Goal: Task Accomplishment & Management: Use online tool/utility

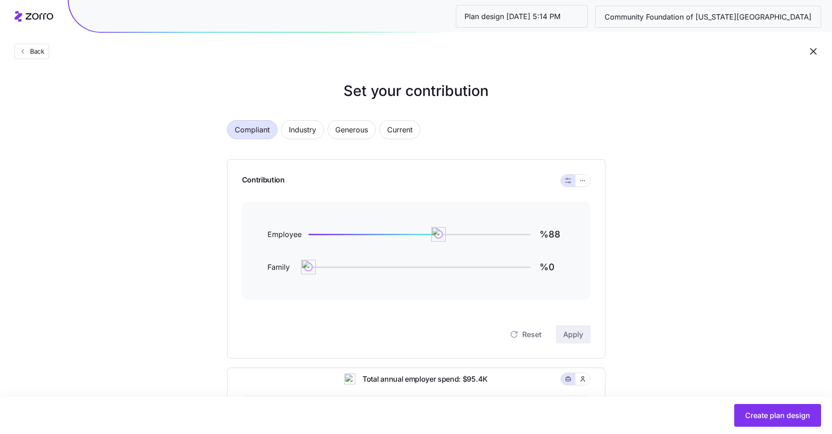
scroll to position [259, 0]
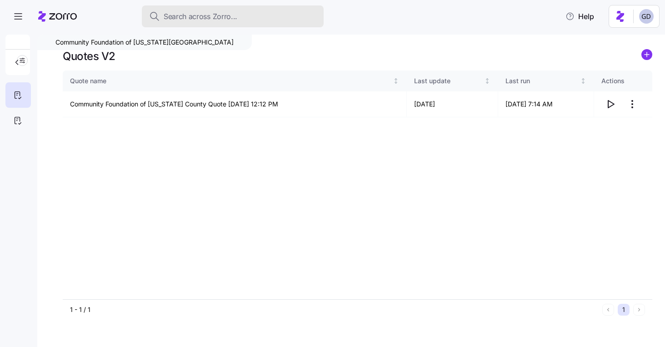
click at [213, 14] on span "Search across Zorro..." at bounding box center [201, 16] width 74 height 11
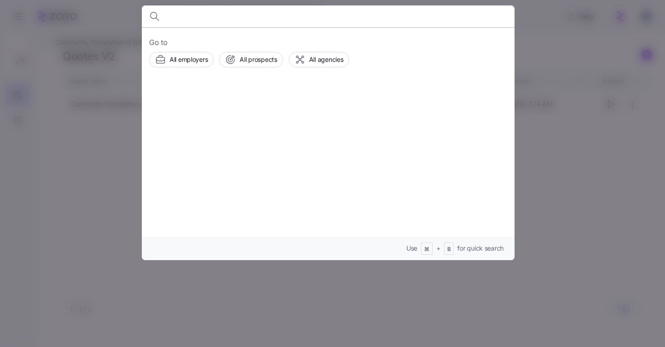
type input "C"
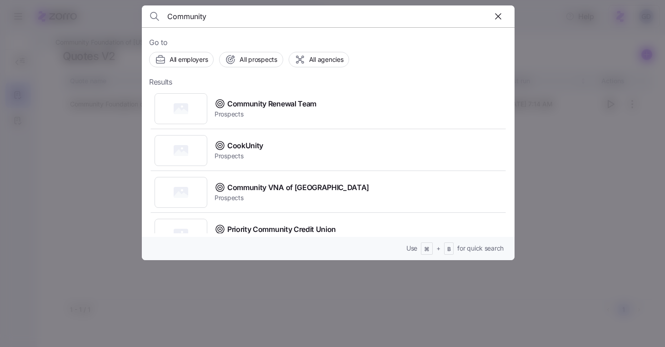
click at [221, 20] on input "Community" at bounding box center [283, 16] width 233 height 22
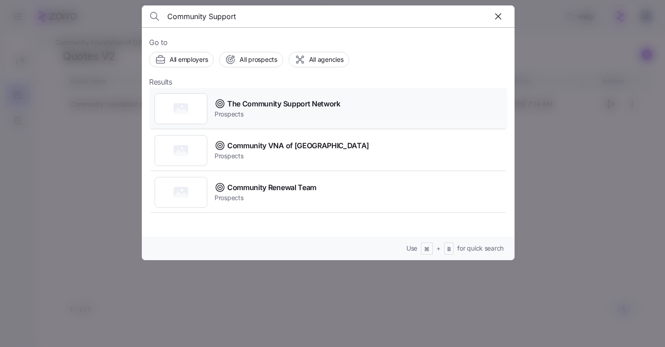
type input "Community Support"
click at [282, 111] on span "Prospects" at bounding box center [278, 114] width 126 height 9
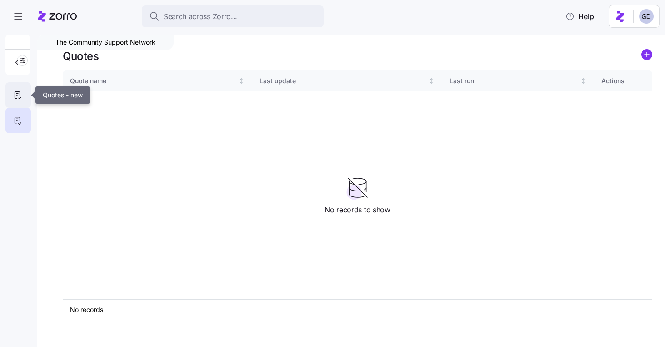
click at [20, 92] on icon at bounding box center [17, 95] width 5 height 7
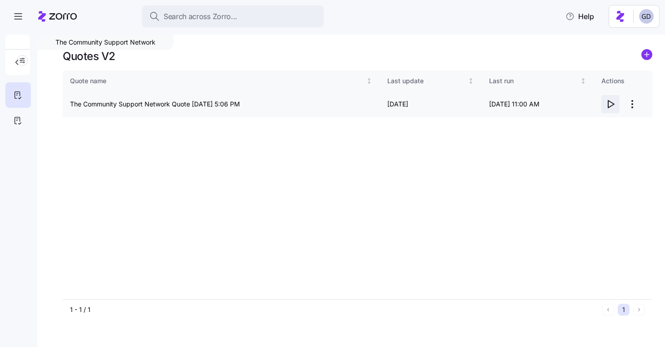
click at [616, 106] on span "button" at bounding box center [610, 104] width 17 height 17
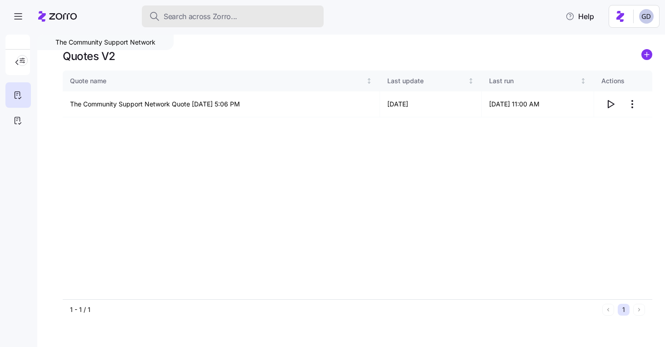
click at [210, 14] on span "Search across Zorro..." at bounding box center [201, 16] width 74 height 11
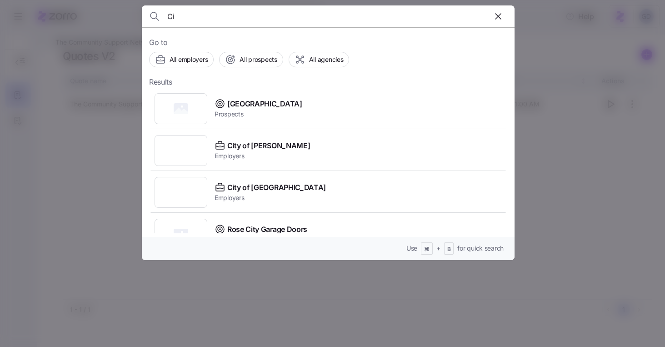
type input "C"
type input "F"
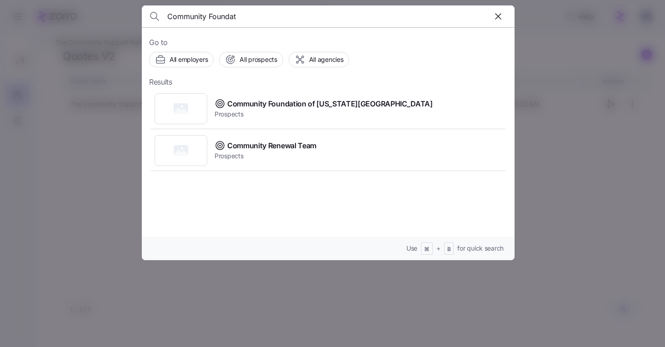
type input "Community Foundat"
click at [306, 102] on span "Community Foundation of Delaware County" at bounding box center [330, 103] width 206 height 11
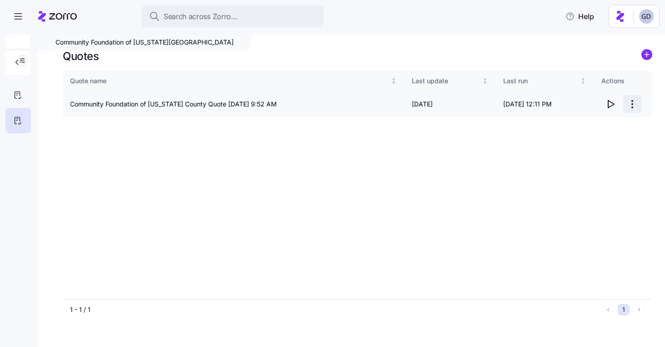
click at [632, 102] on html "Search across Zorro... Help Community Foundation of Delaware County Quotes Quot…" at bounding box center [332, 171] width 665 height 342
click at [12, 99] on html "Search across Zorro... Help Community Foundation of Delaware County Quotes Quot…" at bounding box center [332, 171] width 665 height 342
click at [16, 97] on icon at bounding box center [18, 95] width 10 height 11
click at [636, 106] on html "Search across Zorro... Help Community Foundation of Delaware County Quotes V2 Q…" at bounding box center [332, 171] width 665 height 342
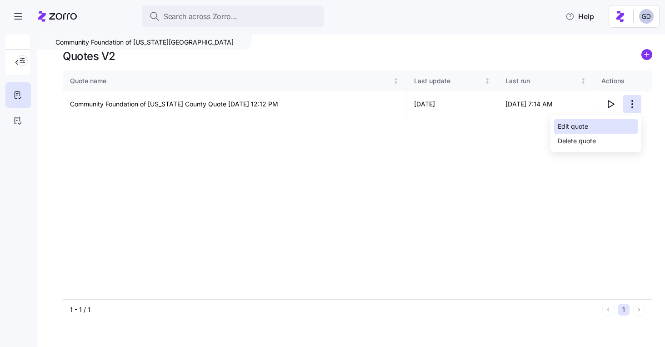
click at [586, 128] on div "Edit quote" at bounding box center [573, 126] width 30 height 10
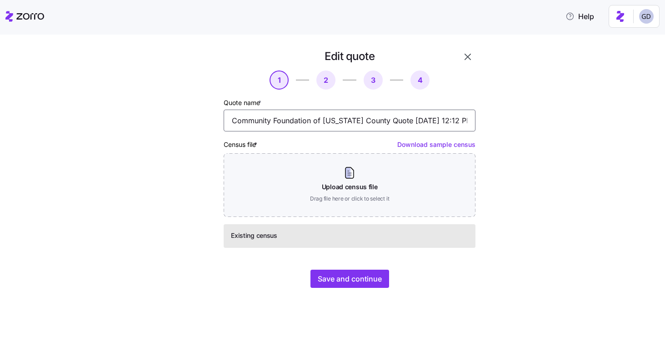
click at [347, 119] on input "Community Foundation of Delaware County Quote 10/08/2025 12:12 PM" at bounding box center [350, 121] width 252 height 22
click at [232, 119] on input "Community Foundation of Delaware County Quote 10/08/2025 12:12 PM" at bounding box center [350, 121] width 252 height 22
click at [336, 123] on input "The Community Foundation of Delaware County Quote 10/08/2025 12:12 PM" at bounding box center [350, 121] width 252 height 22
drag, startPoint x: 442, startPoint y: 122, endPoint x: 547, endPoint y: 122, distance: 105.1
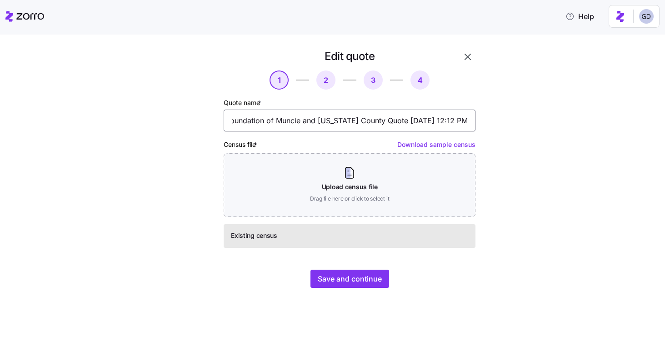
click at [546, 124] on div "Edit quote 1 2 3 4 Quote name * The Community Foundation of Muncie and Delaware…" at bounding box center [338, 174] width 627 height 250
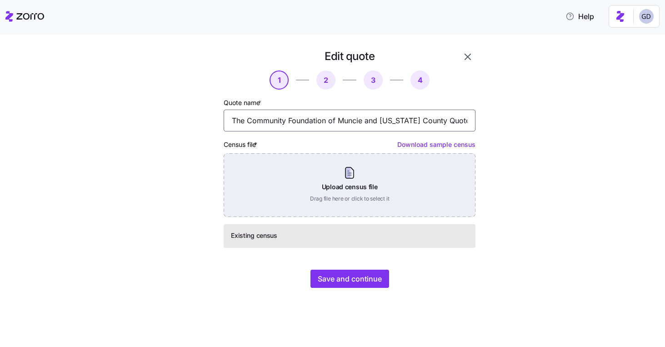
type input "The Community Foundation of Muncie and Delaware County Quote"
click at [316, 155] on div "Upload census file Drag file here or click to select it" at bounding box center [350, 185] width 252 height 64
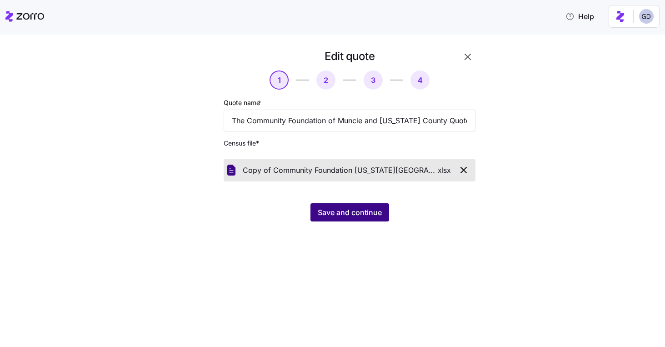
click at [367, 211] on span "Save and continue" at bounding box center [350, 212] width 64 height 11
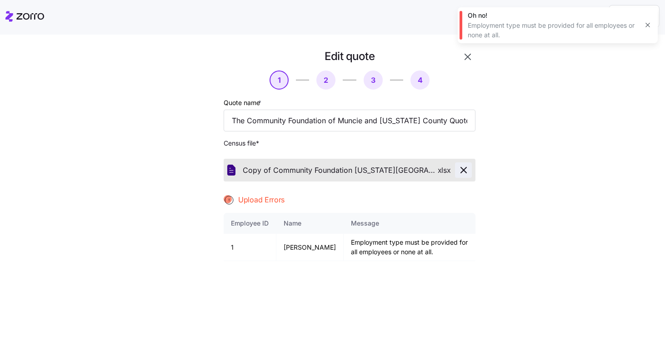
click at [465, 170] on icon "button" at bounding box center [463, 170] width 11 height 11
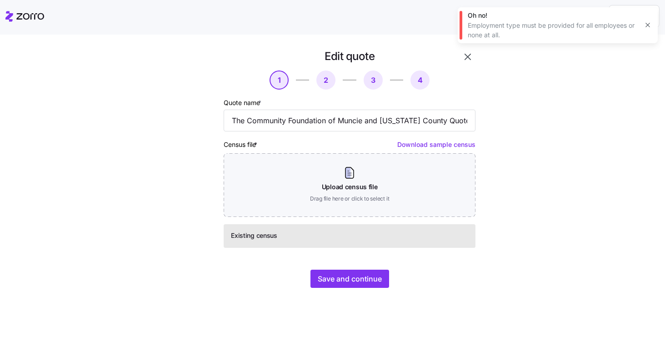
click at [372, 217] on div "Quote name * The Community Foundation of Muncie and Delaware County Quote Censu…" at bounding box center [350, 172] width 252 height 151
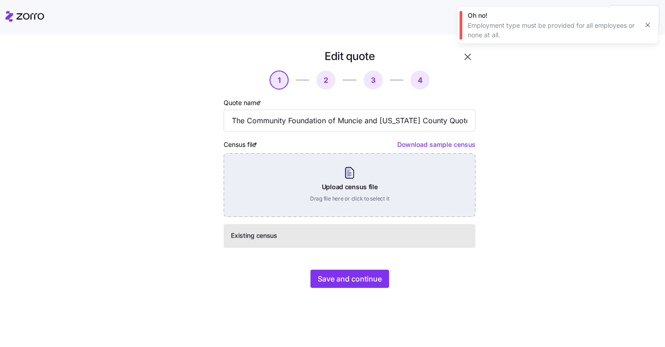
click at [350, 188] on div "Upload census file Drag file here or click to select it" at bounding box center [350, 185] width 252 height 64
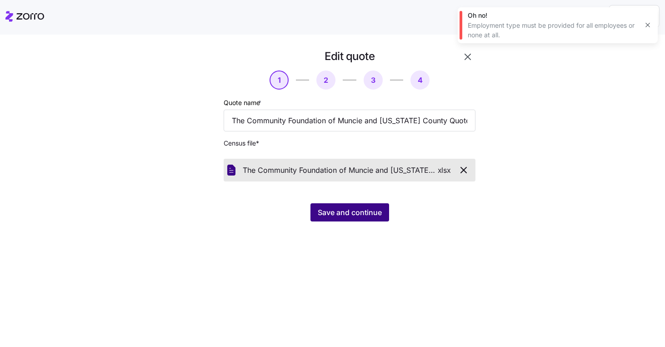
click at [357, 213] on span "Save and continue" at bounding box center [350, 212] width 64 height 11
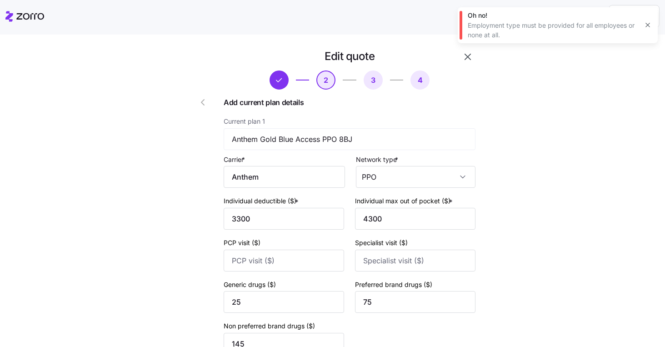
scroll to position [99, 0]
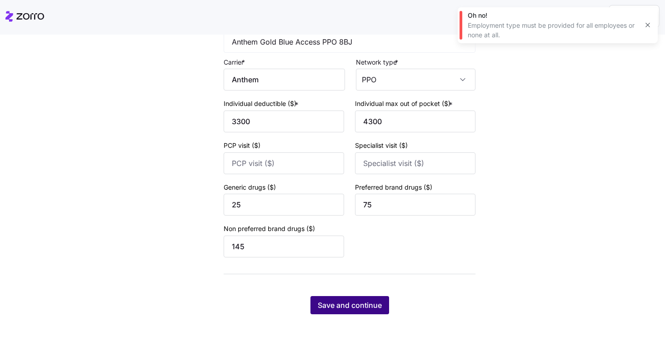
click at [343, 298] on button "Save and continue" at bounding box center [350, 305] width 79 height 18
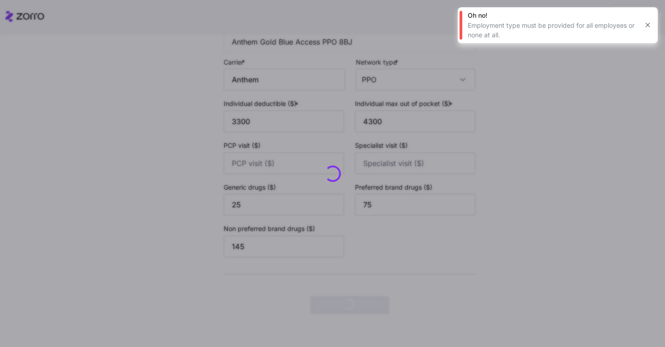
scroll to position [0, 0]
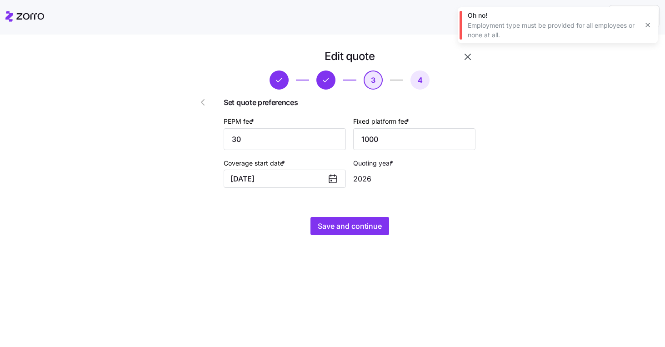
click at [649, 27] on icon "button" at bounding box center [647, 24] width 7 height 7
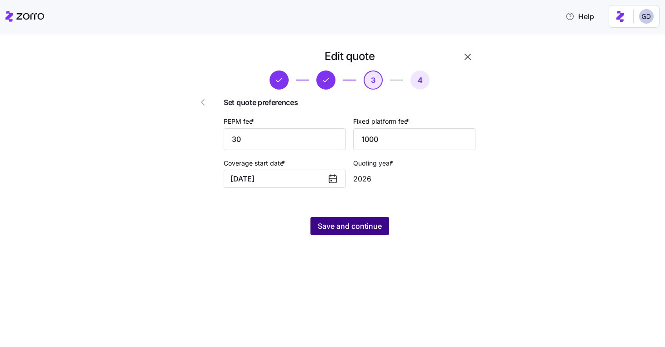
click at [356, 227] on span "Save and continue" at bounding box center [350, 226] width 64 height 11
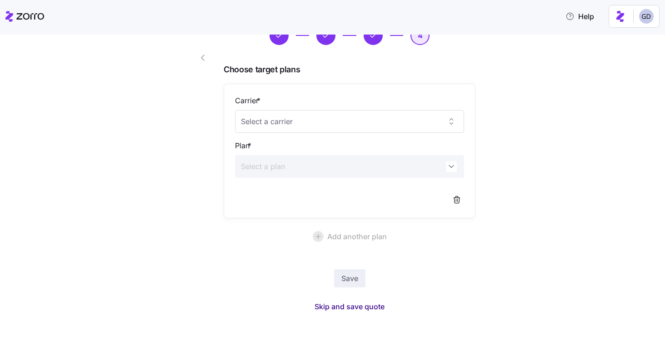
click at [352, 302] on span "Skip and save quote" at bounding box center [350, 306] width 70 height 11
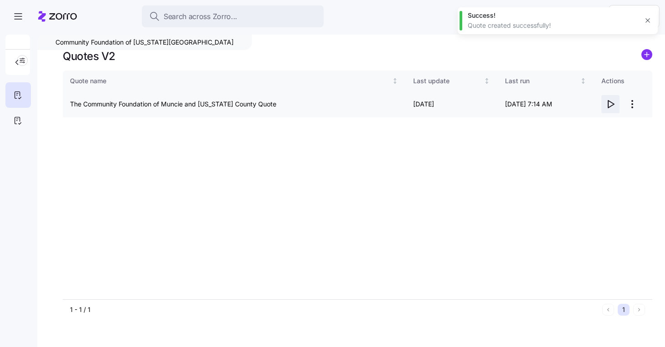
click at [609, 102] on icon "button" at bounding box center [610, 104] width 11 height 11
click at [637, 112] on html "Search across Zorro... Help Community Foundation of Delaware County Quotes V2 Q…" at bounding box center [332, 171] width 665 height 342
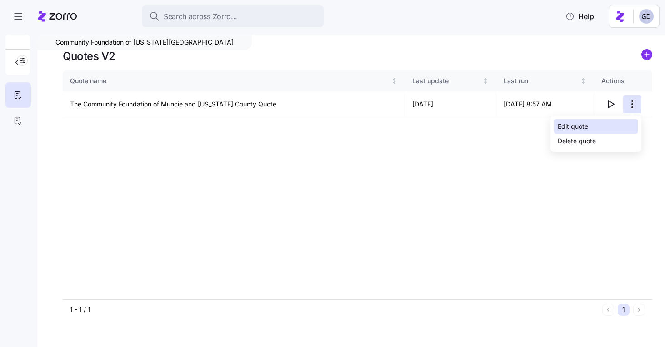
click at [575, 125] on div "Edit quote" at bounding box center [573, 126] width 30 height 10
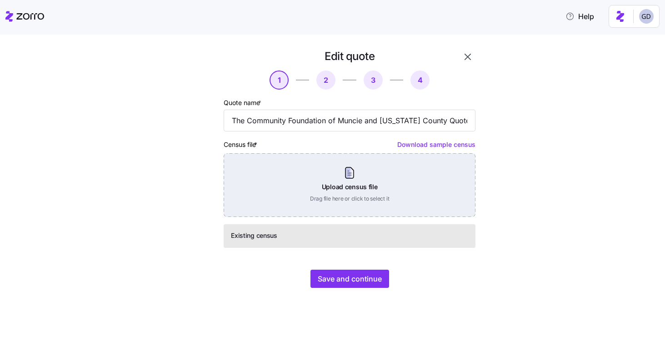
click at [364, 179] on div "Upload census file Drag file here or click to select it" at bounding box center [350, 185] width 252 height 64
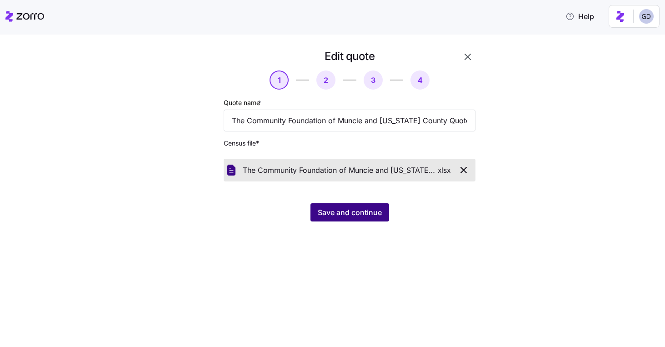
click at [361, 219] on button "Save and continue" at bounding box center [350, 212] width 79 height 18
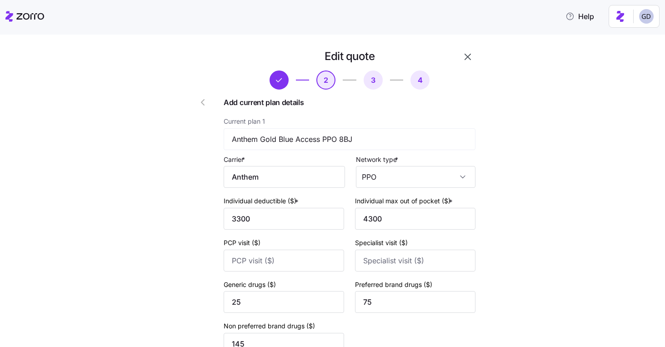
scroll to position [99, 0]
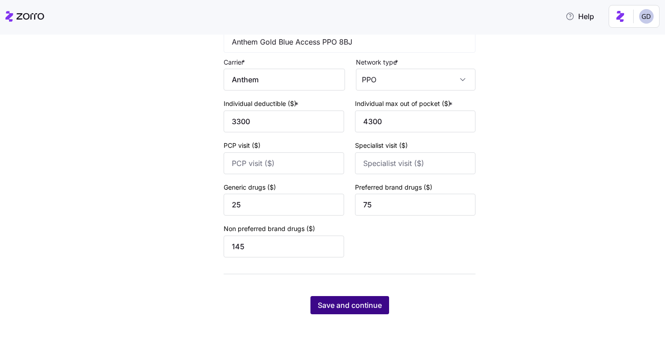
click at [380, 298] on button "Save and continue" at bounding box center [350, 305] width 79 height 18
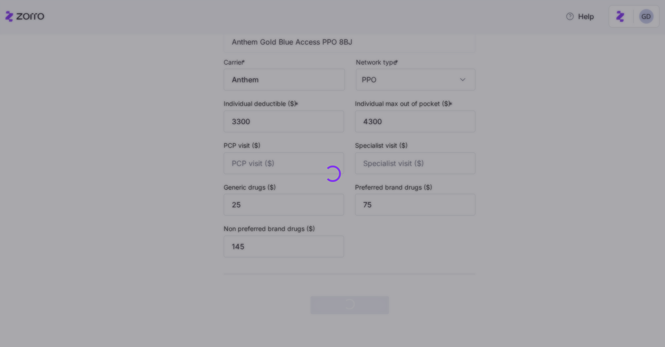
scroll to position [0, 0]
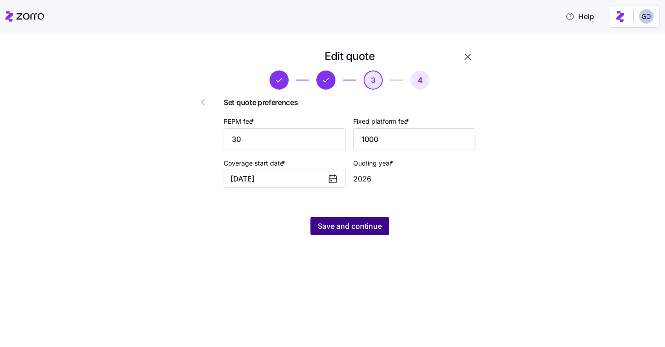
click at [344, 230] on span "Save and continue" at bounding box center [350, 226] width 64 height 11
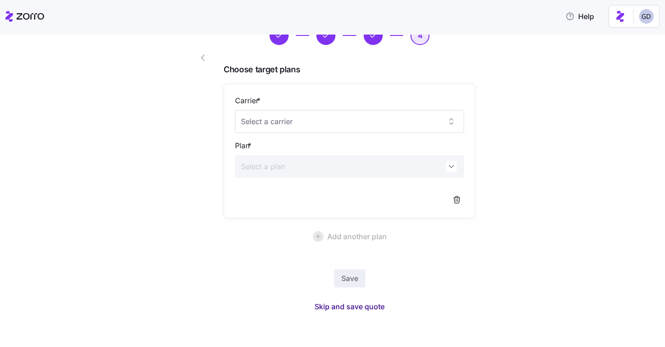
click at [372, 308] on span "Skip and save quote" at bounding box center [350, 306] width 70 height 11
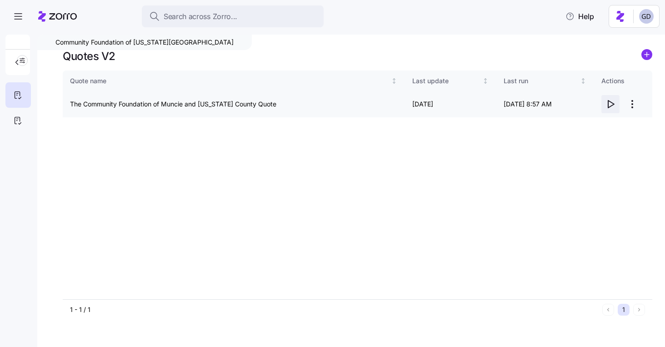
click at [609, 104] on icon "button" at bounding box center [612, 104] width 6 height 7
click at [613, 105] on icon "button" at bounding box center [612, 104] width 6 height 7
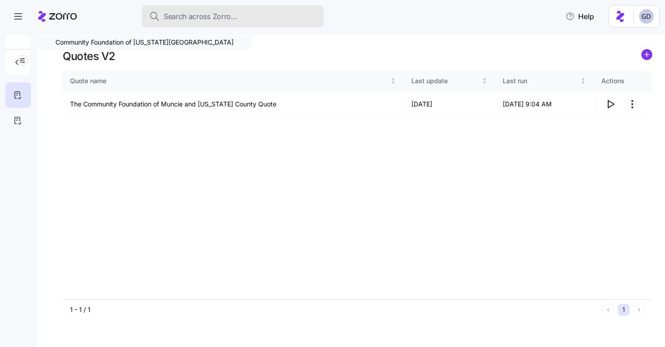
click at [272, 12] on div "Search across Zorro..." at bounding box center [232, 16] width 167 height 11
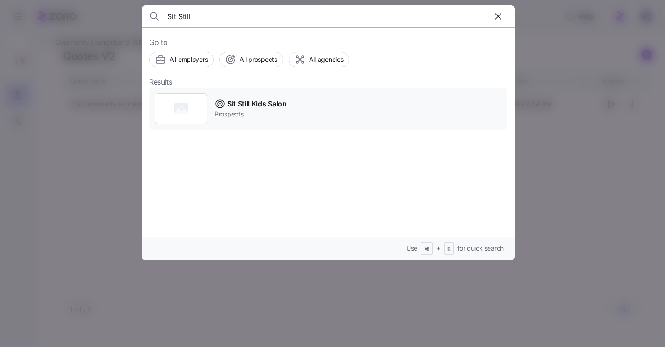
type input "Sit Still"
click at [305, 117] on div "Sit Still Kids Salon Prospects" at bounding box center [328, 109] width 358 height 42
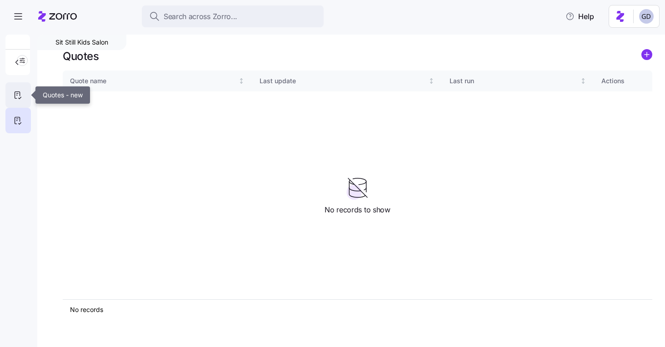
click at [16, 101] on div at bounding box center [17, 94] width 25 height 25
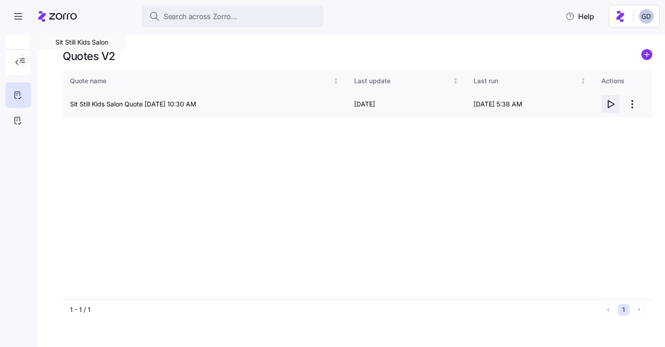
click at [612, 104] on icon "button" at bounding box center [610, 104] width 11 height 11
click at [632, 104] on html "Search across Zorro... Help Sit Still Kids Salon Quotes V2 Quote name Last upda…" at bounding box center [332, 171] width 665 height 342
click at [574, 129] on div "Edit quote" at bounding box center [573, 126] width 30 height 10
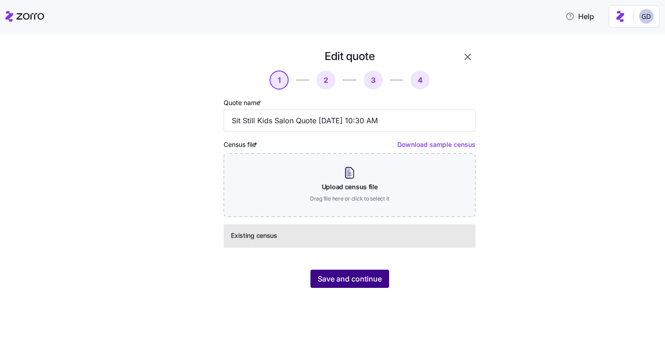
click at [364, 276] on span "Save and continue" at bounding box center [350, 278] width 64 height 11
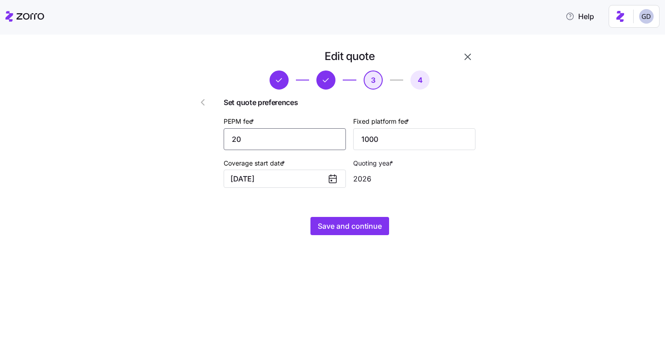
click at [257, 141] on input "20" at bounding box center [285, 139] width 122 height 22
type input "30"
click at [320, 221] on button "Save and continue" at bounding box center [350, 226] width 79 height 18
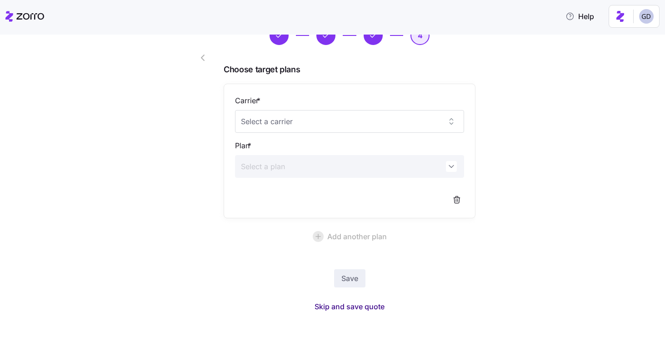
click at [355, 307] on span "Skip and save quote" at bounding box center [350, 306] width 70 height 11
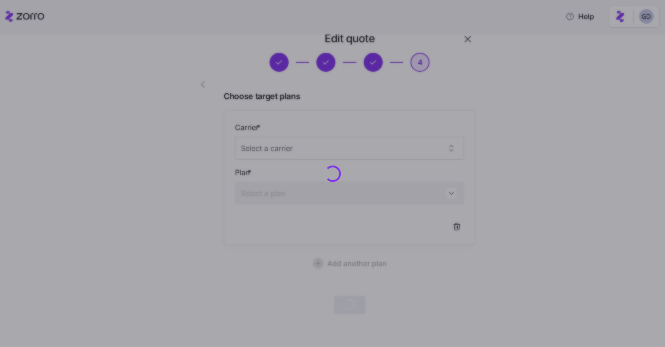
scroll to position [17, 0]
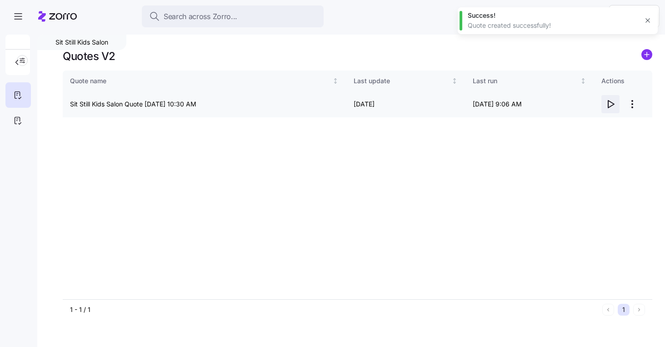
click at [610, 105] on icon "button" at bounding box center [610, 104] width 11 height 11
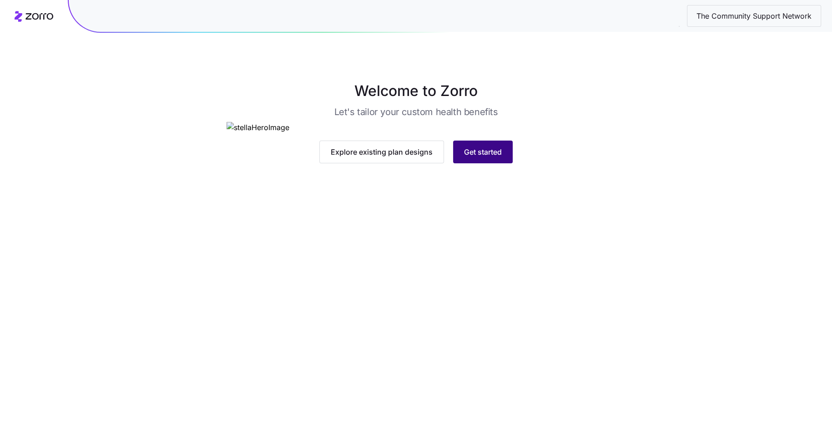
click at [488, 157] on span "Get started" at bounding box center [483, 151] width 38 height 11
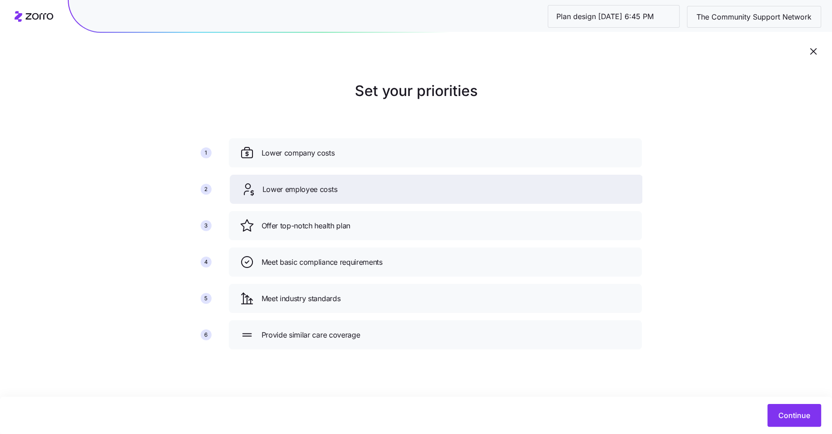
drag, startPoint x: 352, startPoint y: 225, endPoint x: 353, endPoint y: 188, distance: 37.3
click at [353, 188] on div "Lower employee costs" at bounding box center [436, 189] width 391 height 15
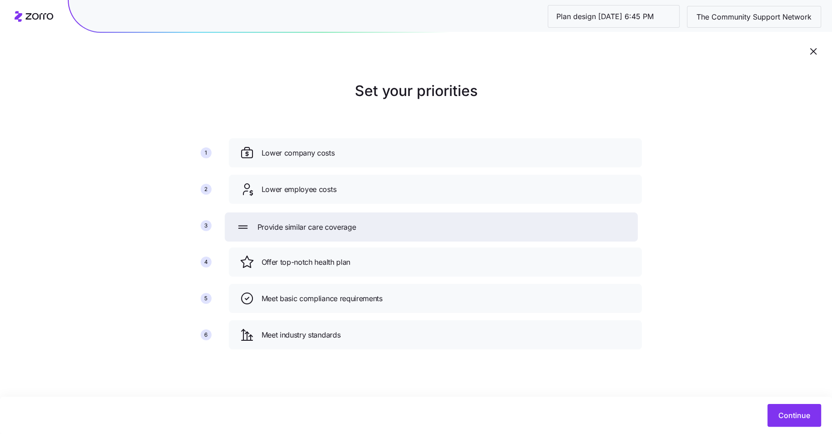
drag, startPoint x: 377, startPoint y: 338, endPoint x: 373, endPoint y: 230, distance: 108.3
click at [373, 230] on div "Provide similar care coverage" at bounding box center [431, 227] width 391 height 15
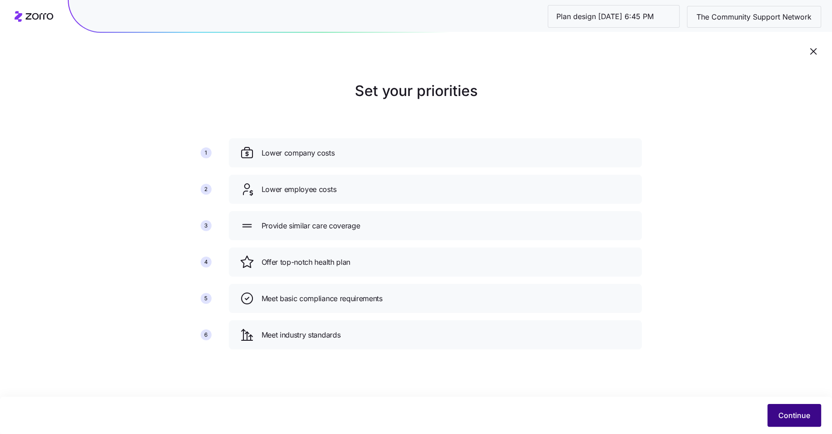
click at [798, 417] on span "Continue" at bounding box center [794, 415] width 32 height 11
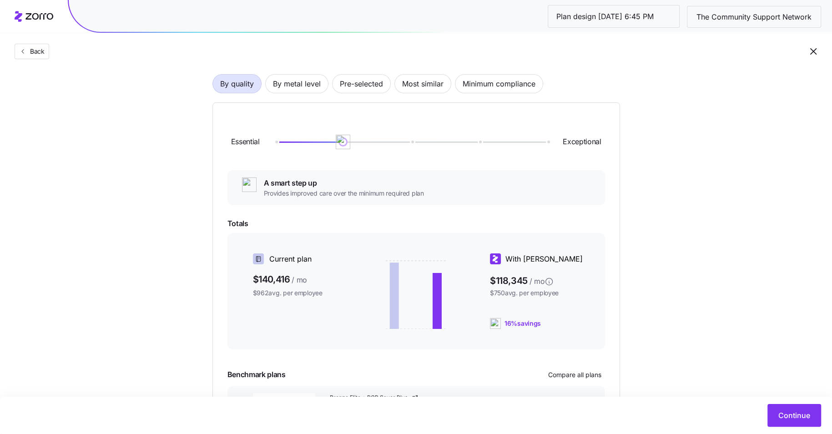
scroll to position [66, 0]
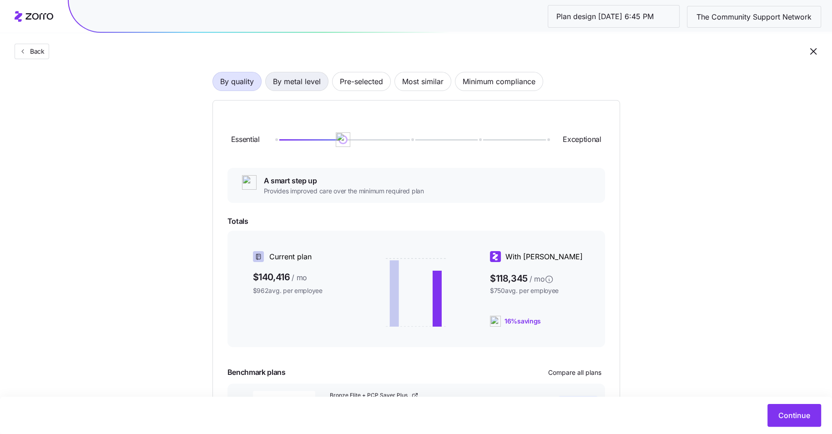
click at [285, 79] on span "By metal level" at bounding box center [297, 81] width 48 height 18
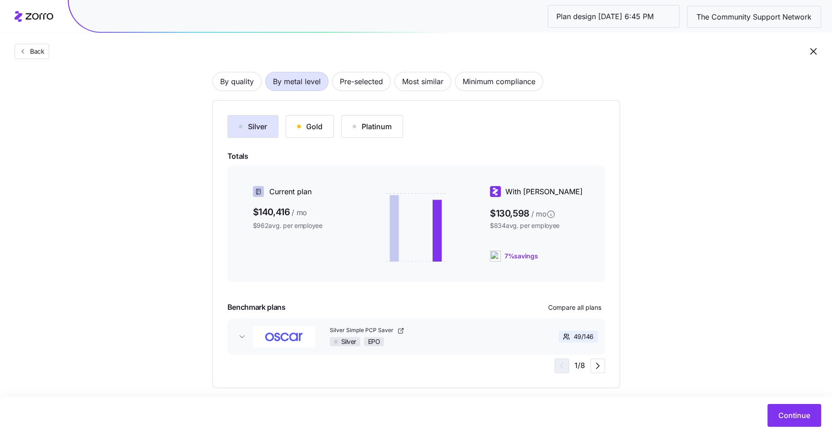
click at [302, 134] on button "Gold" at bounding box center [310, 126] width 48 height 23
click at [577, 303] on span "Compare all plans" at bounding box center [574, 307] width 53 height 9
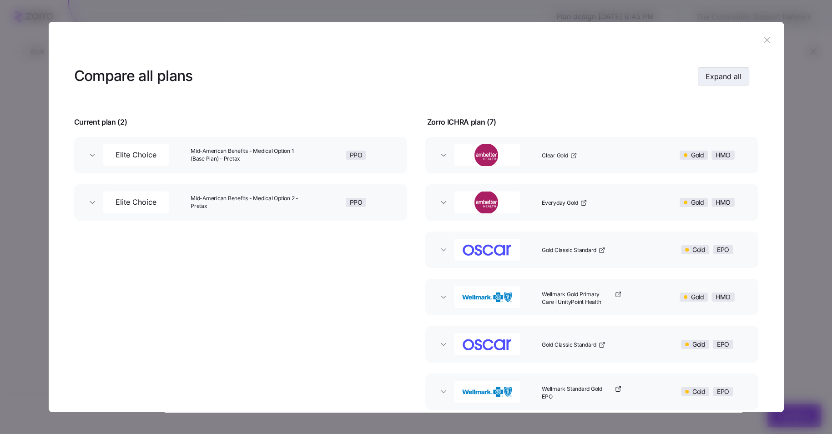
click at [727, 76] on span "Expand all" at bounding box center [723, 76] width 36 height 11
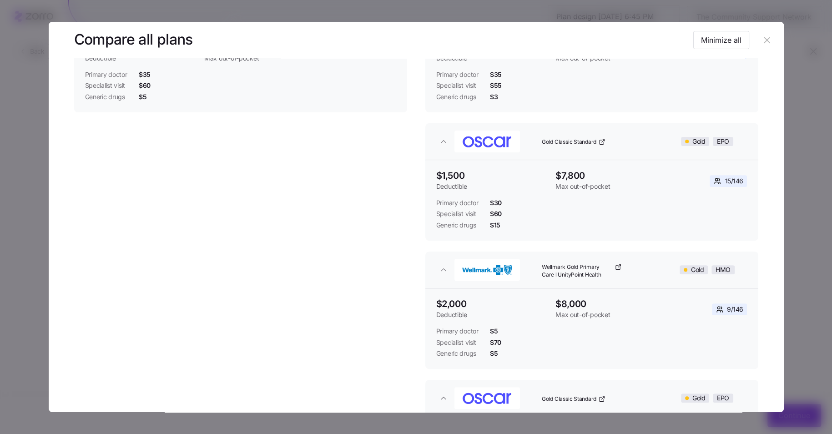
scroll to position [61, 0]
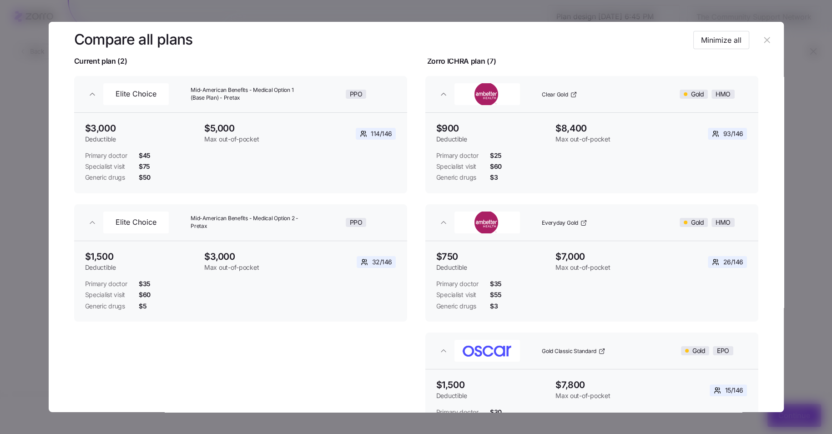
click at [765, 42] on icon "button" at bounding box center [767, 40] width 6 height 6
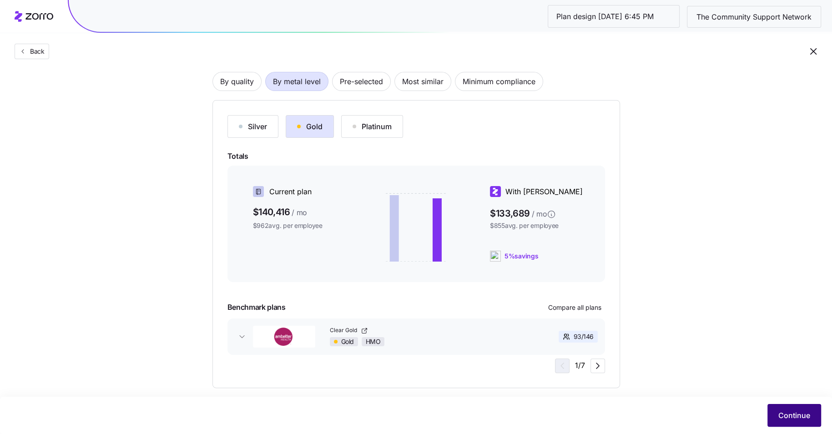
click at [776, 407] on button "Continue" at bounding box center [794, 415] width 54 height 23
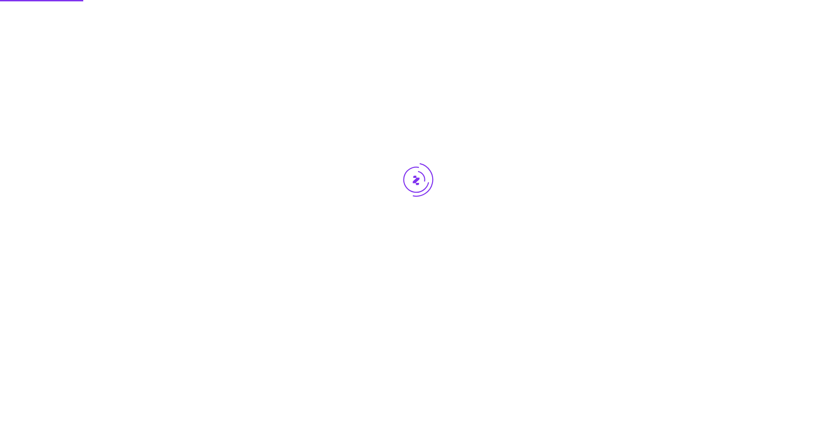
scroll to position [0, 0]
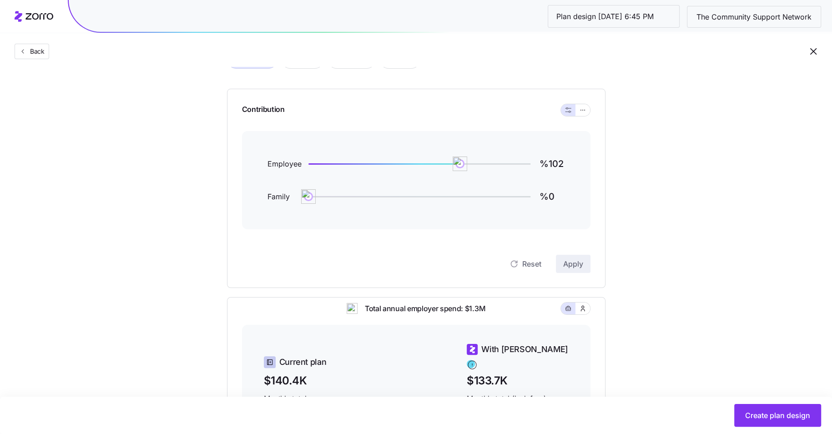
scroll to position [52, 0]
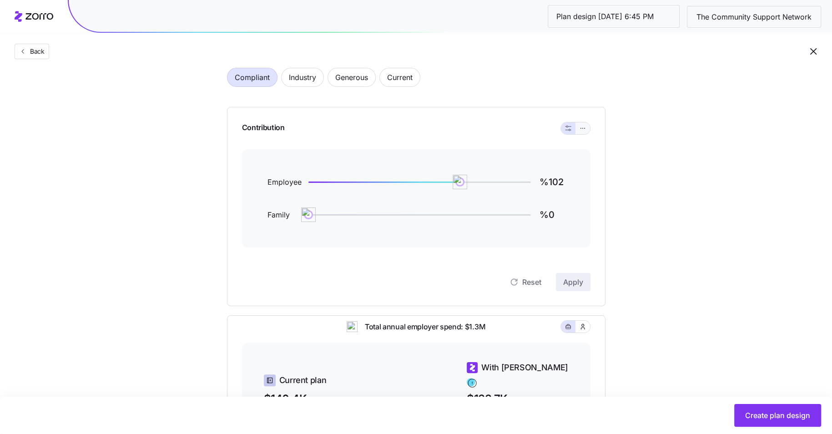
click at [585, 128] on icon "button" at bounding box center [582, 128] width 6 height 11
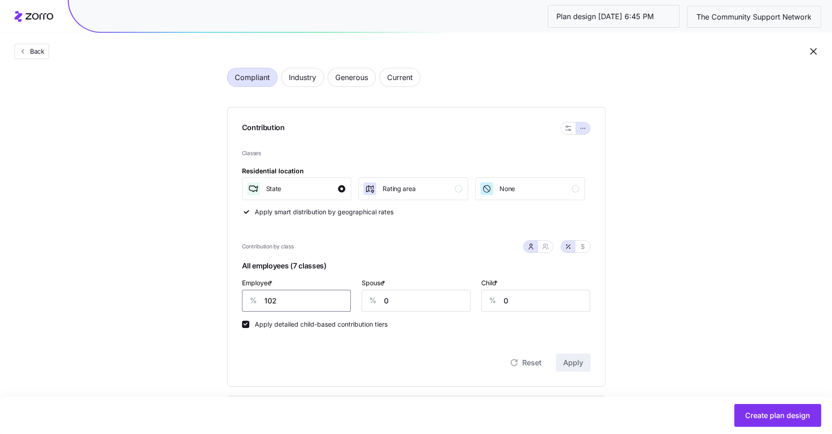
click at [298, 303] on input "102" at bounding box center [296, 301] width 109 height 22
type input "90"
click at [575, 360] on span "Apply" at bounding box center [573, 362] width 20 height 11
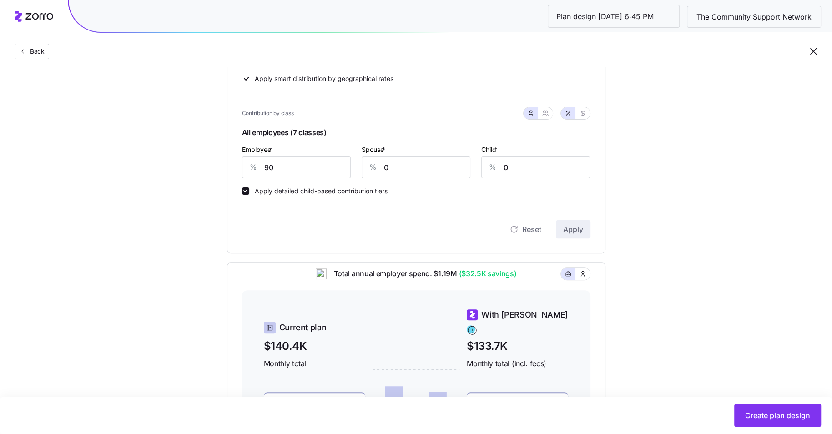
scroll to position [185, 0]
click at [293, 177] on input "90" at bounding box center [296, 168] width 109 height 22
type input "80"
click at [574, 225] on span "Apply" at bounding box center [573, 229] width 20 height 11
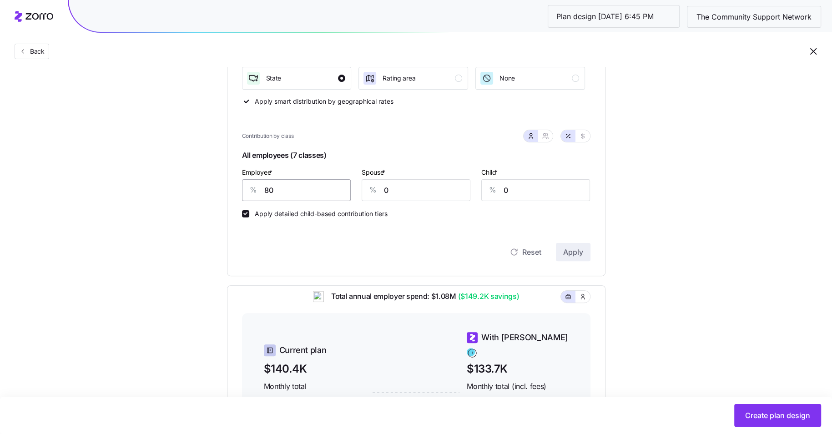
scroll to position [152, 0]
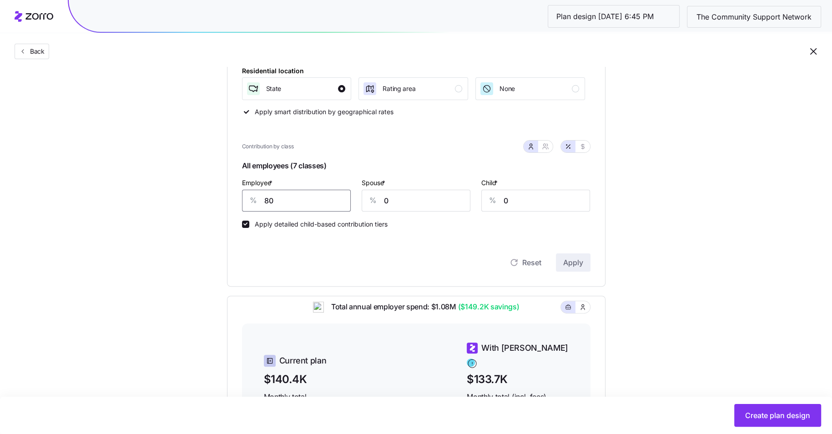
click at [314, 206] on input "80" at bounding box center [296, 201] width 109 height 22
type input "85"
click at [579, 258] on span "Apply" at bounding box center [573, 262] width 20 height 11
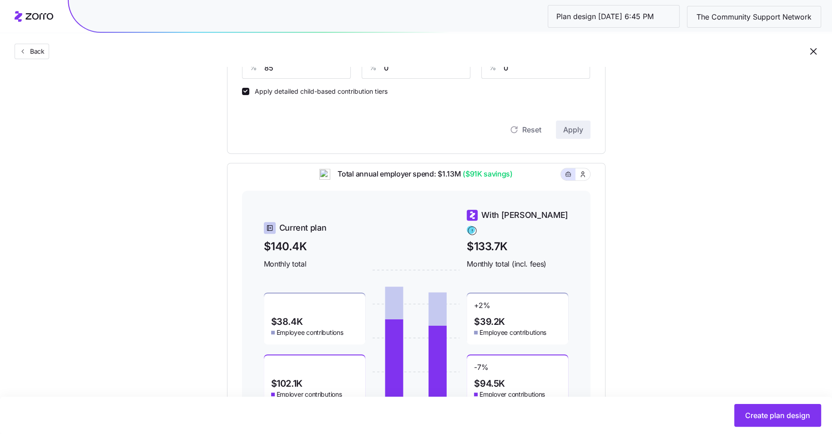
scroll to position [283, 0]
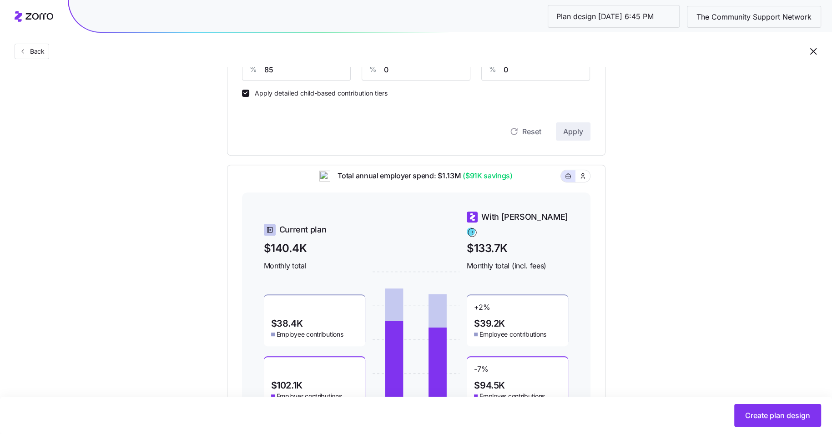
click at [631, 235] on div "Set your contribution Compliant Industry Generous Current Contribution Classes …" at bounding box center [416, 114] width 451 height 635
click at [779, 414] on span "Create plan design" at bounding box center [777, 415] width 65 height 11
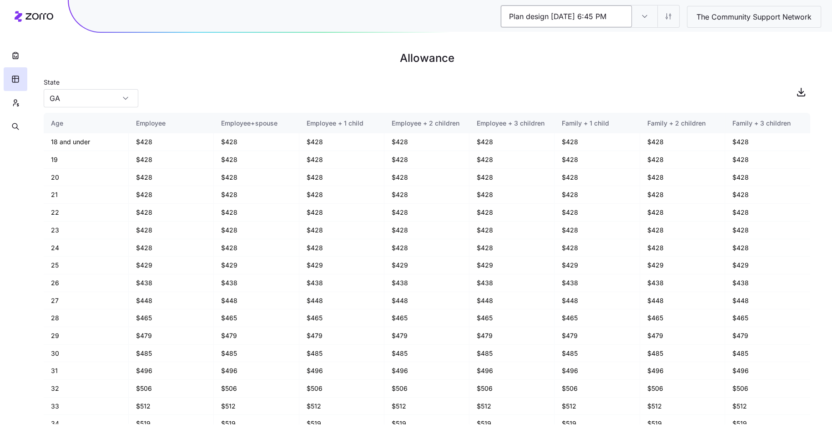
click at [613, 20] on input "Plan design 10/08/2025 6:45 PM" at bounding box center [566, 16] width 131 height 22
click at [3, 64] on div at bounding box center [15, 69] width 31 height 138
click at [7, 60] on button "button" at bounding box center [16, 56] width 24 height 24
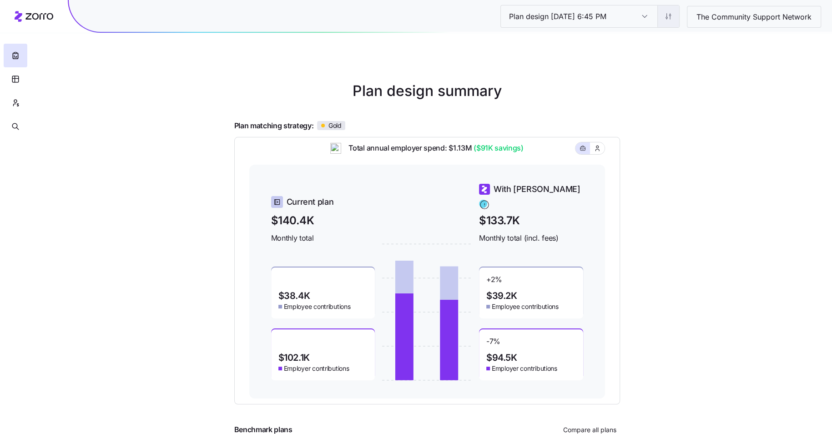
click at [675, 15] on html "Plan design 10/08/2025 6:45 PM Plan design 10/08/2025 6:45 PM The Community Sup…" at bounding box center [416, 249] width 832 height 499
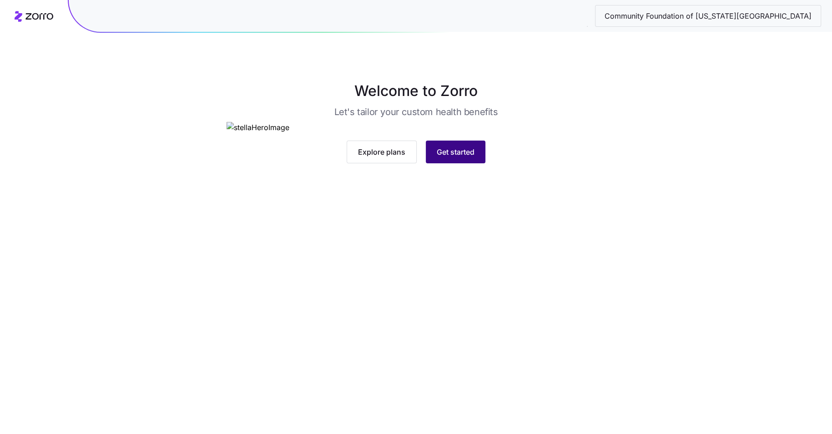
click span "Get started"
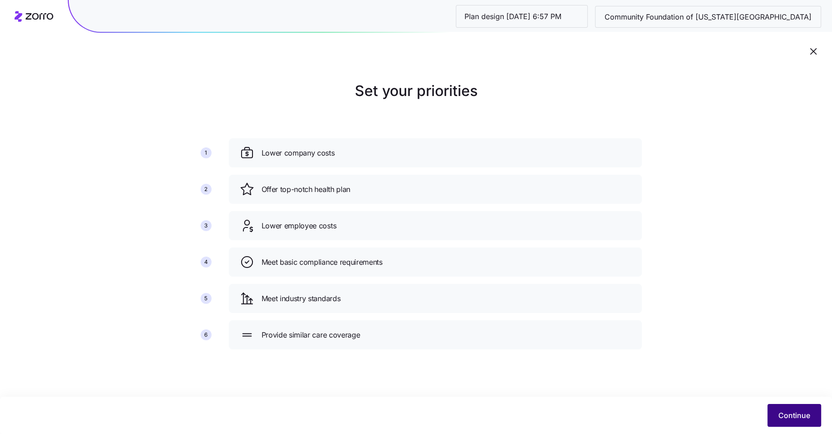
click button "Continue"
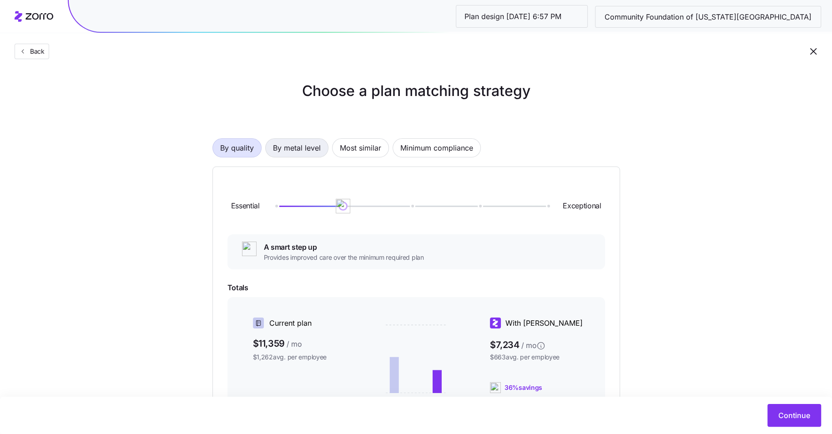
click span "By metal level"
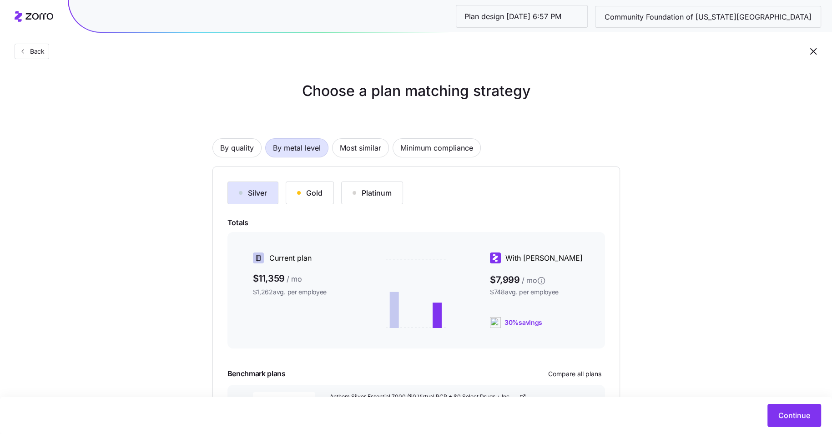
click div "Gold"
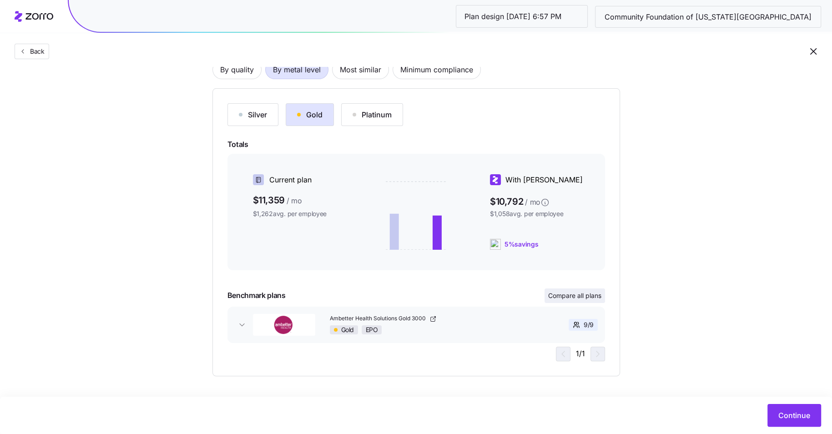
click span "Compare all plans"
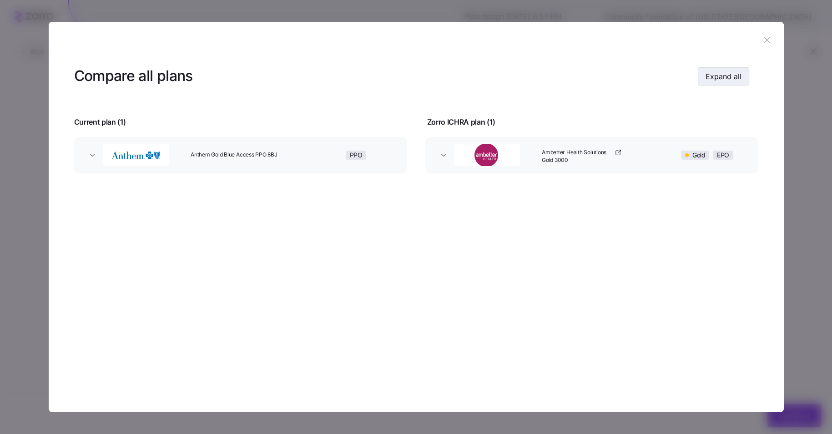
click span "Expand all"
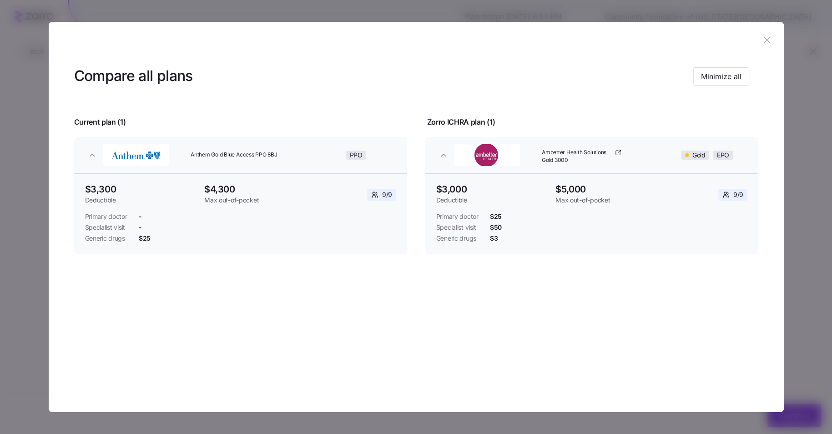
click icon "button"
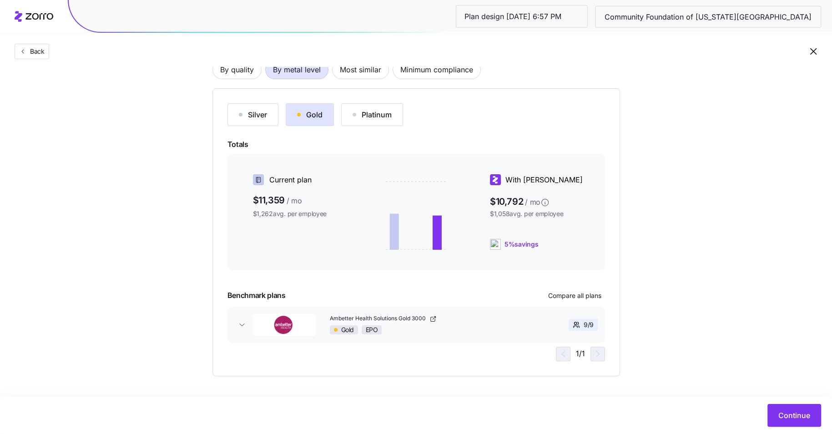
click div "Continue"
click span "Continue"
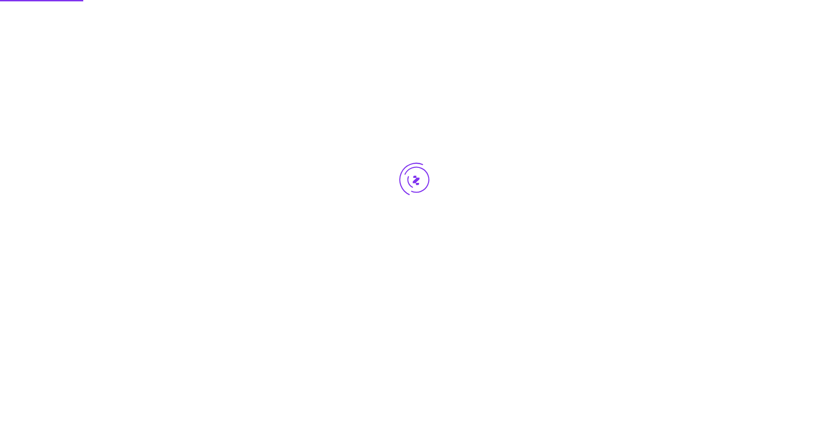
scroll to position [0, 0]
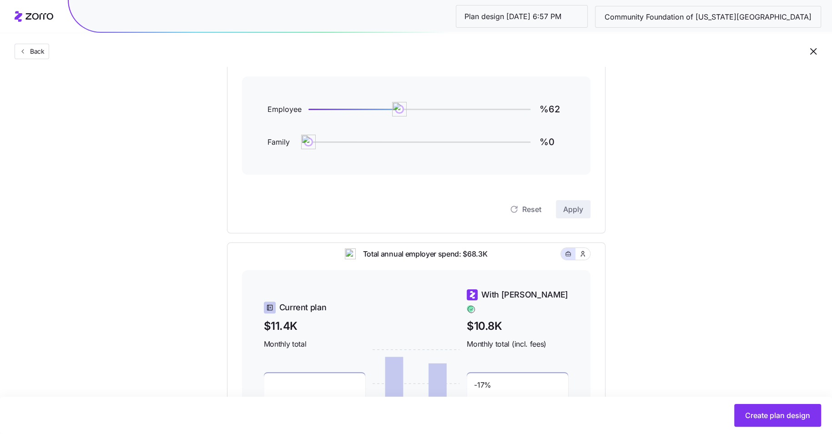
scroll to position [78, 0]
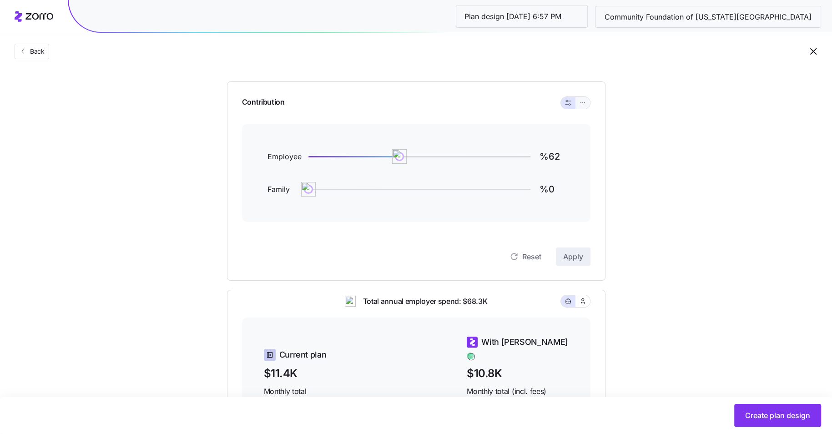
click icon "button"
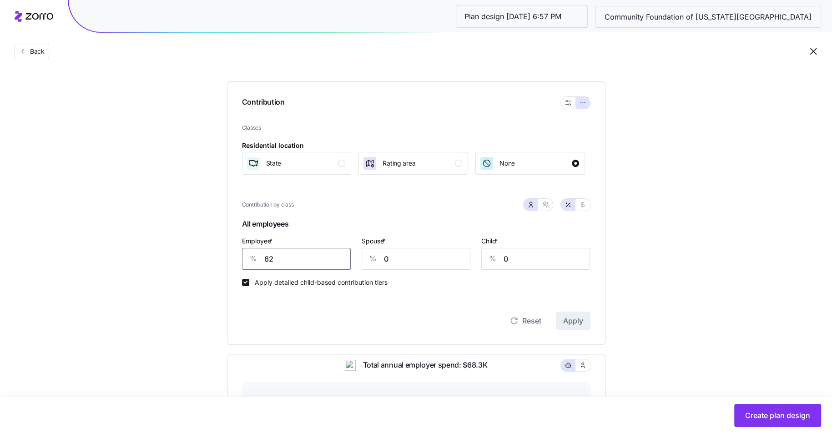
click input "62"
type input "60"
click button "Apply"
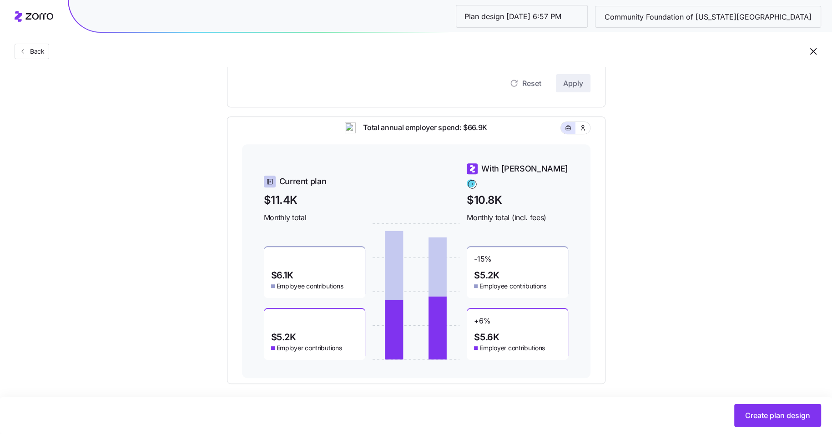
scroll to position [0, 0]
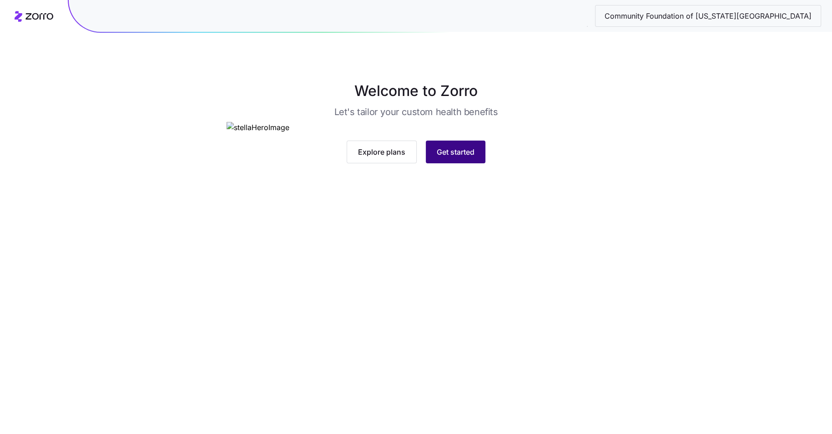
click at [461, 157] on span "Get started" at bounding box center [456, 151] width 38 height 11
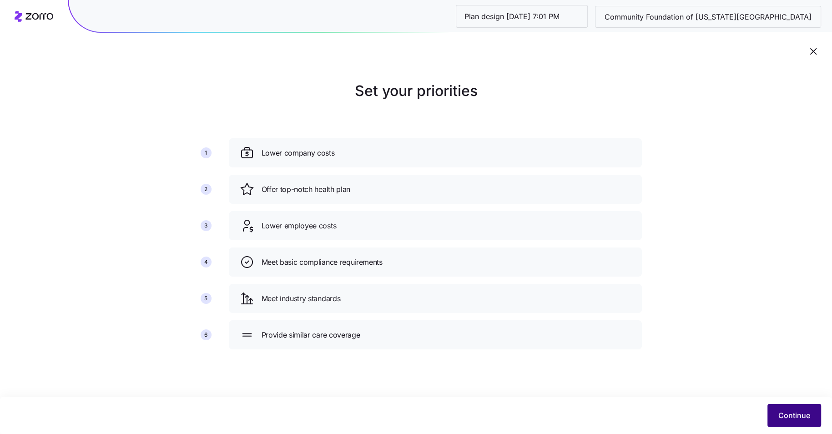
click at [792, 404] on button "Continue" at bounding box center [794, 415] width 54 height 23
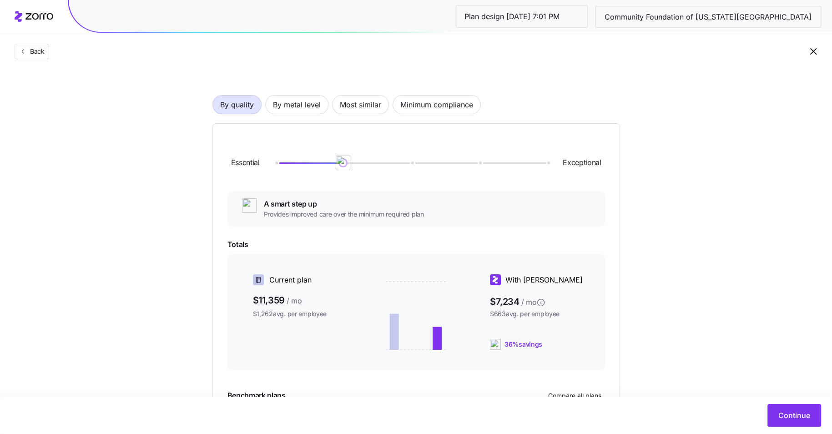
scroll to position [48, 0]
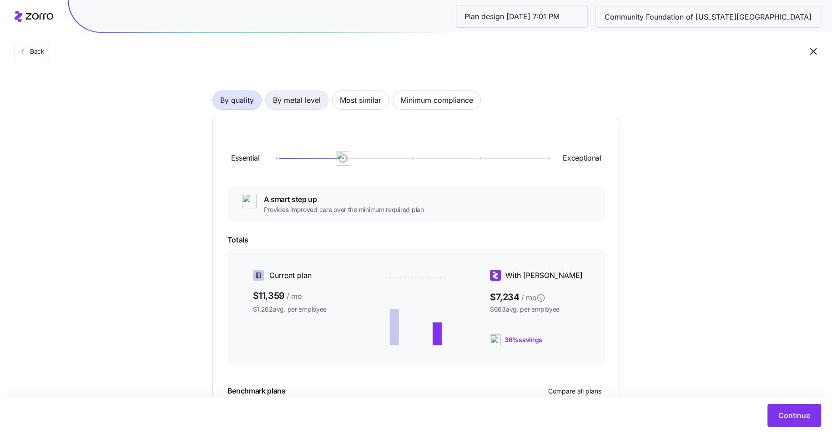
click at [297, 105] on span "By metal level" at bounding box center [297, 100] width 48 height 18
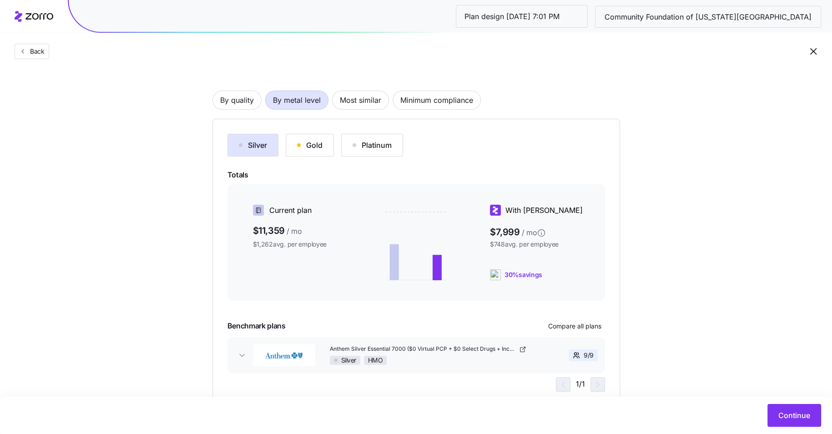
click at [314, 151] on button "Gold" at bounding box center [310, 145] width 48 height 23
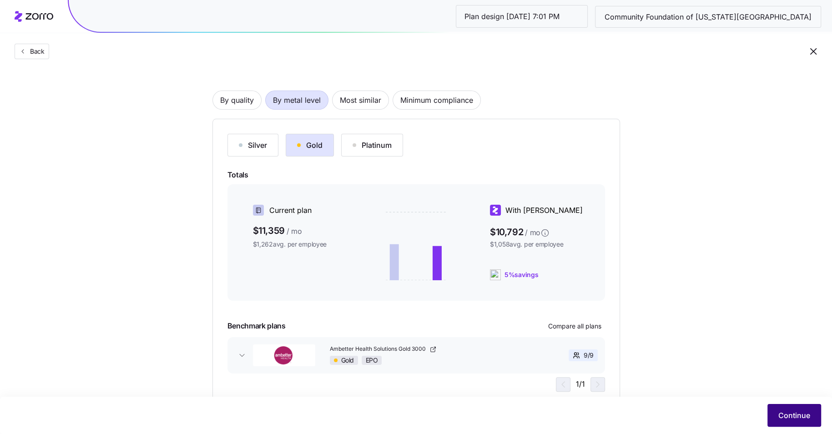
click at [784, 413] on span "Continue" at bounding box center [794, 415] width 32 height 11
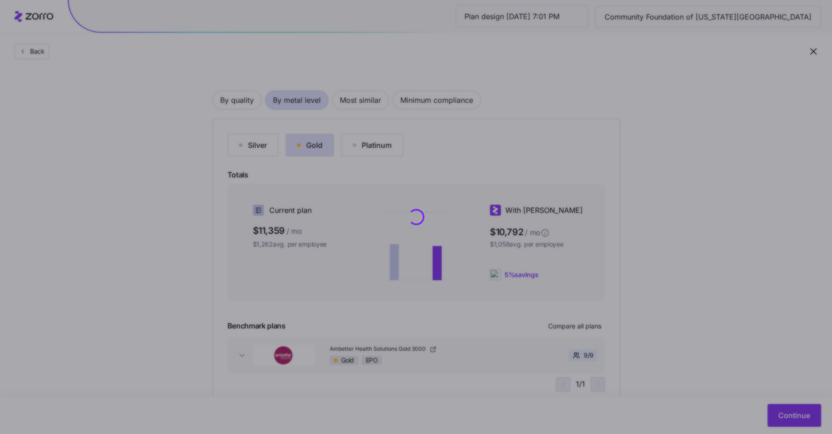
scroll to position [0, 0]
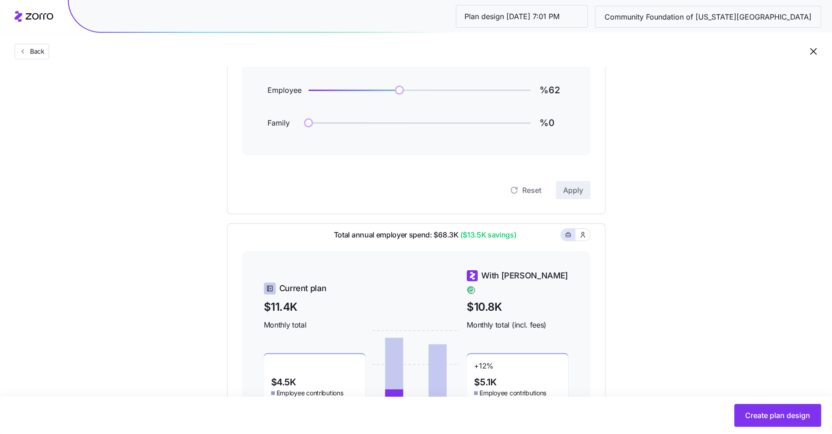
scroll to position [102, 0]
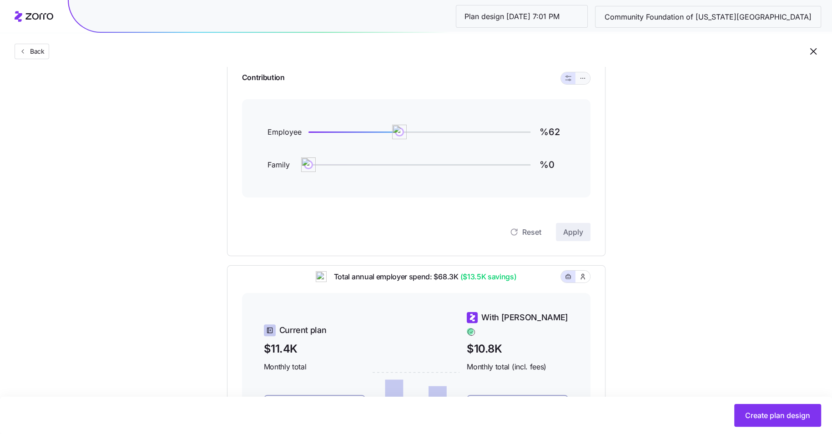
click at [587, 76] on button "button" at bounding box center [582, 78] width 15 height 12
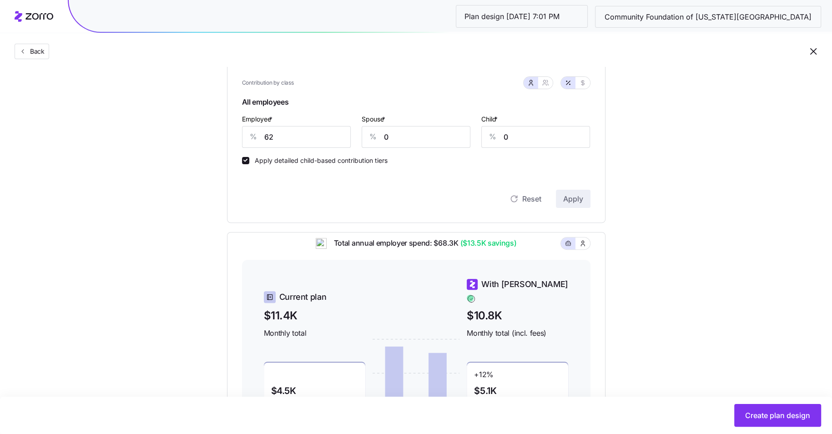
scroll to position [189, 0]
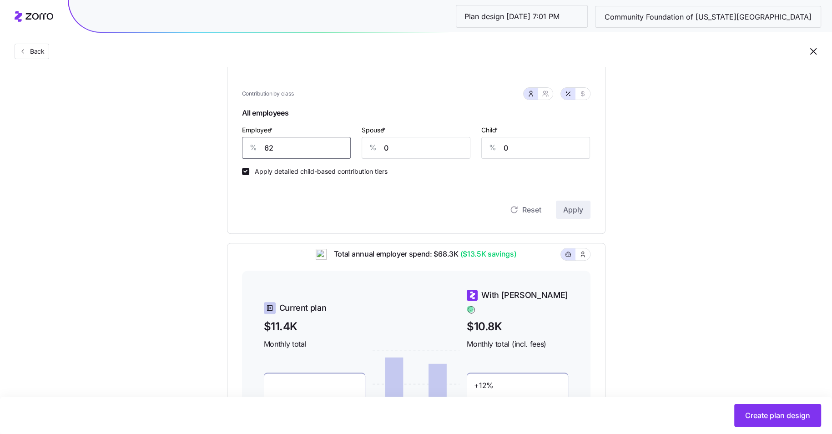
click at [318, 146] on input "62" at bounding box center [296, 148] width 109 height 22
type input "60"
click at [582, 216] on button "Apply" at bounding box center [573, 210] width 35 height 18
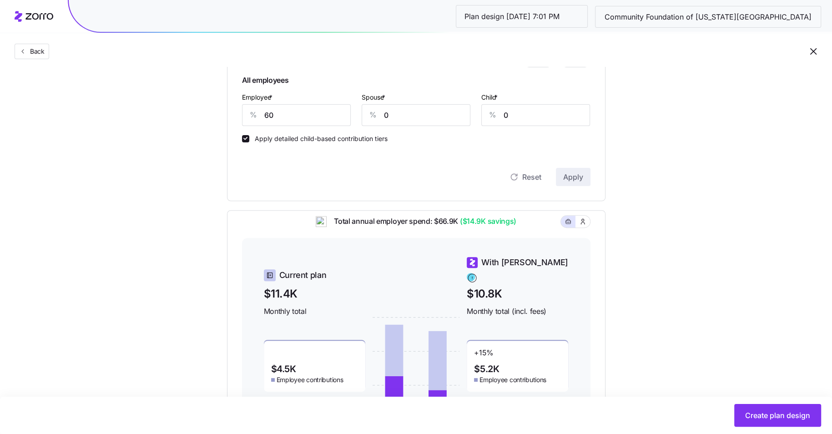
scroll to position [220, 0]
click at [303, 112] on input "60" at bounding box center [296, 117] width 109 height 22
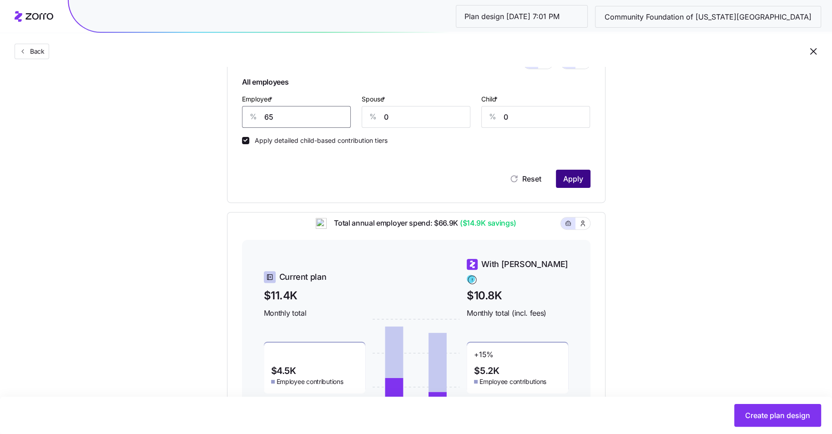
type input "65"
click at [563, 176] on span "Apply" at bounding box center [573, 178] width 20 height 11
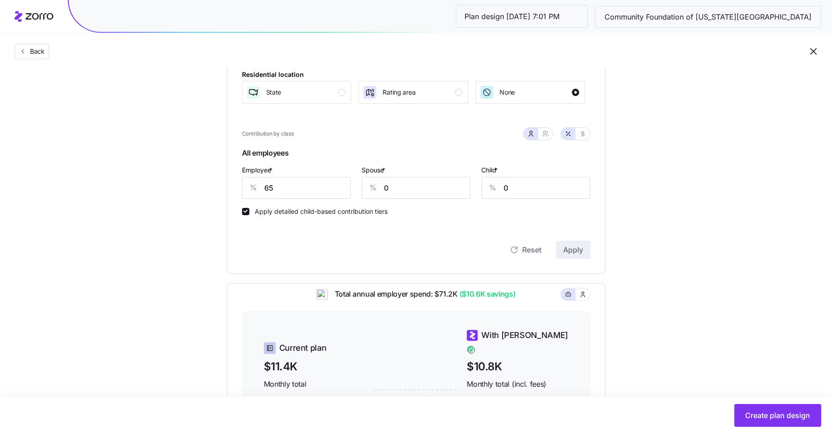
scroll to position [103, 0]
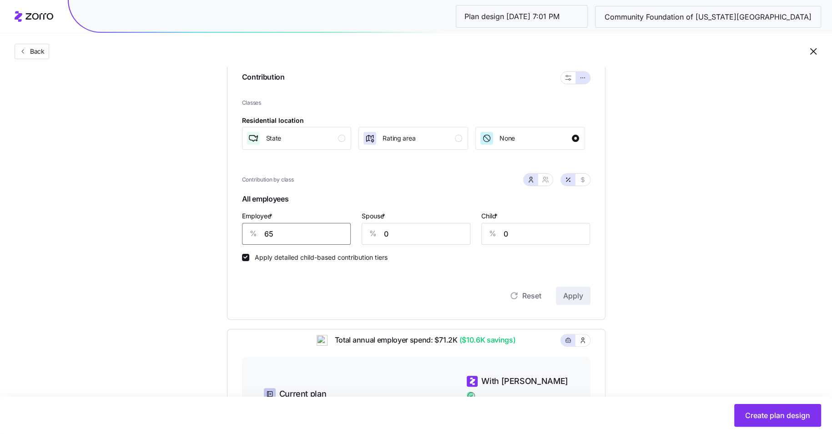
click at [297, 241] on input "65" at bounding box center [296, 234] width 109 height 22
type input "70"
click at [588, 300] on button "Apply" at bounding box center [573, 296] width 35 height 18
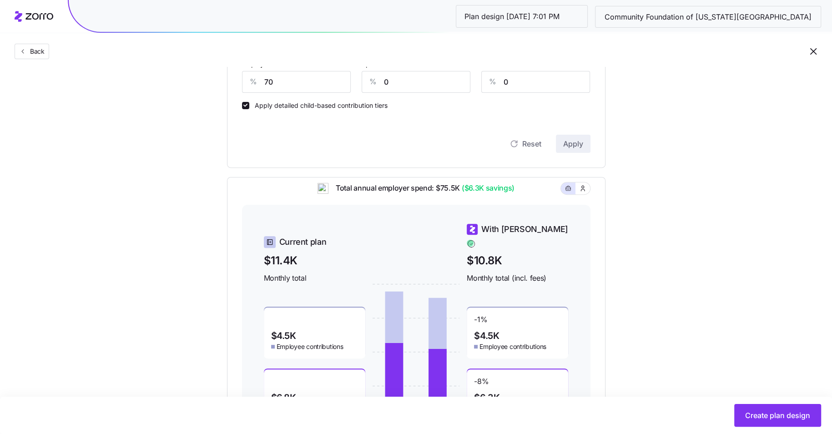
scroll to position [323, 0]
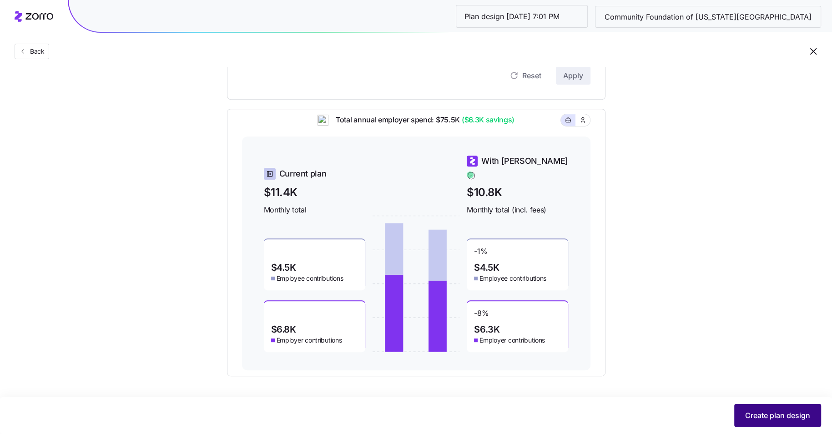
click at [760, 416] on span "Create plan design" at bounding box center [777, 415] width 65 height 11
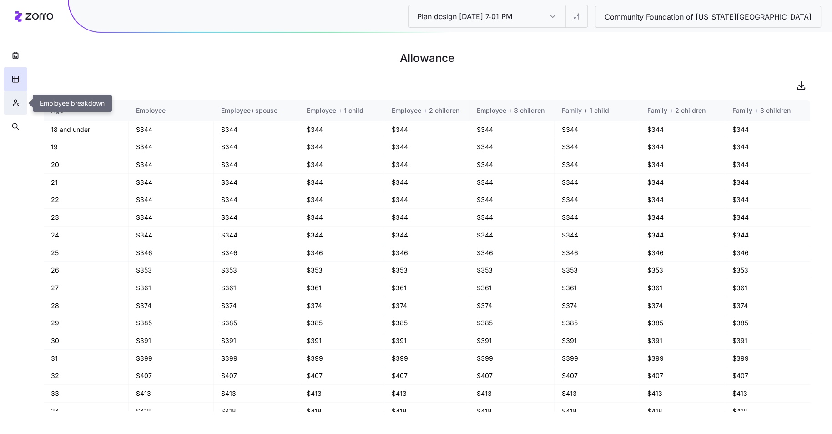
click at [20, 105] on button "button" at bounding box center [16, 103] width 24 height 24
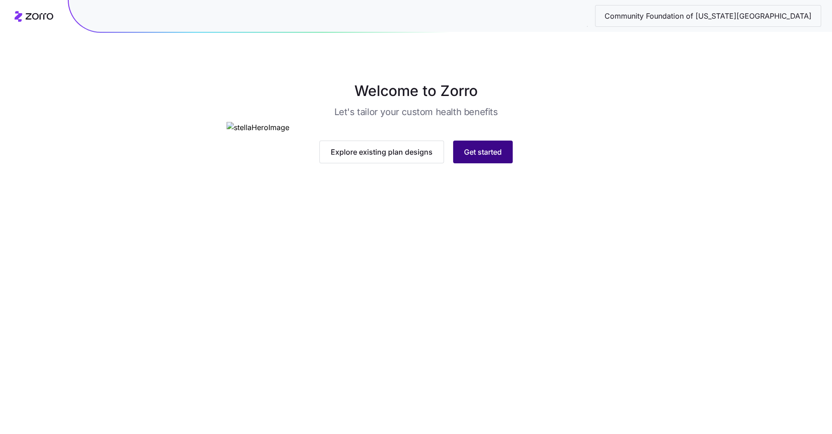
click at [477, 157] on span "Get started" at bounding box center [483, 151] width 38 height 11
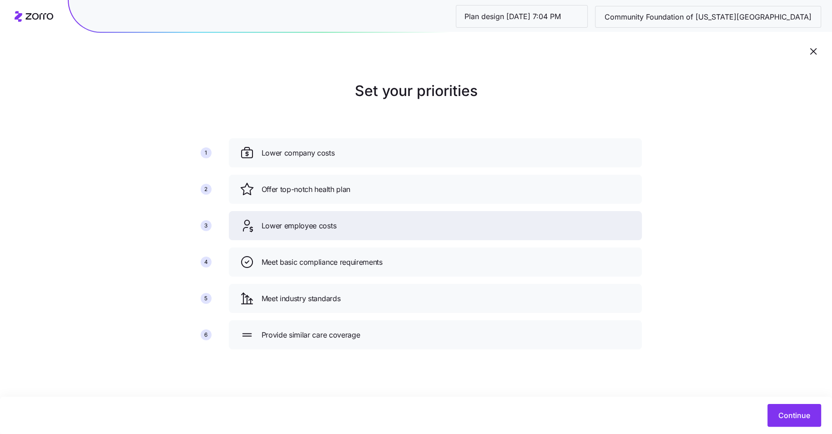
click at [476, 212] on div "Lower employee costs" at bounding box center [435, 225] width 413 height 29
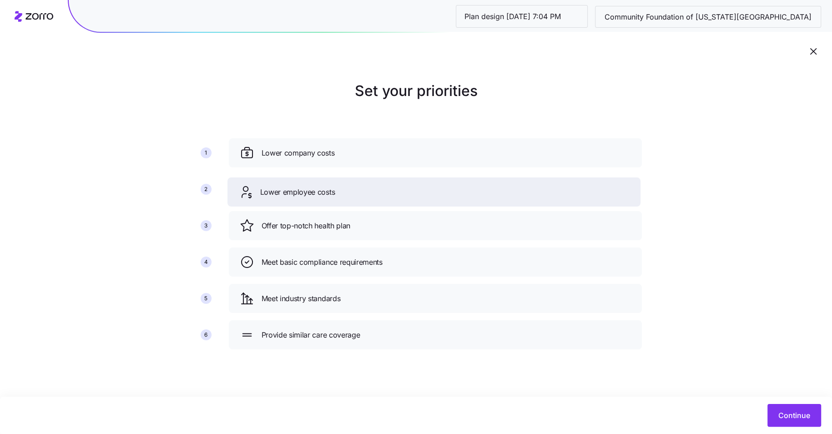
drag, startPoint x: 476, startPoint y: 213, endPoint x: 475, endPoint y: 179, distance: 34.1
click at [475, 179] on div "Lower employee costs" at bounding box center [433, 191] width 413 height 29
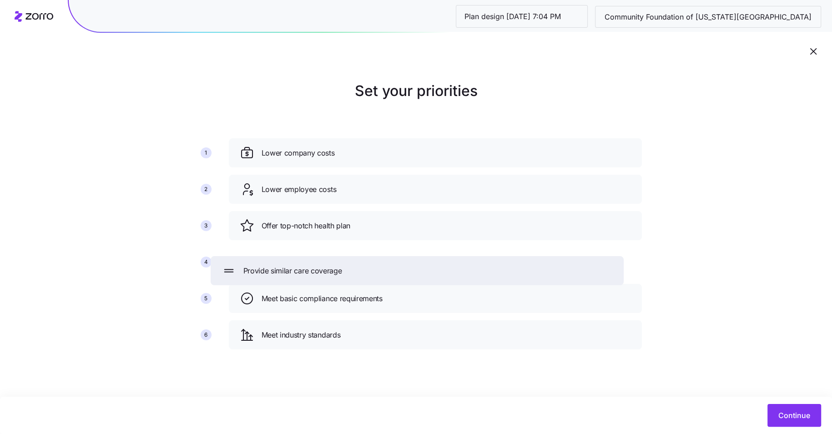
drag, startPoint x: 565, startPoint y: 328, endPoint x: 539, endPoint y: 227, distance: 104.6
click at [539, 263] on div "Provide similar care coverage" at bounding box center [416, 270] width 391 height 15
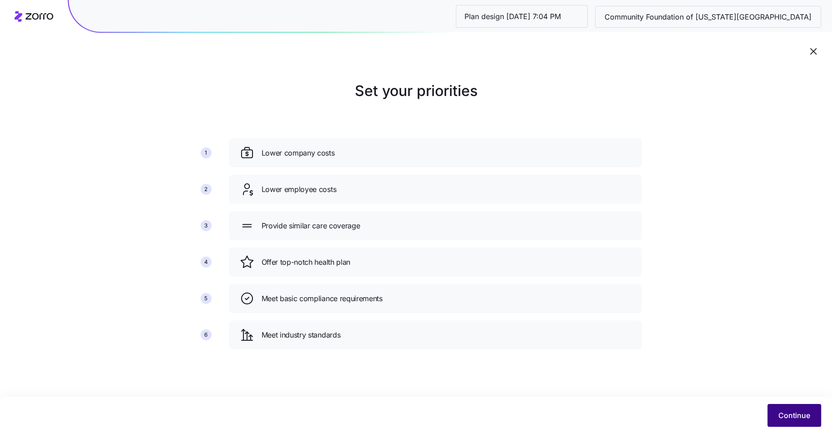
click at [802, 413] on span "Continue" at bounding box center [794, 415] width 32 height 11
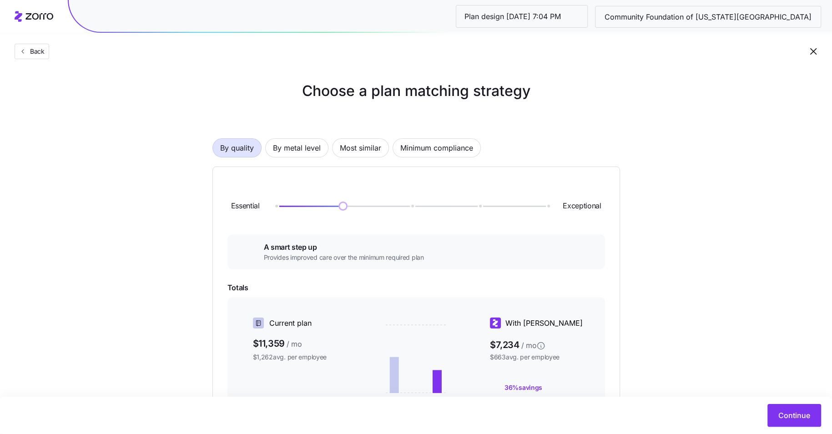
scroll to position [71, 0]
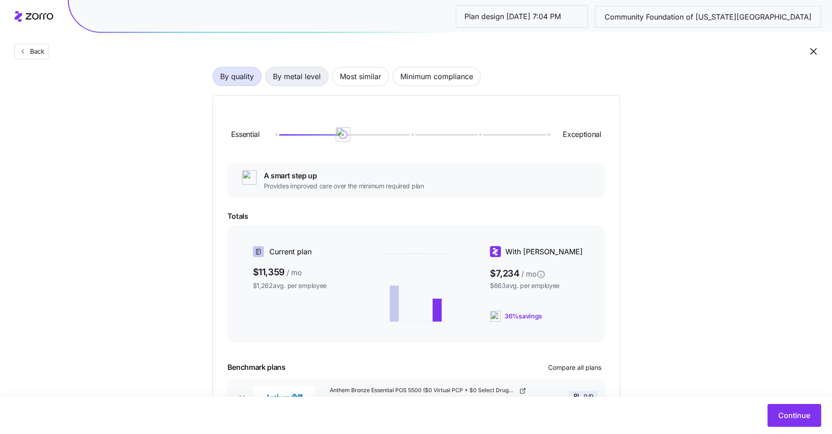
click at [304, 78] on span "By metal level" at bounding box center [297, 76] width 48 height 18
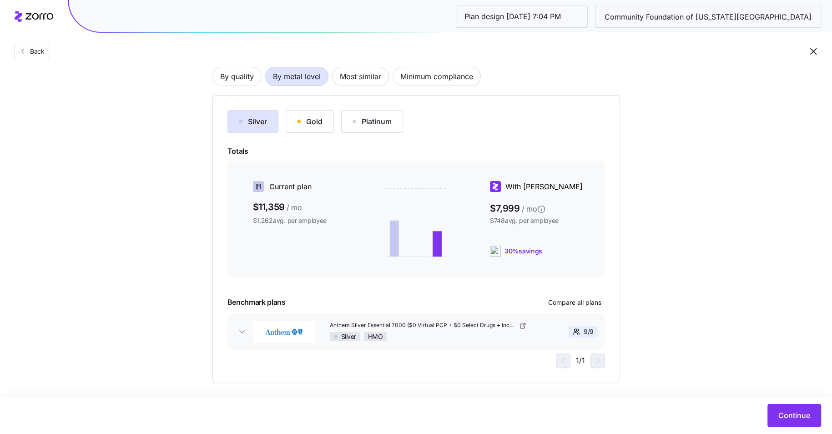
click at [323, 131] on button "Gold" at bounding box center [310, 121] width 48 height 23
click at [779, 401] on div "Continue" at bounding box center [416, 415] width 832 height 37
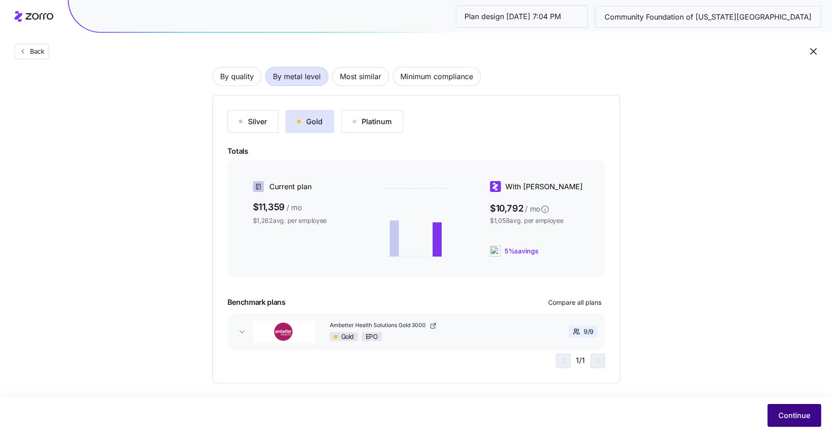
click at [794, 417] on span "Continue" at bounding box center [794, 415] width 32 height 11
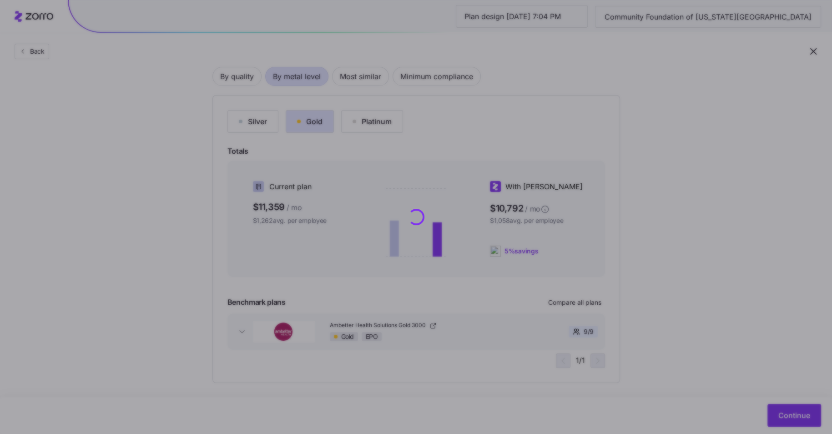
scroll to position [0, 0]
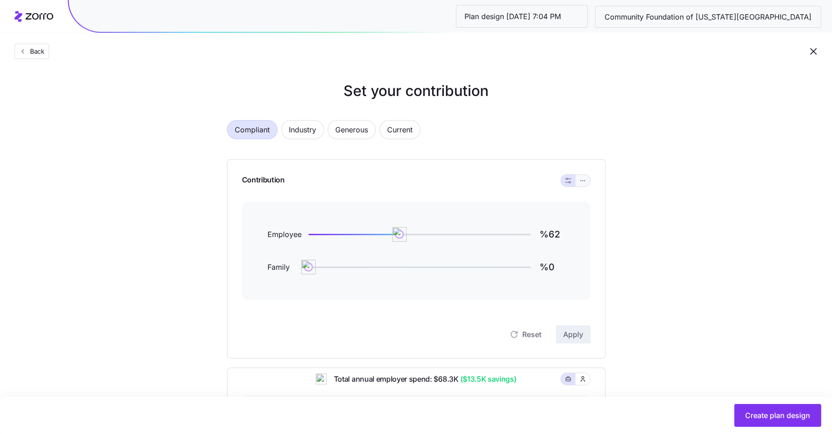
click at [582, 184] on button "button" at bounding box center [582, 181] width 15 height 12
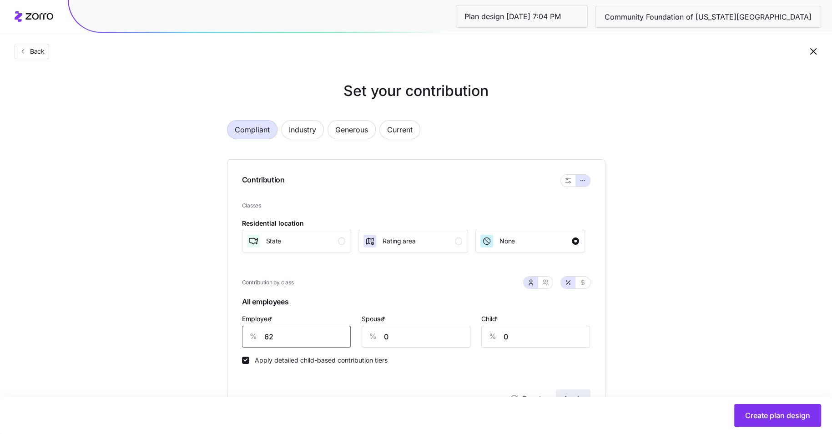
click at [310, 341] on input "62" at bounding box center [296, 337] width 109 height 22
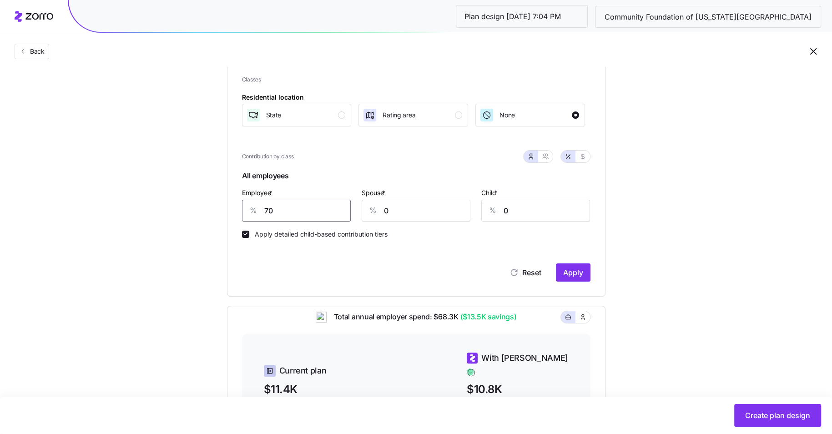
scroll to position [236, 0]
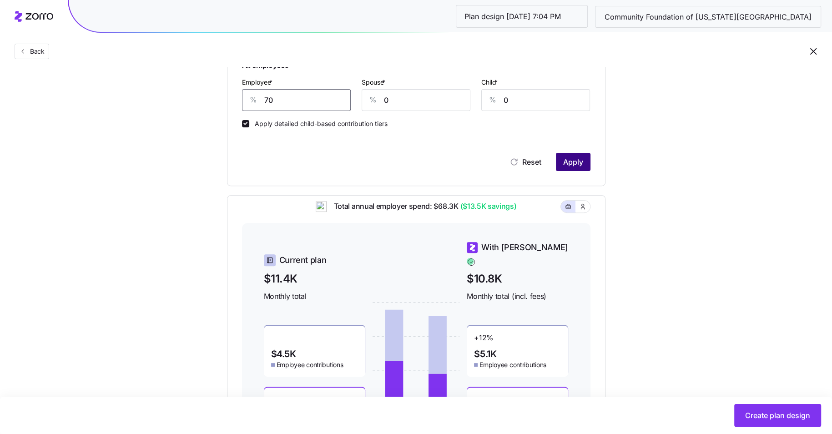
type input "70"
click at [574, 160] on span "Apply" at bounding box center [573, 161] width 20 height 11
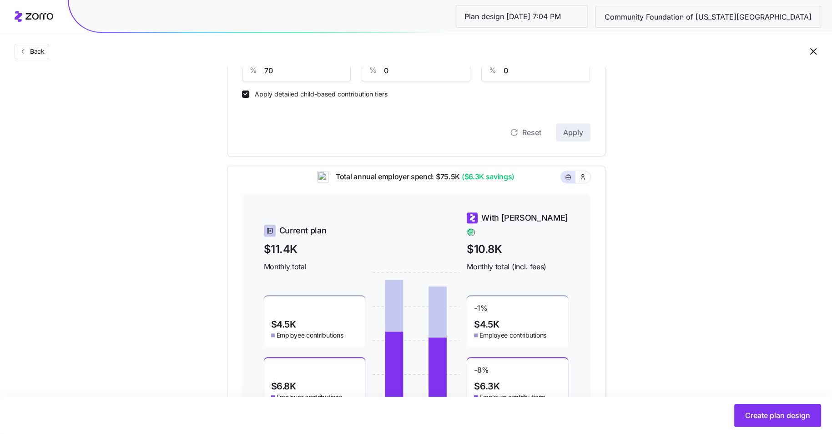
scroll to position [323, 0]
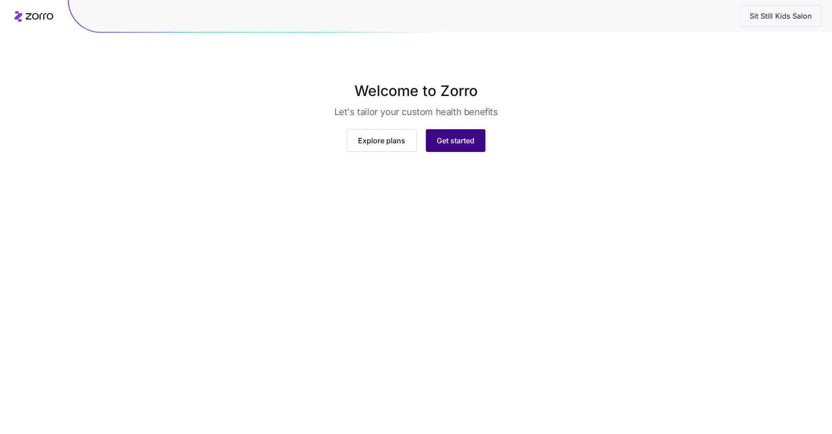
click at [463, 152] on button "Get started" at bounding box center [456, 140] width 60 height 23
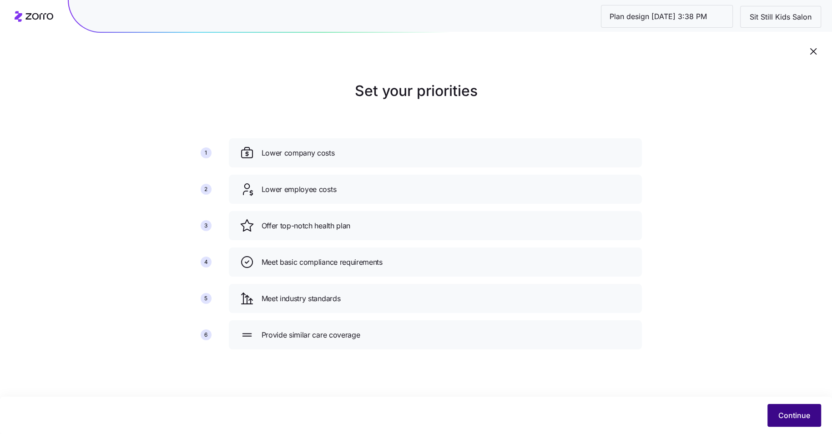
click at [786, 420] on span "Continue" at bounding box center [794, 415] width 32 height 11
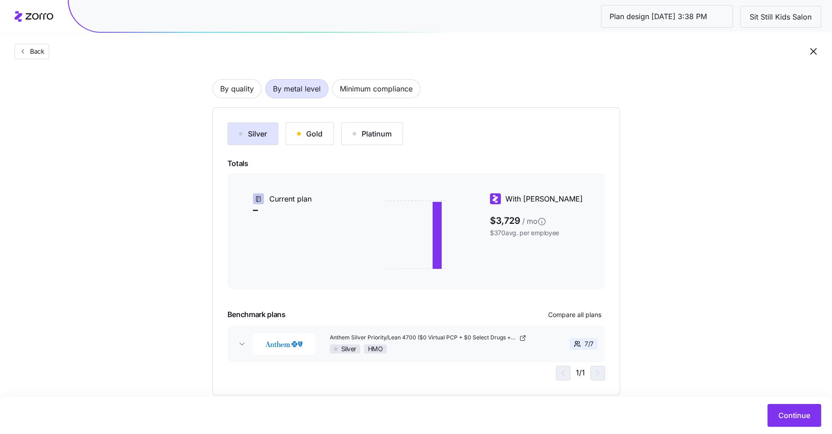
scroll to position [60, 0]
click at [592, 317] on span "Compare all plans" at bounding box center [574, 314] width 53 height 9
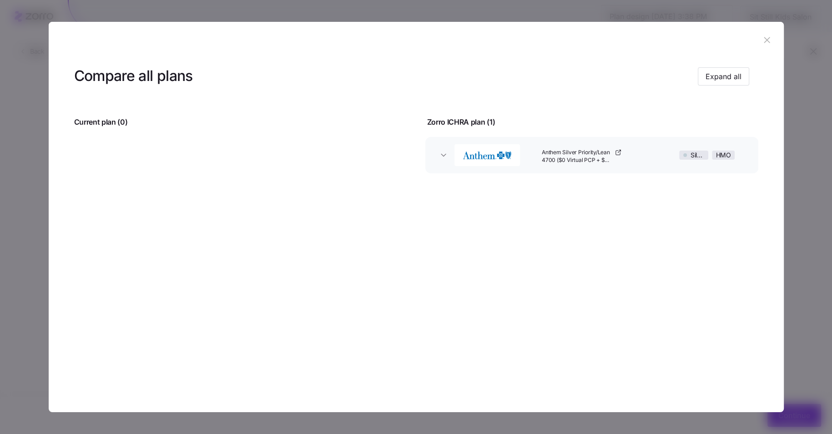
click at [622, 155] on div "Anthem Silver Priority/Lean 4700 ($0 Virtual PCP + $0 Select Drugs + Incentives)" at bounding box center [600, 155] width 125 height 29
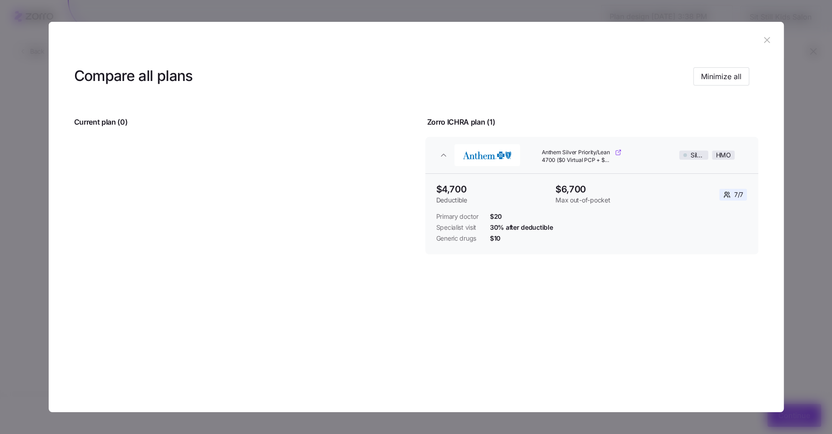
click at [613, 155] on link "Anthem Silver Priority/Lean 4700 ($0 Virtual PCP + $0 Select Drugs + Incentives)" at bounding box center [582, 156] width 80 height 15
click at [764, 40] on icon "button" at bounding box center [767, 40] width 10 height 10
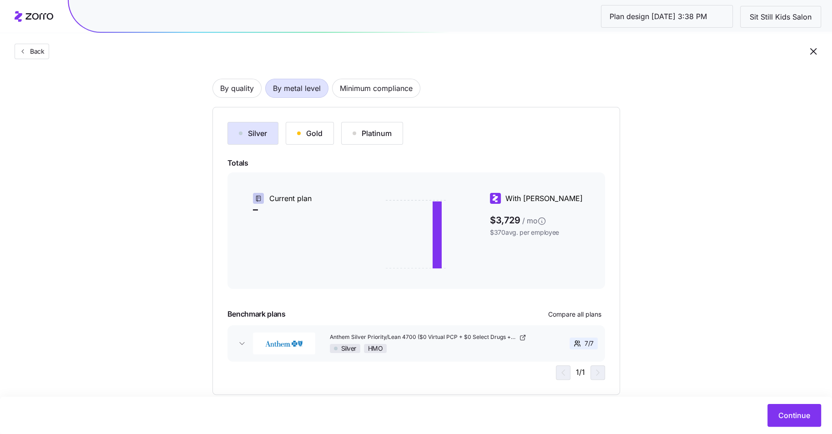
scroll to position [0, 0]
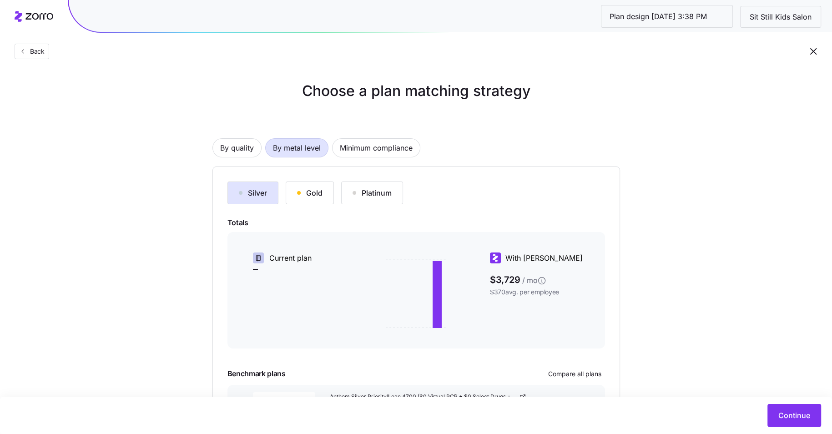
click at [10, 51] on div "Back" at bounding box center [416, 33] width 832 height 66
click at [22, 51] on icon "button" at bounding box center [22, 51] width 7 height 7
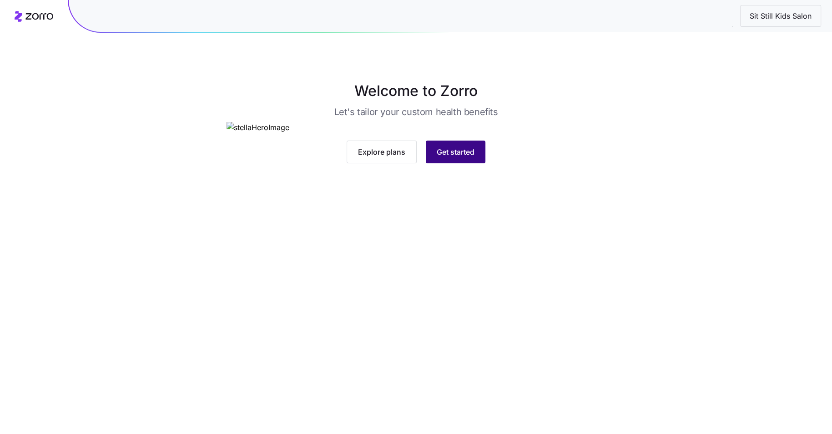
click at [463, 157] on span "Get started" at bounding box center [456, 151] width 38 height 11
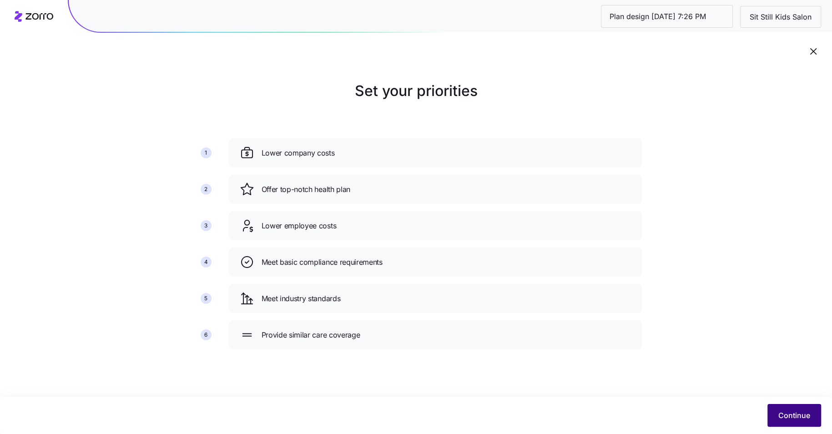
click at [795, 420] on span "Continue" at bounding box center [794, 415] width 32 height 11
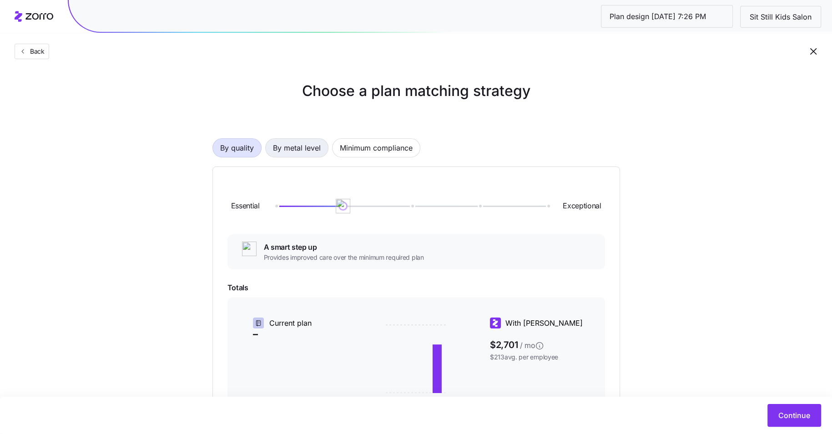
click at [293, 153] on span "By metal level" at bounding box center [297, 148] width 48 height 18
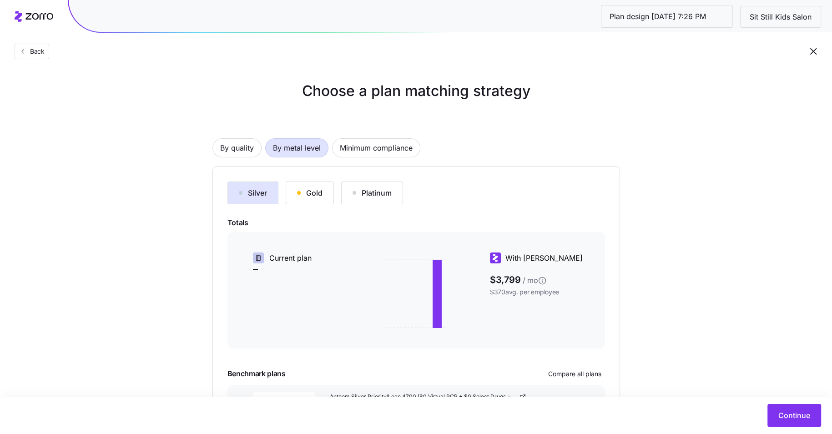
click at [259, 193] on div "Silver" at bounding box center [253, 192] width 28 height 11
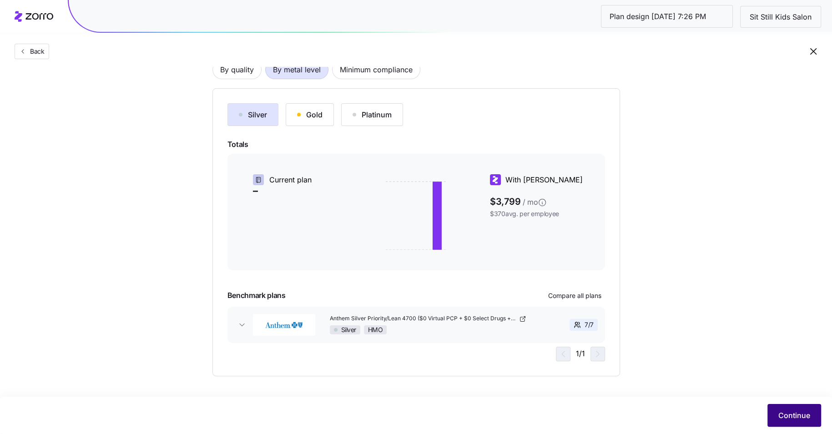
click at [780, 408] on button "Continue" at bounding box center [794, 415] width 54 height 23
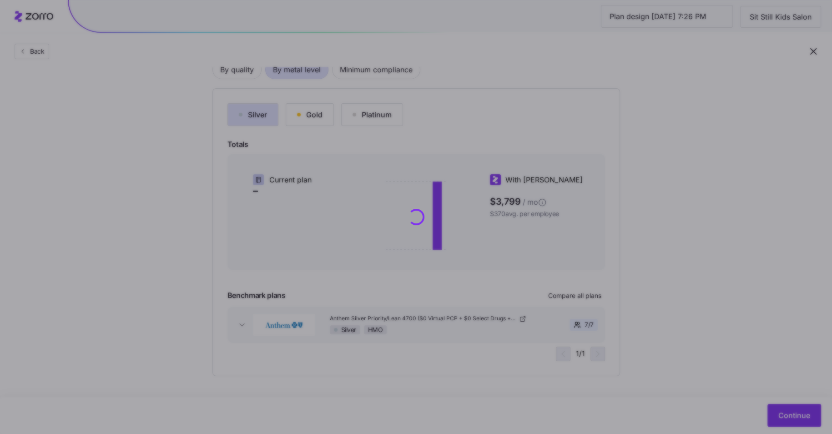
scroll to position [0, 0]
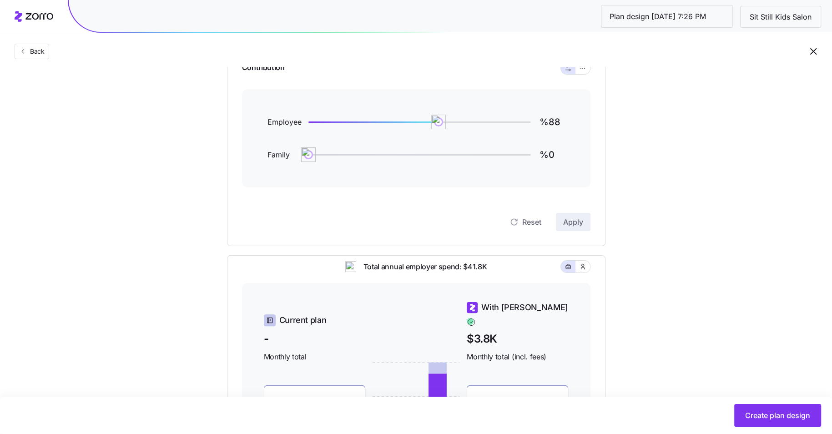
scroll to position [108, 0]
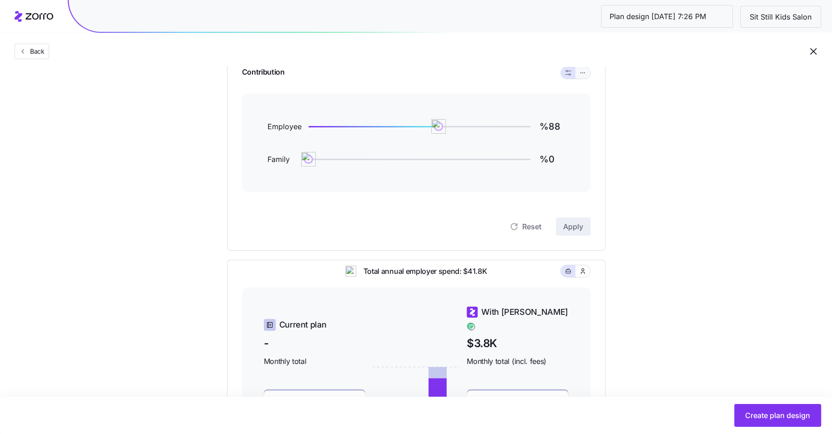
click at [587, 69] on button "button" at bounding box center [582, 73] width 15 height 12
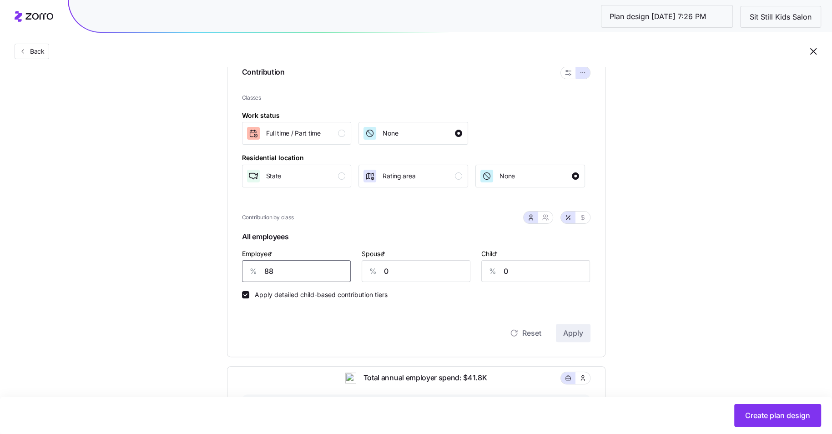
click at [315, 273] on input "88" at bounding box center [296, 271] width 109 height 22
type input "60"
click at [574, 332] on span "Apply" at bounding box center [573, 332] width 20 height 11
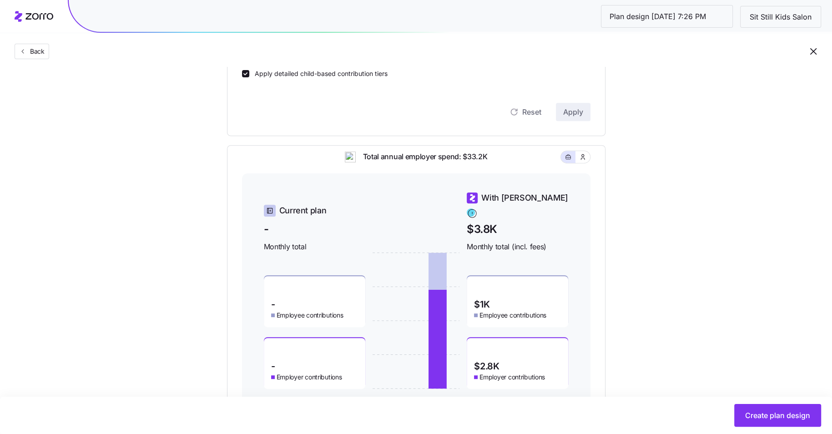
scroll to position [365, 0]
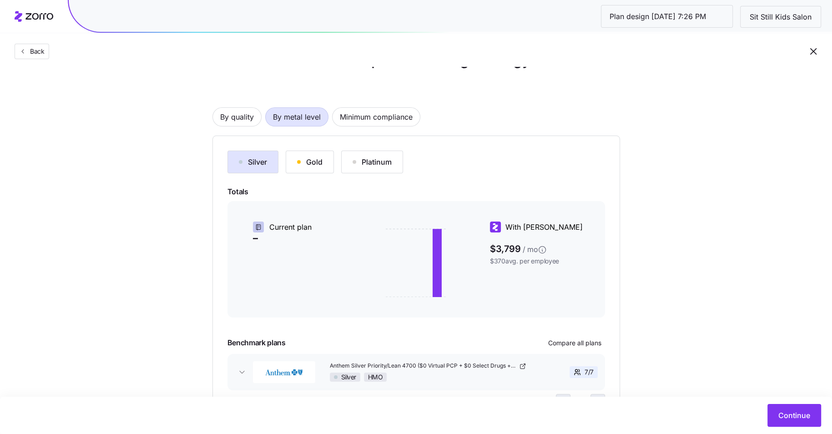
scroll to position [39, 0]
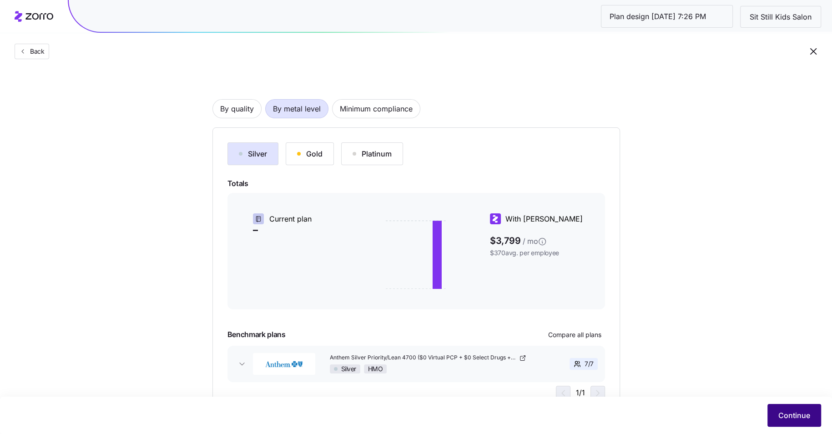
click at [797, 413] on span "Continue" at bounding box center [794, 415] width 32 height 11
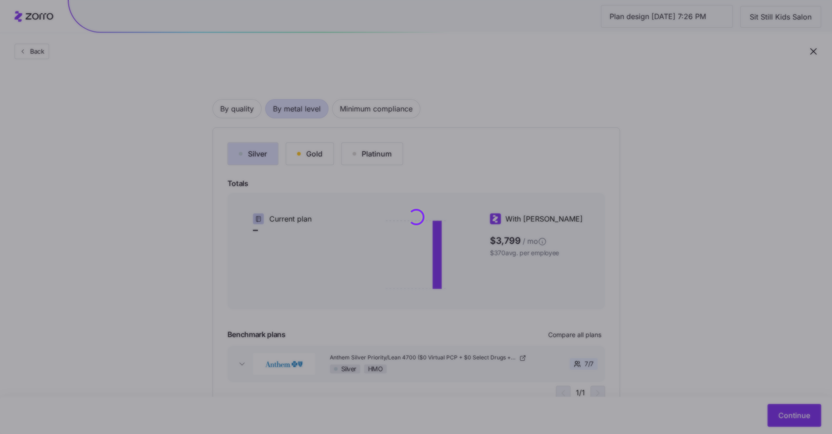
scroll to position [0, 0]
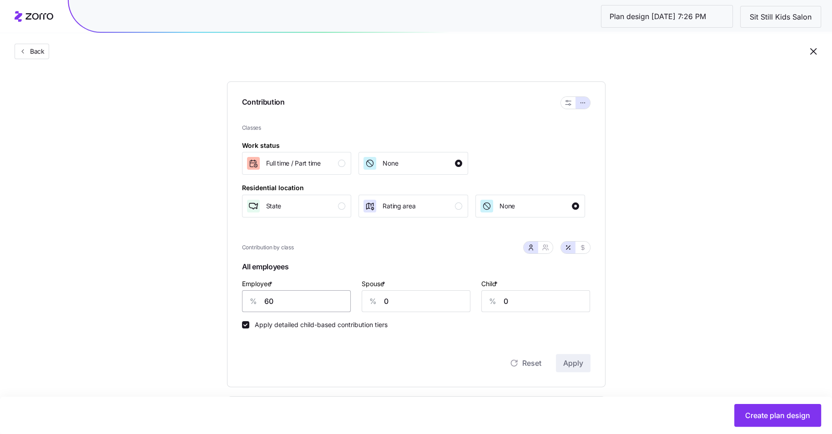
scroll to position [98, 0]
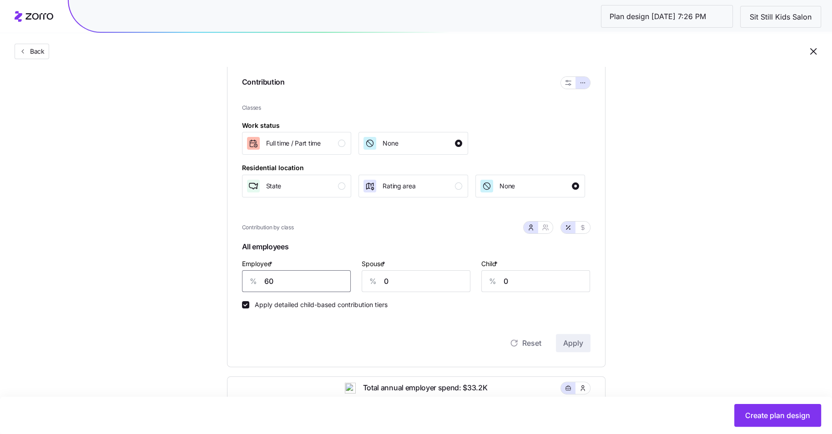
click at [294, 290] on input "60" at bounding box center [296, 281] width 109 height 22
type input "55"
click at [584, 341] on button "Apply" at bounding box center [573, 343] width 35 height 18
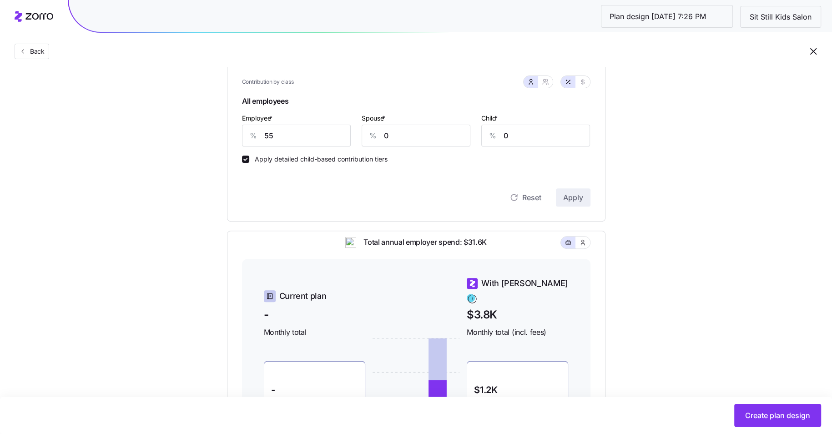
scroll to position [176, 0]
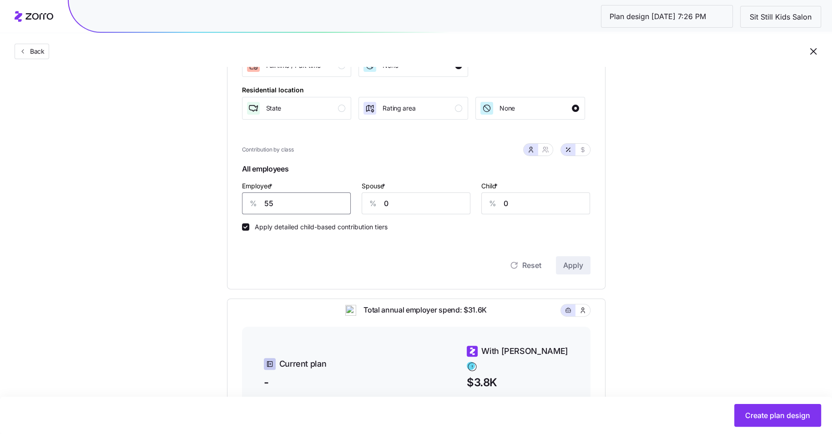
click at [294, 201] on input "55" at bounding box center [296, 203] width 109 height 22
type input "50"
click at [564, 269] on span "Apply" at bounding box center [573, 265] width 20 height 11
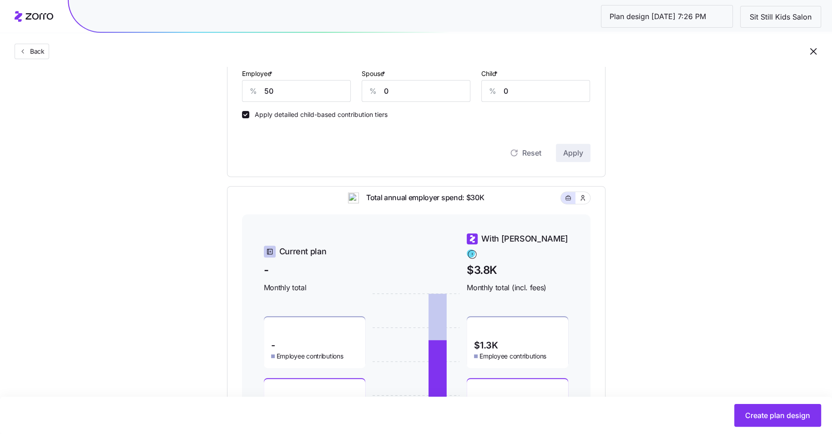
scroll to position [365, 0]
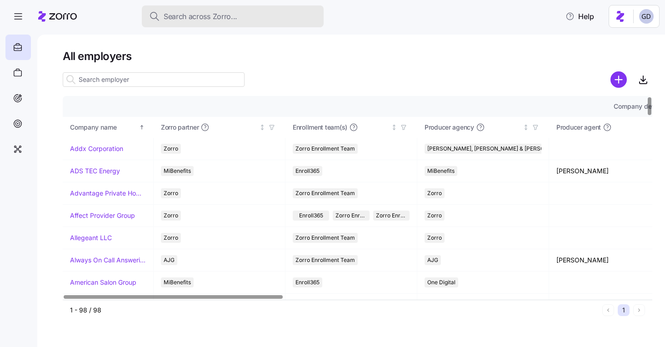
click at [223, 25] on button "Search across Zorro..." at bounding box center [233, 16] width 182 height 22
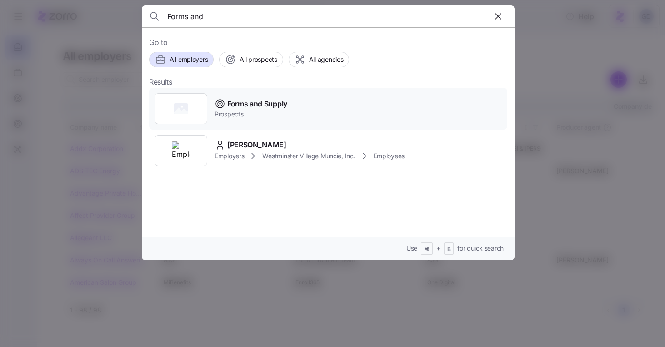
type input "Forms and"
click at [245, 103] on span "Forms and Supply" at bounding box center [257, 103] width 60 height 11
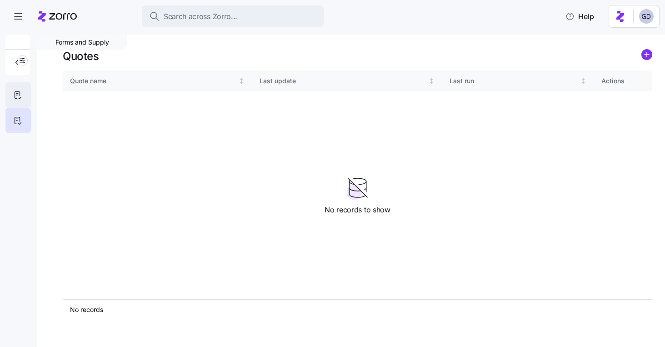
click at [10, 97] on div at bounding box center [17, 94] width 25 height 25
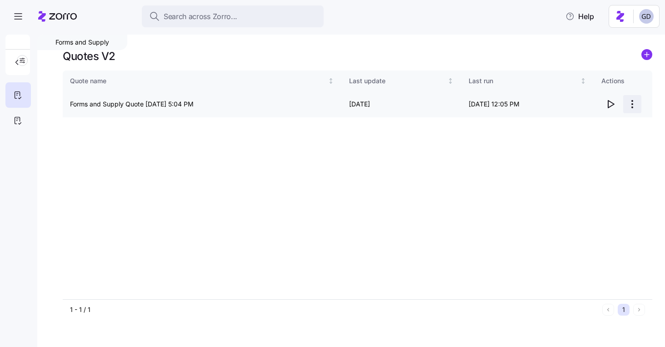
click at [633, 106] on html "Search across Zorro... Help Forms and Supply Quotes V2 Quote name Last update L…" at bounding box center [332, 171] width 665 height 342
click at [592, 127] on div "Edit quote" at bounding box center [596, 126] width 84 height 15
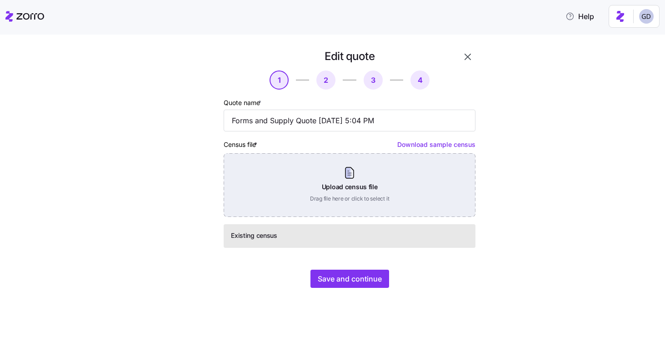
click at [331, 190] on div "Upload census file Drag file here or click to select it" at bounding box center [350, 185] width 252 height 64
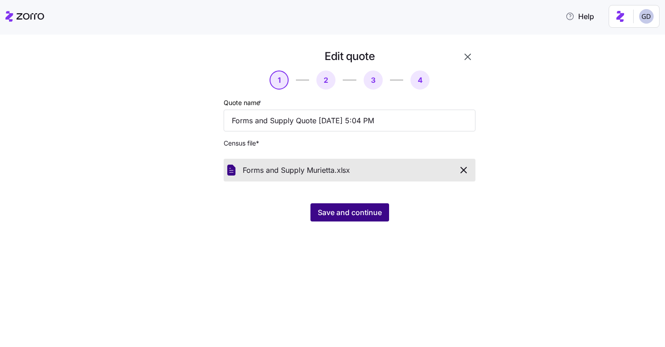
click at [354, 206] on button "Save and continue" at bounding box center [350, 212] width 79 height 18
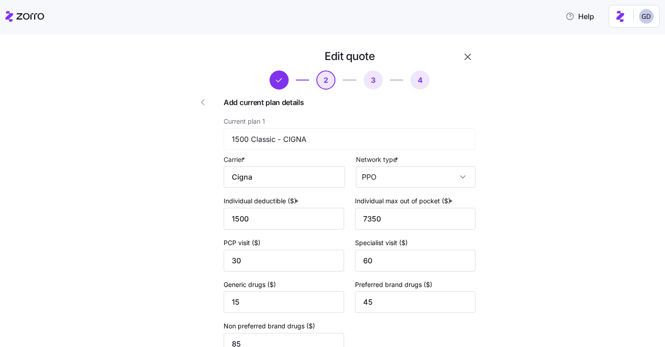
click at [468, 53] on icon "button" at bounding box center [468, 56] width 11 height 11
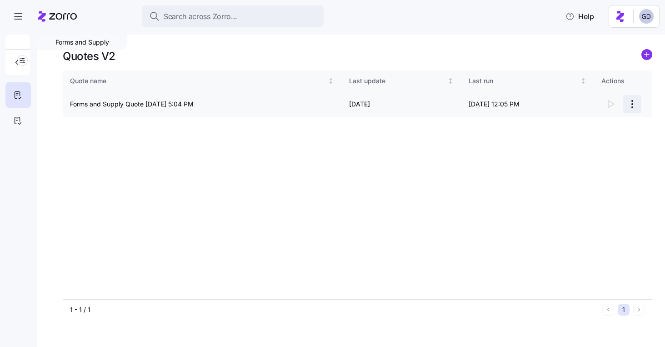
click at [635, 103] on html "Search across Zorro... Help Forms and Supply Quotes V2 Quote name Last update L…" at bounding box center [332, 171] width 665 height 342
click at [582, 126] on div "Continue setup" at bounding box center [580, 126] width 45 height 10
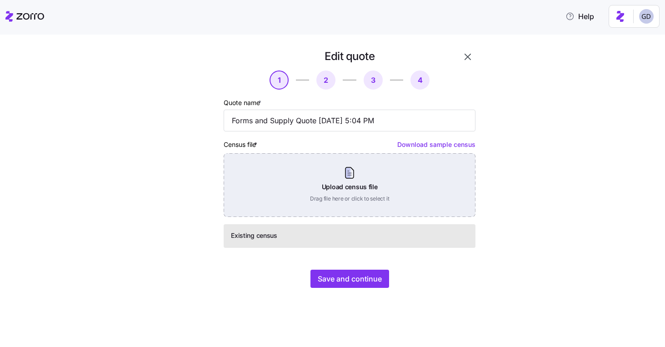
click at [376, 200] on div "Upload census file Drag file here or click to select it" at bounding box center [350, 185] width 252 height 64
click at [303, 195] on div "Upload census file Drag file here or click to select it" at bounding box center [350, 185] width 252 height 64
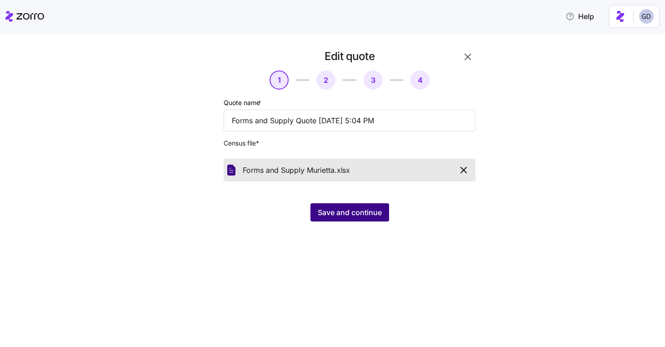
click at [366, 217] on span "Save and continue" at bounding box center [350, 212] width 64 height 11
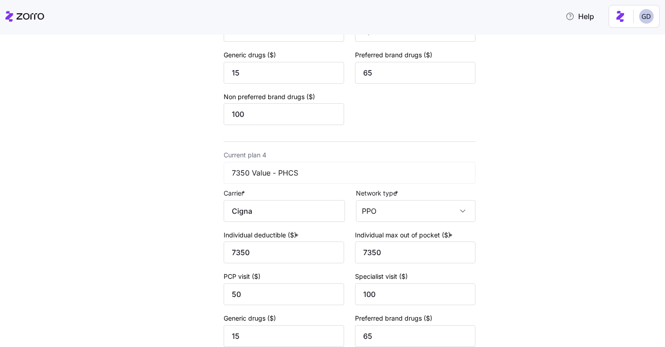
scroll to position [893, 0]
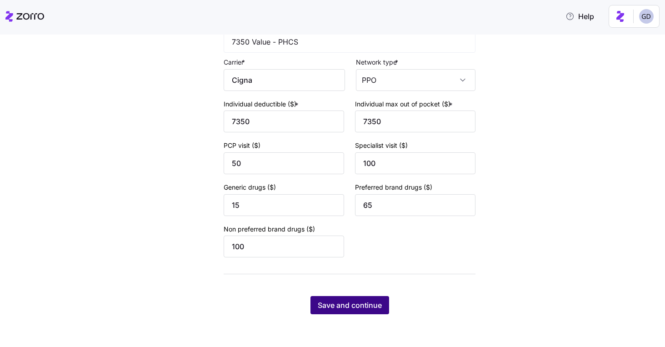
click at [362, 306] on span "Save and continue" at bounding box center [350, 305] width 64 height 11
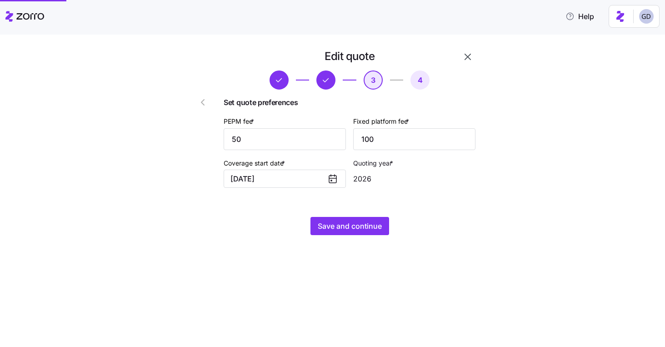
scroll to position [0, 0]
click at [371, 227] on span "Save and continue" at bounding box center [350, 226] width 64 height 11
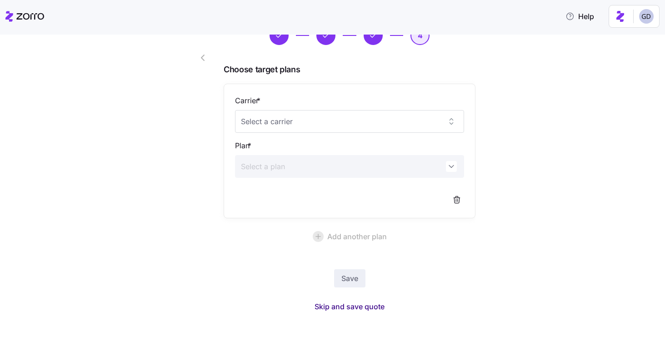
click at [349, 311] on span "Skip and save quote" at bounding box center [350, 306] width 70 height 11
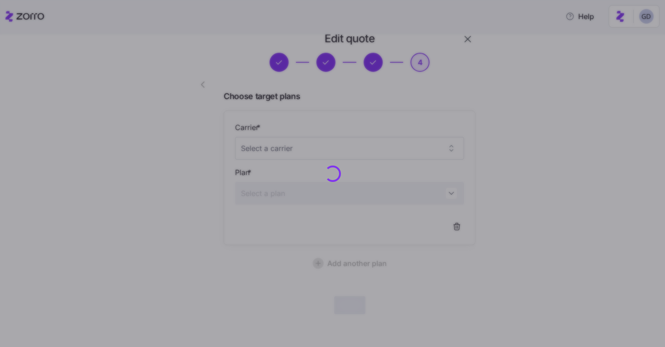
scroll to position [17, 0]
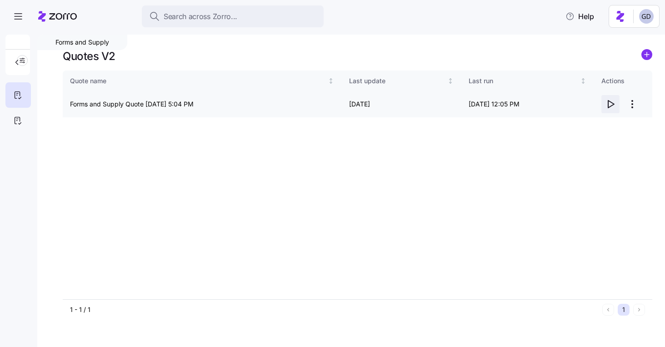
click at [614, 105] on icon "button" at bounding box center [610, 104] width 11 height 11
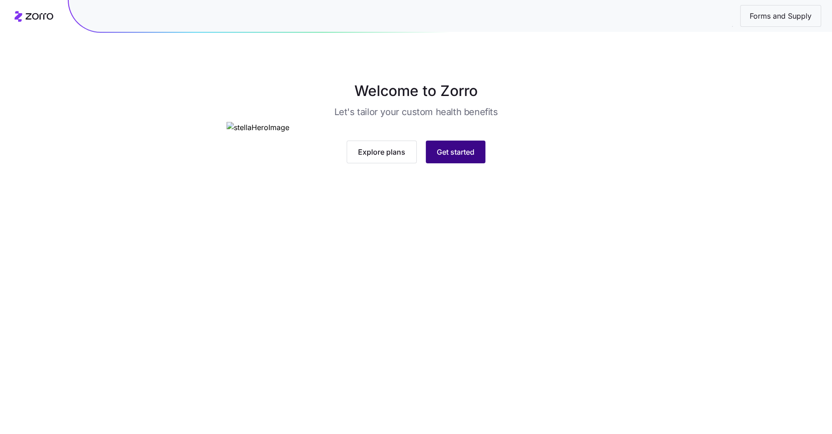
click at [462, 157] on span "Get started" at bounding box center [456, 151] width 38 height 11
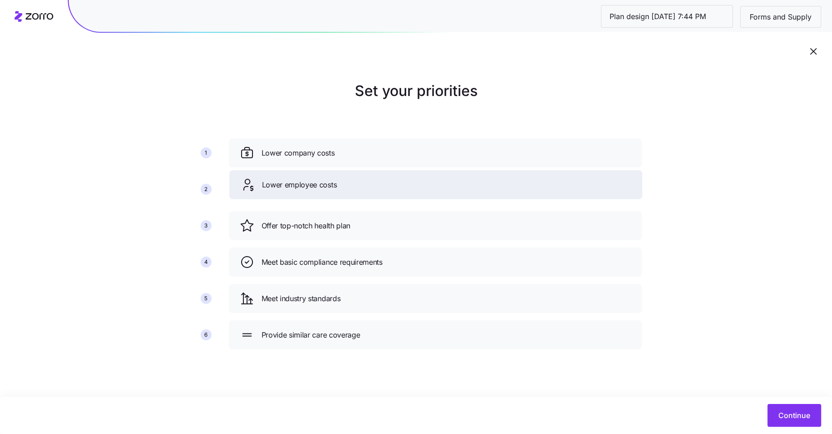
drag, startPoint x: 322, startPoint y: 228, endPoint x: 322, endPoint y: 186, distance: 41.4
click at [322, 186] on span "Lower employee costs" at bounding box center [299, 184] width 75 height 11
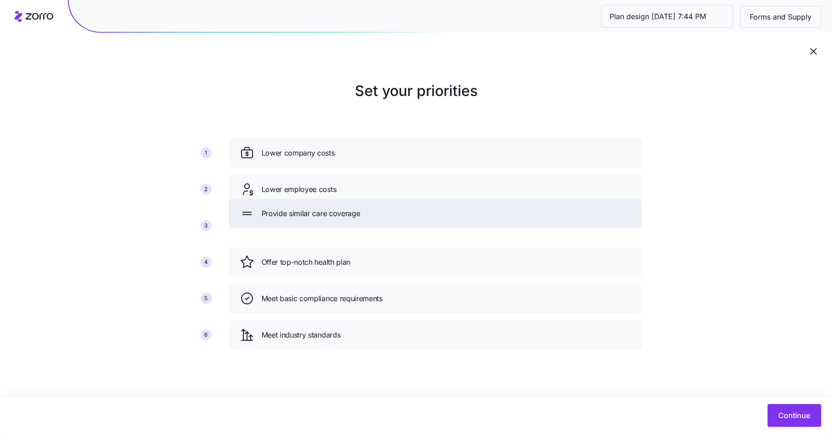
drag, startPoint x: 318, startPoint y: 336, endPoint x: 317, endPoint y: 206, distance: 130.1
click at [317, 208] on span "Provide similar care coverage" at bounding box center [311, 213] width 99 height 11
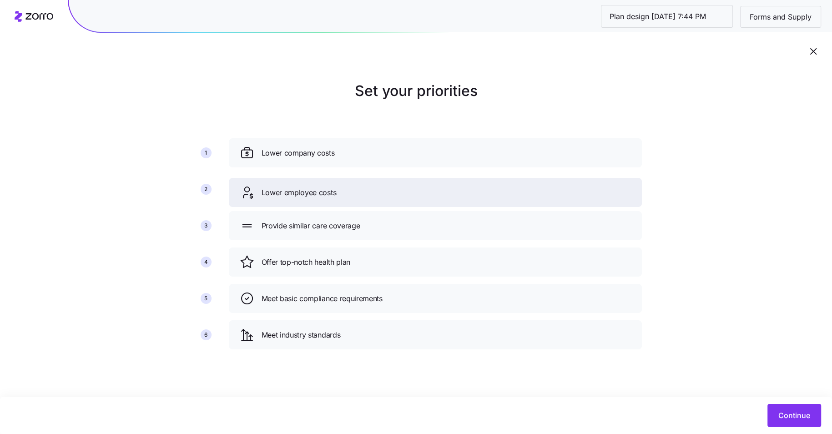
drag, startPoint x: 373, startPoint y: 232, endPoint x: 373, endPoint y: 198, distance: 34.6
click at [373, 198] on div "Lower employee costs" at bounding box center [435, 192] width 413 height 29
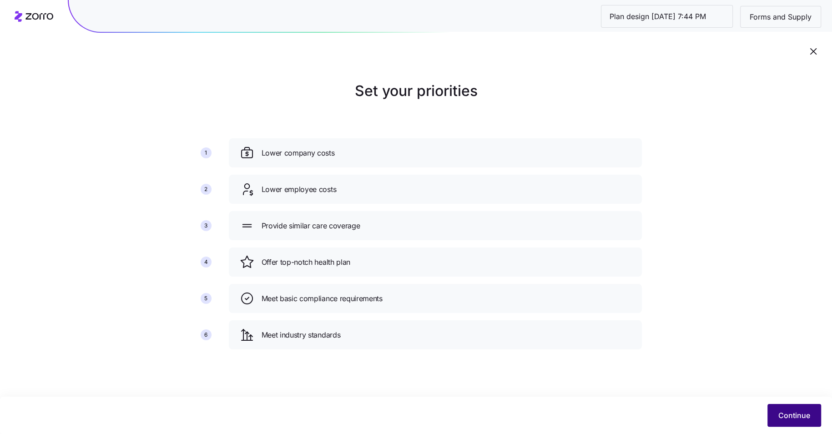
click at [789, 412] on span "Continue" at bounding box center [794, 415] width 32 height 11
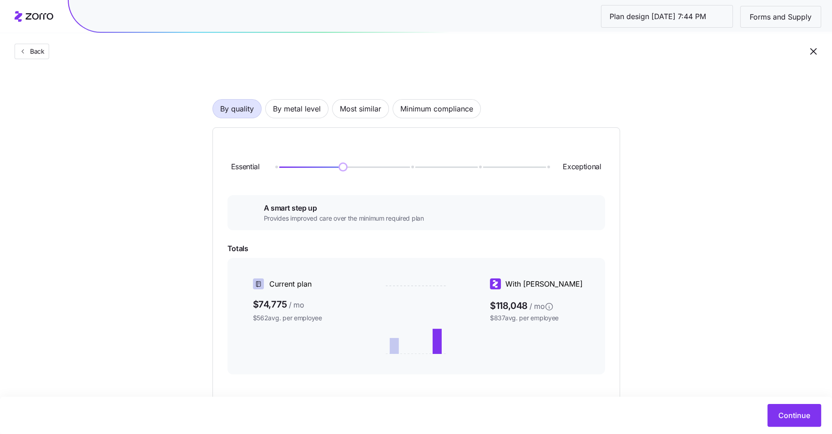
scroll to position [32, 0]
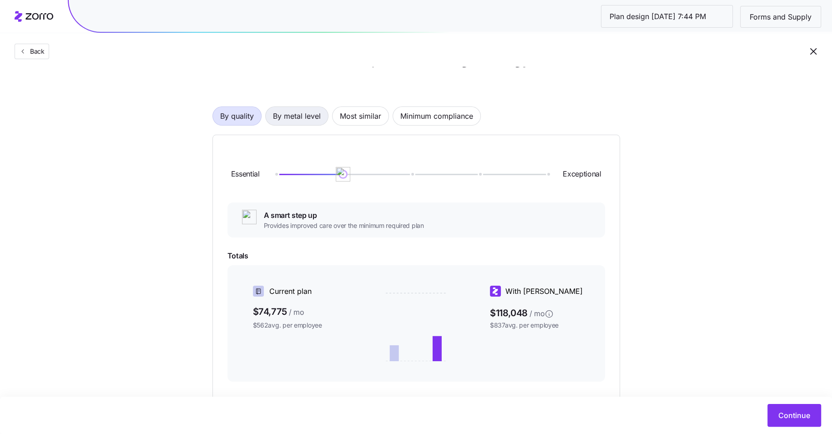
click at [293, 117] on span "By metal level" at bounding box center [297, 116] width 48 height 18
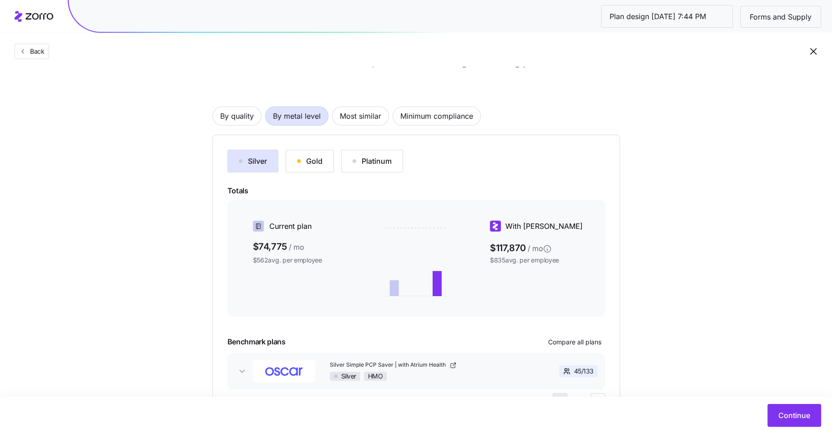
scroll to position [78, 0]
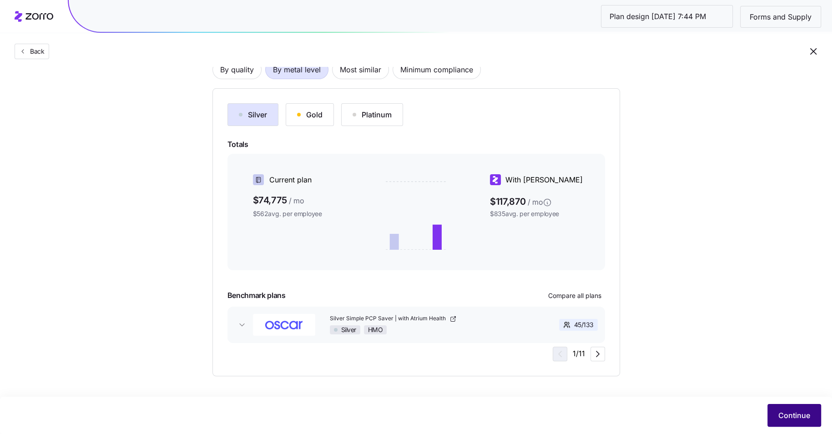
click at [796, 414] on span "Continue" at bounding box center [794, 415] width 32 height 11
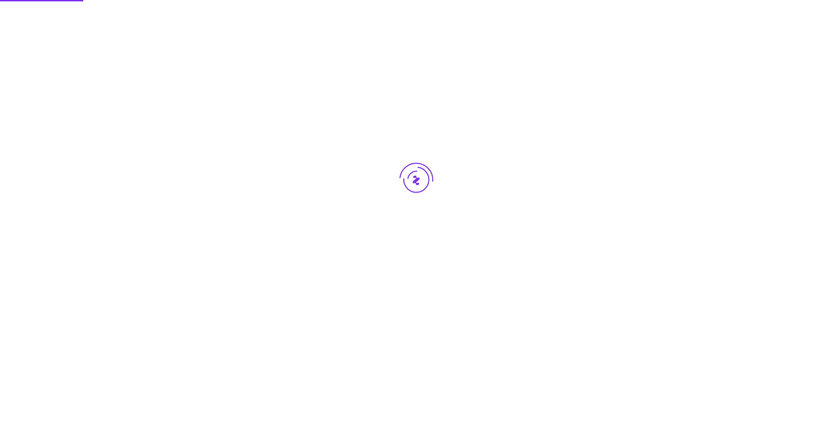
scroll to position [0, 0]
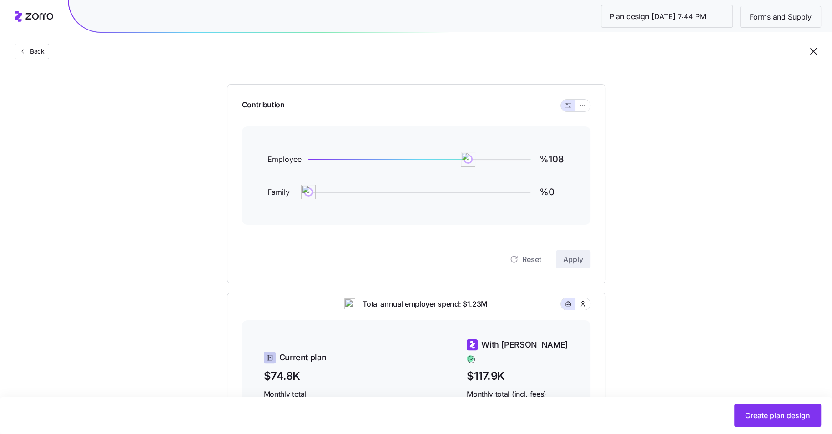
scroll to position [68, 0]
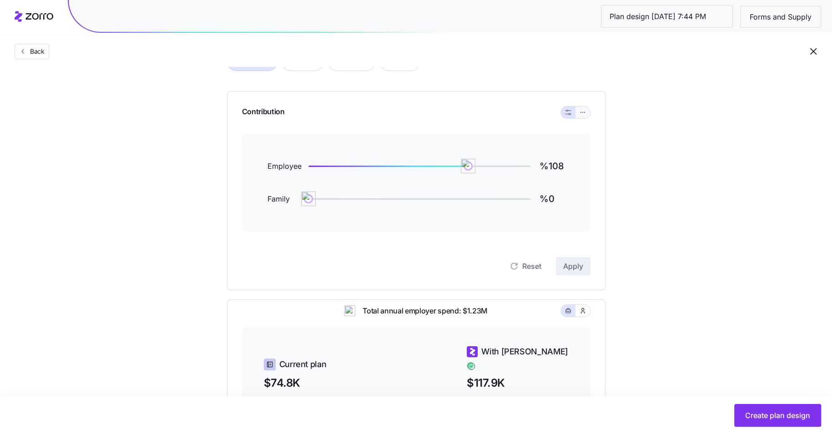
click at [585, 106] on button "button" at bounding box center [582, 112] width 15 height 12
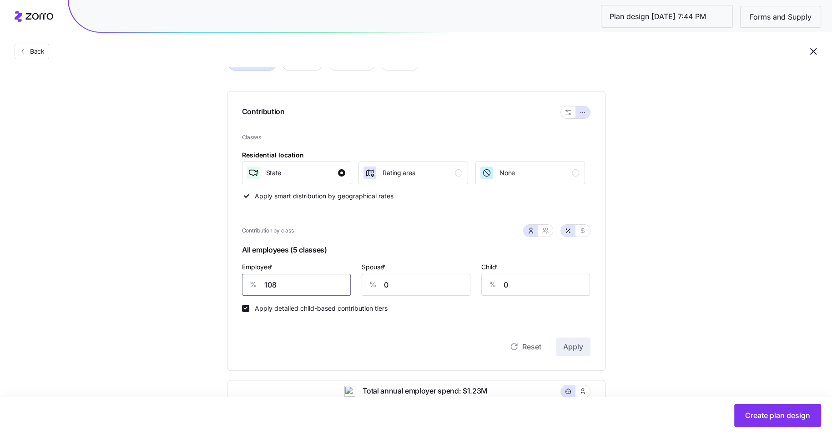
click at [307, 282] on input "108" at bounding box center [296, 285] width 109 height 22
type input "70"
click at [590, 347] on div "Contribution Classes Residential location State Rating area None Apply smart di…" at bounding box center [416, 231] width 378 height 280
click at [569, 347] on span "Apply" at bounding box center [573, 346] width 20 height 11
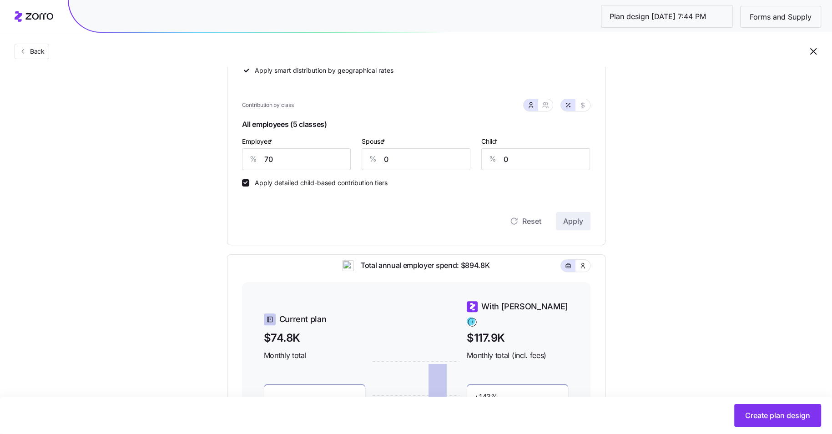
scroll to position [186, 0]
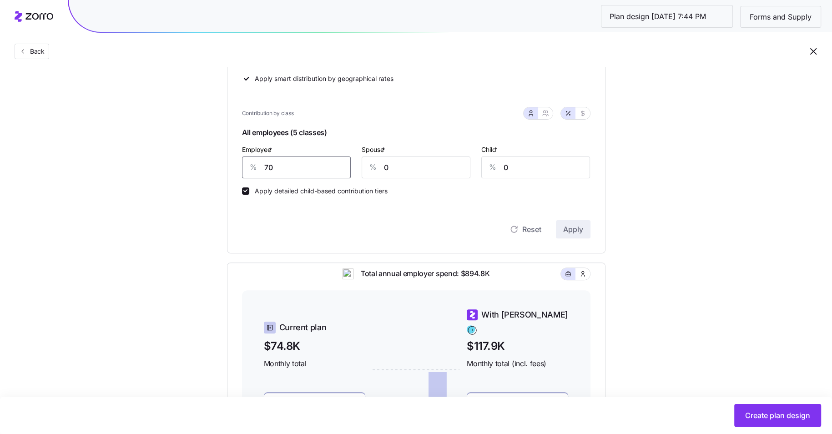
click at [297, 166] on input "70" at bounding box center [296, 167] width 109 height 22
type input "80"
click at [578, 235] on button "Apply" at bounding box center [573, 229] width 35 height 18
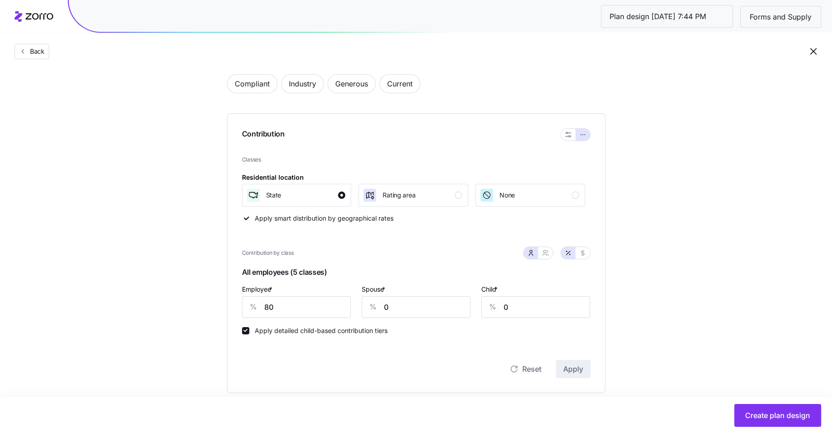
scroll to position [339, 0]
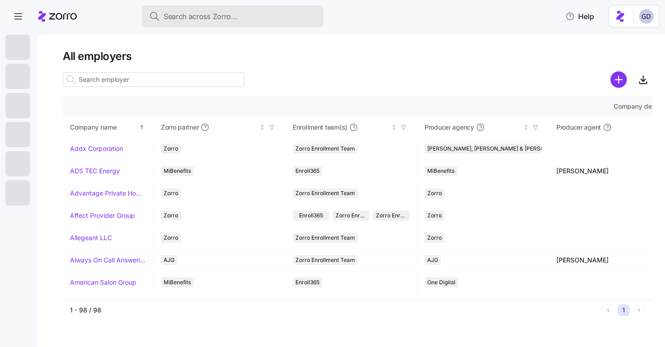
click at [215, 18] on span "Search across Zorro..." at bounding box center [201, 16] width 74 height 11
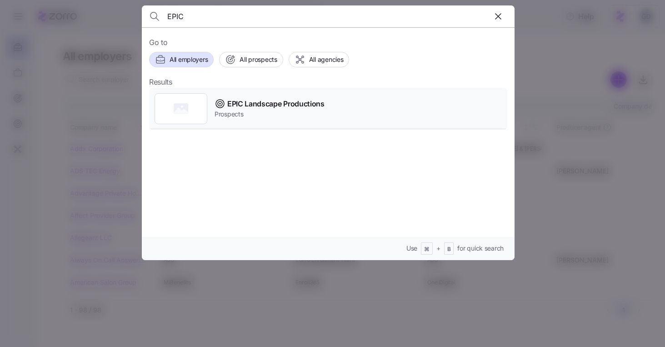
type input "EPIC"
click at [252, 111] on span "Prospects" at bounding box center [270, 114] width 110 height 9
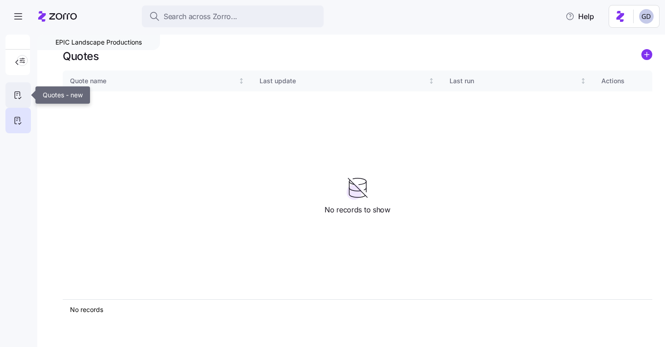
click at [18, 95] on icon at bounding box center [18, 95] width 10 height 11
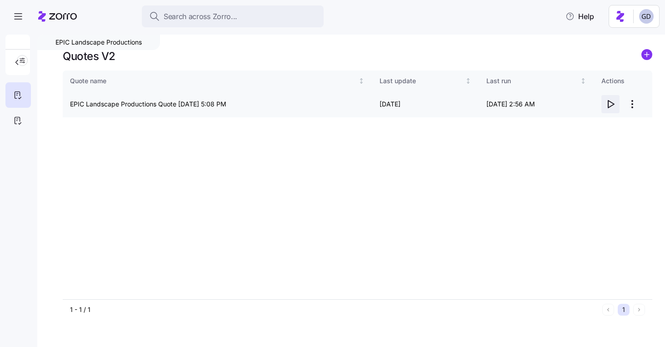
click at [607, 100] on icon "button" at bounding box center [610, 104] width 11 height 11
click at [633, 105] on html "Search across Zorro... Help EPIC Landscape Productions Quotes V2 Quote name Las…" at bounding box center [332, 171] width 665 height 342
click at [588, 124] on div "Edit quote" at bounding box center [573, 126] width 30 height 10
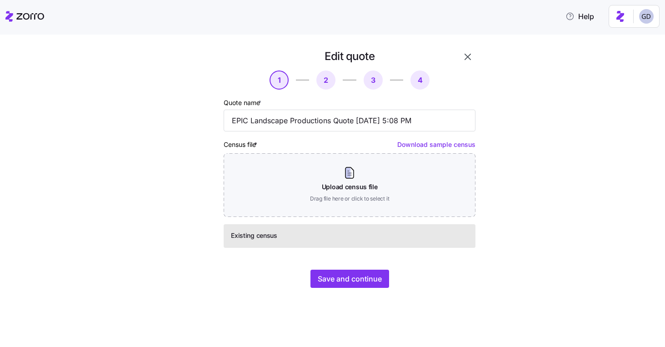
click at [362, 269] on div "Edit quote 1 2 3 4 Quote name * EPIC Landscape Productions Quote 09/24/2025 5:0…" at bounding box center [349, 168] width 259 height 246
click at [352, 278] on span "Save and continue" at bounding box center [350, 278] width 64 height 11
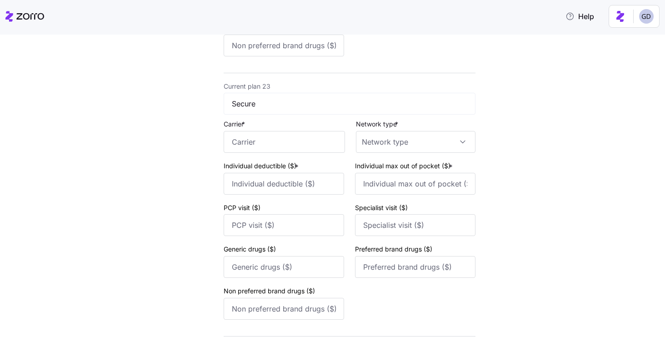
scroll to position [6745, 0]
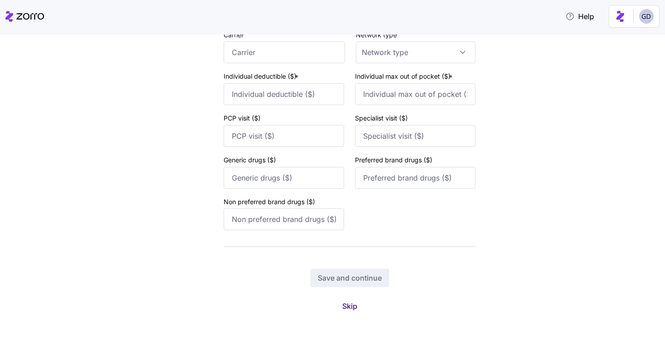
click at [341, 307] on button "Skip" at bounding box center [350, 306] width 30 height 16
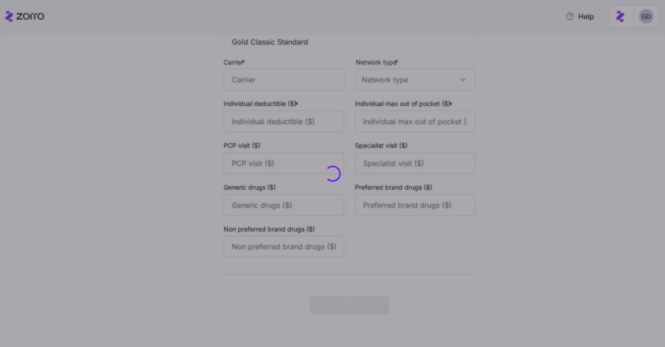
scroll to position [0, 0]
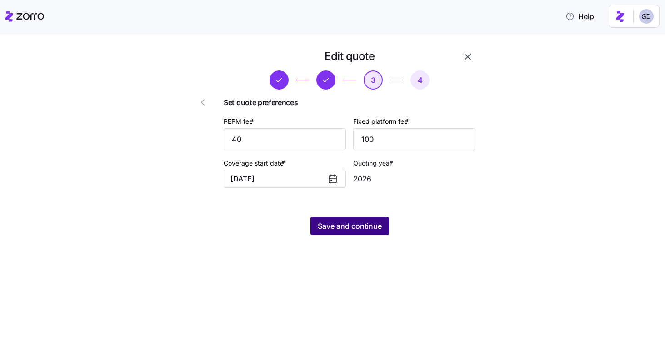
click at [367, 223] on span "Save and continue" at bounding box center [350, 226] width 64 height 11
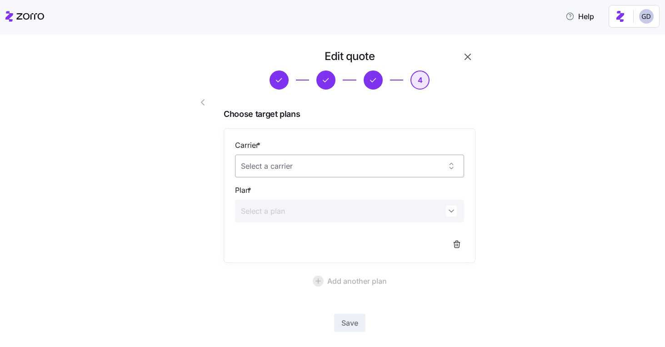
click at [276, 165] on input "Carrier *" at bounding box center [349, 166] width 229 height 23
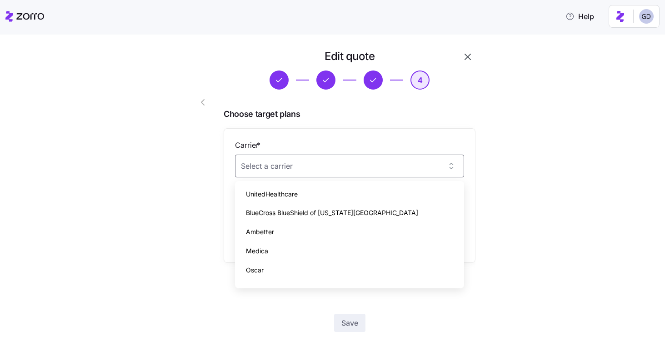
drag, startPoint x: 280, startPoint y: 221, endPoint x: 277, endPoint y: 236, distance: 14.5
click at [277, 236] on div "UnitedHealthcare BlueCross BlueShield of Kansas City Ambetter Medica Oscar Anth…" at bounding box center [350, 242] width 222 height 114
click at [277, 236] on div "Ambetter" at bounding box center [350, 231] width 222 height 19
type input "Ambetter"
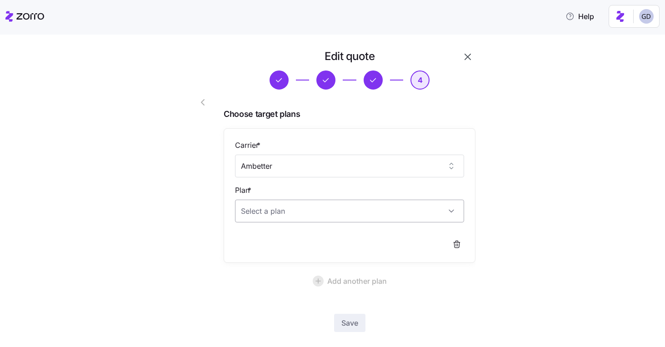
click at [304, 206] on input "Plan *" at bounding box center [349, 211] width 229 height 23
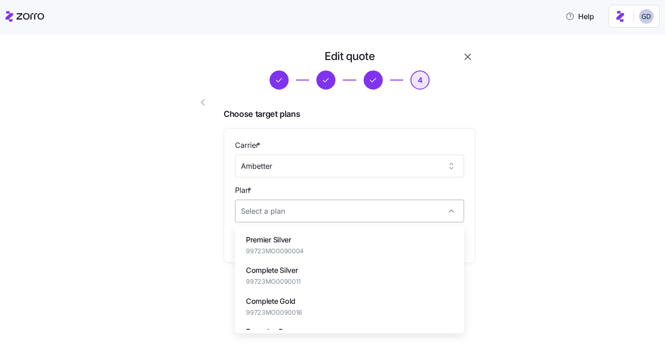
paste input "34368KS0110049"
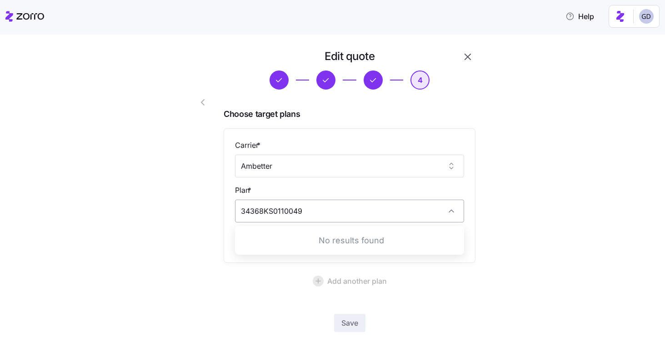
click at [294, 212] on input "34368KS0110049" at bounding box center [349, 211] width 229 height 23
click at [322, 211] on input "34368KS0110049" at bounding box center [349, 211] width 229 height 23
type input "34368KS0110049"
click at [344, 191] on div "Plan *" at bounding box center [349, 204] width 229 height 38
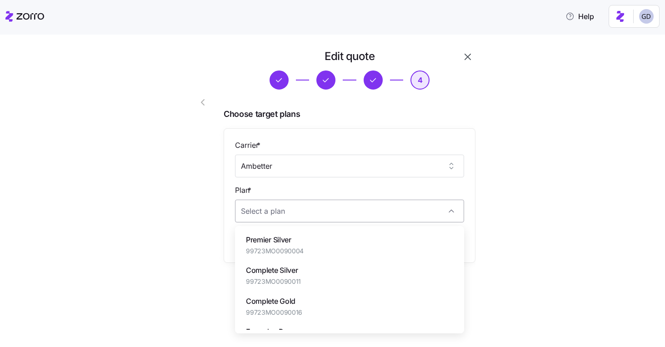
click at [329, 216] on input "Plan *" at bounding box center [349, 211] width 229 height 23
paste input "34368KS0110049"
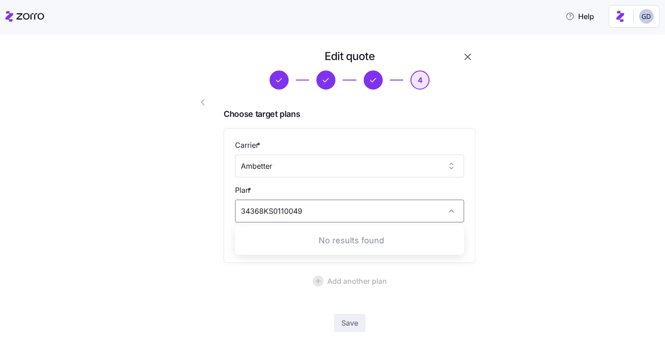
type input "34368KS0110049"
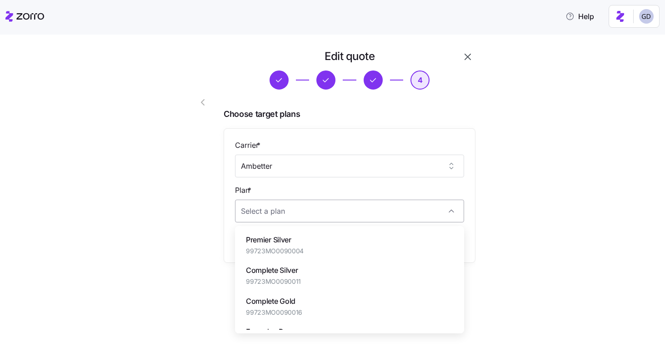
click at [290, 206] on input "Plan *" at bounding box center [349, 211] width 229 height 23
paste input "34368KS0110049"
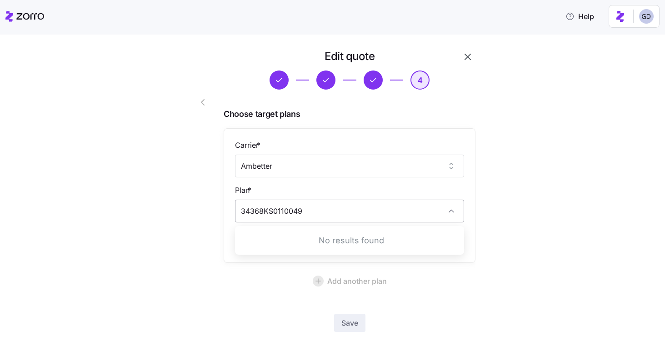
type input "34368KS0110049"
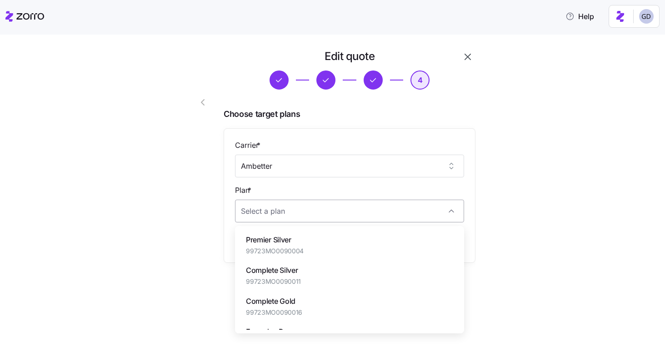
paste input "34368KS0110069"
type input "34368KS0110069"
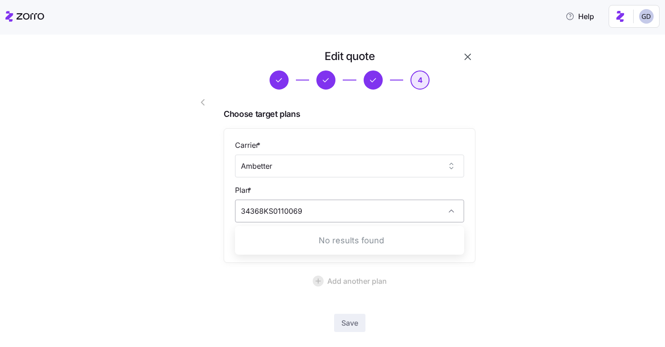
click at [377, 219] on input "34368KS0110069" at bounding box center [349, 211] width 229 height 23
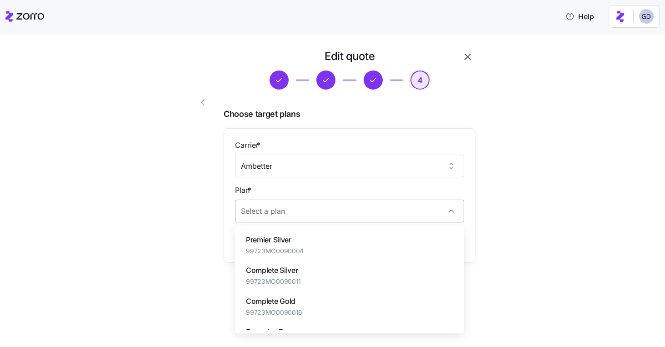
paste input "34368KS0110069"
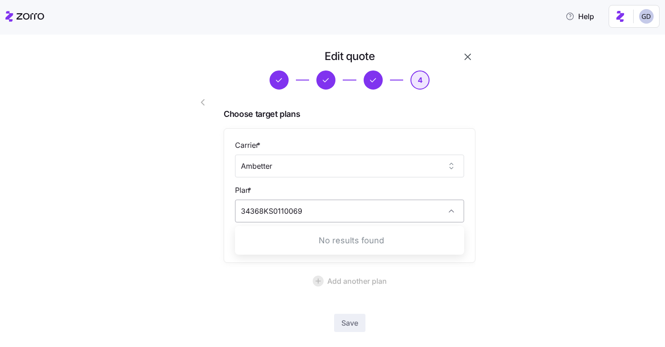
type input "34368KS0110069"
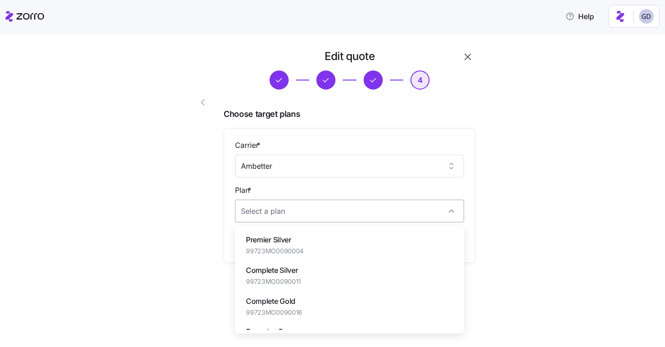
click at [327, 206] on input "Plan *" at bounding box center [349, 211] width 229 height 23
paste input "34368KS0110053"
type input "34368KS0110053"
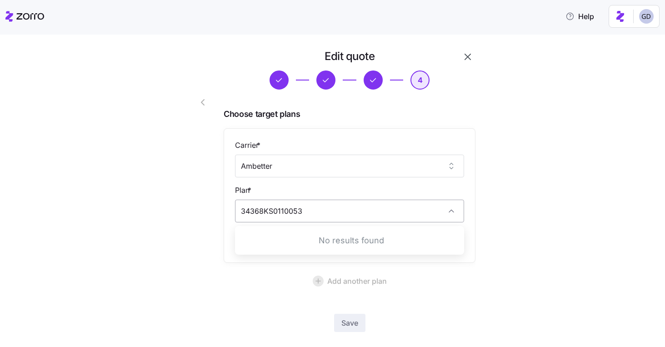
click at [333, 212] on input "34368KS0110053" at bounding box center [349, 211] width 229 height 23
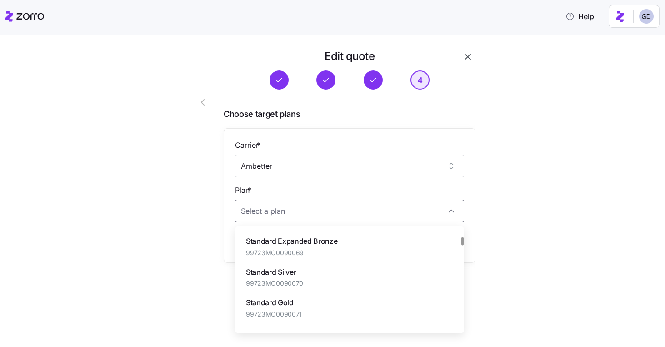
scroll to position [193, 0]
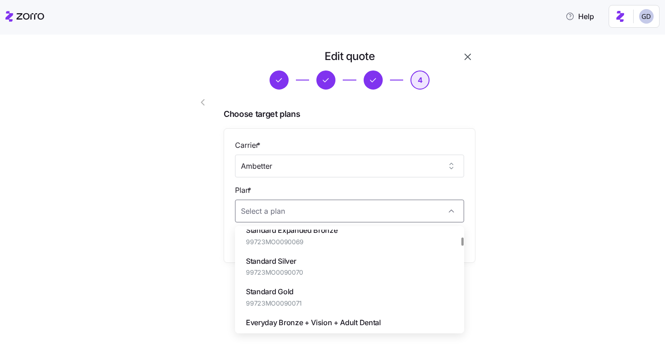
click at [317, 265] on div "Standard Silver 99723MO0090070" at bounding box center [350, 266] width 222 height 30
type input "Standard Silver"
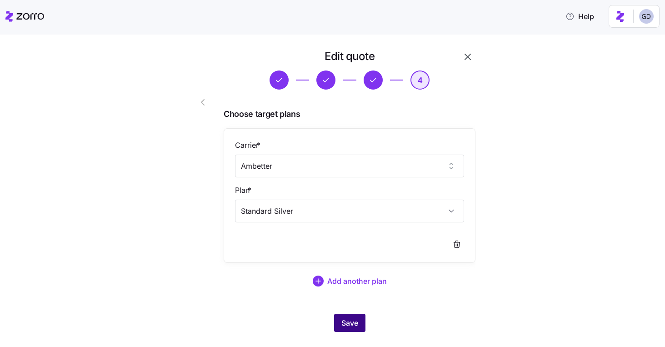
click at [357, 316] on button "Save" at bounding box center [349, 323] width 31 height 18
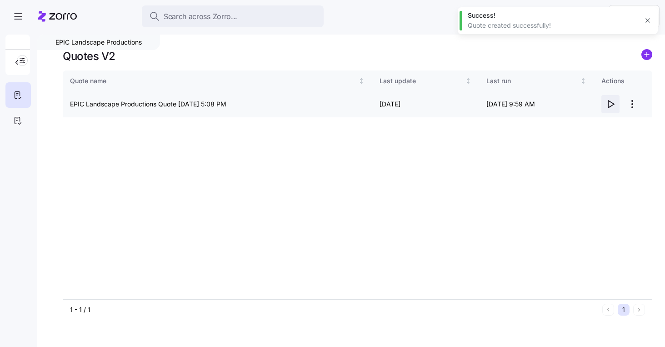
click at [610, 99] on icon "button" at bounding box center [610, 104] width 11 height 11
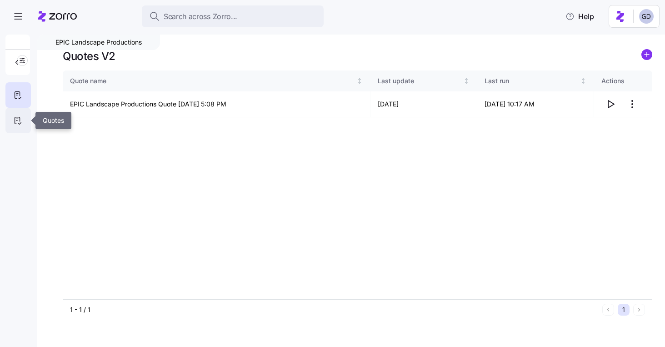
click at [15, 118] on icon at bounding box center [18, 120] width 10 height 11
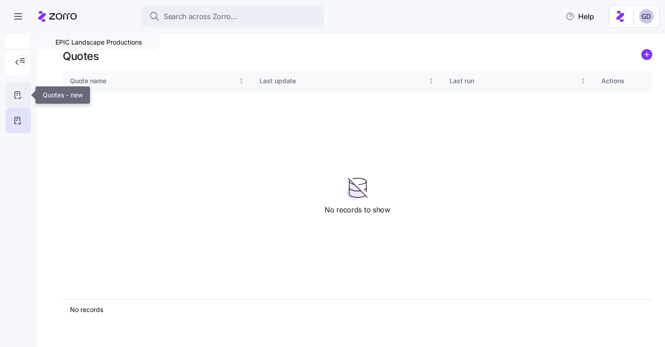
click at [9, 95] on div at bounding box center [17, 94] width 25 height 25
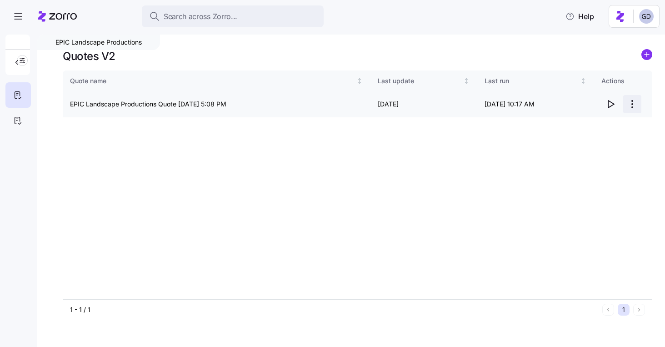
click at [636, 102] on html "Search across Zorro... Help EPIC Landscape Productions Quotes V2 Quote name Las…" at bounding box center [332, 171] width 665 height 342
click at [651, 50] on html "Search across Zorro... Help EPIC Landscape Productions Quotes V2 Quote name Las…" at bounding box center [332, 171] width 665 height 342
click at [649, 50] on circle "add icon" at bounding box center [647, 55] width 10 height 10
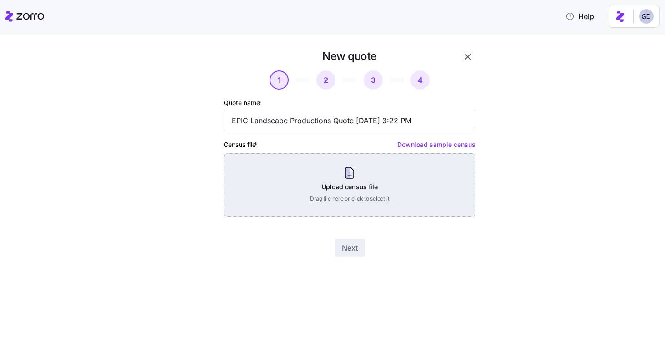
click at [354, 195] on div "Upload census file Drag file here or click to select it" at bounding box center [350, 185] width 252 height 64
click at [398, 188] on div "Upload census file Drag file here or click to select it" at bounding box center [350, 185] width 252 height 64
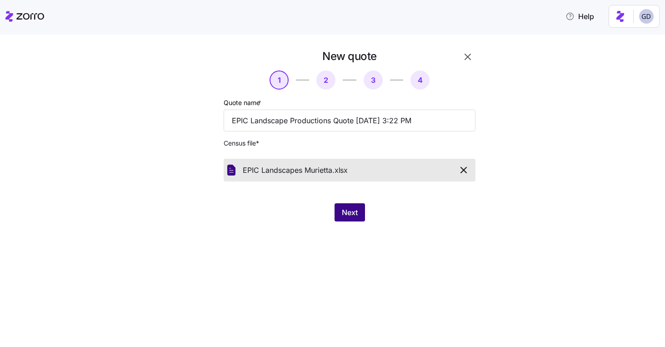
click at [350, 214] on span "Next" at bounding box center [350, 212] width 16 height 11
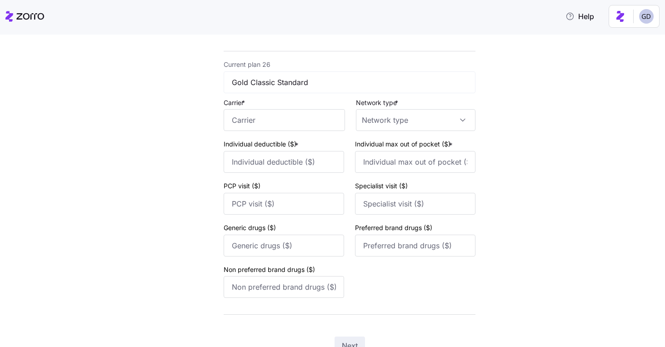
scroll to position [6745, 0]
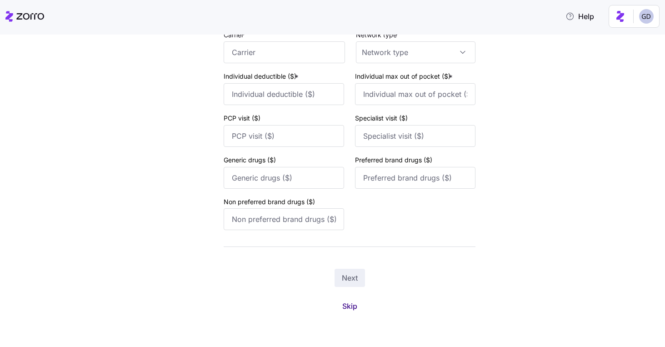
click at [352, 307] on span "Skip" at bounding box center [349, 306] width 15 height 11
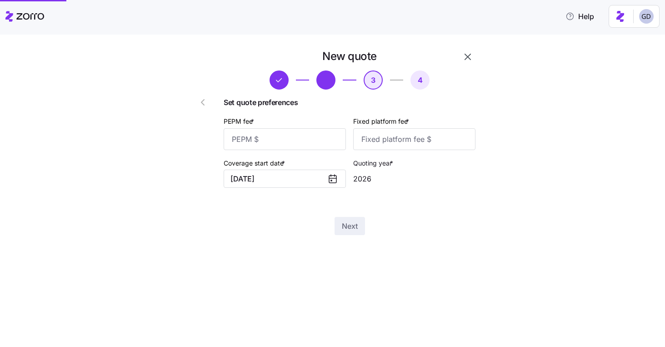
scroll to position [0, 0]
click at [313, 177] on button "01/01/2026" at bounding box center [285, 179] width 122 height 18
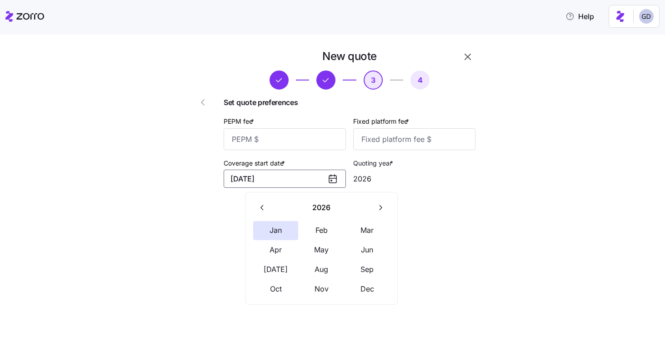
click at [253, 207] on button "button" at bounding box center [262, 207] width 19 height 19
click at [368, 296] on button "Dec" at bounding box center [367, 289] width 45 height 19
type input "2025"
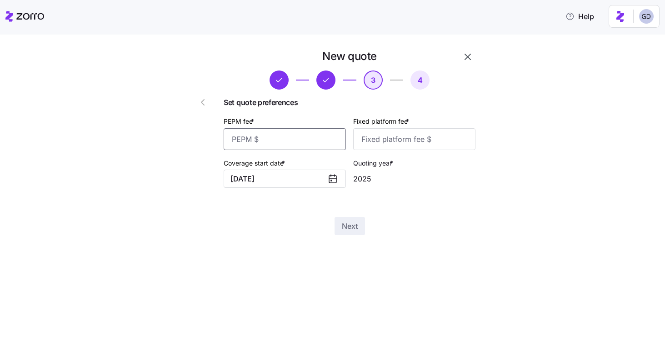
click at [280, 142] on input "PEPM fee *" at bounding box center [285, 139] width 122 height 22
click at [268, 135] on input "PEPM fee *" at bounding box center [285, 139] width 122 height 22
type input "40"
click at [371, 142] on input "Fixed platform fee *" at bounding box center [414, 139] width 122 height 22
type input "100"
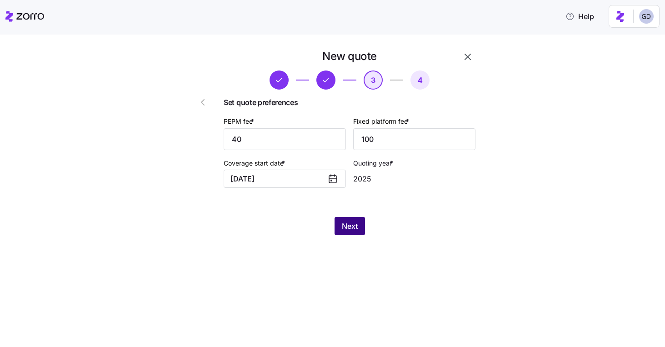
click at [356, 231] on span "Next" at bounding box center [350, 226] width 16 height 11
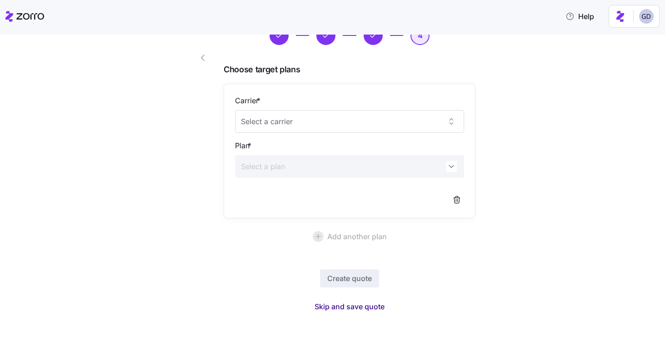
click at [356, 305] on span "Skip and save quote" at bounding box center [350, 306] width 70 height 11
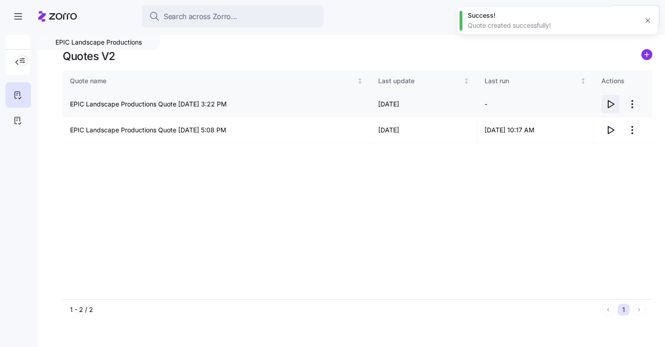
click at [609, 103] on icon "button" at bounding box center [610, 104] width 11 height 11
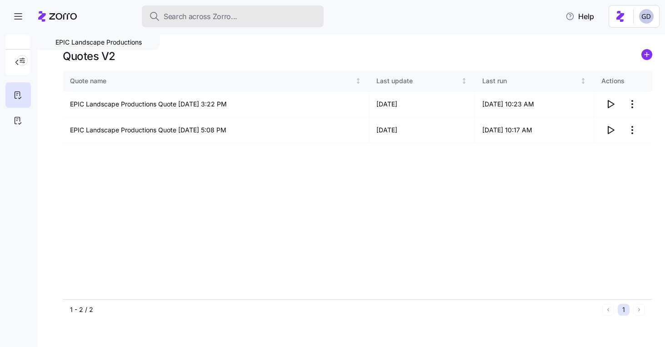
click at [232, 25] on button "Search across Zorro..." at bounding box center [233, 16] width 182 height 22
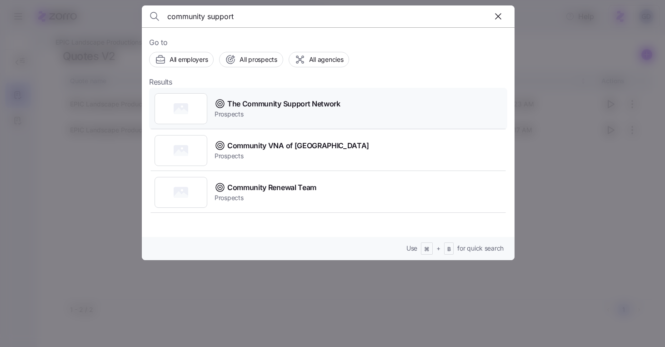
type input "community support"
click at [299, 106] on span "The Community Support Network" at bounding box center [283, 103] width 113 height 11
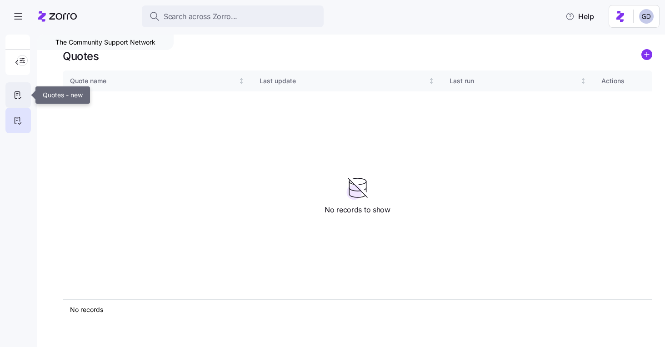
click at [21, 91] on icon at bounding box center [18, 95] width 10 height 11
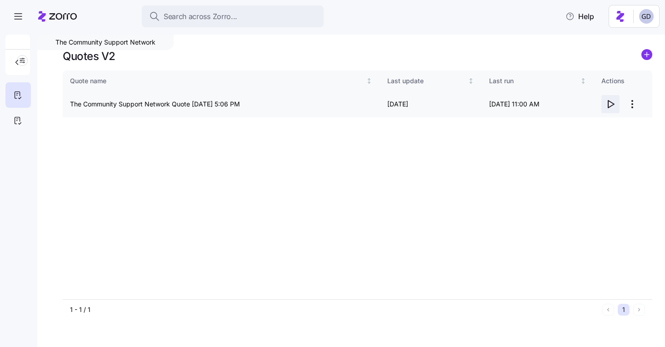
click at [612, 103] on icon "button" at bounding box center [610, 104] width 11 height 11
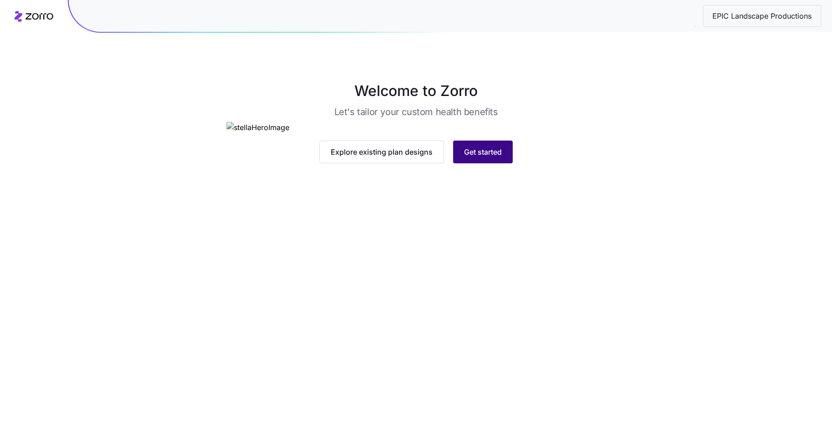
click at [483, 163] on button "Get started" at bounding box center [483, 152] width 60 height 23
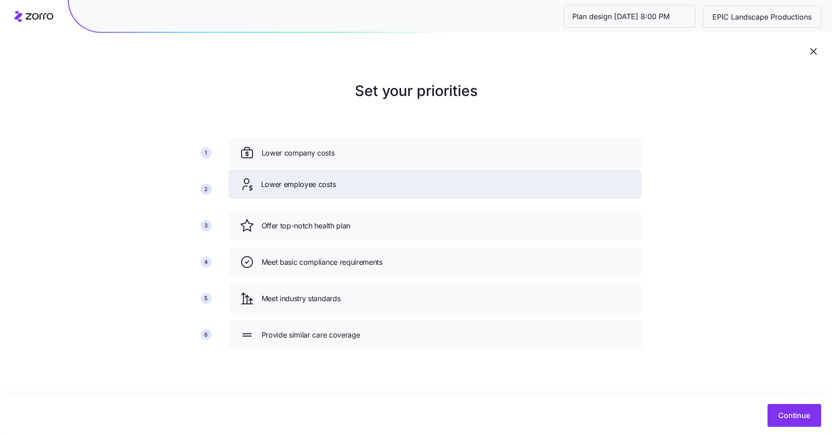
drag, startPoint x: 371, startPoint y: 224, endPoint x: 370, endPoint y: 183, distance: 41.4
click at [370, 183] on div "Lower employee costs" at bounding box center [434, 184] width 391 height 15
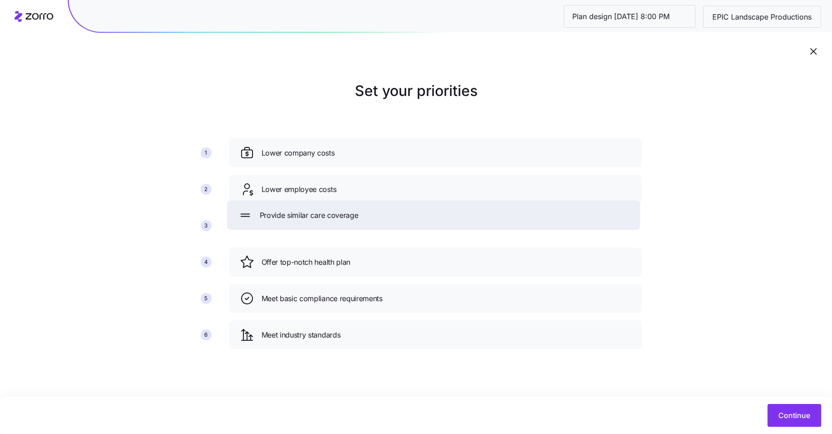
drag, startPoint x: 339, startPoint y: 337, endPoint x: 337, endPoint y: 218, distance: 118.7
click at [337, 218] on span "Provide similar care coverage" at bounding box center [309, 215] width 99 height 11
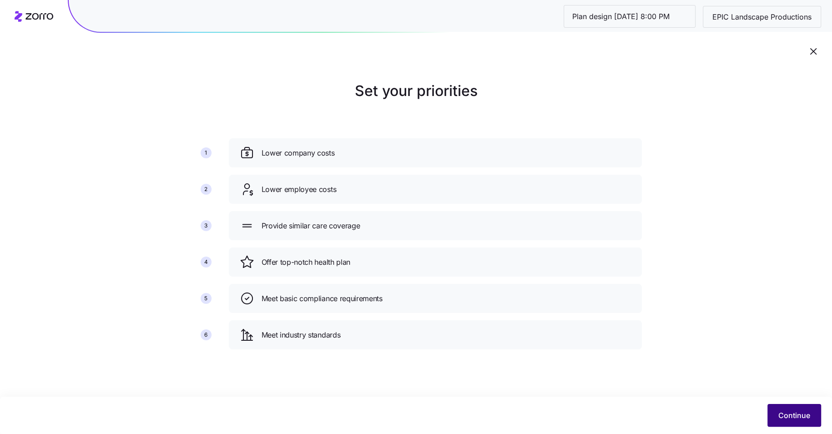
click at [790, 418] on span "Continue" at bounding box center [794, 415] width 32 height 11
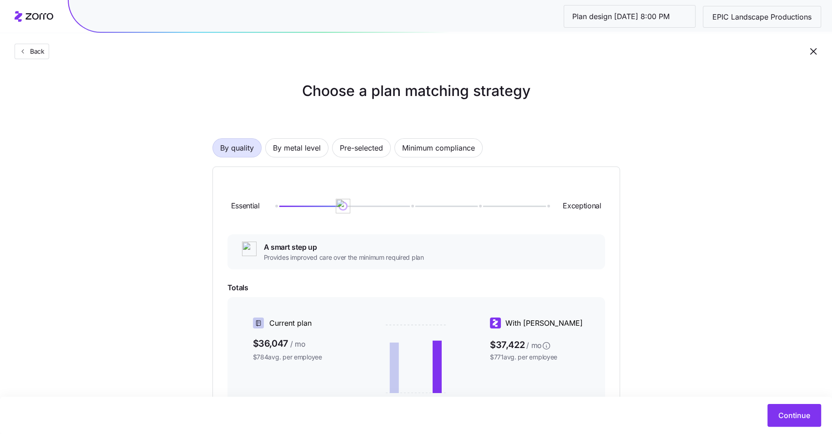
click at [297, 136] on div "By quality By metal level Pre-selected Minimum compliance Essential Exceptional…" at bounding box center [415, 314] width 407 height 410
click at [296, 155] on span "By metal level" at bounding box center [297, 148] width 48 height 18
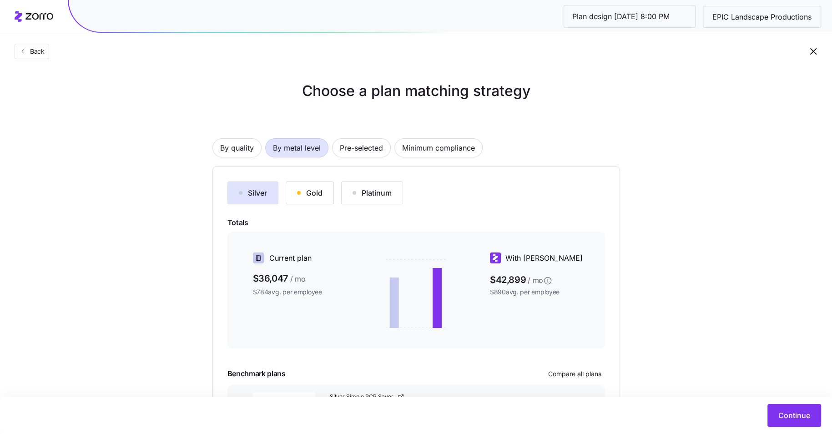
click at [460, 133] on div "By quality By metal level Pre-selected Minimum compliance Silver Gold Platinum …" at bounding box center [415, 281] width 407 height 345
click at [457, 145] on span "Minimum compliance" at bounding box center [438, 148] width 73 height 18
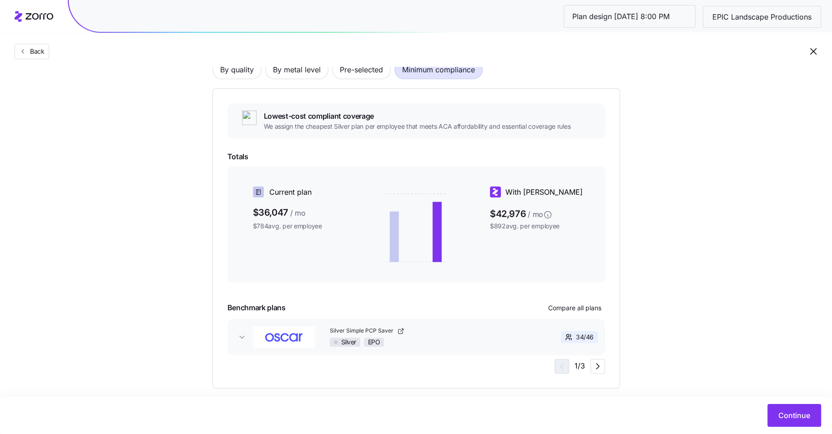
scroll to position [91, 0]
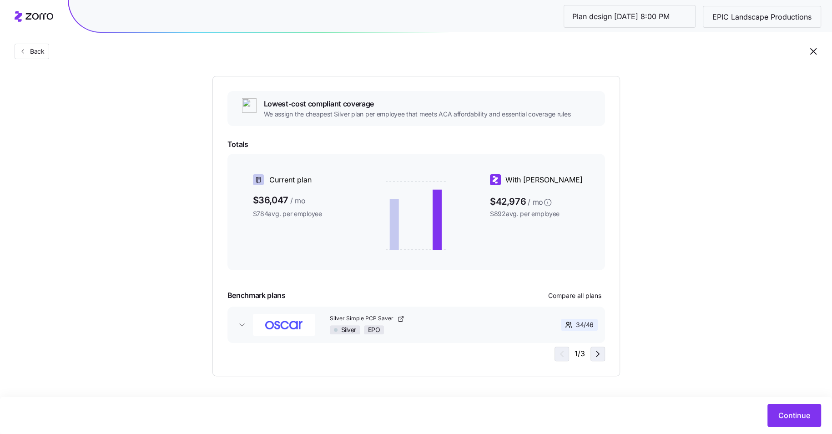
click at [599, 355] on icon "button" at bounding box center [597, 353] width 11 height 11
click at [559, 355] on icon "button" at bounding box center [560, 353] width 11 height 11
click at [595, 354] on icon "button" at bounding box center [597, 353] width 11 height 11
click at [778, 408] on button "Continue" at bounding box center [794, 415] width 54 height 23
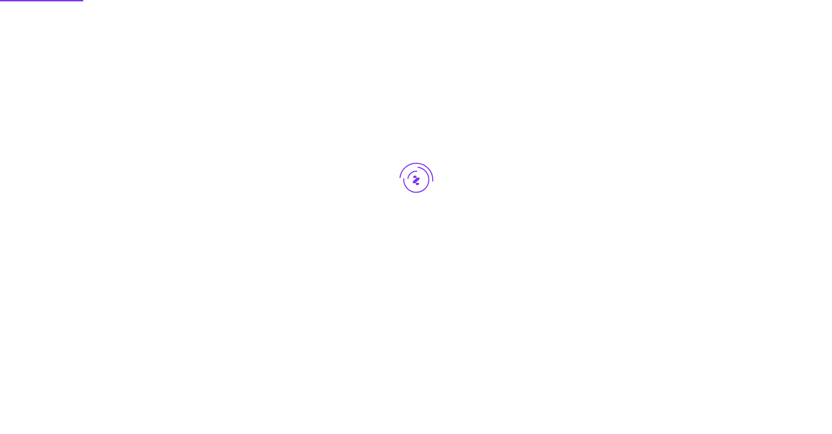
scroll to position [0, 0]
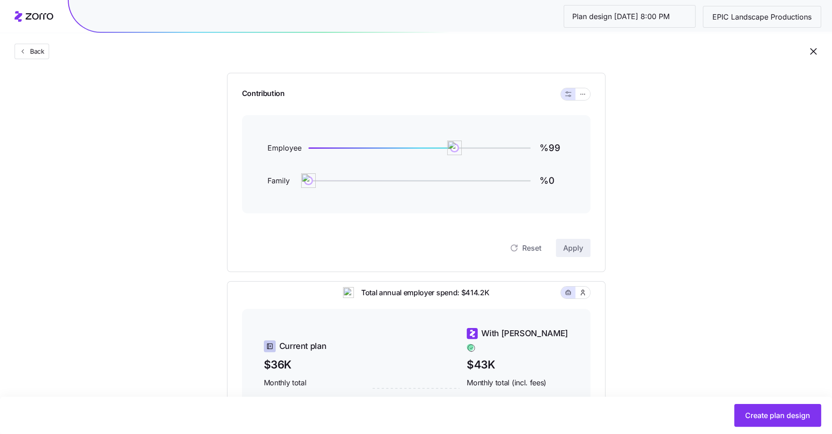
scroll to position [74, 0]
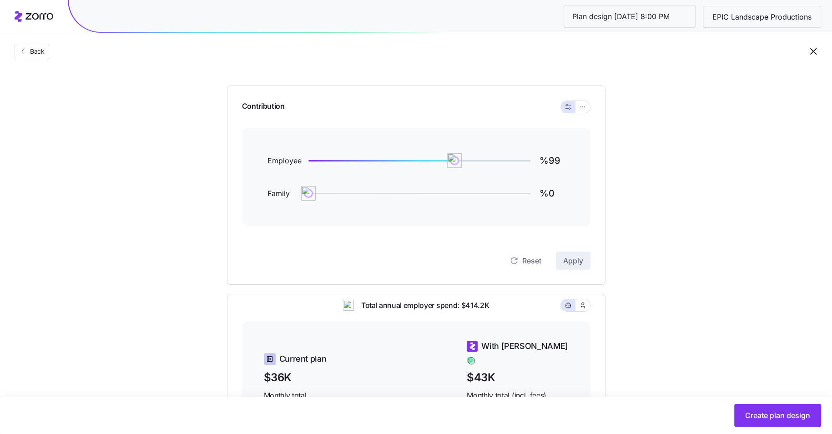
click at [588, 99] on div "Contribution" at bounding box center [416, 107] width 348 height 42
click at [586, 102] on button "button" at bounding box center [582, 107] width 15 height 12
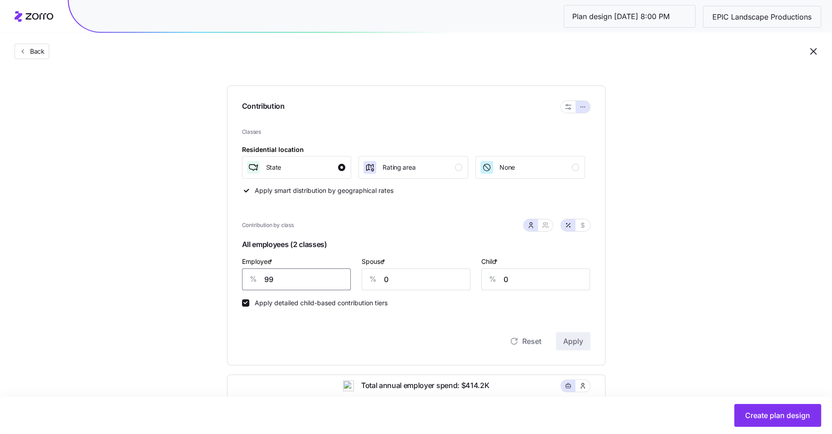
click at [283, 273] on input "99" at bounding box center [296, 279] width 109 height 22
type input "50"
click at [563, 342] on span "Apply" at bounding box center [573, 341] width 20 height 11
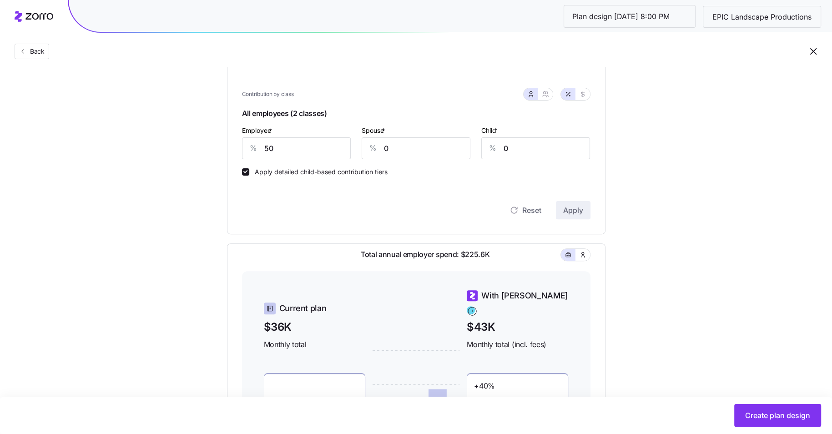
scroll to position [215, 0]
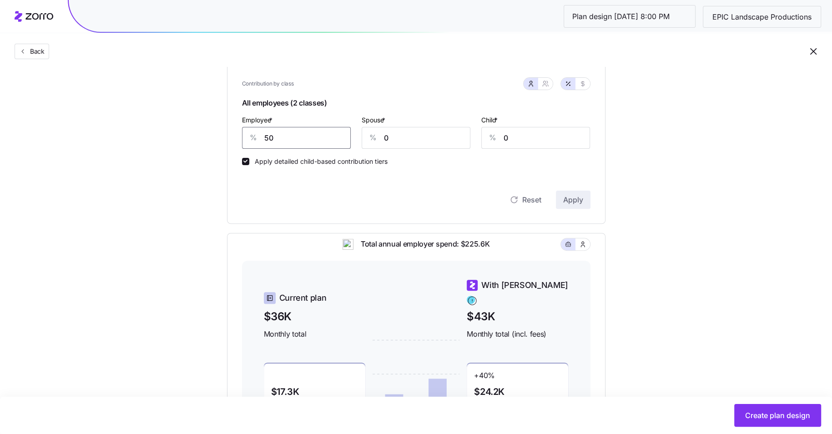
click at [295, 132] on input "50" at bounding box center [296, 138] width 109 height 22
click at [289, 129] on input "50" at bounding box center [296, 138] width 109 height 22
type input "55"
click at [579, 201] on span "Apply" at bounding box center [573, 199] width 20 height 11
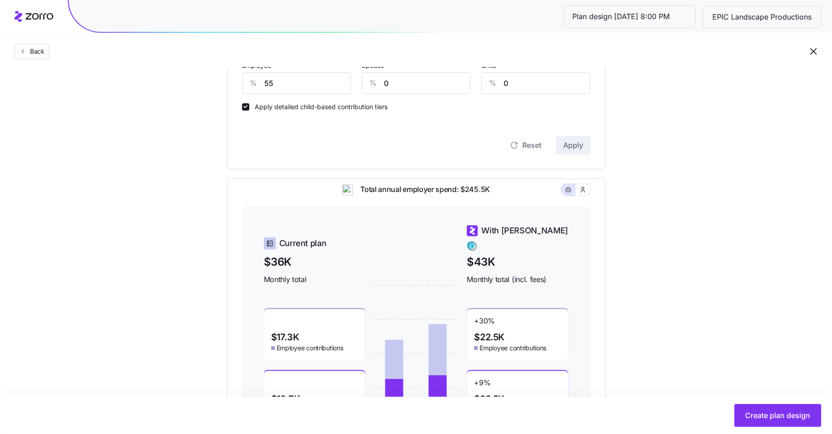
scroll to position [269, 0]
click at [624, 250] on div "Set your contribution Compliant Industry Generous Current Contribution Classes …" at bounding box center [416, 128] width 451 height 635
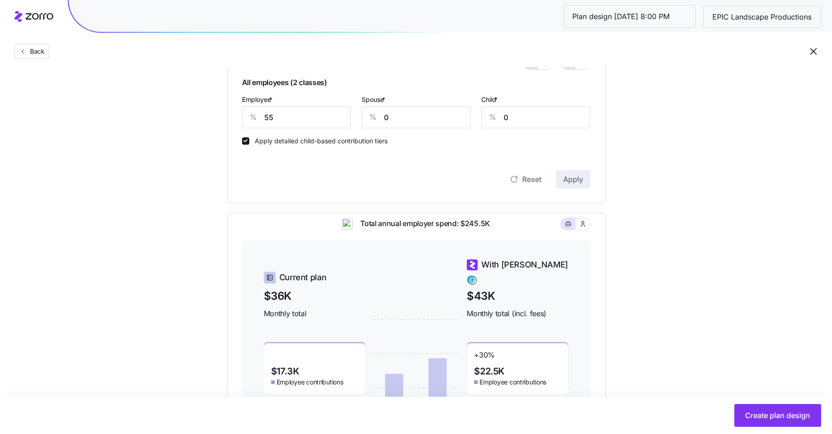
scroll to position [237, 0]
drag, startPoint x: 769, startPoint y: 411, endPoint x: 654, endPoint y: 209, distance: 232.0
click at [654, 209] on main "Set your contribution Compliant Industry Generous Current Contribution Classes …" at bounding box center [416, 150] width 832 height 774
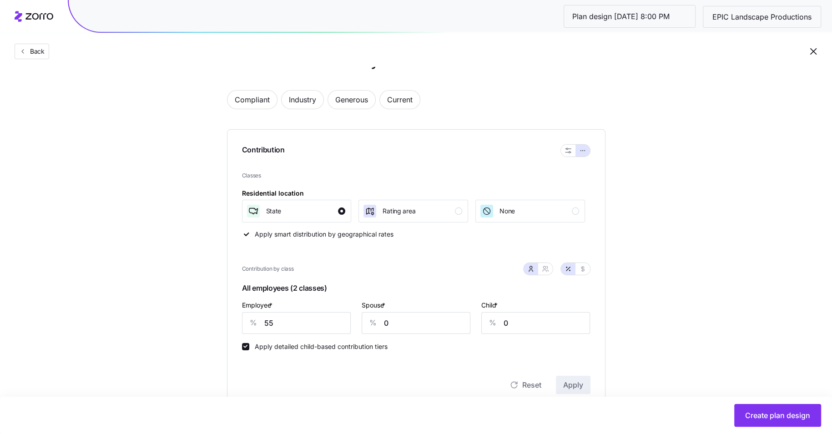
scroll to position [20, 0]
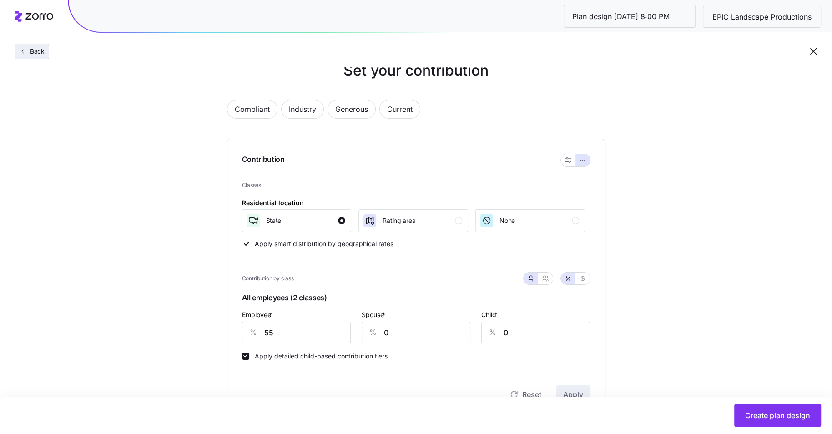
click at [39, 50] on span "Back" at bounding box center [35, 51] width 18 height 9
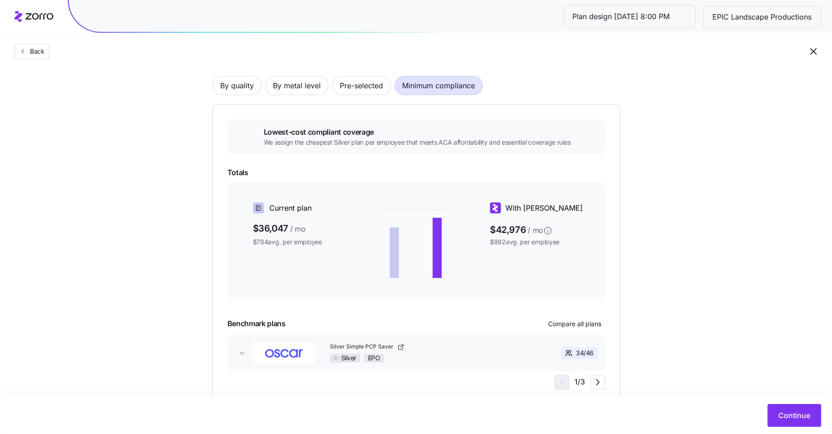
scroll to position [82, 0]
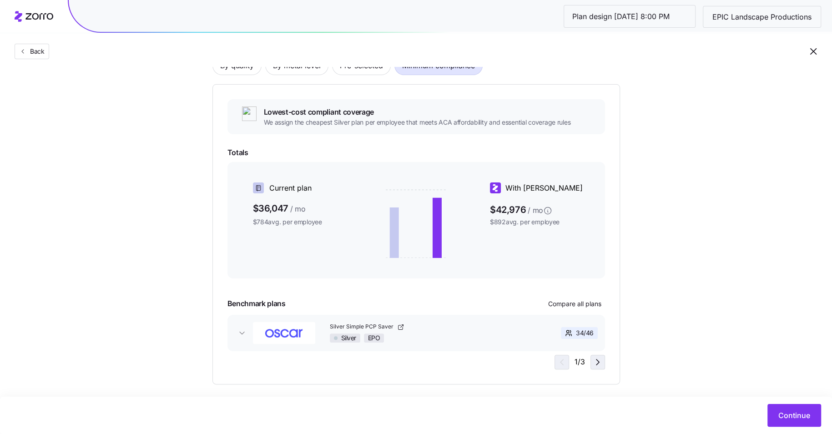
click at [591, 367] on span "button" at bounding box center [598, 362] width 14 height 14
click at [599, 362] on icon "button" at bounding box center [597, 362] width 11 height 11
click at [803, 408] on button "Continue" at bounding box center [794, 415] width 54 height 23
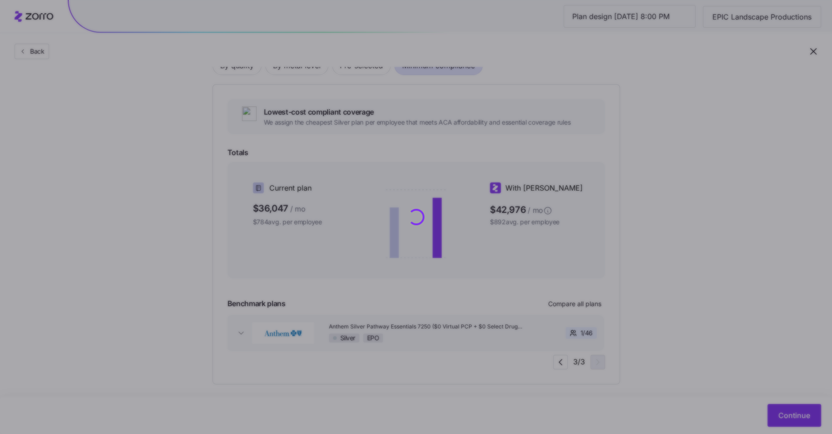
scroll to position [0, 0]
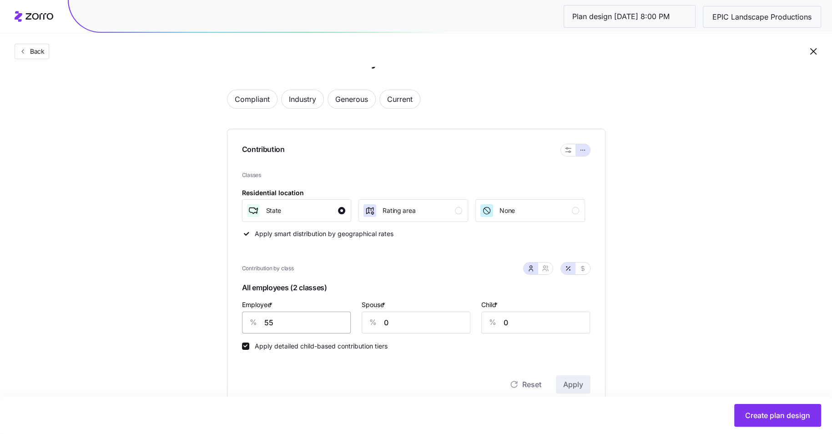
scroll to position [32, 0]
click at [251, 97] on span "Compliant" at bounding box center [252, 98] width 35 height 18
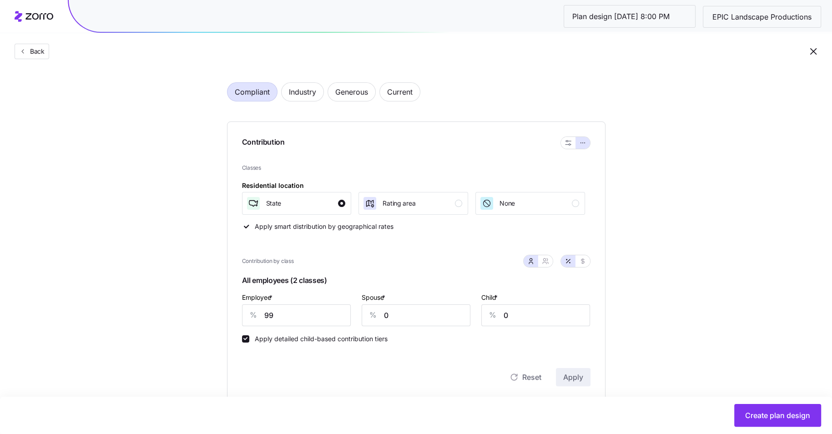
scroll to position [39, 0]
click at [399, 93] on span "Current" at bounding box center [399, 91] width 25 height 18
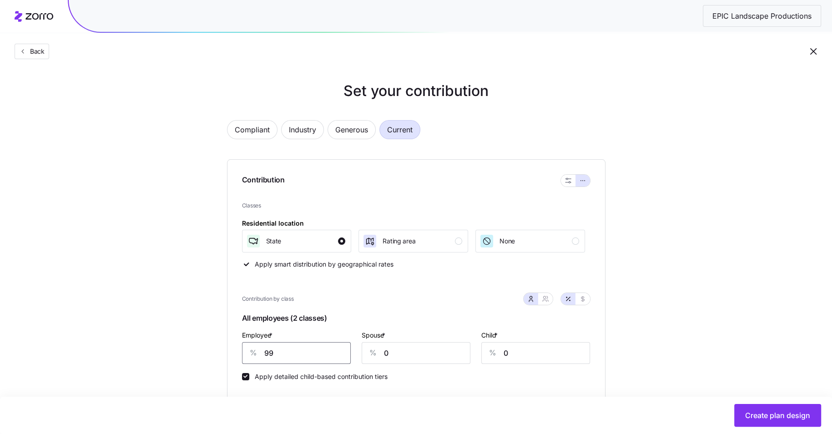
click at [316, 361] on input "99" at bounding box center [296, 353] width 109 height 22
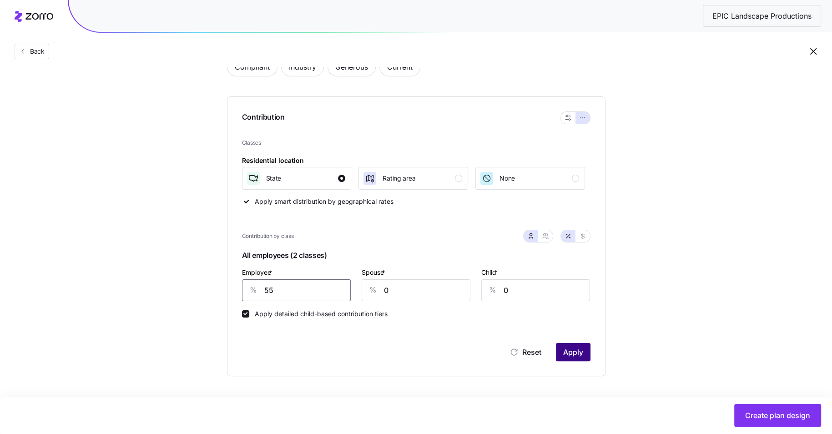
type input "55"
click at [575, 350] on span "Apply" at bounding box center [573, 352] width 20 height 11
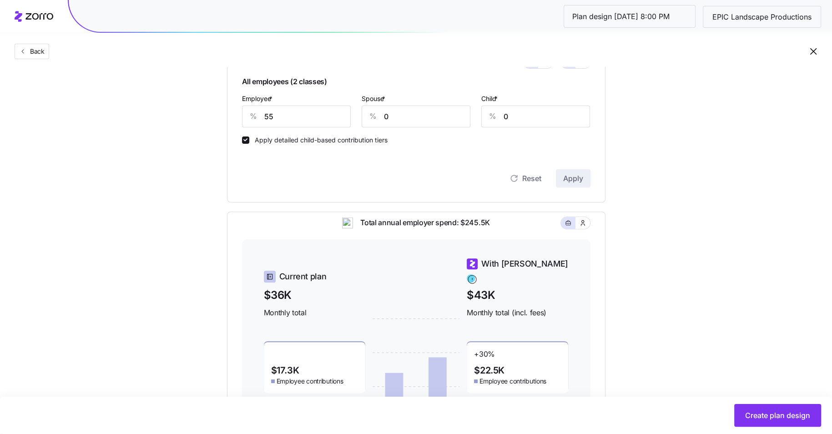
scroll to position [230, 0]
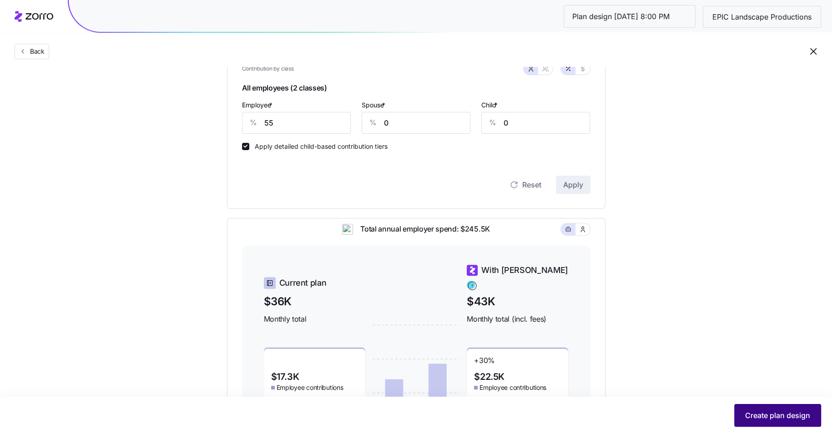
click at [744, 407] on button "Create plan design" at bounding box center [777, 415] width 87 height 23
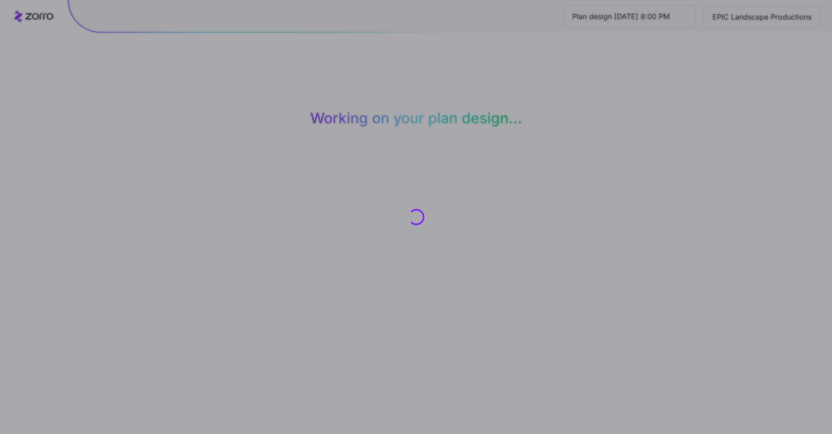
scroll to position [0, 0]
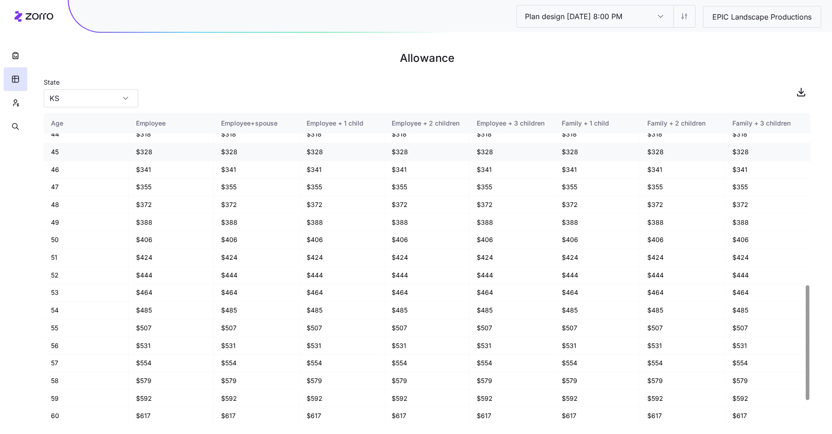
scroll to position [473, 0]
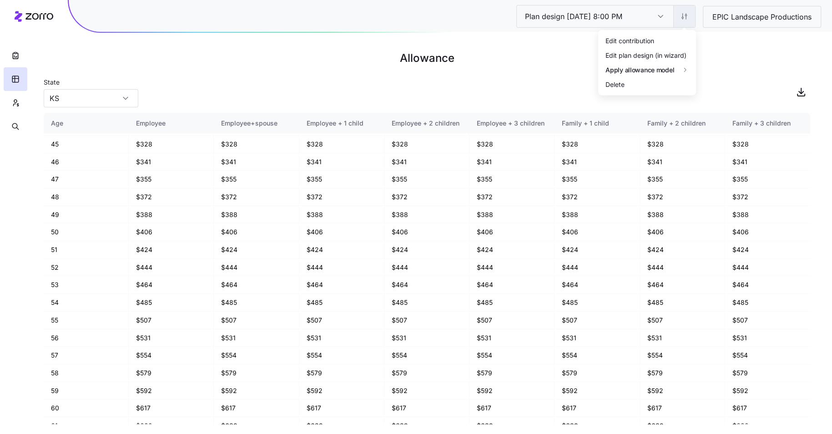
click at [684, 17] on html "Plan design 10/08/2025 8:00 PM Plan design 10/08/2025 8:00 PM EPIC Landscape Pr…" at bounding box center [416, 217] width 832 height 434
click at [658, 43] on div "Edit contribution" at bounding box center [647, 40] width 91 height 15
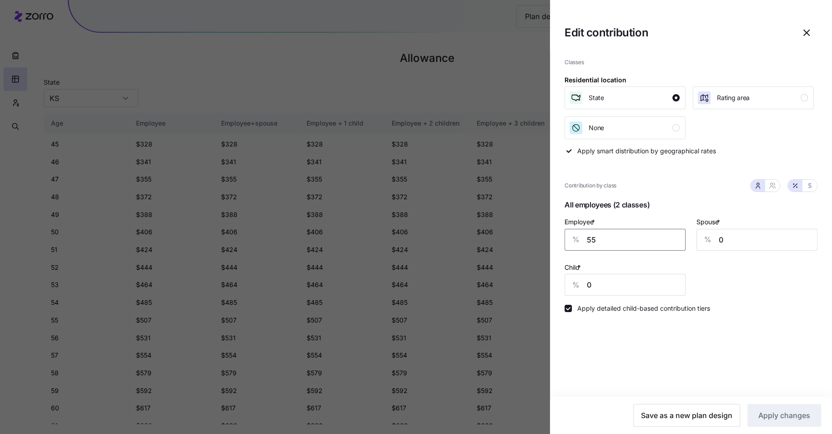
click at [622, 236] on input "55" at bounding box center [624, 240] width 121 height 22
type input "57"
click at [778, 415] on span "Apply changes" at bounding box center [784, 415] width 52 height 11
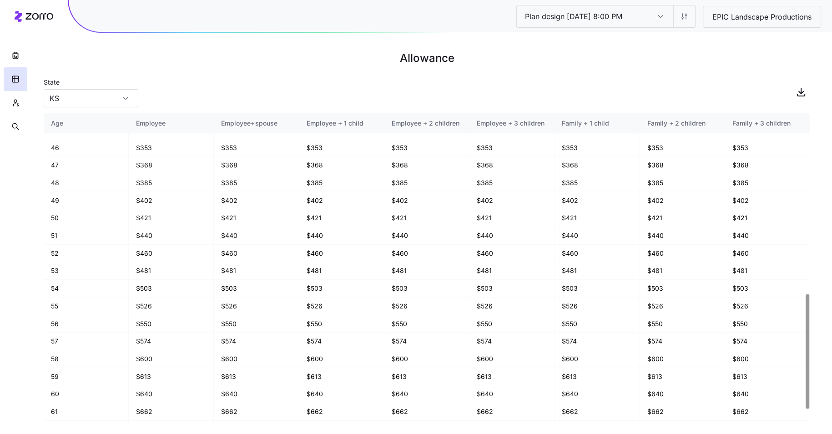
scroll to position [489, 0]
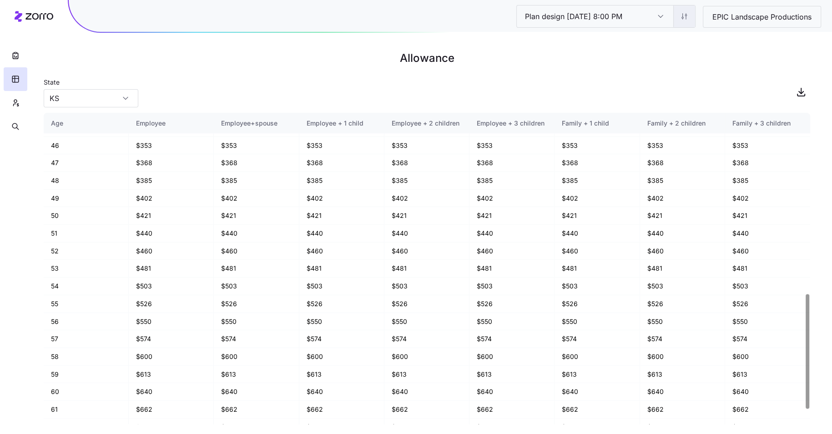
click at [684, 14] on html "Plan design 10/08/2025 8:00 PM Plan design 10/08/2025 8:00 PM EPIC Landscape Pr…" at bounding box center [416, 217] width 832 height 434
click at [719, 44] on html "Plan design 10/08/2025 8:00 PM Plan design 10/08/2025 8:00 PM EPIC Landscape Pr…" at bounding box center [416, 217] width 832 height 434
click at [688, 14] on html "Plan design 10/08/2025 8:00 PM Plan design 10/08/2025 8:00 PM EPIC Landscape Pr…" at bounding box center [416, 217] width 832 height 434
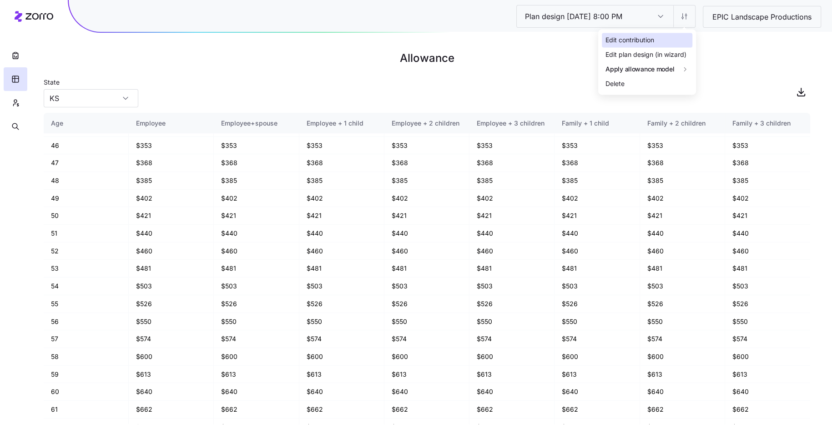
click at [654, 39] on div "Edit contribution" at bounding box center [629, 40] width 49 height 10
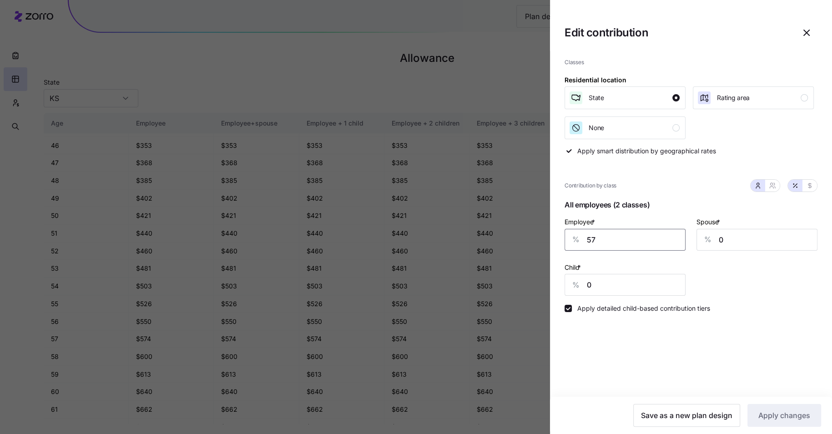
click at [614, 238] on input "57" at bounding box center [624, 240] width 121 height 22
type input "60"
click at [800, 411] on span "Apply changes" at bounding box center [784, 415] width 52 height 11
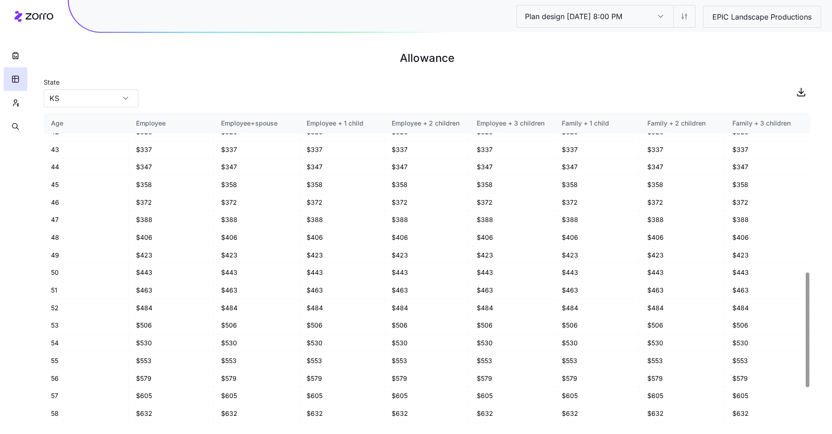
scroll to position [435, 0]
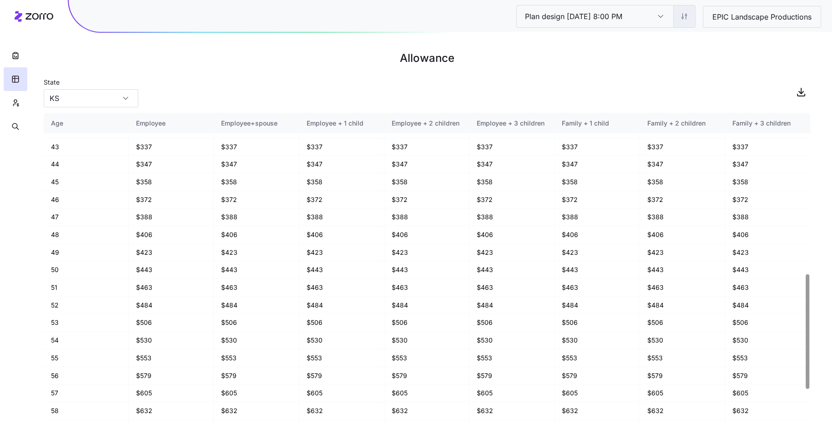
click at [684, 17] on html "Plan design 10/08/2025 8:00 PM Plan design 10/08/2025 8:00 PM EPIC Landscape Pr…" at bounding box center [416, 217] width 832 height 434
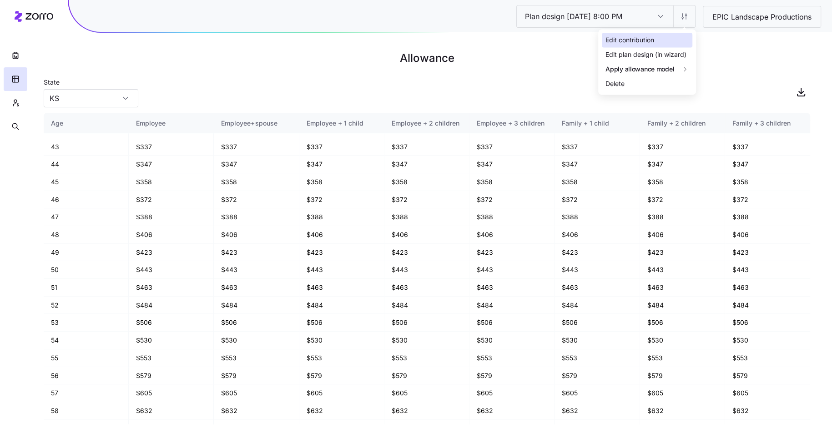
click at [663, 38] on div "Edit contribution" at bounding box center [647, 40] width 91 height 15
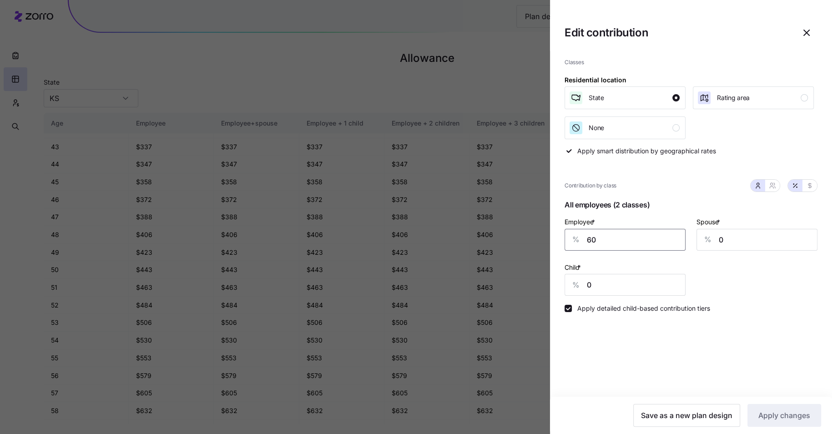
drag, startPoint x: 630, startPoint y: 239, endPoint x: 581, endPoint y: 234, distance: 49.3
click at [580, 234] on div "% 60" at bounding box center [624, 240] width 121 height 22
click at [609, 236] on input "60" at bounding box center [624, 240] width 121 height 22
click at [807, 37] on icon "button" at bounding box center [806, 32] width 11 height 11
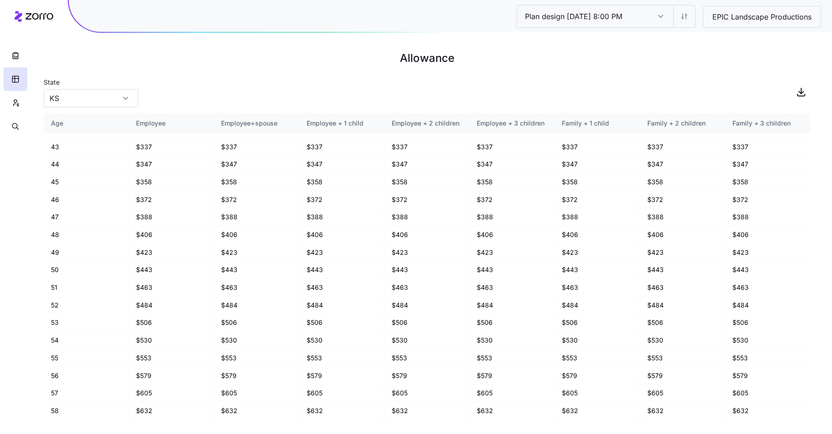
click at [2, 50] on div at bounding box center [15, 69] width 31 height 138
click at [9, 50] on button "button" at bounding box center [16, 56] width 24 height 24
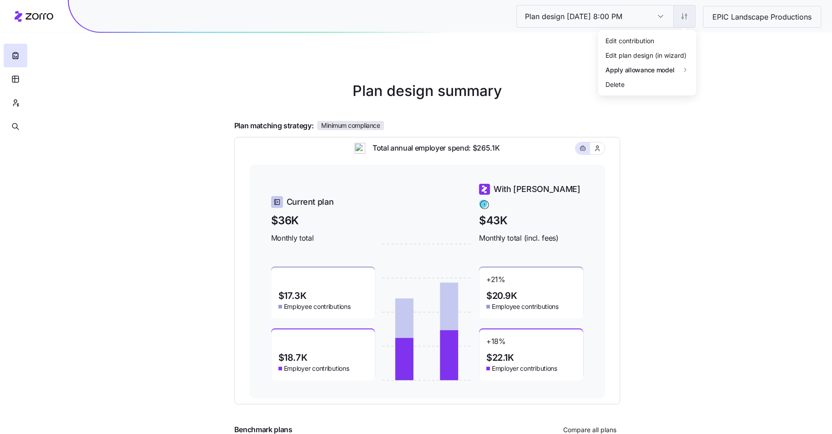
click at [681, 14] on html "Plan design 10/08/2025 8:00 PM Plan design 10/08/2025 8:00 PM EPIC Landscape Pr…" at bounding box center [416, 249] width 832 height 499
click at [634, 40] on div "Edit contribution" at bounding box center [629, 40] width 49 height 10
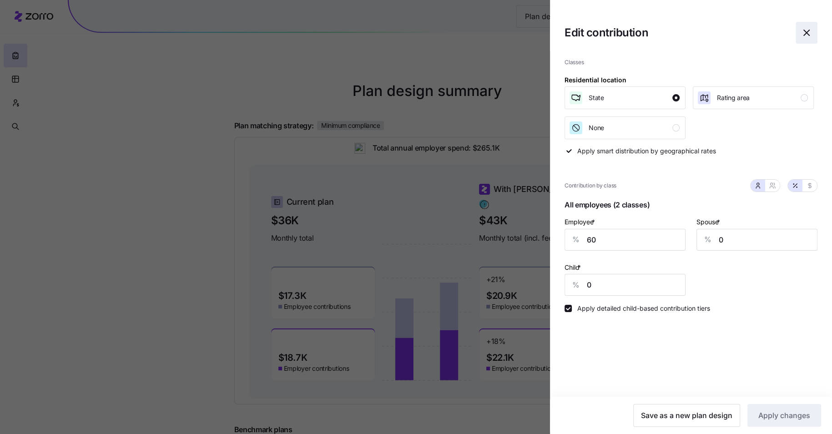
click at [805, 32] on icon "button" at bounding box center [806, 32] width 11 height 11
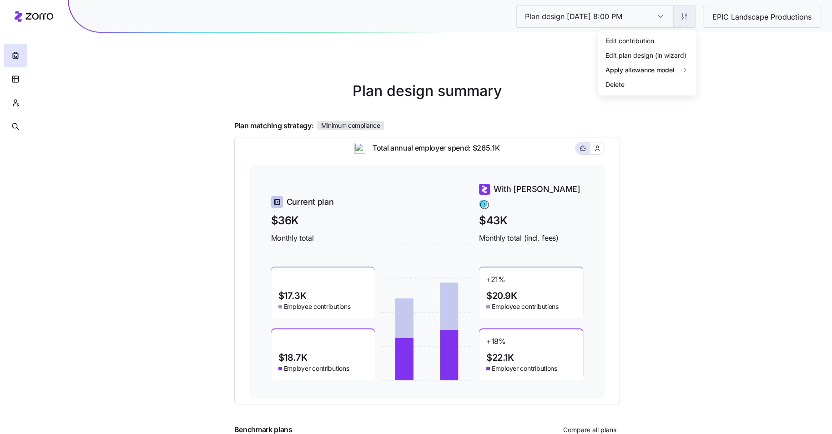
click at [682, 16] on html "Plan design 10/08/2025 8:00 PM Plan design 10/08/2025 8:00 PM EPIC Landscape Pr…" at bounding box center [416, 249] width 832 height 499
click at [684, 17] on html "Plan design 10/08/2025 8:00 PM Plan design 10/08/2025 8:00 PM EPIC Landscape Pr…" at bounding box center [416, 249] width 832 height 499
click at [684, 20] on html "Plan design 10/08/2025 8:00 PM Plan design 10/08/2025 8:00 PM EPIC Landscape Pr…" at bounding box center [416, 249] width 832 height 499
click at [450, 105] on html "Plan design 10/08/2025 8:00 PM Plan design 10/08/2025 8:00 PM EPIC Landscape Pr…" at bounding box center [416, 249] width 832 height 499
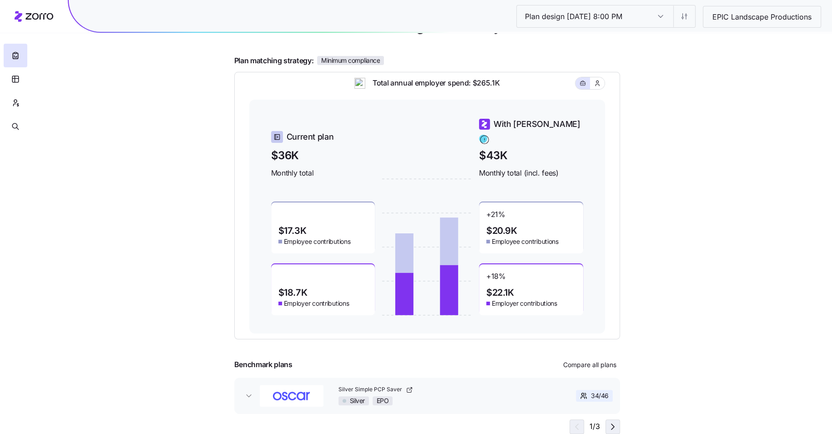
click at [610, 422] on icon "button" at bounding box center [612, 426] width 11 height 11
click at [610, 421] on icon "button" at bounding box center [612, 426] width 11 height 11
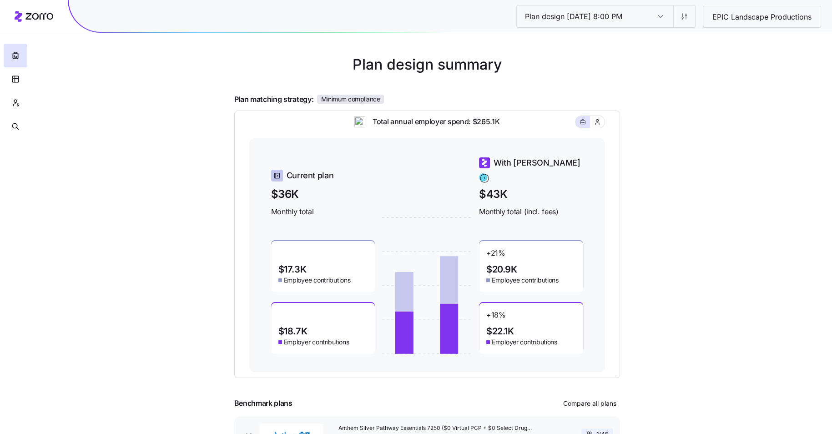
scroll to position [0, 0]
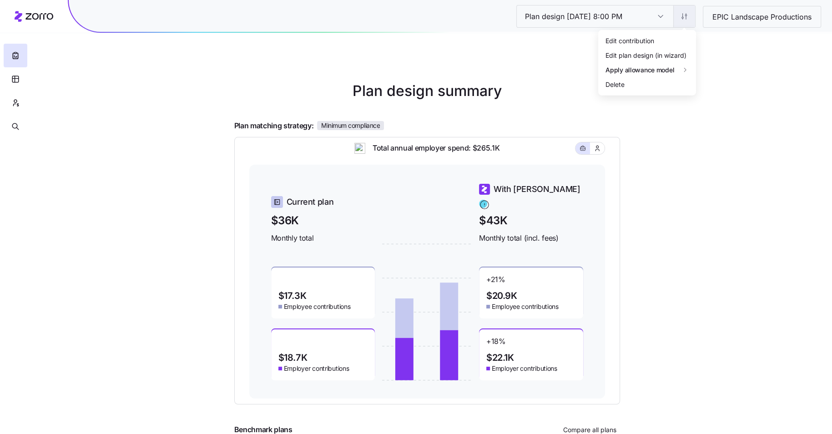
click at [689, 16] on html "Plan design 10/08/2025 8:00 PM Plan design 10/08/2025 8:00 PM EPIC Landscape Pr…" at bounding box center [416, 249] width 832 height 499
click at [639, 55] on div "Edit plan design (in wizard)" at bounding box center [645, 55] width 81 height 10
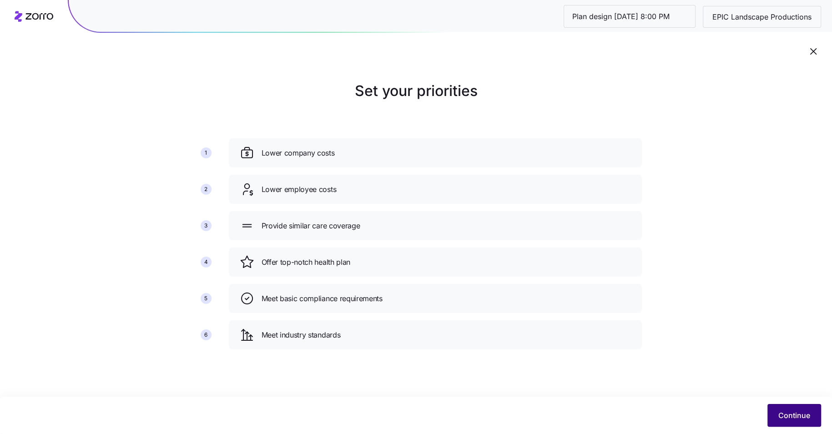
click at [800, 421] on button "Continue" at bounding box center [794, 415] width 54 height 23
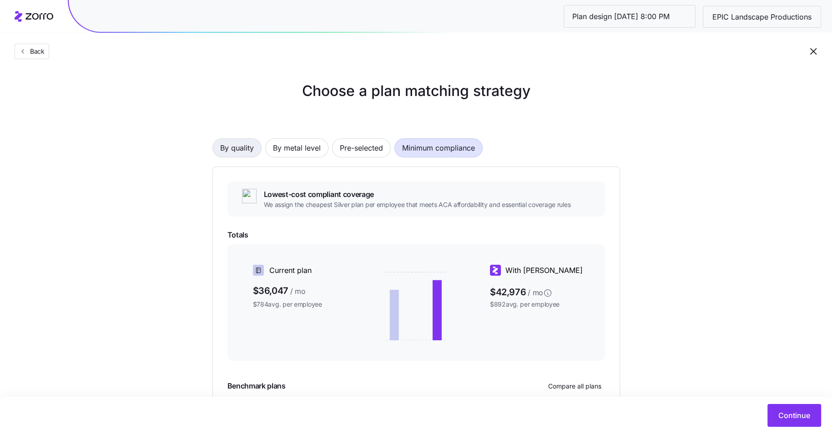
click at [251, 152] on span "By quality" at bounding box center [237, 148] width 34 height 18
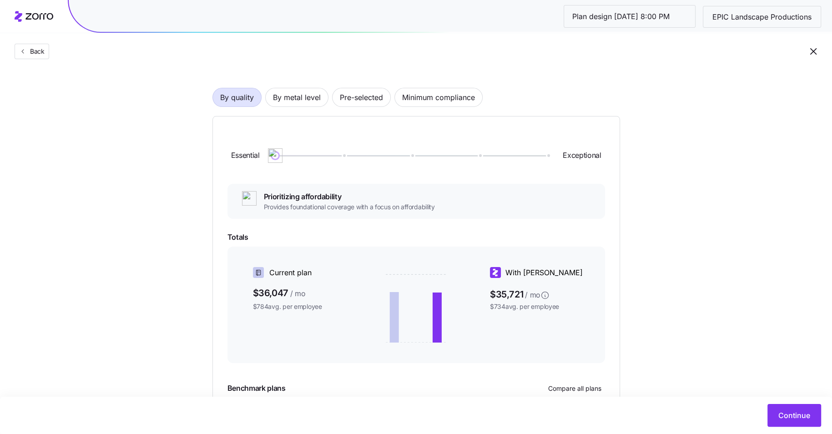
scroll to position [65, 0]
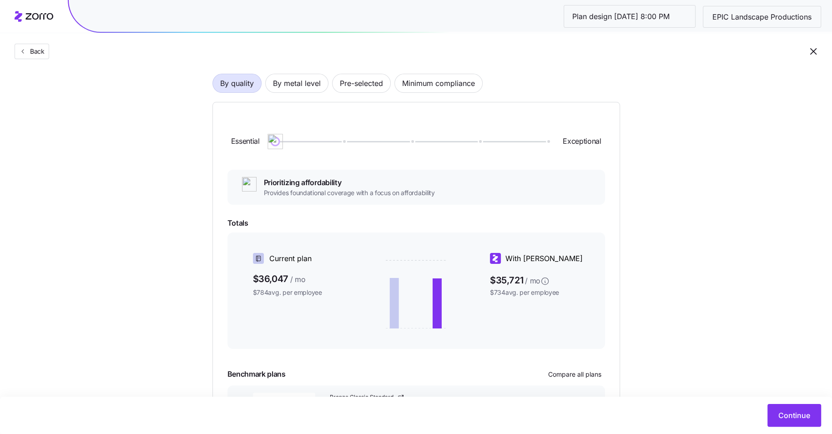
drag, startPoint x: 275, startPoint y: 141, endPoint x: 273, endPoint y: 146, distance: 5.2
click at [273, 146] on img at bounding box center [274, 141] width 15 height 15
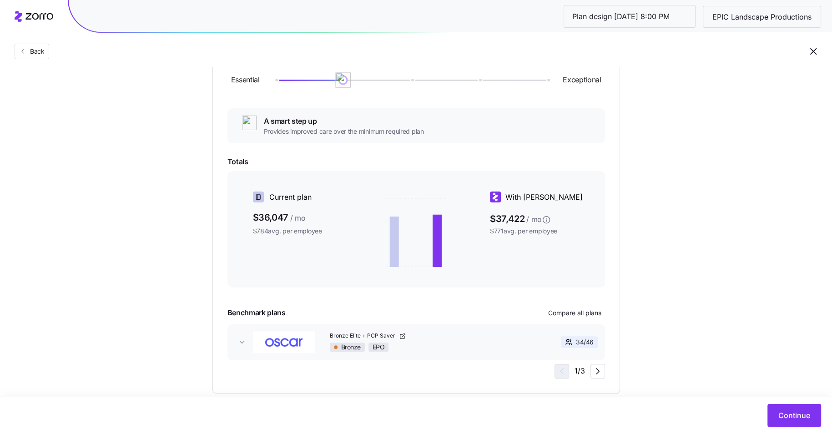
drag, startPoint x: 277, startPoint y: 80, endPoint x: 345, endPoint y: 80, distance: 67.8
click at [345, 80] on img at bounding box center [342, 79] width 15 height 15
drag, startPoint x: 345, startPoint y: 80, endPoint x: 392, endPoint y: 78, distance: 47.8
click at [393, 80] on div at bounding box center [411, 80] width 272 height 1
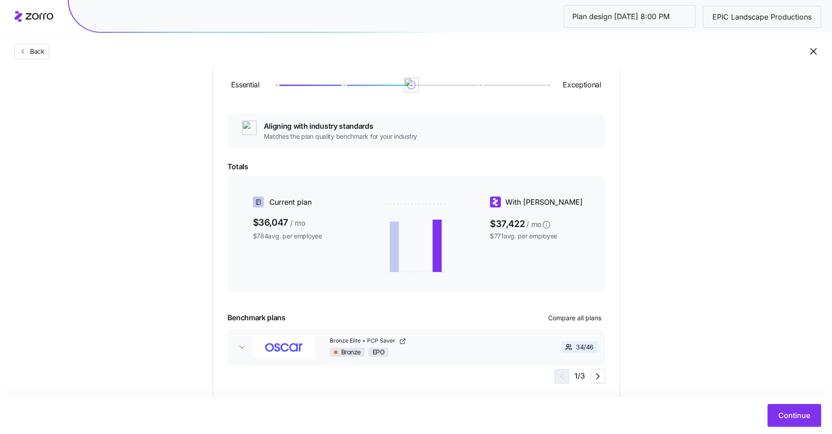
scroll to position [124, 0]
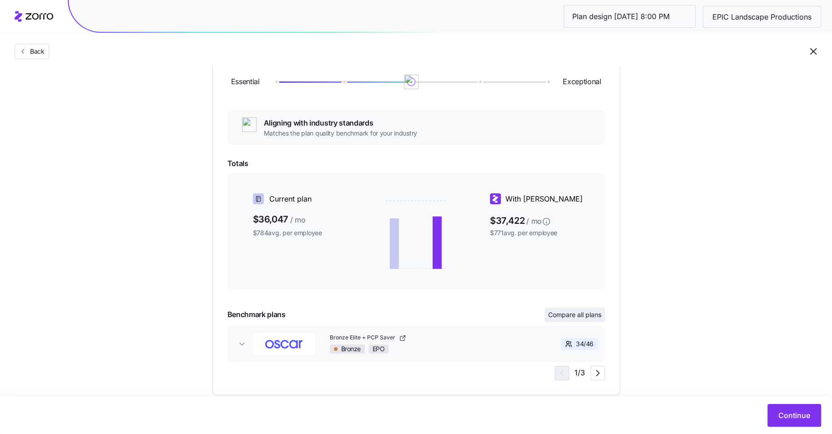
click at [579, 318] on span "Compare all plans" at bounding box center [574, 314] width 53 height 9
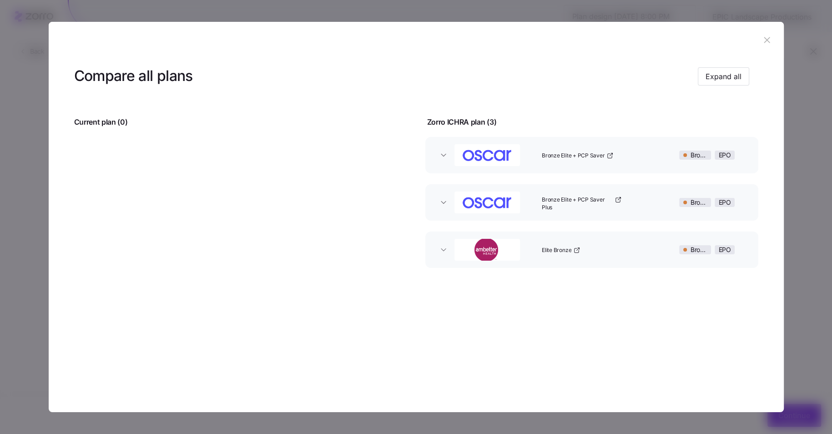
click at [767, 40] on icon "button" at bounding box center [767, 40] width 6 height 6
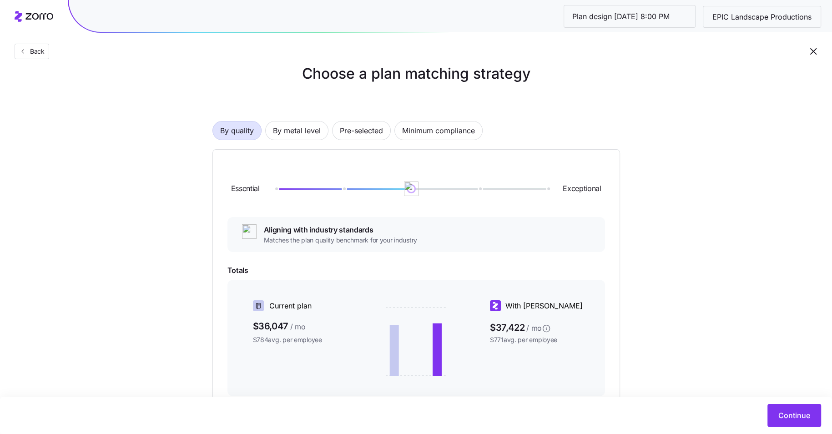
scroll to position [0, 0]
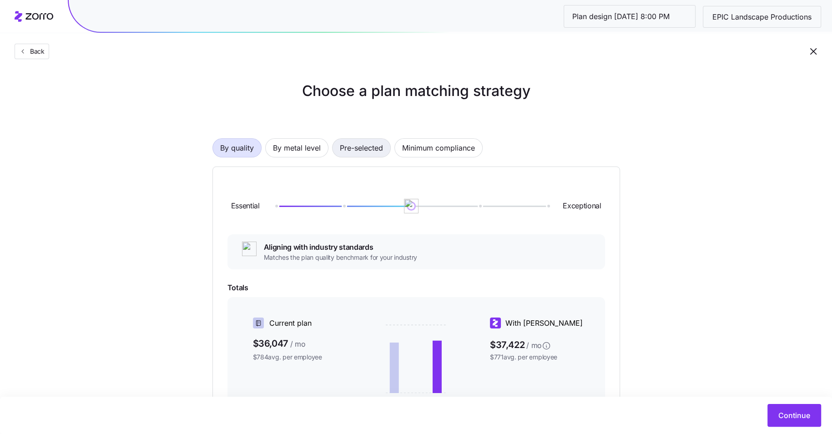
click at [347, 149] on span "Pre-selected" at bounding box center [361, 148] width 43 height 18
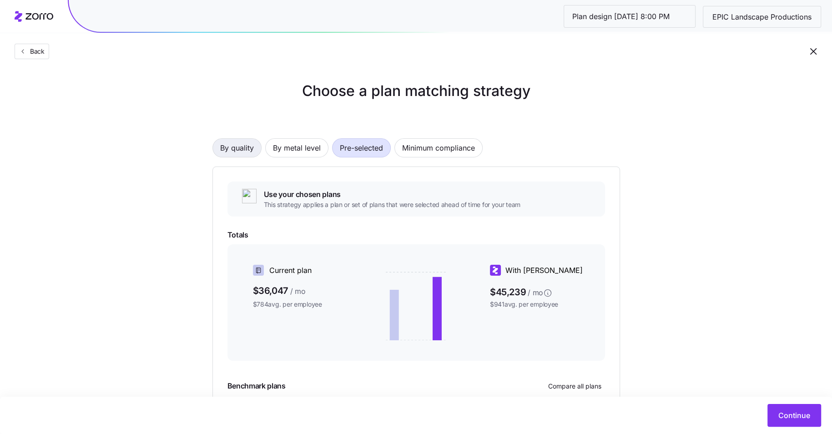
click at [234, 145] on span "By quality" at bounding box center [237, 148] width 34 height 18
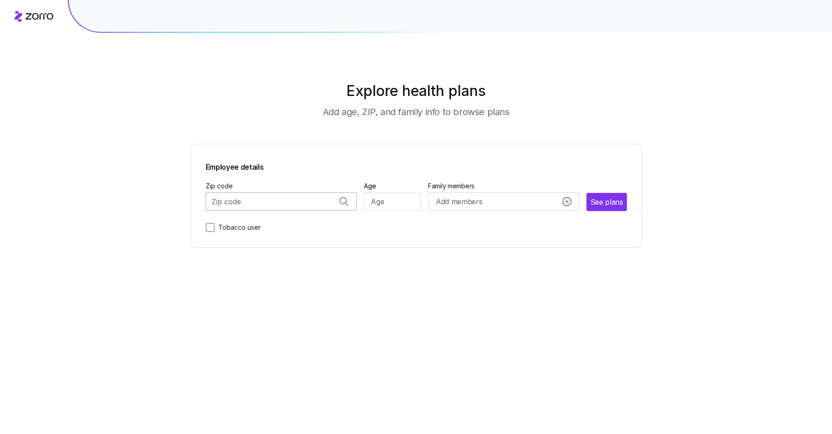
click at [259, 201] on input "Zip code" at bounding box center [281, 201] width 151 height 18
click at [276, 226] on span "66062, [GEOGRAPHIC_DATA], [GEOGRAPHIC_DATA]" at bounding box center [279, 225] width 127 height 11
type input "66062, [GEOGRAPHIC_DATA], [GEOGRAPHIC_DATA]"
click at [404, 206] on input "Age" at bounding box center [392, 201] width 57 height 18
type input "40"
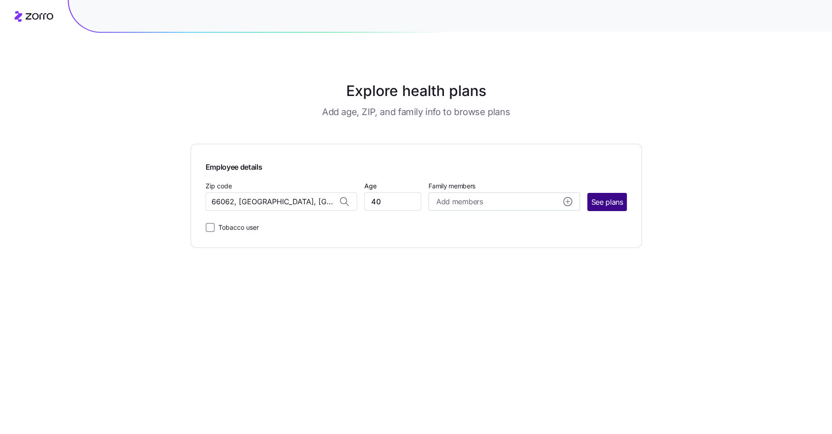
click at [620, 200] on span "See plans" at bounding box center [607, 201] width 32 height 11
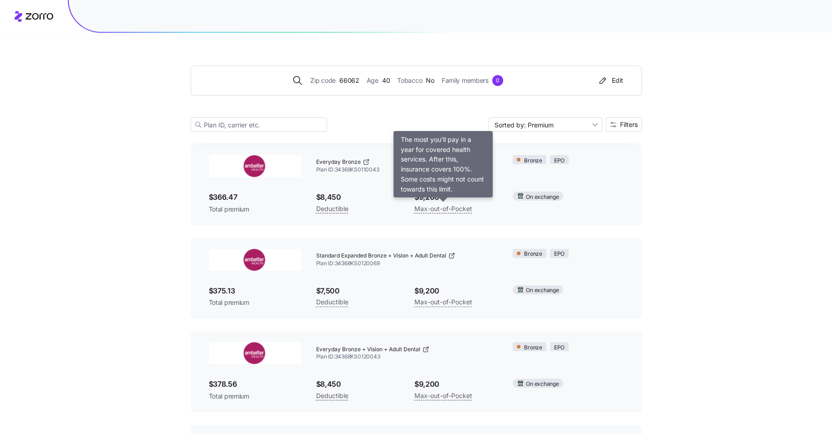
scroll to position [109, 0]
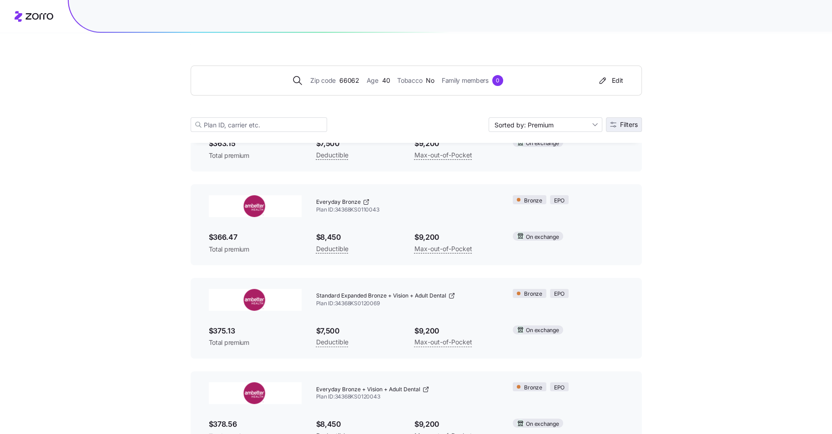
click at [626, 117] on button "Filters" at bounding box center [624, 124] width 36 height 15
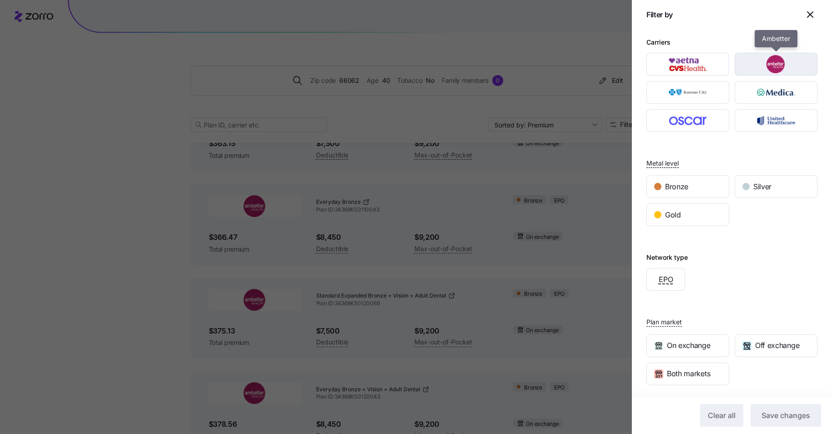
click at [771, 58] on img "button" at bounding box center [776, 64] width 67 height 18
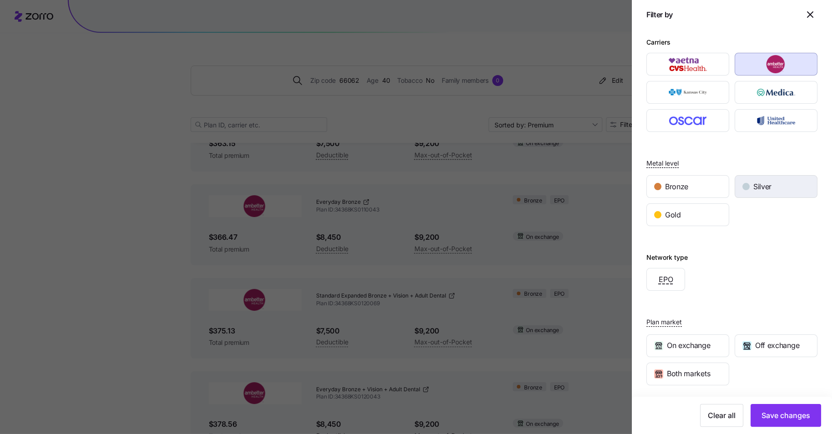
click at [774, 190] on div "Silver" at bounding box center [776, 187] width 82 height 22
click at [785, 418] on span "Save changes" at bounding box center [785, 415] width 49 height 11
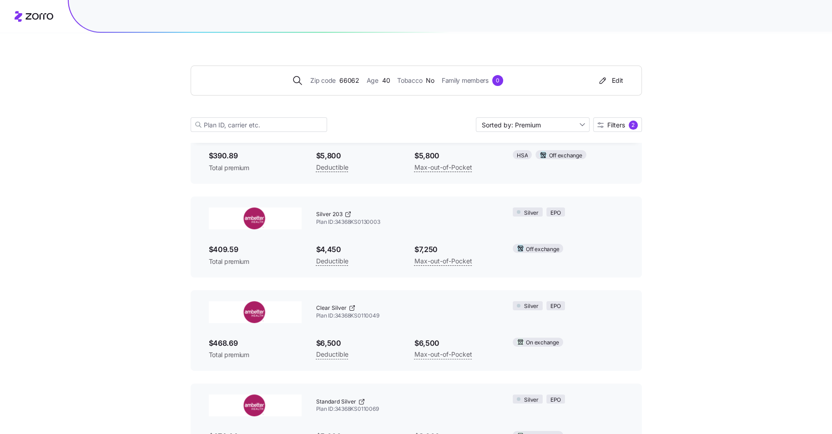
scroll to position [98, 0]
drag, startPoint x: 380, startPoint y: 315, endPoint x: 336, endPoint y: 314, distance: 44.1
click at [336, 314] on span "Plan ID: 34368KS0110049" at bounding box center [407, 315] width 182 height 8
copy span "34368KS0110049"
click at [360, 281] on div "Silver 201 HSA Plan ID: 34368KS0130002 Silver EPO $390.89 Total premium $5,800 …" at bounding box center [416, 328] width 451 height 455
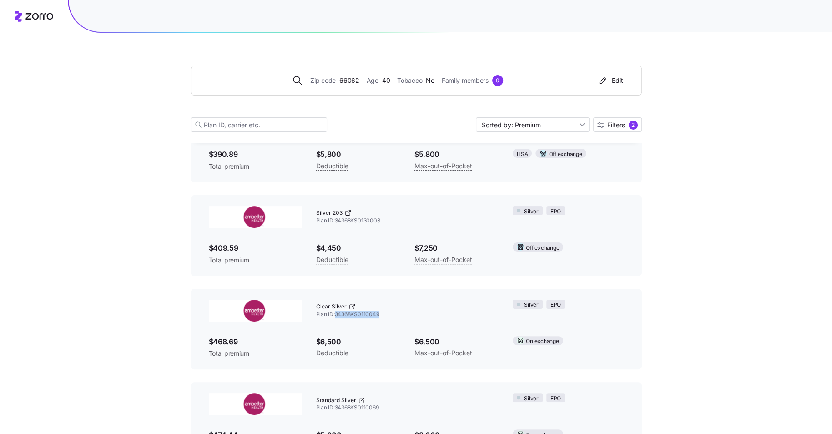
drag, startPoint x: 381, startPoint y: 314, endPoint x: 337, endPoint y: 314, distance: 44.6
click at [337, 314] on span "Plan ID: 34368KS0110049" at bounding box center [407, 315] width 182 height 8
copy span "34368KS0110049"
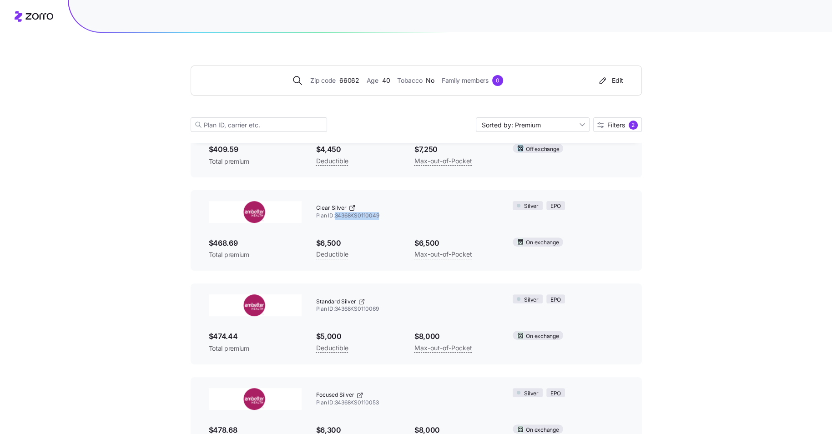
scroll to position [211, 0]
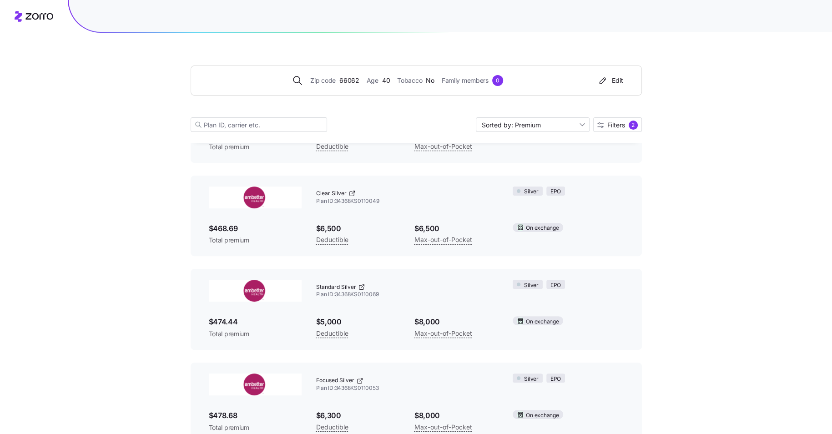
click at [659, 253] on div "Zip code 66062 Age [DEMOGRAPHIC_DATA] Tobacco No Family members 0 Edit Sorted b…" at bounding box center [416, 210] width 832 height 842
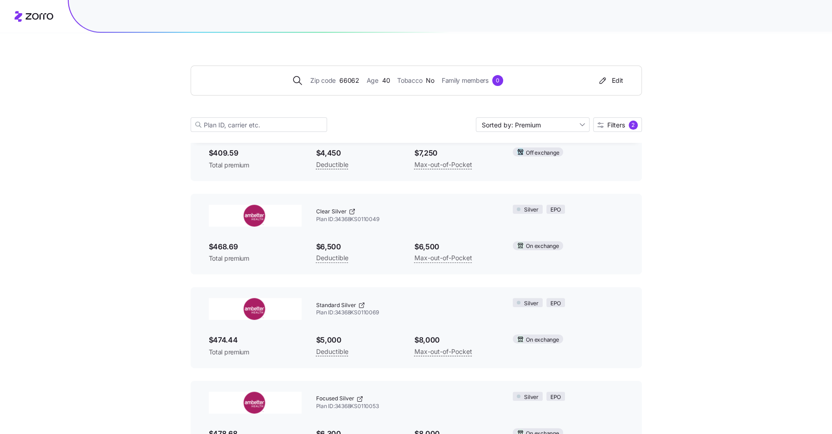
scroll to position [190, 0]
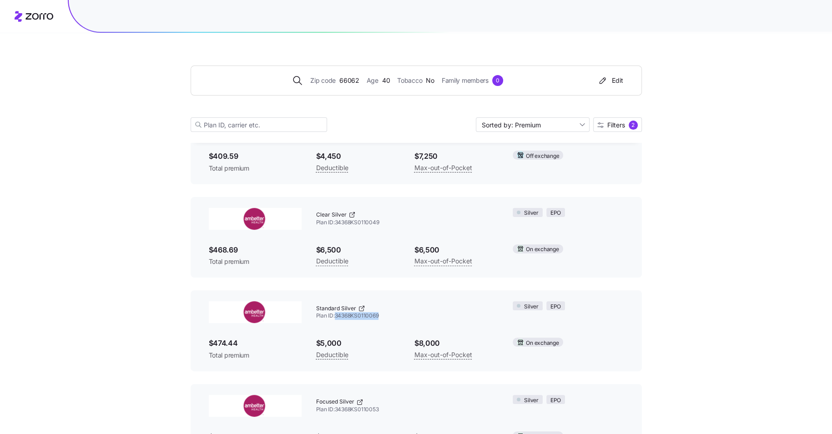
drag, startPoint x: 380, startPoint y: 316, endPoint x: 336, endPoint y: 315, distance: 44.6
click at [336, 315] on span "Plan ID: 34368KS0110069" at bounding box center [407, 316] width 182 height 8
copy span "34368KS0110069"
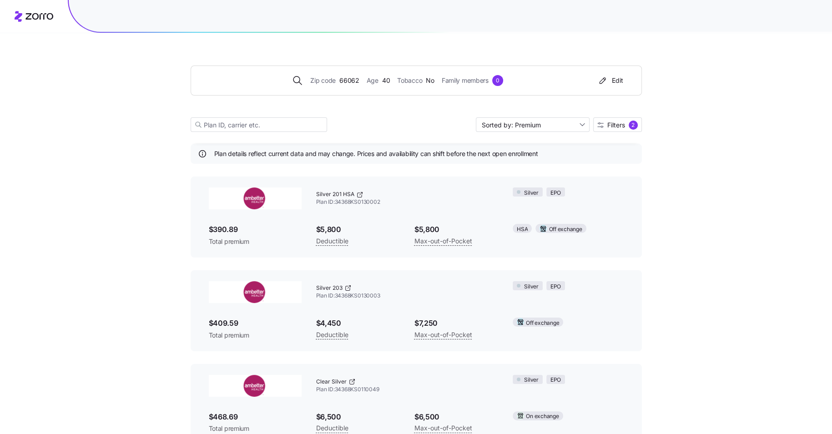
scroll to position [96, 0]
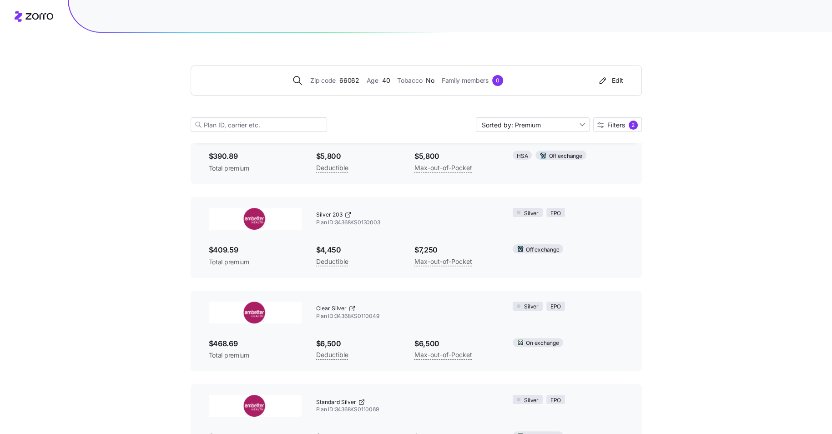
click at [649, 297] on div "Zip code 66062 Age [DEMOGRAPHIC_DATA] Tobacco No Family members 0 Edit Sorted b…" at bounding box center [416, 325] width 832 height 842
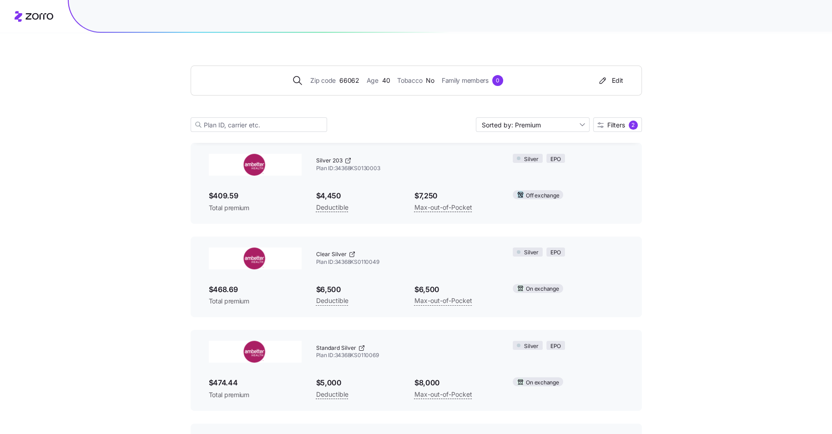
scroll to position [149, 0]
drag, startPoint x: 382, startPoint y: 357, endPoint x: 337, endPoint y: 357, distance: 45.0
click at [337, 357] on span "Plan ID: 34368KS0110069" at bounding box center [407, 357] width 182 height 8
copy span "34368KS0110069"
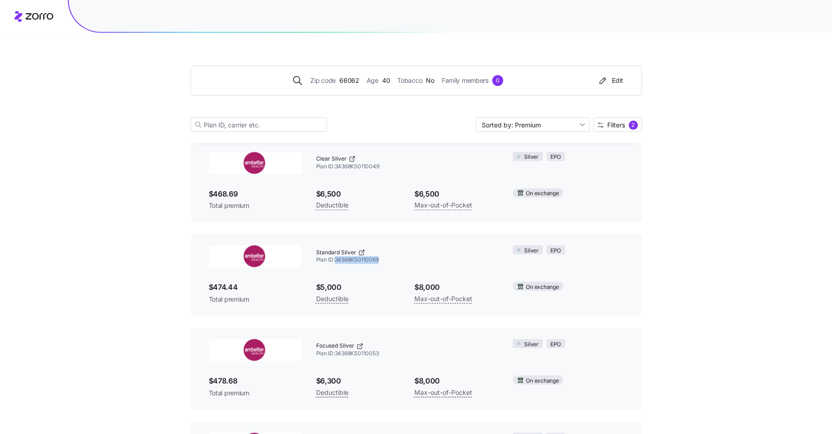
scroll to position [264, 0]
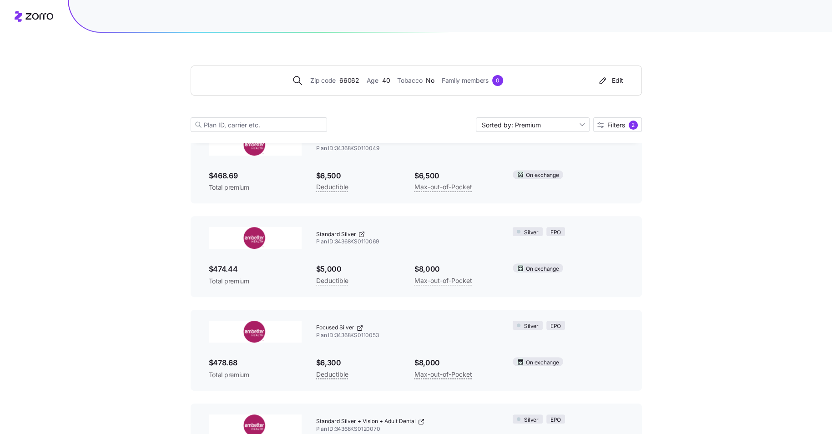
click at [370, 335] on span "Plan ID: 34368KS0110053" at bounding box center [407, 336] width 182 height 8
drag, startPoint x: 378, startPoint y: 335, endPoint x: 337, endPoint y: 334, distance: 41.4
click at [337, 334] on span "Plan ID: 34368KS0110053" at bounding box center [407, 336] width 182 height 8
copy span "34368KS0110053"
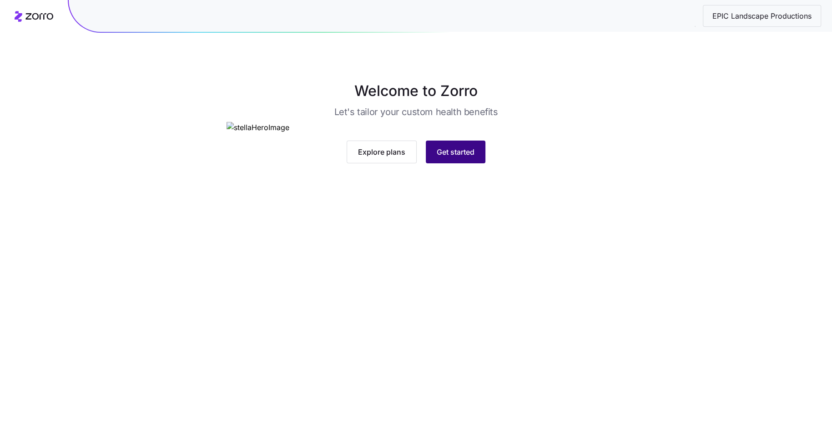
click at [470, 157] on span "Get started" at bounding box center [456, 151] width 38 height 11
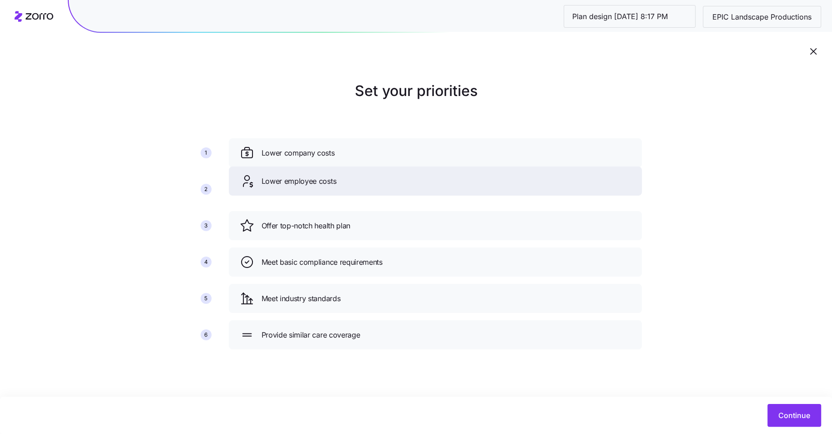
drag, startPoint x: 388, startPoint y: 226, endPoint x: 388, endPoint y: 181, distance: 44.6
click at [388, 181] on div "Lower employee costs" at bounding box center [435, 181] width 391 height 15
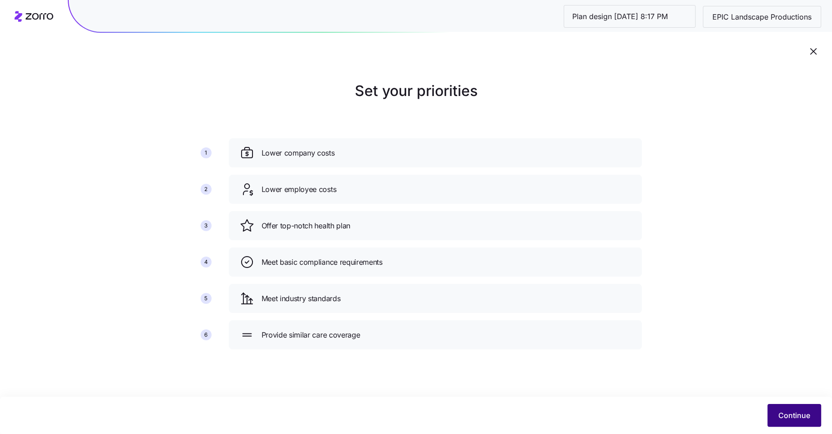
click at [796, 416] on span "Continue" at bounding box center [794, 415] width 32 height 11
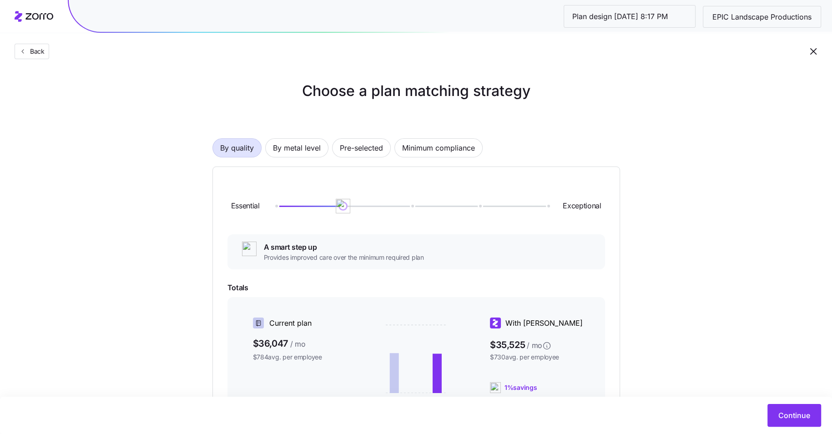
click at [447, 137] on div "By quality By metal level Pre-selected Minimum compliance Essential Exceptional…" at bounding box center [415, 314] width 407 height 410
click at [445, 146] on span "Minimum compliance" at bounding box center [438, 148] width 73 height 18
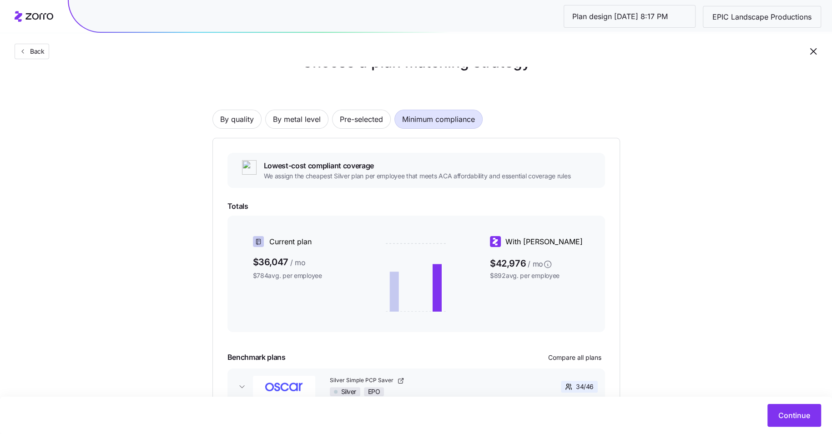
scroll to position [91, 0]
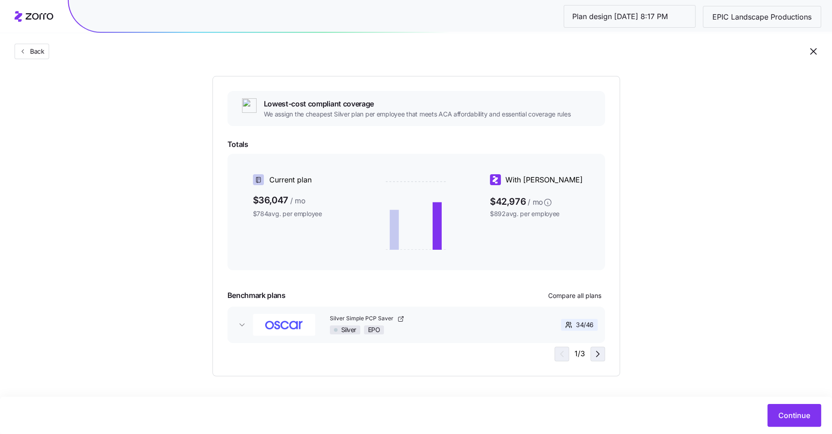
click at [597, 348] on icon "button" at bounding box center [597, 353] width 11 height 11
click at [778, 413] on span "Continue" at bounding box center [794, 415] width 32 height 11
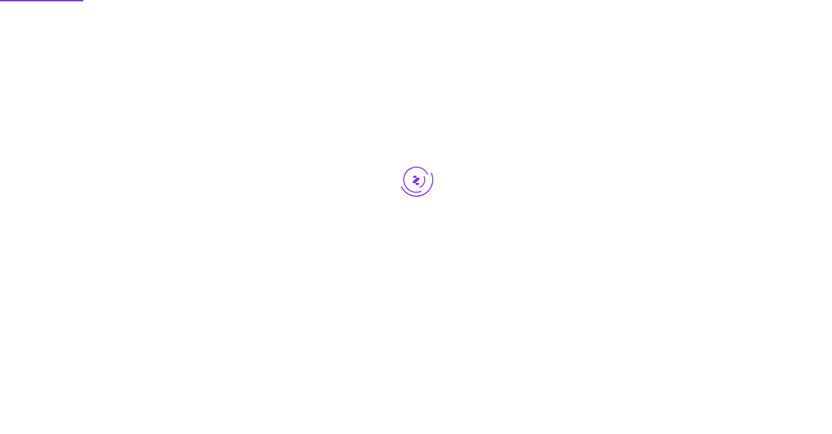
scroll to position [0, 0]
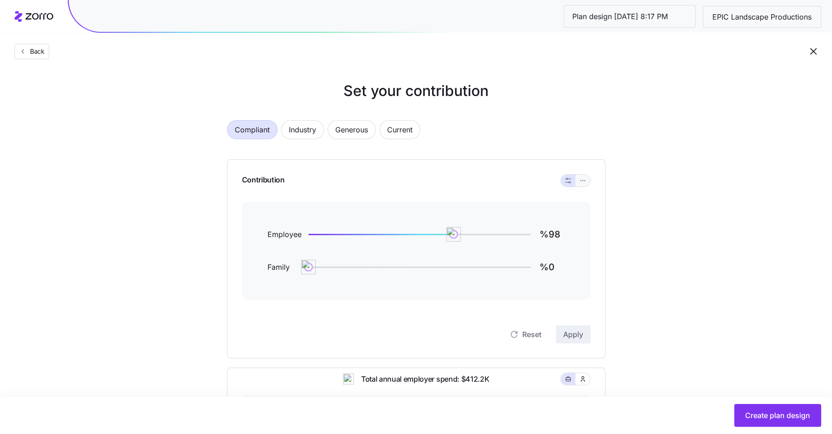
click at [581, 183] on icon "button" at bounding box center [582, 180] width 6 height 11
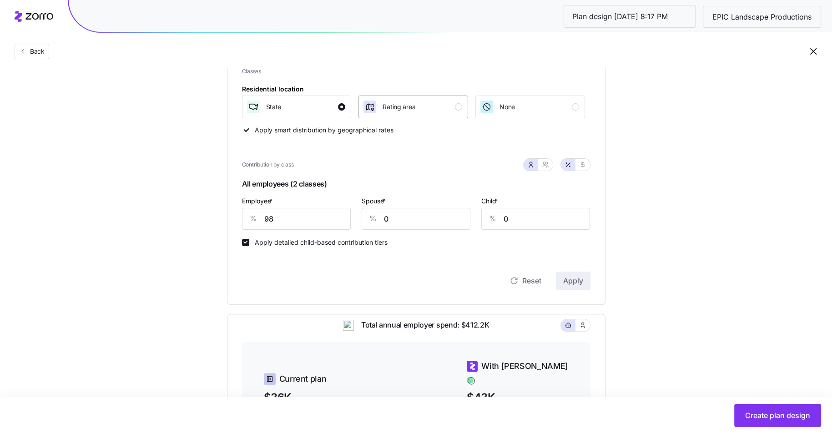
scroll to position [151, 0]
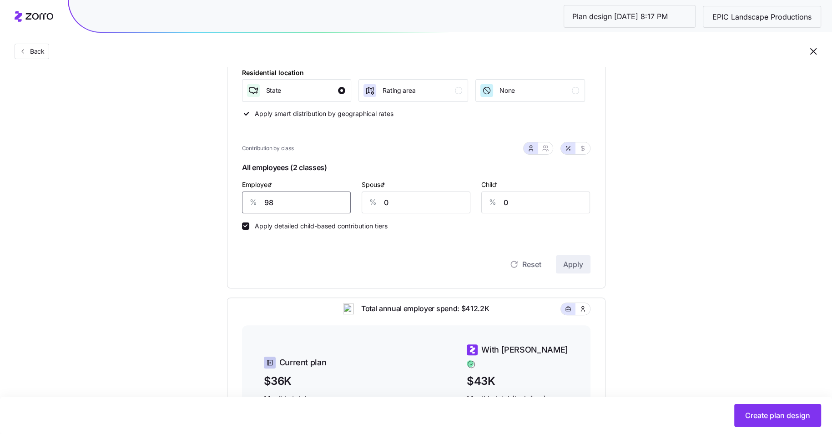
click at [287, 202] on input "98" at bounding box center [296, 202] width 109 height 22
type input "60"
click at [571, 267] on span "Apply" at bounding box center [573, 264] width 20 height 11
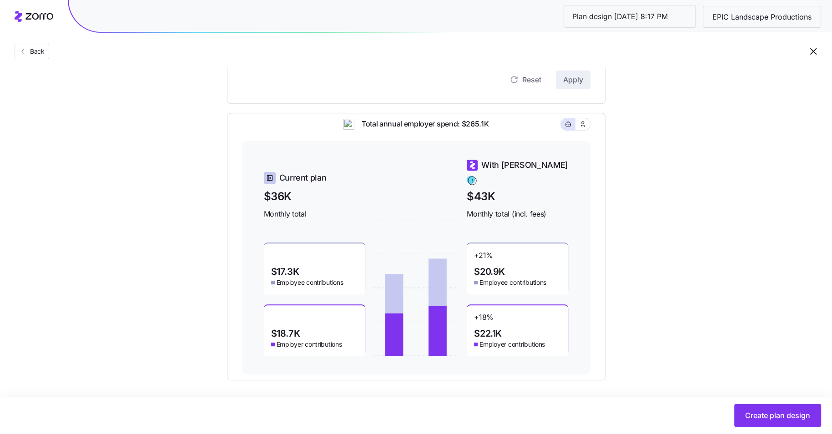
scroll to position [339, 0]
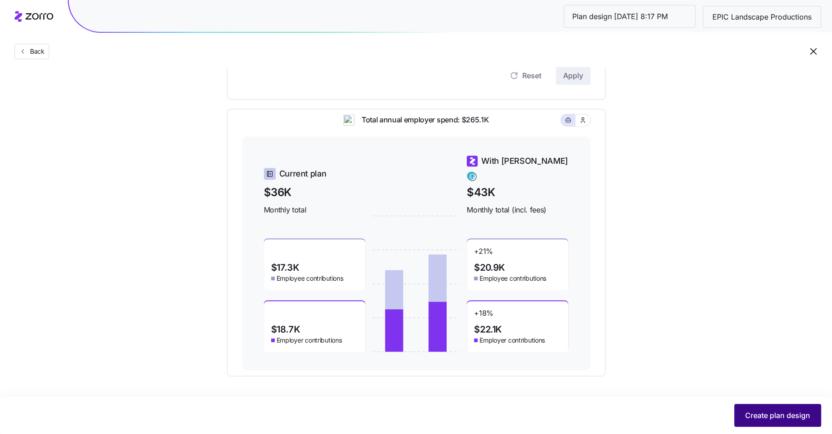
click at [771, 413] on span "Create plan design" at bounding box center [777, 415] width 65 height 11
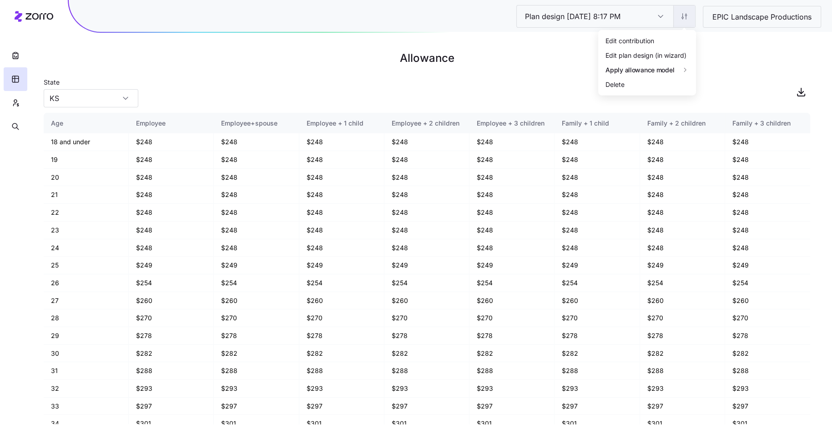
click at [684, 20] on html "Plan design [DATE] 8:17 PM Plan design [DATE] 8:17 PM EPIC Landscape Production…" at bounding box center [416, 217] width 832 height 434
click at [649, 38] on div "Edit contribution" at bounding box center [629, 40] width 49 height 10
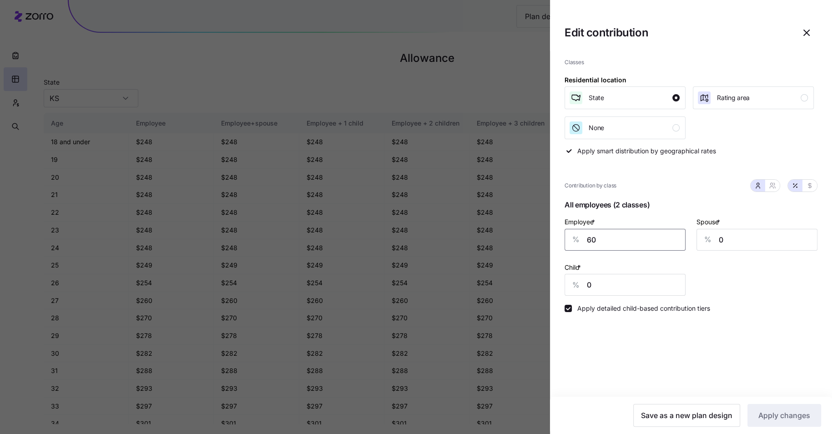
click at [606, 242] on input "60" at bounding box center [624, 240] width 121 height 22
type input "50"
click at [798, 420] on button "Apply changes" at bounding box center [784, 415] width 74 height 23
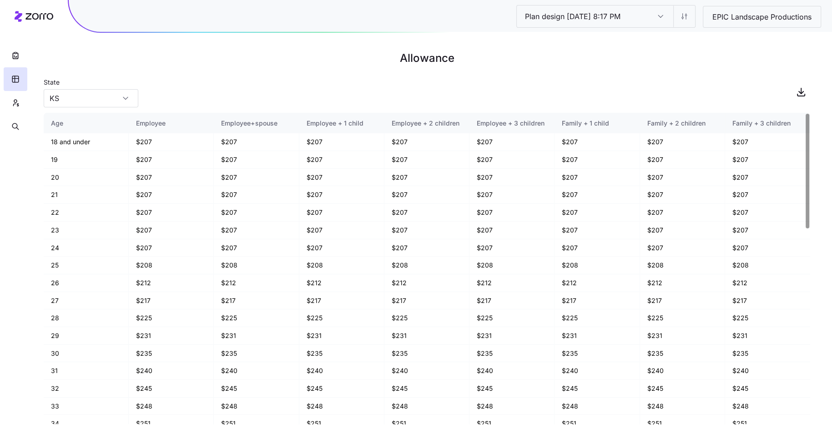
click at [493, 82] on div "State KS" at bounding box center [427, 91] width 766 height 31
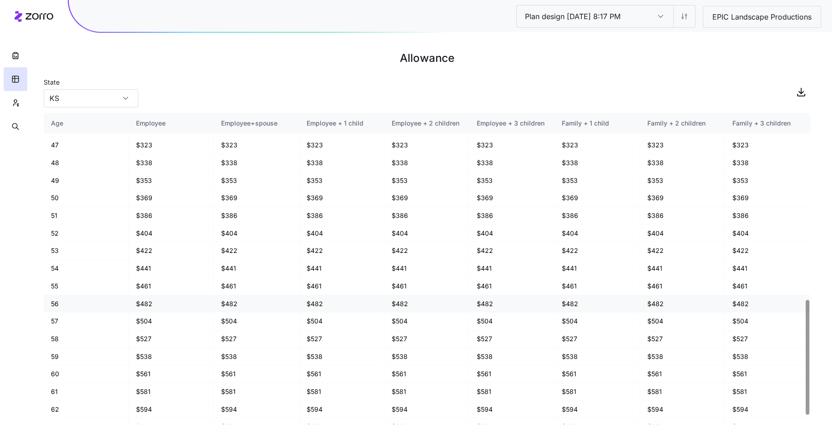
scroll to position [503, 0]
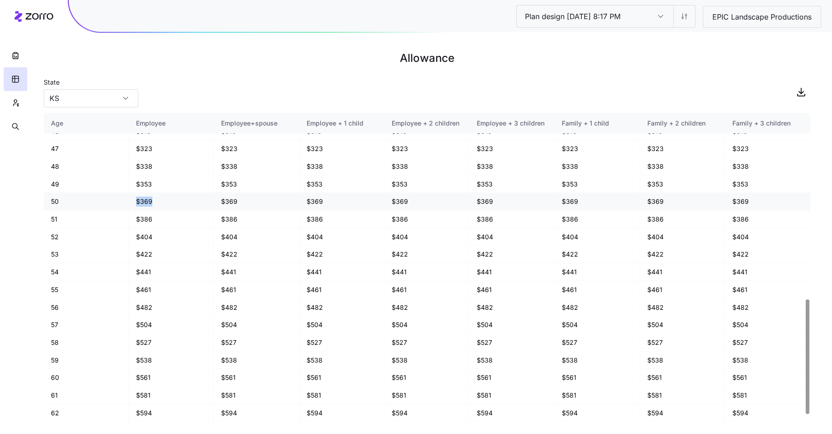
drag, startPoint x: 161, startPoint y: 196, endPoint x: 116, endPoint y: 196, distance: 44.1
click at [116, 196] on tr "50 $369 $369 $369 $369 $369 $369 $369 $369" at bounding box center [427, 202] width 766 height 18
click at [684, 15] on html "Plan design 10/08/2025 8:17 PM Plan design 10/08/2025 8:17 PM EPIC Landscape Pr…" at bounding box center [416, 217] width 832 height 434
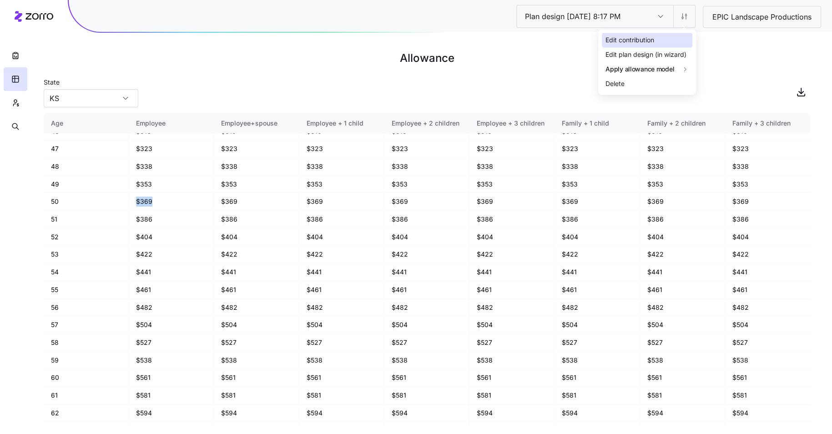
click at [651, 44] on div "Edit contribution" at bounding box center [629, 40] width 49 height 10
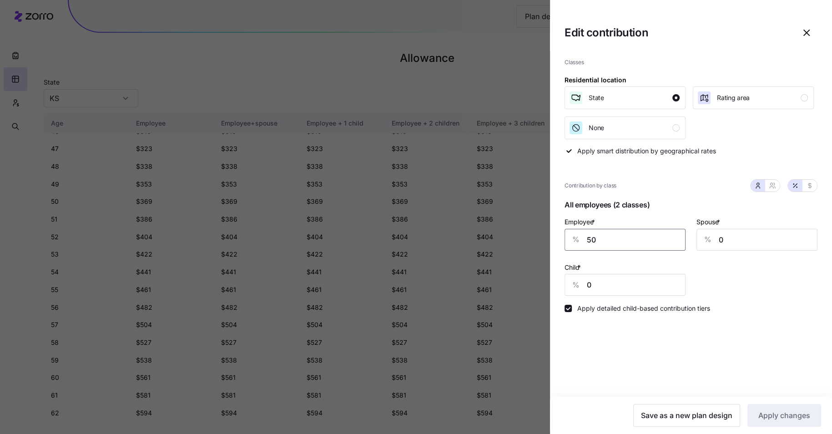
click at [605, 238] on input "50" at bounding box center [624, 240] width 121 height 22
type input "60"
click at [772, 415] on span "Apply changes" at bounding box center [784, 415] width 52 height 11
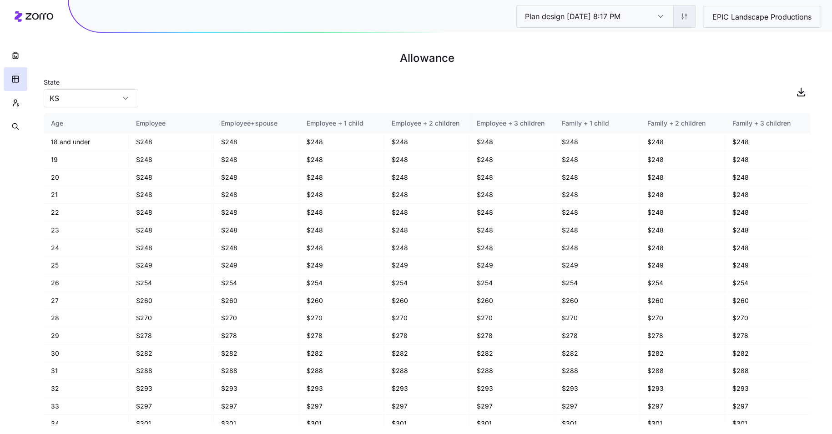
click at [686, 17] on html "Plan design 10/08/2025 8:17 PM Plan design 10/08/2025 8:17 PM EPIC Landscape Pr…" at bounding box center [416, 217] width 832 height 434
click at [742, 20] on html "Plan design 10/08/2025 8:17 PM Plan design 10/08/2025 8:17 PM EPIC Landscape Pr…" at bounding box center [416, 217] width 832 height 434
click at [754, 17] on span "EPIC Landscape Productions" at bounding box center [762, 16] width 114 height 11
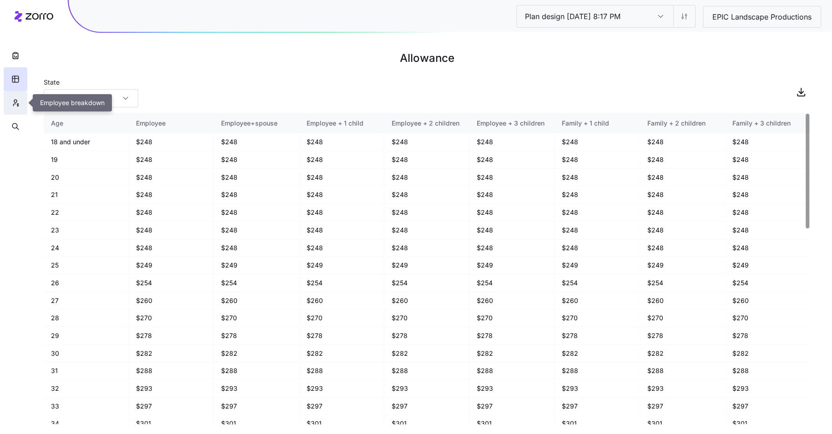
click at [13, 109] on button "button" at bounding box center [16, 103] width 24 height 24
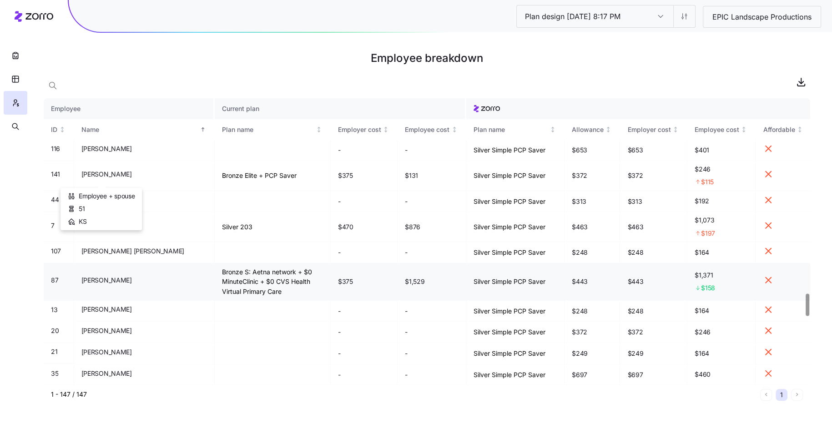
scroll to position [2475, 0]
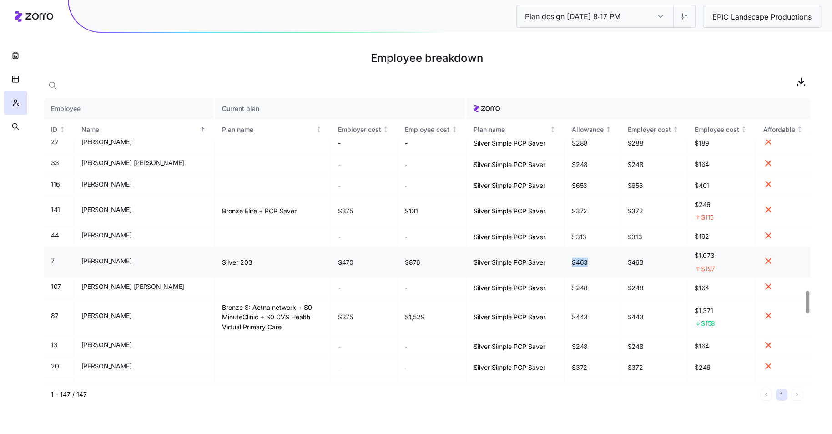
drag, startPoint x: 589, startPoint y: 215, endPoint x: 567, endPoint y: 215, distance: 22.7
click at [567, 247] on td "$463" at bounding box center [592, 262] width 56 height 30
click at [597, 247] on td "$463" at bounding box center [592, 262] width 56 height 30
click at [692, 16] on html "Plan design 10/08/2025 8:17 PM Plan design 10/08/2025 8:17 PM EPIC Landscape Pr…" at bounding box center [416, 217] width 832 height 434
click at [650, 43] on div "Edit contribution" at bounding box center [629, 40] width 49 height 10
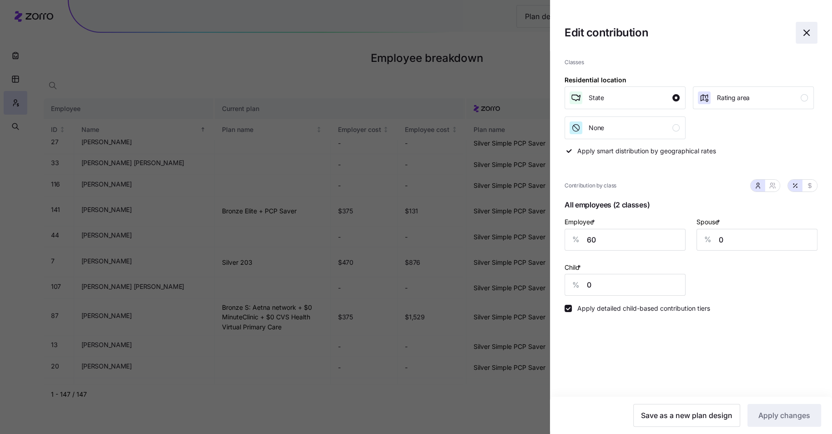
click at [809, 31] on icon "button" at bounding box center [806, 32] width 11 height 11
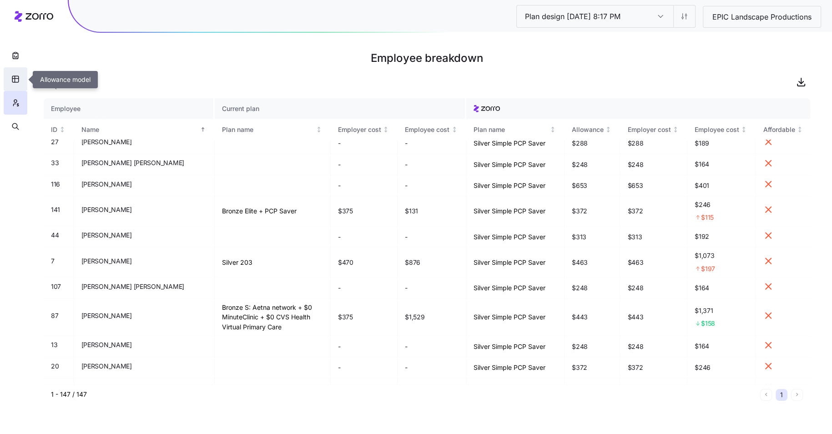
click at [10, 80] on button "button" at bounding box center [16, 79] width 24 height 24
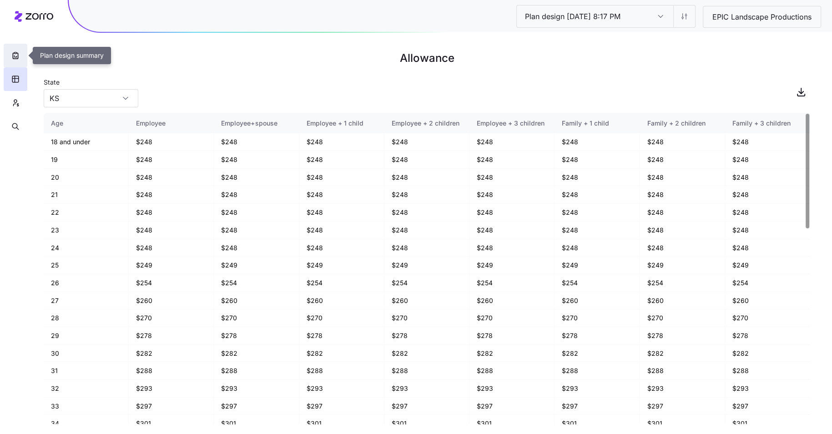
click at [9, 58] on button "button" at bounding box center [16, 56] width 24 height 24
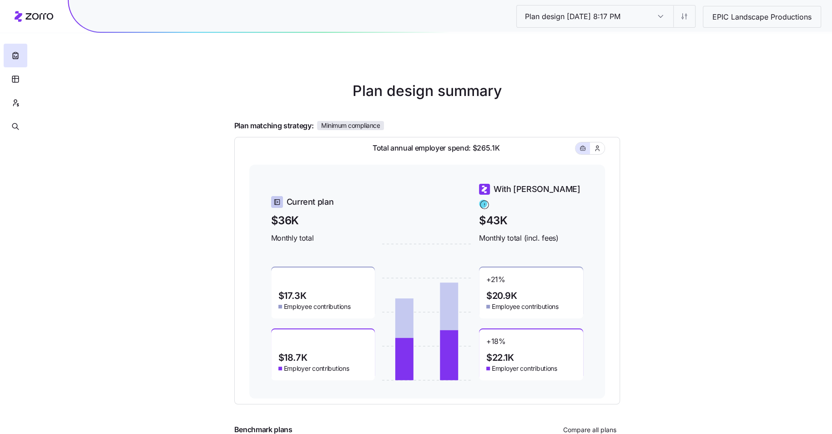
scroll to position [21, 0]
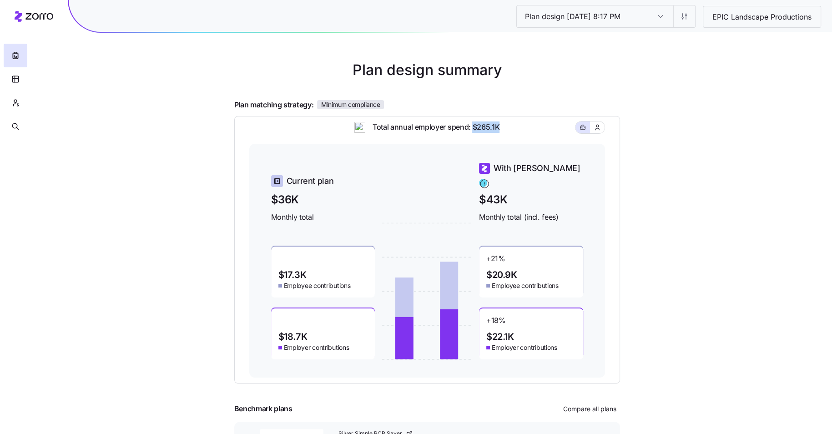
drag, startPoint x: 504, startPoint y: 130, endPoint x: 473, endPoint y: 131, distance: 31.4
click at [473, 131] on div "Total annual employer spend: $265.1K" at bounding box center [427, 132] width 356 height 22
click at [514, 136] on div "Total annual employer spend: $265.1K" at bounding box center [427, 132] width 356 height 22
click at [686, 20] on html "Plan design 10/08/2025 8:17 PM Plan design 10/08/2025 8:17 PM EPIC Landscape Pr…" at bounding box center [416, 228] width 832 height 499
click at [526, 61] on html "Plan design 10/08/2025 8:17 PM Plan design 10/08/2025 8:17 PM EPIC Landscape Pr…" at bounding box center [416, 228] width 832 height 499
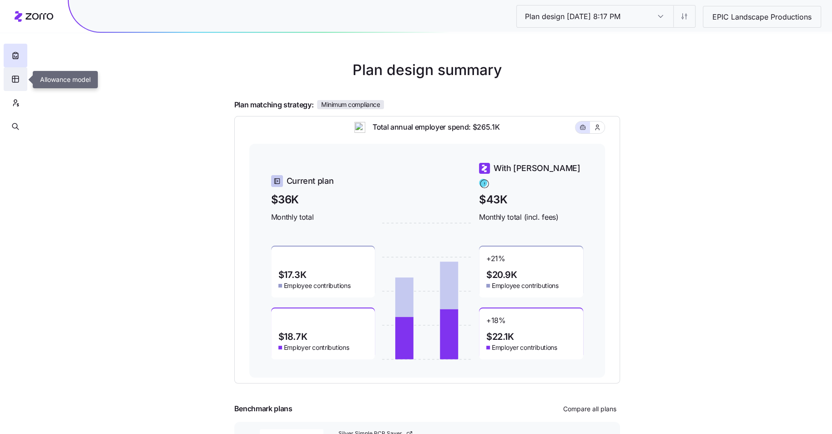
click at [20, 77] on button "button" at bounding box center [16, 79] width 24 height 24
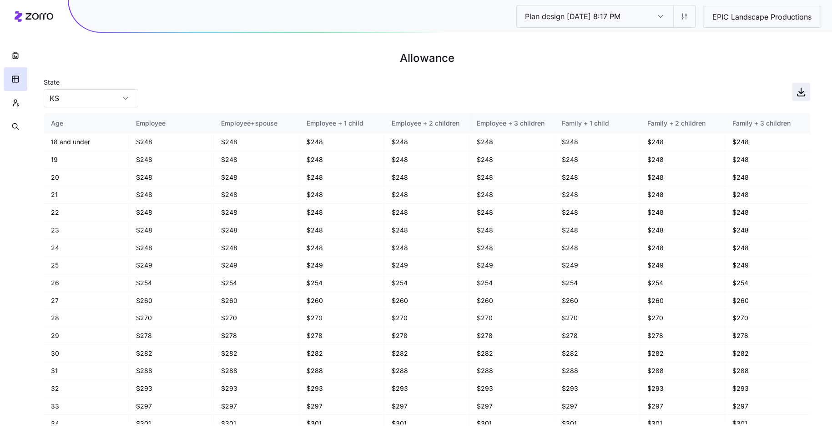
click at [803, 95] on icon "button" at bounding box center [800, 91] width 11 height 11
click at [23, 58] on button "button" at bounding box center [16, 56] width 24 height 24
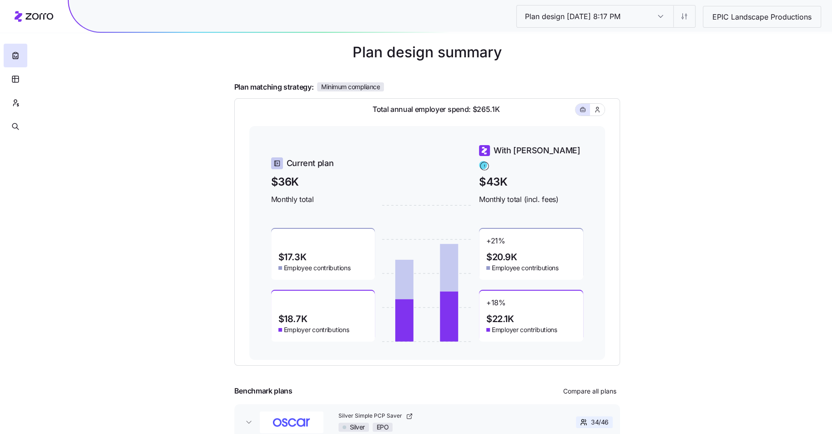
scroll to position [55, 0]
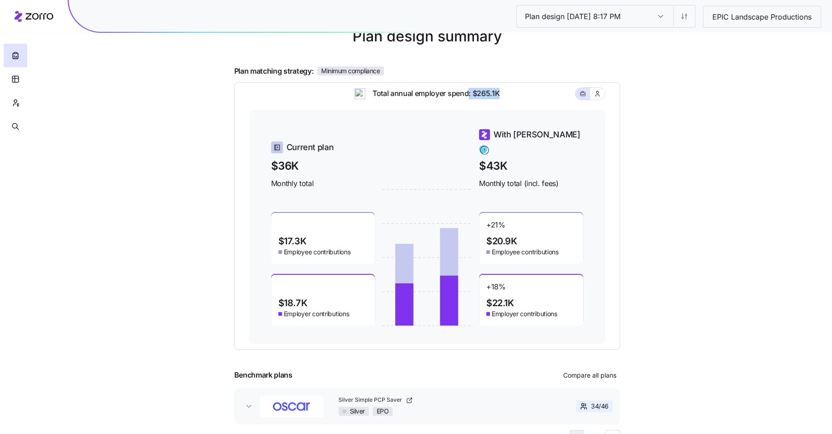
drag, startPoint x: 501, startPoint y: 96, endPoint x: 469, endPoint y: 96, distance: 31.4
click at [469, 96] on div "Total annual employer spend: $265.1K" at bounding box center [427, 99] width 356 height 22
click at [671, 136] on div "Plan design 10/08/2025 8:17 PM Plan design 10/08/2025 8:17 PM EPIC Landscape Pr…" at bounding box center [416, 194] width 832 height 499
drag, startPoint x: 499, startPoint y: 97, endPoint x: 470, endPoint y: 97, distance: 29.6
click at [470, 97] on div "Total annual employer spend: $265.1K" at bounding box center [427, 99] width 356 height 22
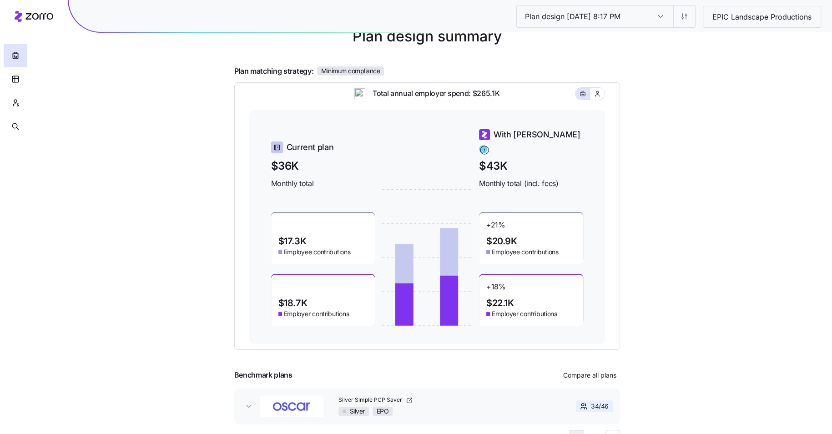
click at [719, 167] on div "Plan design 10/08/2025 8:17 PM Plan design 10/08/2025 8:17 PM EPIC Landscape Pr…" at bounding box center [416, 194] width 832 height 499
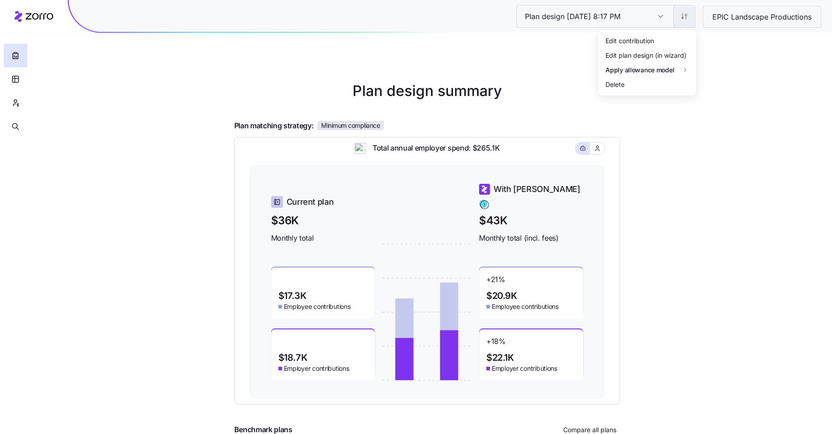
click at [683, 16] on html "Plan design 10/08/2025 8:17 PM Plan design 10/08/2025 8:17 PM EPIC Landscape Pr…" at bounding box center [416, 249] width 832 height 499
click at [669, 33] on div "Edit contribution" at bounding box center [647, 40] width 91 height 15
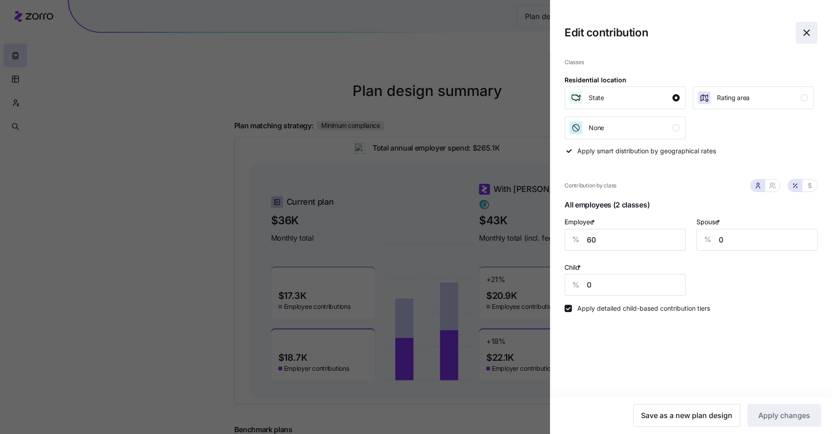
click at [813, 31] on span "button" at bounding box center [806, 32] width 21 height 21
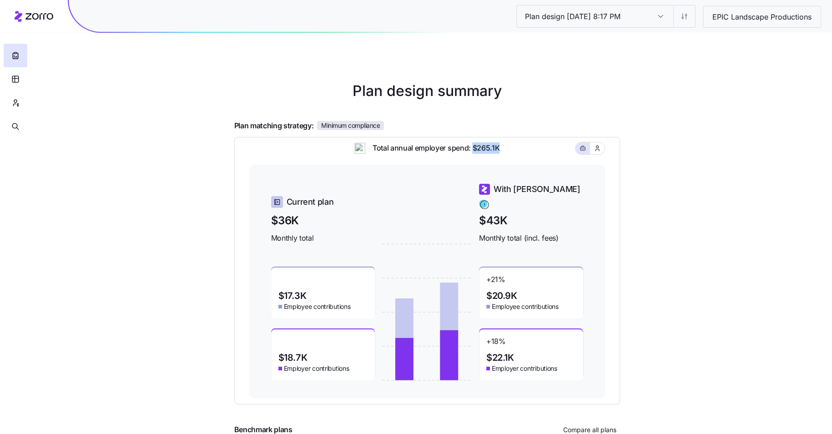
drag, startPoint x: 508, startPoint y: 153, endPoint x: 474, endPoint y: 153, distance: 34.1
click at [474, 153] on div "Total annual employer spend: $265.1K" at bounding box center [427, 153] width 356 height 22
click at [532, 151] on div "Total annual employer spend: $265.1K" at bounding box center [427, 153] width 356 height 22
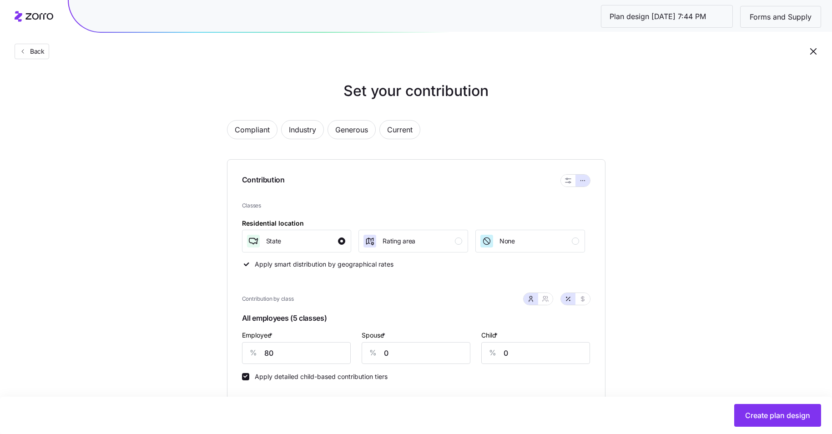
scroll to position [339, 0]
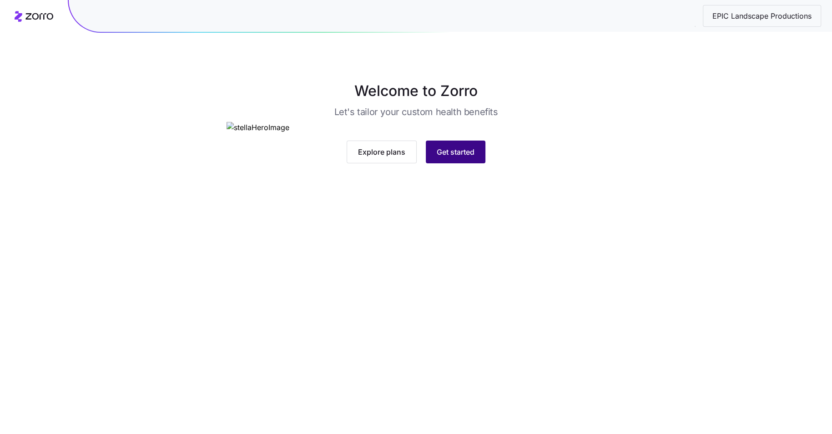
click at [468, 157] on span "Get started" at bounding box center [456, 151] width 38 height 11
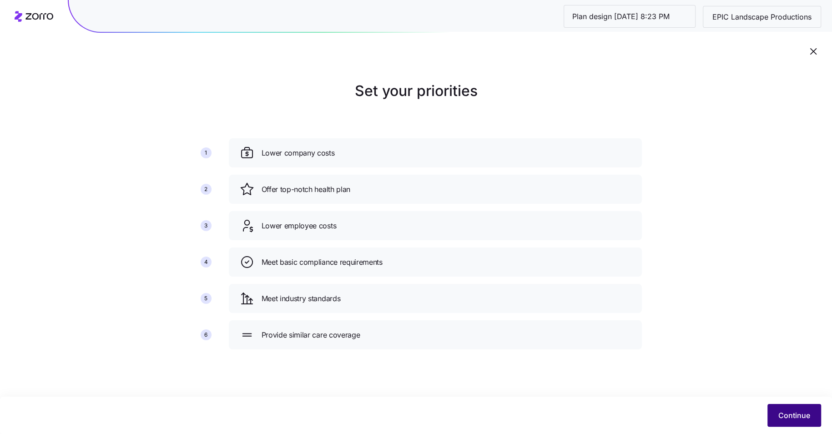
click at [775, 416] on button "Continue" at bounding box center [794, 415] width 54 height 23
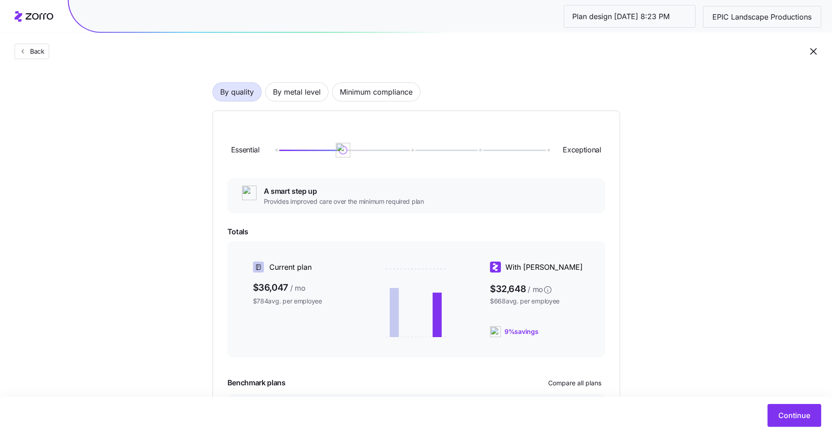
scroll to position [55, 0]
click at [292, 83] on div "By quality By metal level Minimum compliance" at bounding box center [415, 92] width 407 height 19
click at [319, 91] on span "By metal level" at bounding box center [297, 92] width 48 height 18
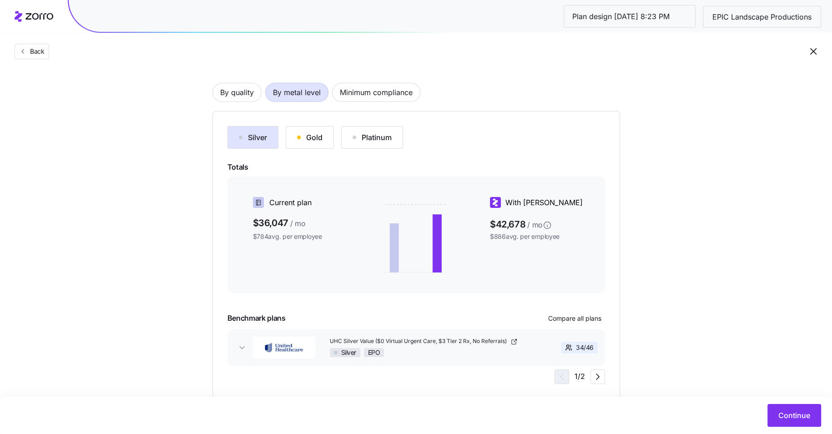
click at [241, 138] on div "Silver" at bounding box center [253, 137] width 28 height 11
click at [402, 89] on span "Minimum compliance" at bounding box center [376, 92] width 73 height 18
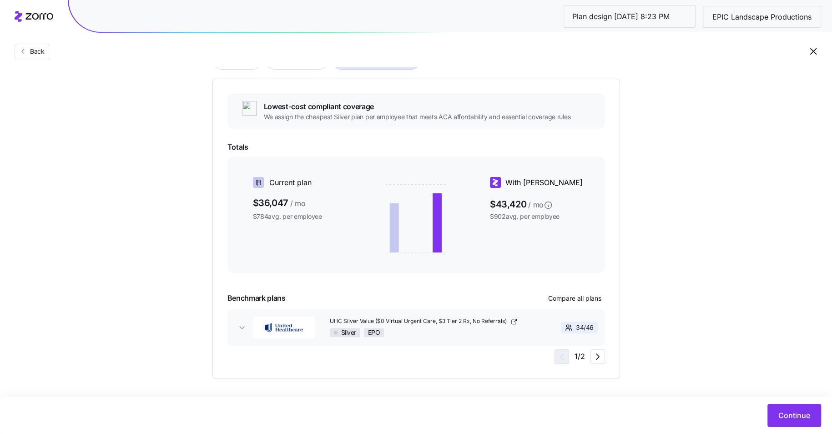
scroll to position [91, 0]
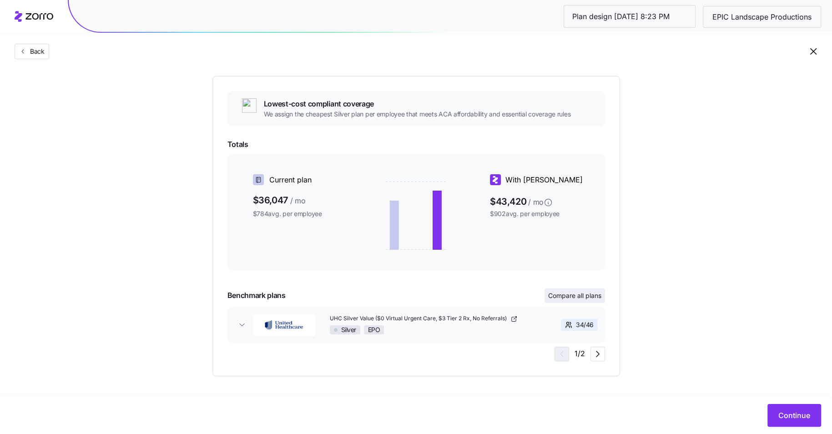
click at [564, 290] on button "Compare all plans" at bounding box center [574, 295] width 60 height 15
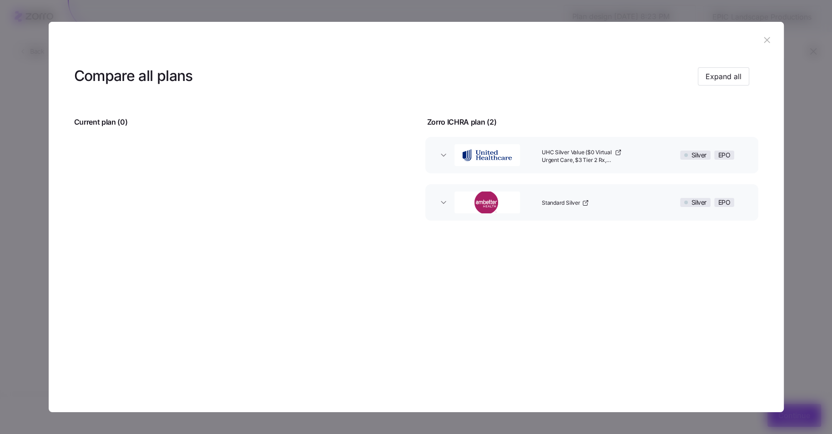
click at [765, 38] on icon "button" at bounding box center [767, 40] width 6 height 6
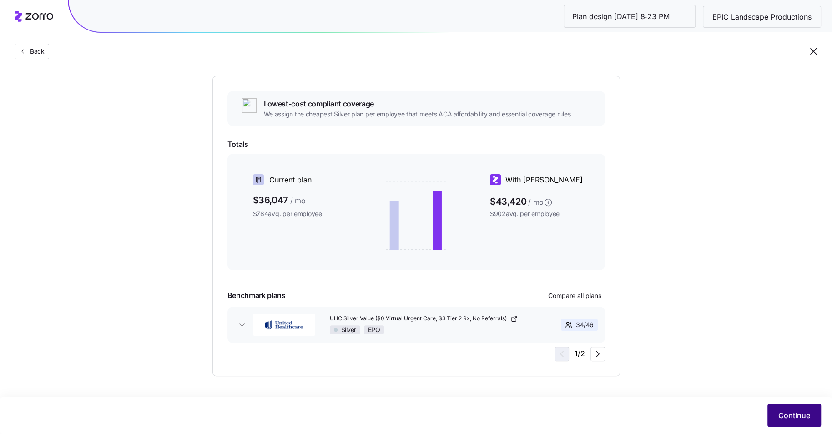
click at [786, 421] on button "Continue" at bounding box center [794, 415] width 54 height 23
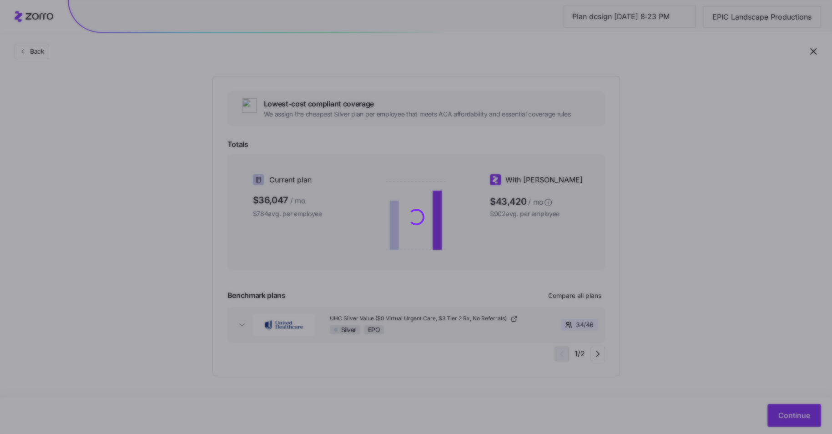
scroll to position [0, 0]
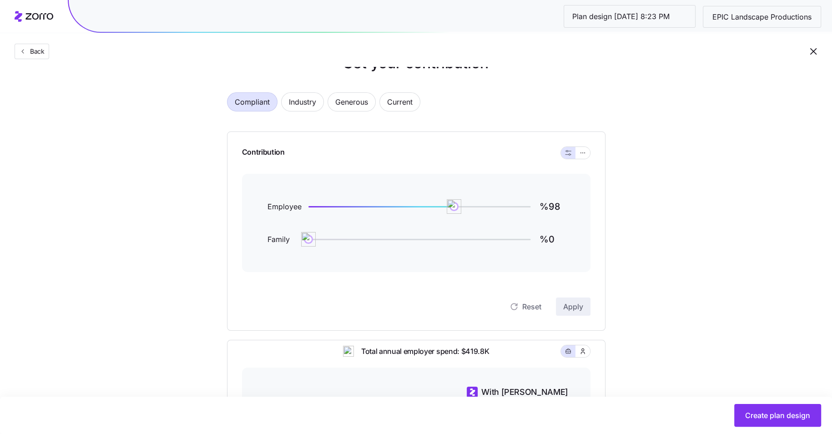
scroll to position [19, 0]
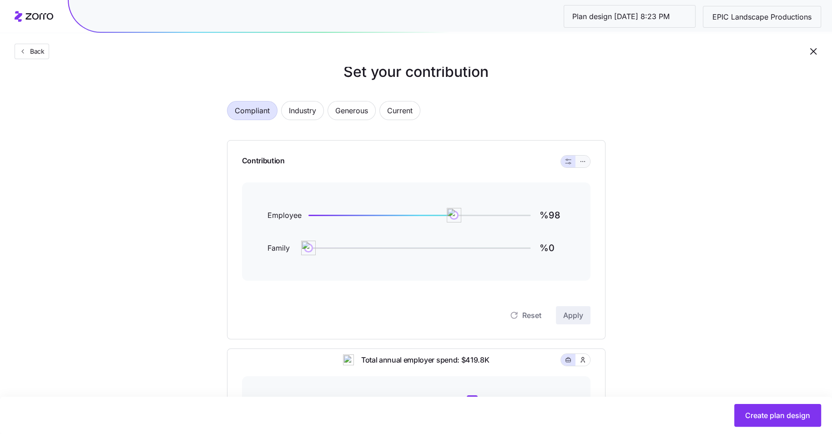
click at [583, 163] on icon "button" at bounding box center [582, 161] width 6 height 11
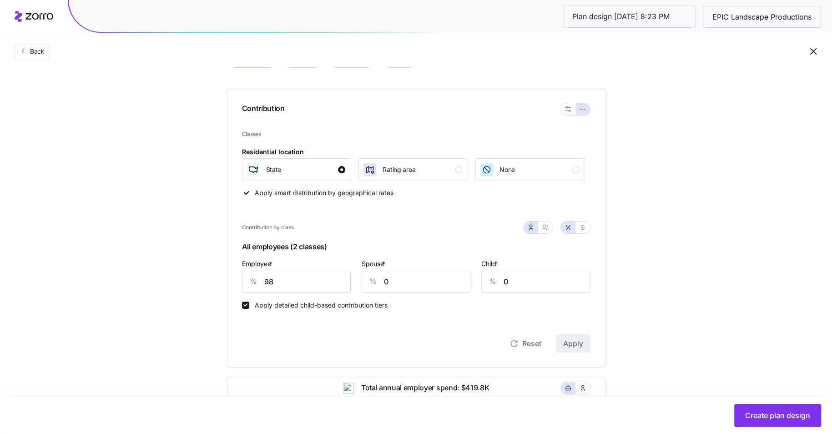
scroll to position [86, 0]
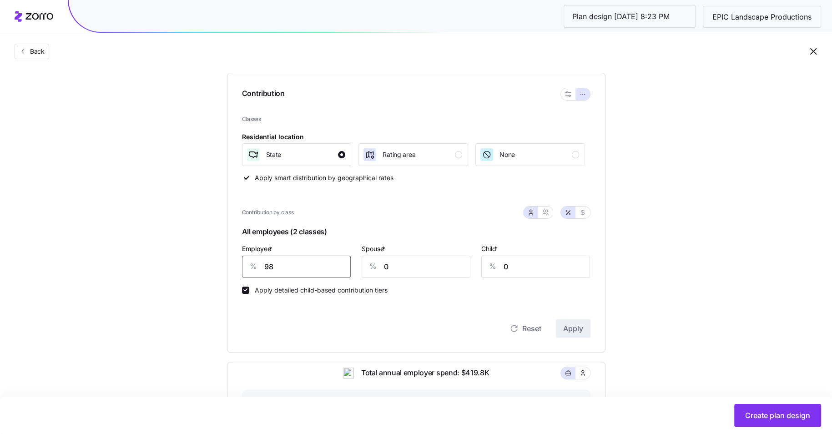
click at [282, 259] on input "98" at bounding box center [296, 267] width 109 height 22
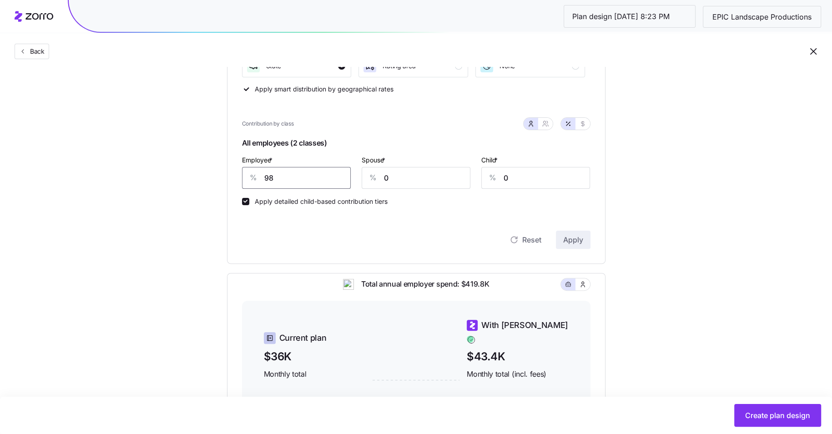
scroll to position [173, 0]
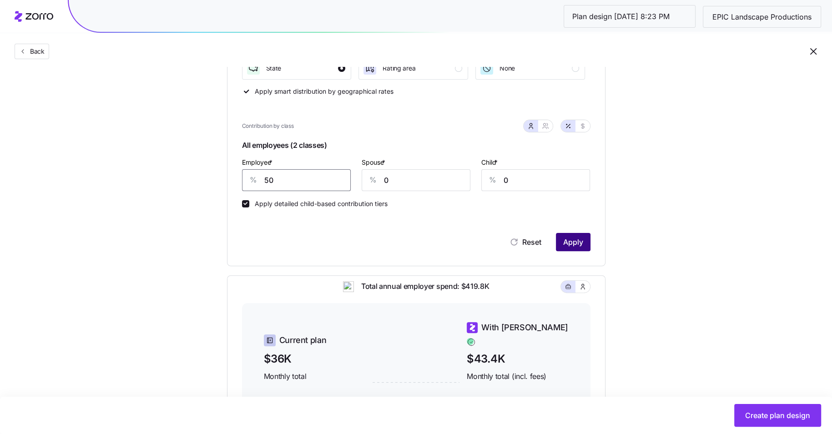
type input "50"
click at [587, 243] on button "Apply" at bounding box center [573, 242] width 35 height 18
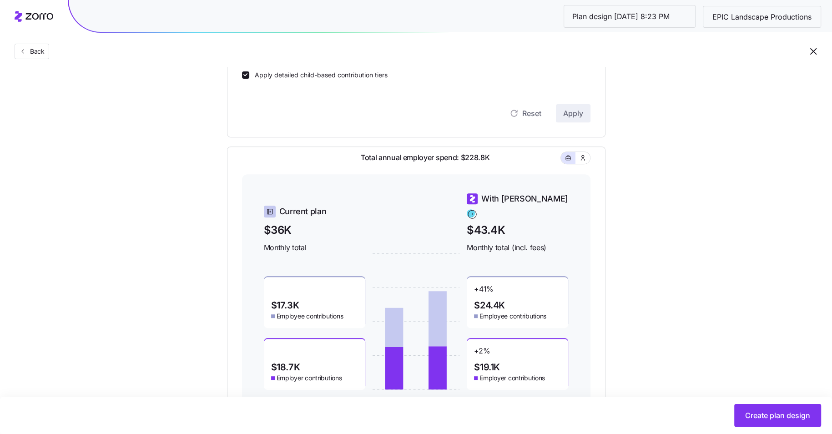
scroll to position [299, 0]
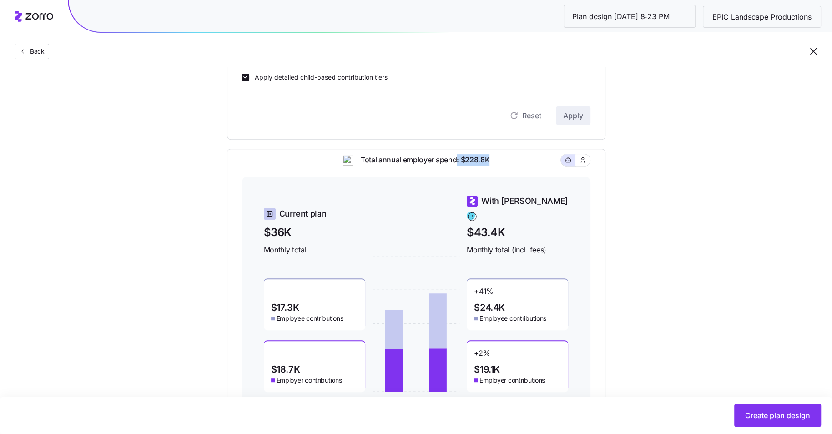
drag, startPoint x: 495, startPoint y: 170, endPoint x: 457, endPoint y: 170, distance: 38.2
click at [457, 170] on div "Total annual employer spend: $228.8K" at bounding box center [416, 165] width 348 height 22
click at [514, 168] on div "Total annual employer spend: $228.8K" at bounding box center [416, 165] width 348 height 22
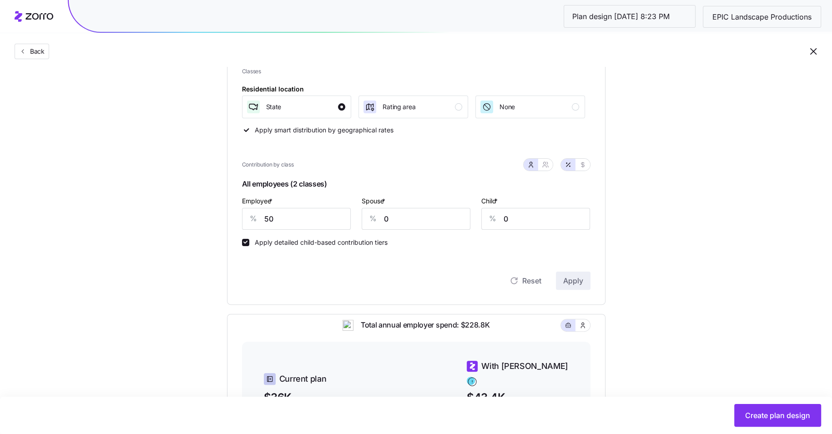
scroll to position [37, 0]
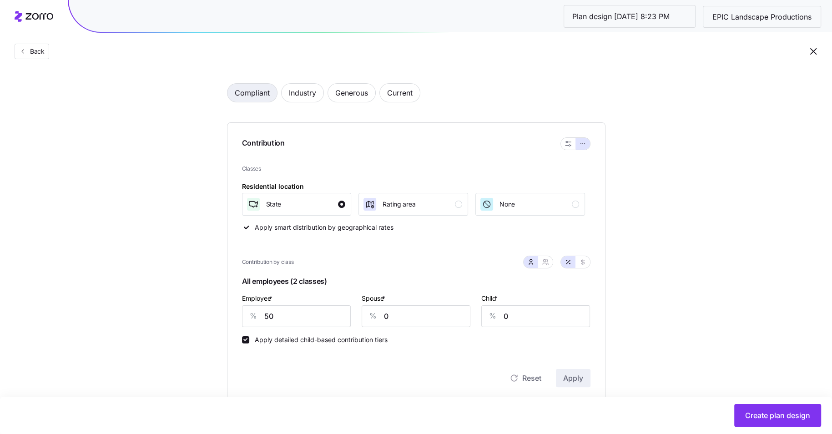
click at [236, 93] on span "Compliant" at bounding box center [252, 93] width 35 height 18
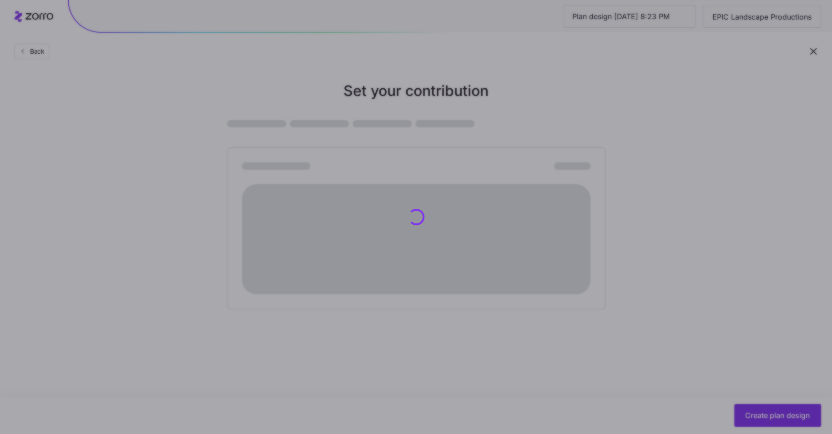
scroll to position [0, 0]
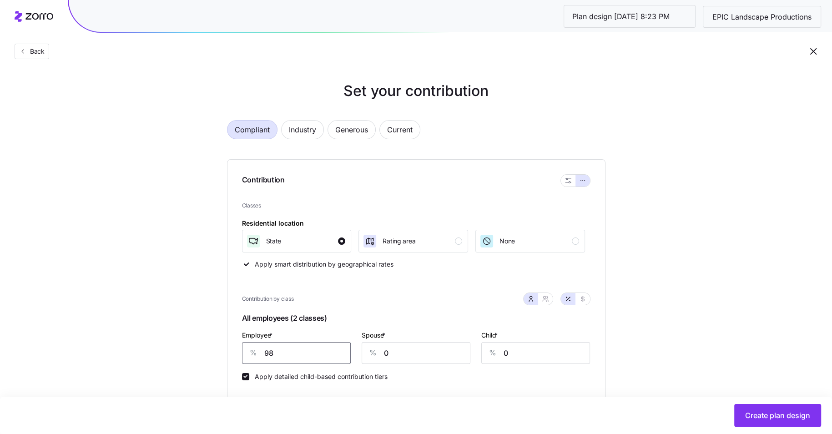
click at [283, 355] on input "98" at bounding box center [296, 353] width 109 height 22
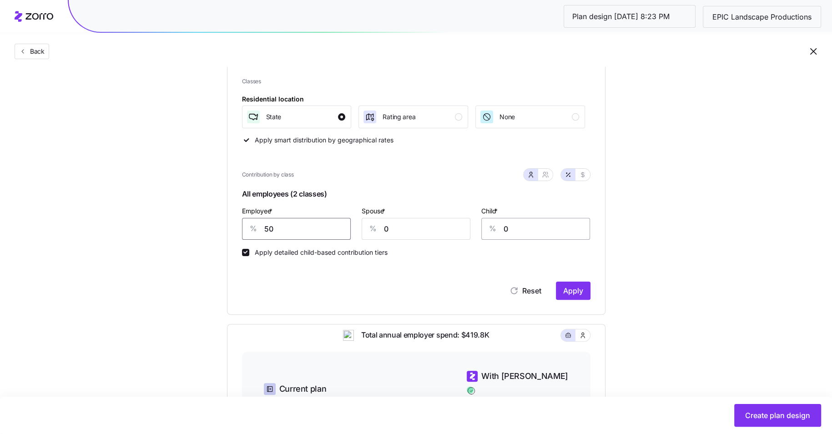
scroll to position [124, 0]
type input "50"
click at [578, 298] on button "Apply" at bounding box center [573, 291] width 35 height 18
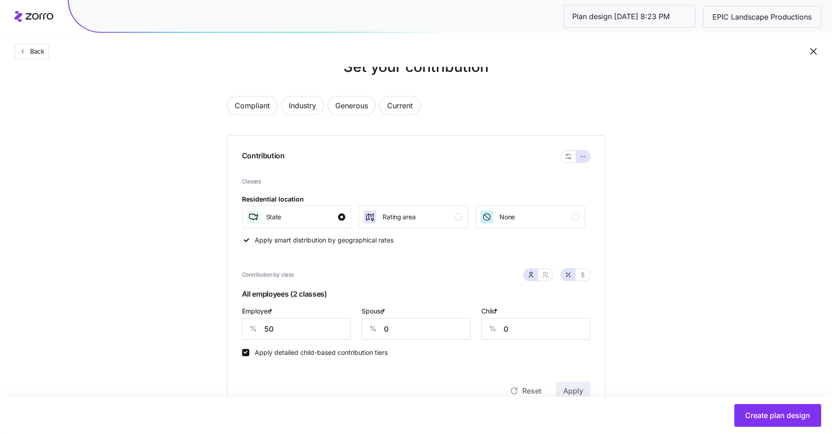
scroll to position [49, 0]
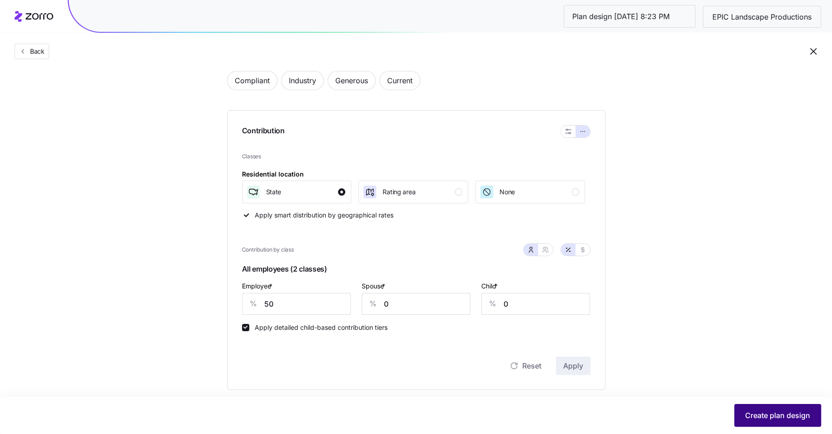
click at [790, 418] on span "Create plan design" at bounding box center [777, 415] width 65 height 11
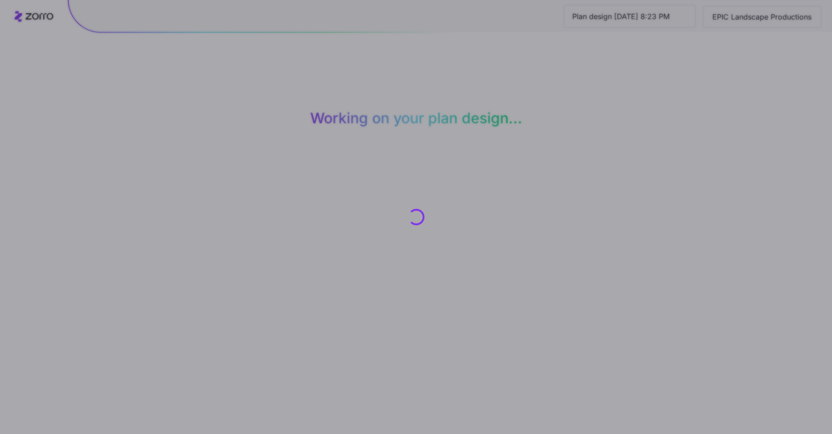
scroll to position [0, 0]
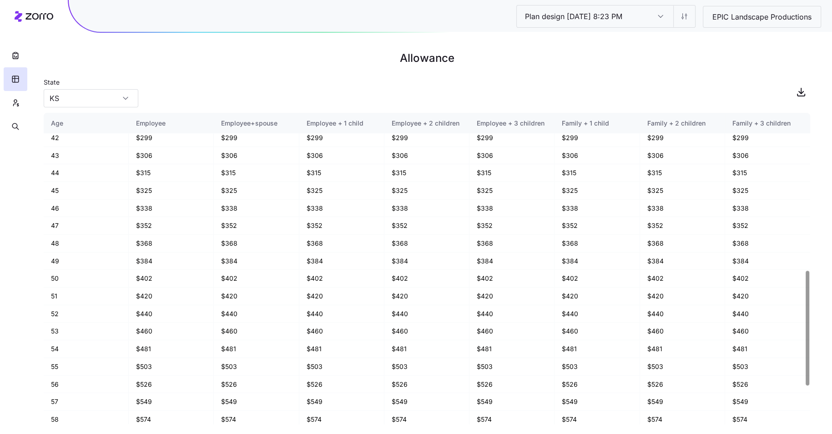
scroll to position [426, 0]
drag, startPoint x: 153, startPoint y: 342, endPoint x: 130, endPoint y: 338, distance: 24.1
click at [130, 341] on td "$481" at bounding box center [171, 350] width 85 height 18
drag, startPoint x: 165, startPoint y: 325, endPoint x: 133, endPoint y: 325, distance: 31.8
click at [133, 325] on td "$460" at bounding box center [171, 332] width 85 height 18
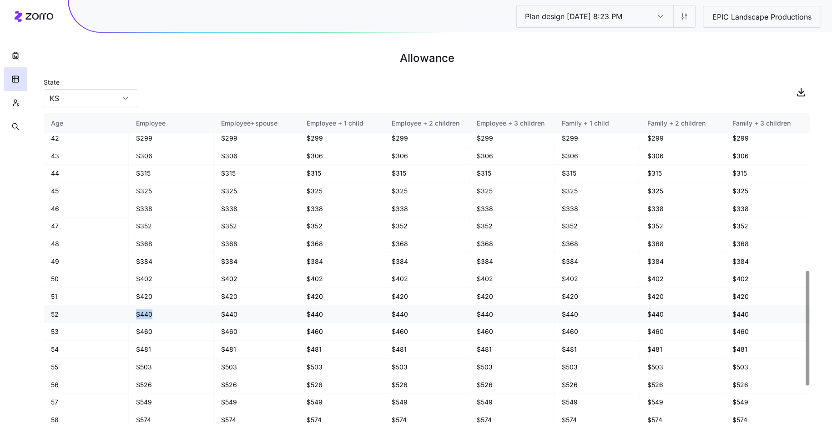
drag, startPoint x: 155, startPoint y: 308, endPoint x: 126, endPoint y: 308, distance: 28.7
click at [126, 308] on tr "52 $440 $440 $440 $440 $440 $440 $440 $440" at bounding box center [427, 315] width 766 height 18
drag, startPoint x: 158, startPoint y: 288, endPoint x: 123, endPoint y: 288, distance: 34.6
click at [123, 288] on tr "51 $420 $420 $420 $420 $420 $420 $420 $420" at bounding box center [427, 297] width 766 height 18
drag, startPoint x: 156, startPoint y: 272, endPoint x: 121, endPoint y: 272, distance: 35.0
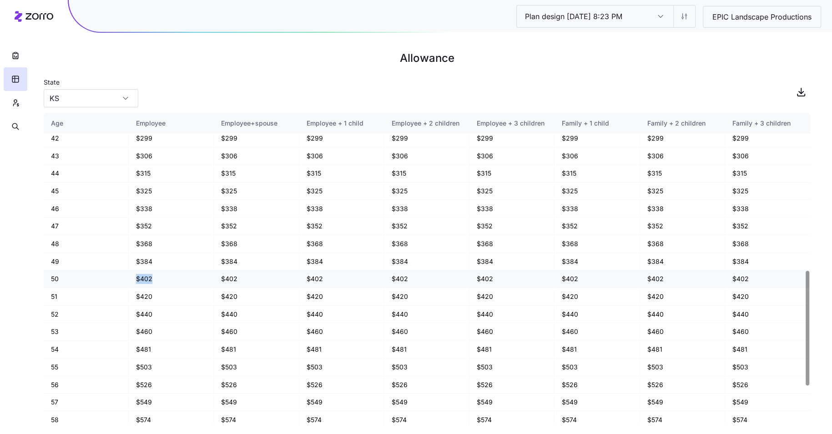
click at [121, 272] on tr "50 $402 $402 $402 $402 $402 $402 $402 $402" at bounding box center [427, 279] width 766 height 18
click at [165, 311] on td "$440" at bounding box center [171, 315] width 85 height 18
click at [19, 108] on button "button" at bounding box center [16, 103] width 24 height 24
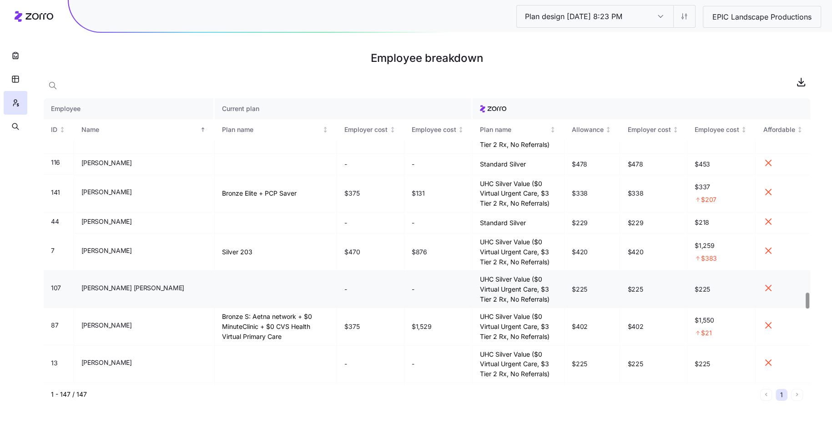
scroll to position [3559, 0]
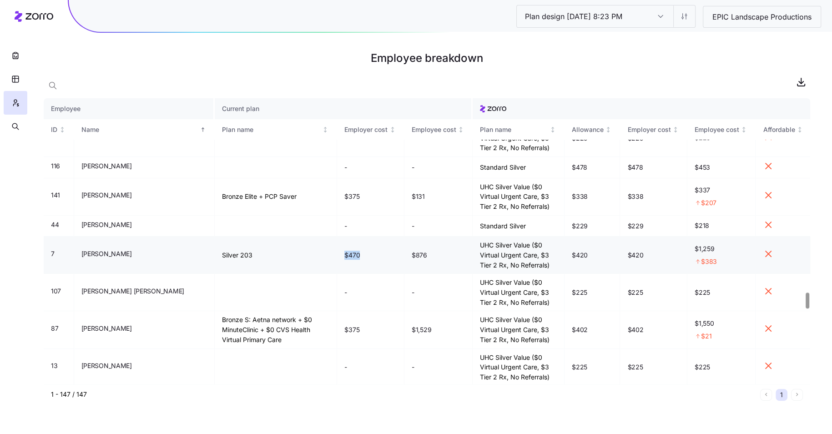
drag, startPoint x: 354, startPoint y: 201, endPoint x: 316, endPoint y: 201, distance: 38.2
click at [316, 236] on tr "7 [PERSON_NAME] Silver 203 $470 $876 UHC Silver Value ($0 Virtual Urgent Care, …" at bounding box center [427, 254] width 766 height 37
click at [374, 236] on td "$470" at bounding box center [370, 254] width 67 height 37
drag, startPoint x: 347, startPoint y: 205, endPoint x: 315, endPoint y: 205, distance: 31.8
click at [315, 236] on tr "7 [PERSON_NAME] Silver 203 $470 $876 UHC Silver Value ($0 Virtual Urgent Care, …" at bounding box center [427, 254] width 766 height 37
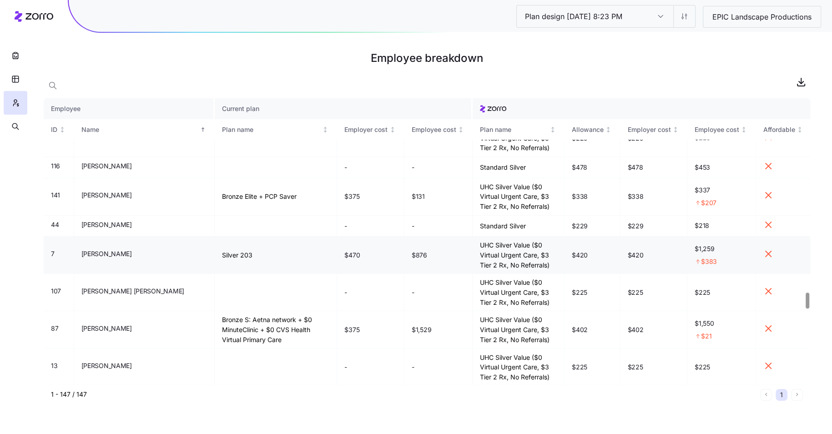
click at [357, 236] on td "$470" at bounding box center [370, 254] width 67 height 37
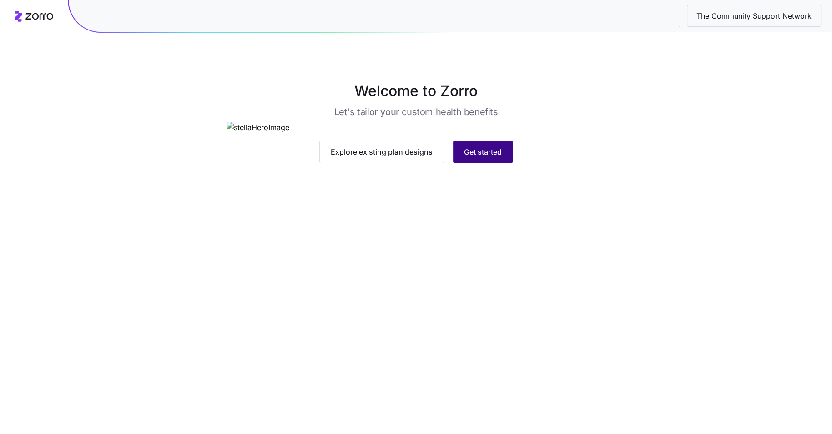
click at [475, 157] on span "Get started" at bounding box center [483, 151] width 38 height 11
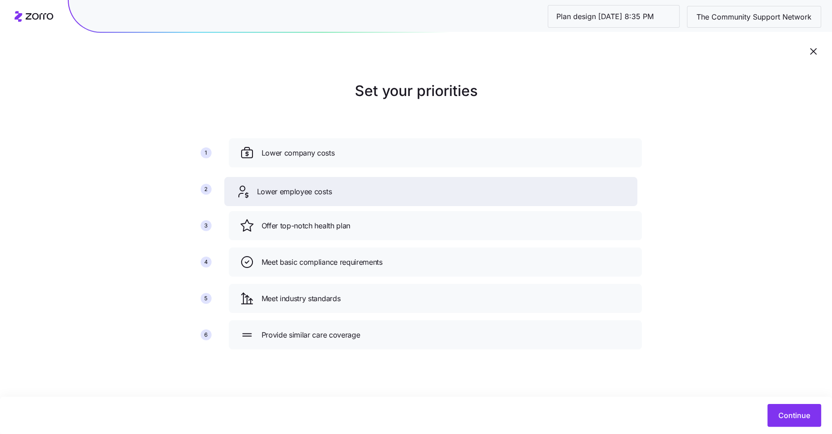
drag, startPoint x: 334, startPoint y: 230, endPoint x: 329, endPoint y: 197, distance: 33.1
click at [329, 197] on span "Lower employee costs" at bounding box center [294, 191] width 75 height 11
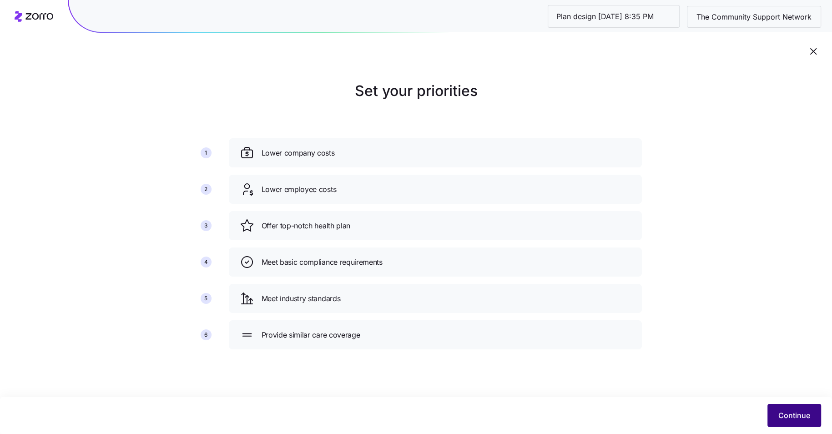
click at [795, 417] on span "Continue" at bounding box center [794, 415] width 32 height 11
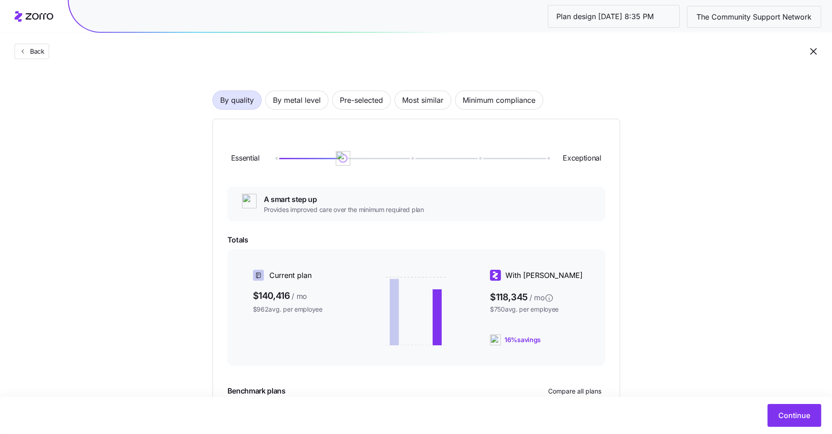
scroll to position [58, 0]
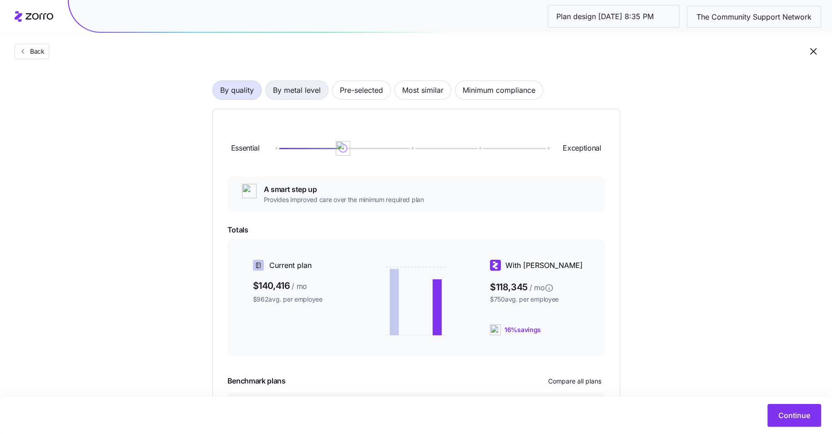
click at [300, 92] on span "By metal level" at bounding box center [297, 90] width 48 height 18
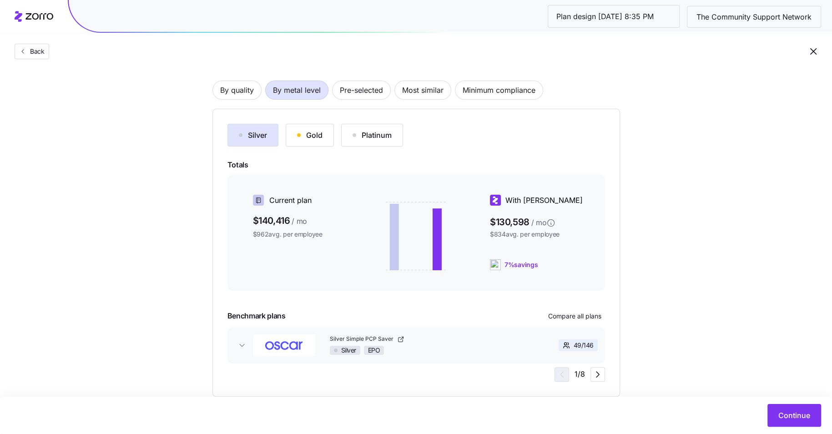
click at [314, 128] on button "Gold" at bounding box center [310, 135] width 48 height 23
click at [352, 133] on div "button" at bounding box center [354, 135] width 4 height 4
click at [303, 135] on div "Gold" at bounding box center [309, 135] width 25 height 11
click at [585, 318] on span "Compare all plans" at bounding box center [574, 316] width 53 height 9
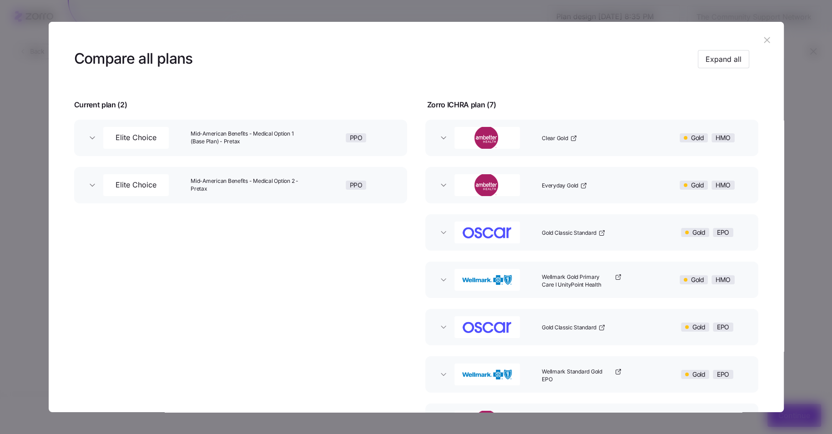
scroll to position [0, 0]
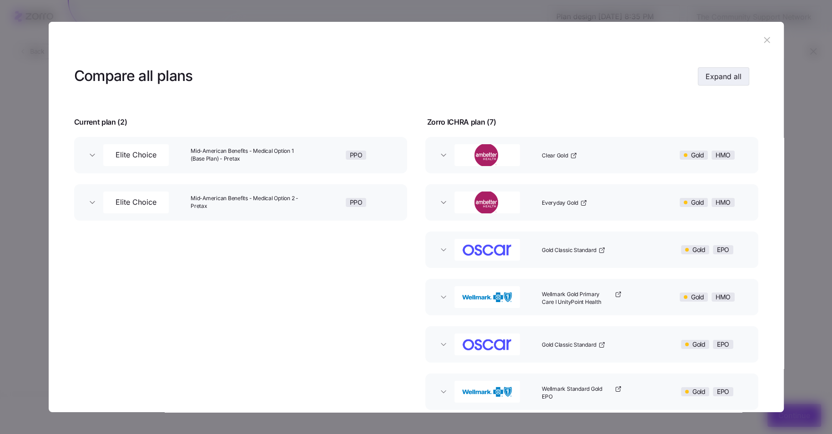
click at [722, 77] on span "Expand all" at bounding box center [723, 76] width 36 height 11
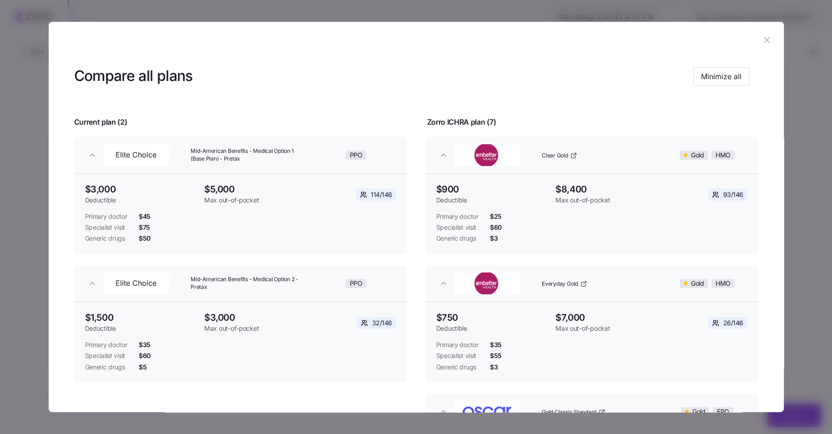
click at [764, 40] on icon "button" at bounding box center [767, 40] width 6 height 6
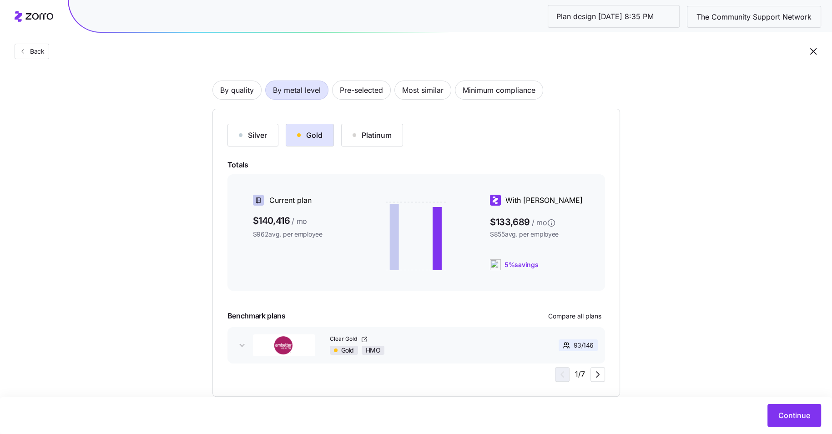
click at [246, 140] on div "Silver" at bounding box center [253, 135] width 28 height 11
click at [577, 313] on span "Compare all plans" at bounding box center [574, 316] width 53 height 9
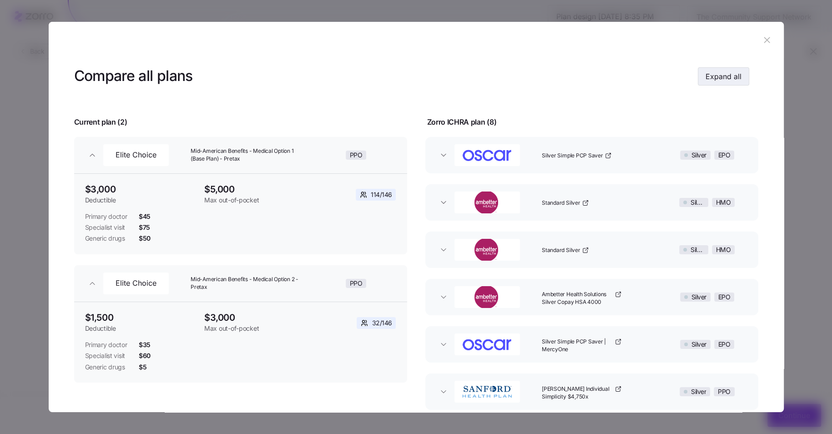
click at [725, 74] on span "Expand all" at bounding box center [723, 76] width 36 height 11
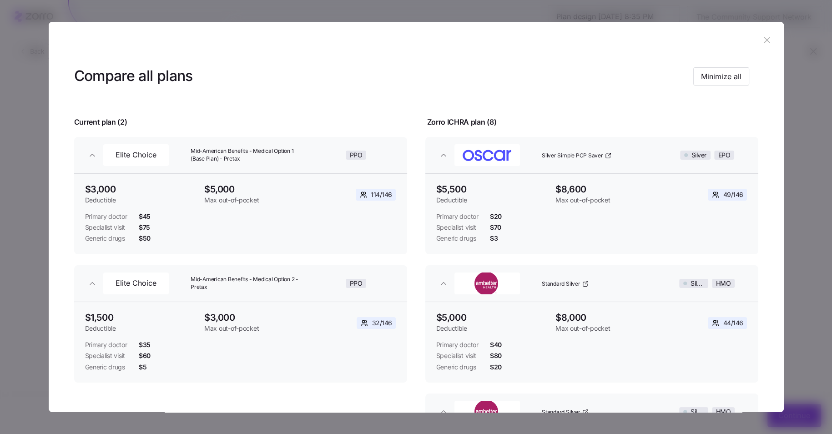
click at [760, 46] on button "button" at bounding box center [767, 40] width 15 height 15
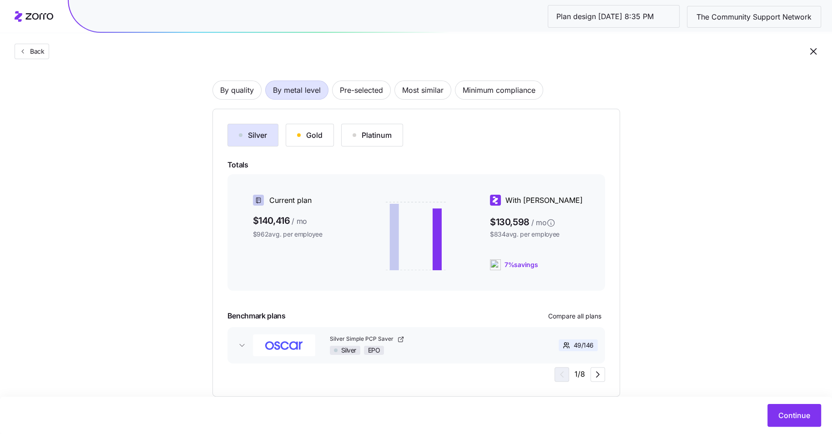
click at [312, 148] on div "Silver Gold Platinum Totals Current plan $140,416 / mo $962 avg. per employee W…" at bounding box center [415, 253] width 377 height 258
click at [312, 140] on button "Gold" at bounding box center [310, 135] width 48 height 23
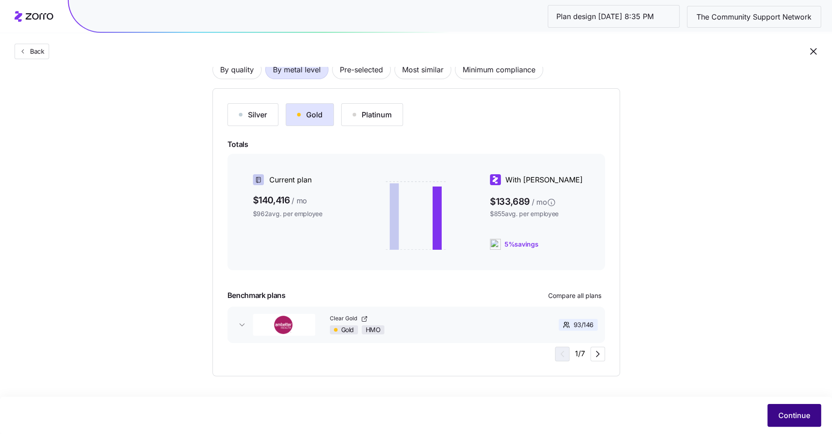
click at [781, 407] on button "Continue" at bounding box center [794, 415] width 54 height 23
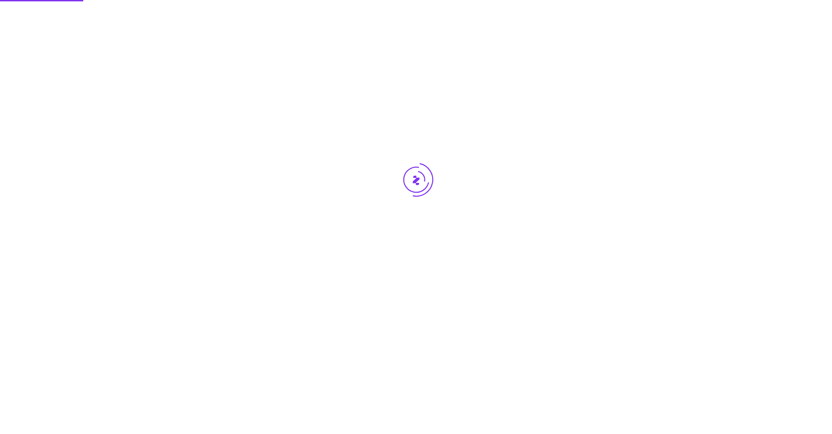
scroll to position [0, 0]
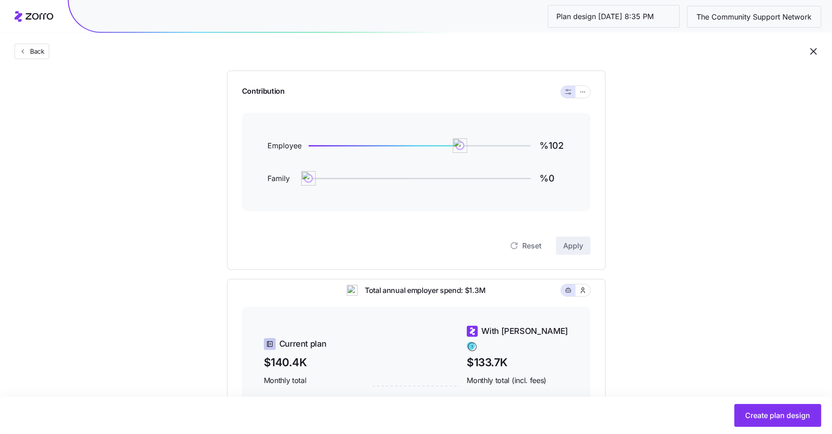
scroll to position [84, 0]
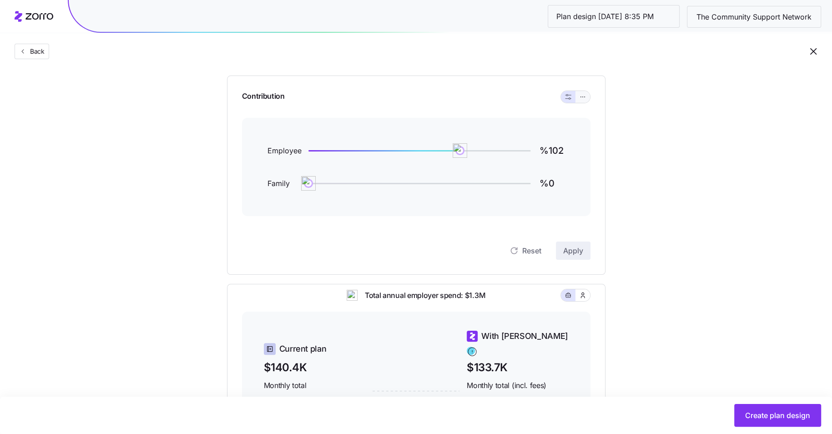
click at [581, 94] on icon "button" at bounding box center [582, 96] width 6 height 11
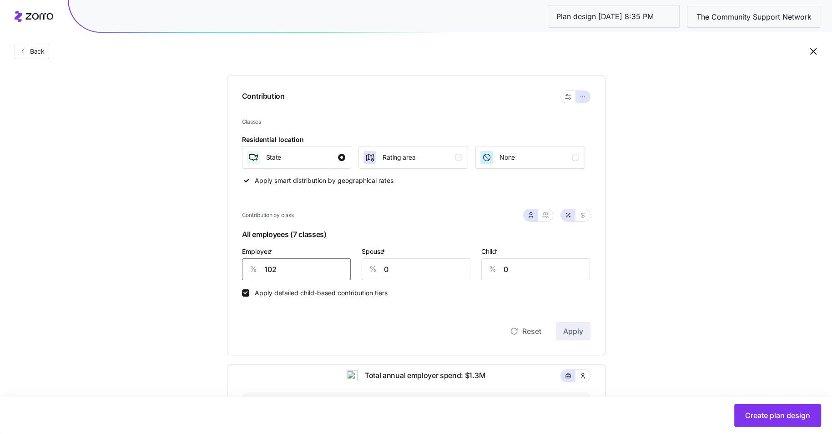
click at [282, 275] on input "102" at bounding box center [296, 269] width 109 height 22
type input "78"
click at [582, 334] on span "Apply" at bounding box center [573, 331] width 20 height 11
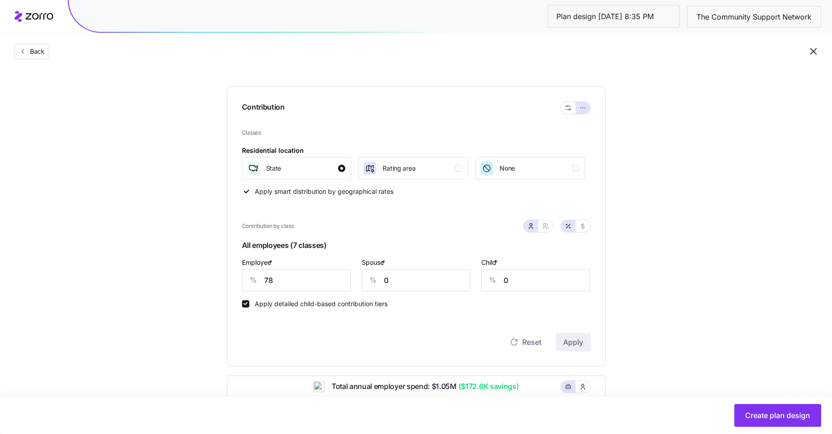
scroll to position [97, 0]
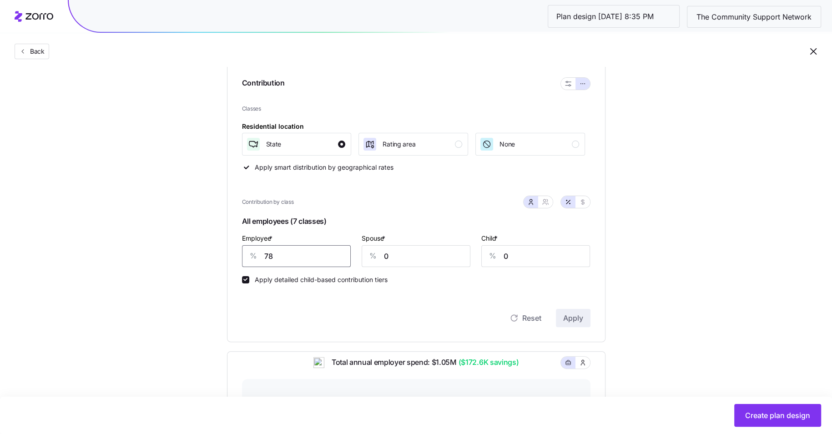
click at [292, 260] on input "78" at bounding box center [296, 256] width 109 height 22
type input "86"
click at [584, 320] on button "Apply" at bounding box center [573, 318] width 35 height 18
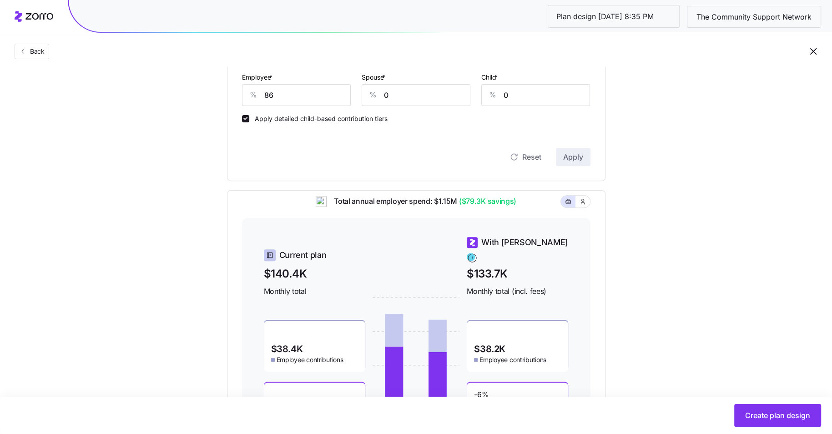
scroll to position [339, 0]
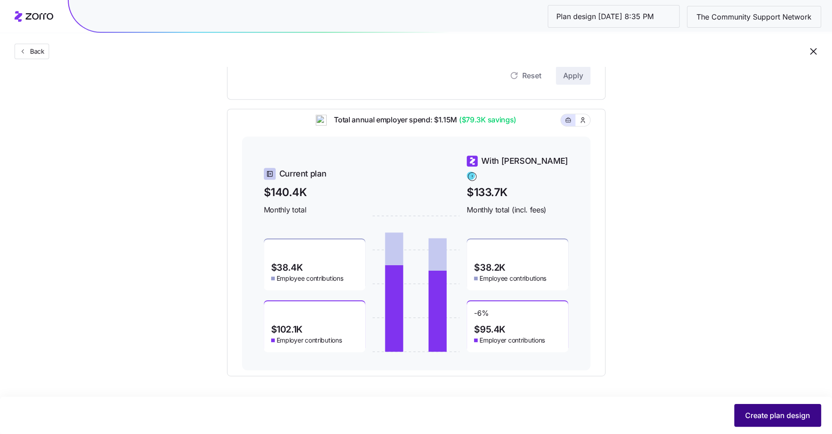
click at [768, 408] on button "Create plan design" at bounding box center [777, 415] width 87 height 23
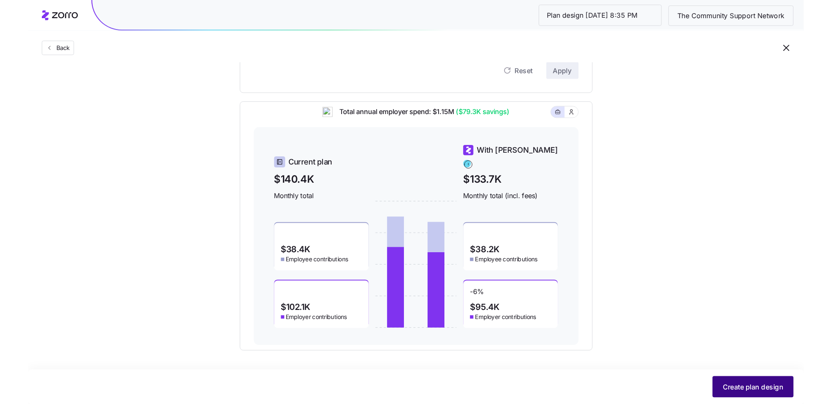
scroll to position [0, 0]
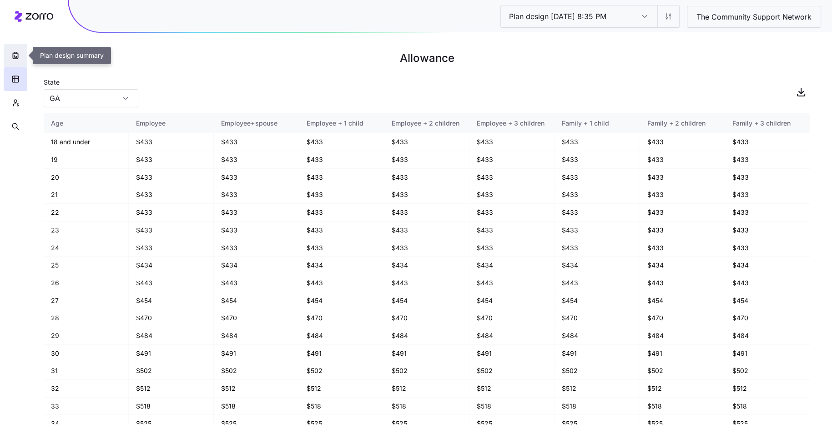
click at [10, 58] on button "button" at bounding box center [16, 56] width 24 height 24
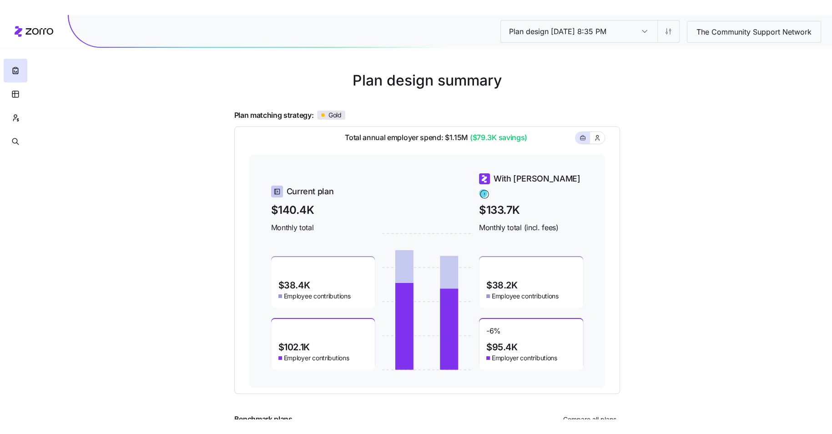
scroll to position [27, 0]
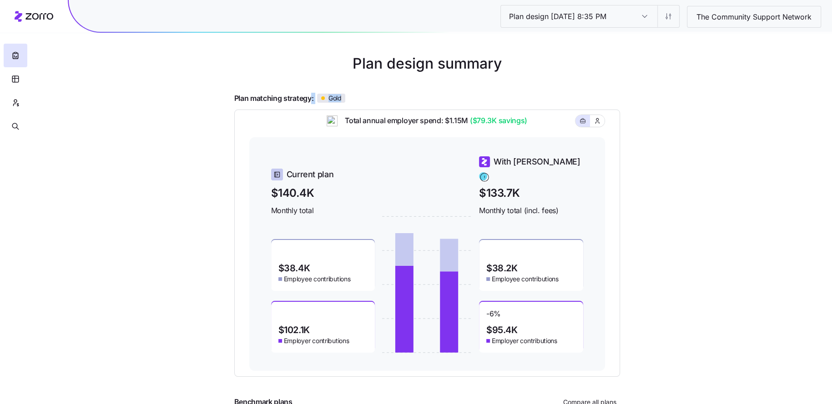
drag, startPoint x: 342, startPoint y: 99, endPoint x: 311, endPoint y: 99, distance: 31.8
click at [310, 99] on div "Plan matching strategy: Gold" at bounding box center [427, 98] width 386 height 11
click at [400, 100] on div "Plan matching strategy: Gold" at bounding box center [427, 98] width 386 height 11
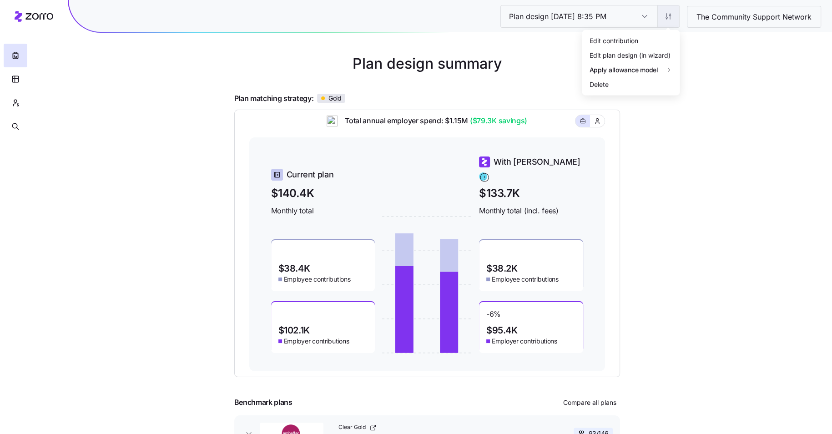
click at [671, 20] on html "Plan design 10/08/2025 8:35 PM Plan design 10/08/2025 8:35 PM The Community Sup…" at bounding box center [416, 222] width 832 height 499
click at [621, 38] on div "Edit contribution" at bounding box center [613, 40] width 49 height 10
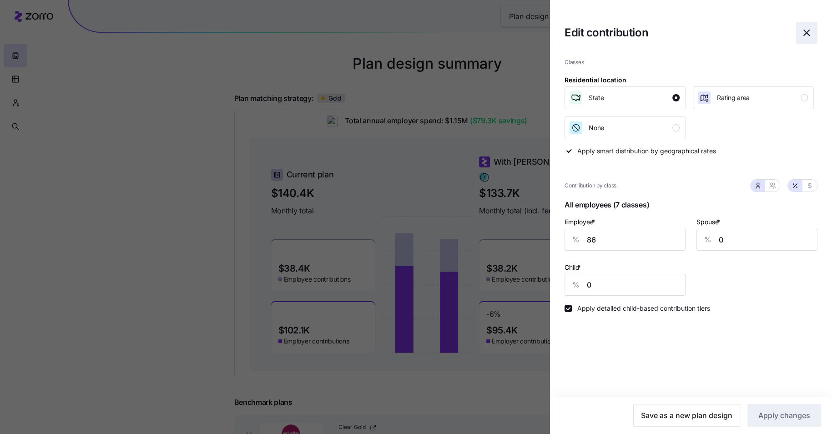
click at [803, 32] on icon "button" at bounding box center [806, 32] width 11 height 11
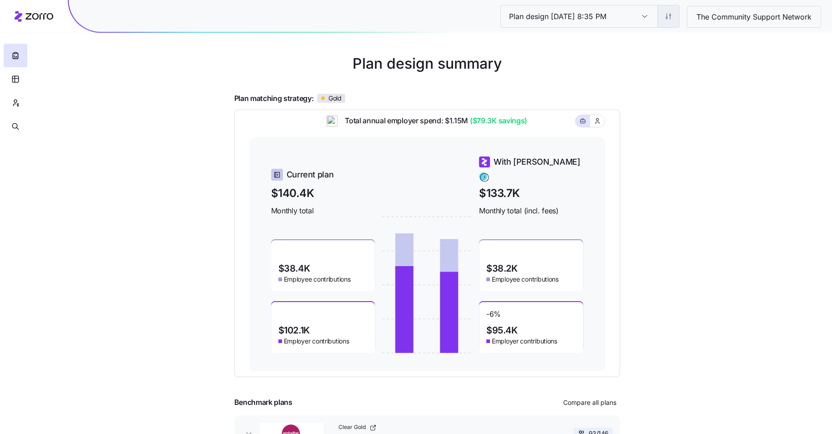
click at [672, 21] on html "Plan design 10/08/2025 8:35 PM Plan design 10/08/2025 8:35 PM The Community Sup…" at bounding box center [416, 222] width 832 height 499
click at [642, 56] on div "Edit plan design (in wizard)" at bounding box center [629, 55] width 81 height 10
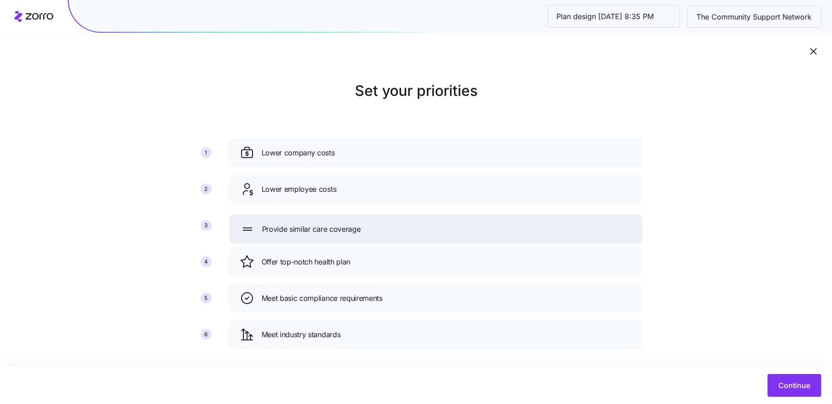
drag, startPoint x: 321, startPoint y: 337, endPoint x: 322, endPoint y: 230, distance: 106.4
click at [322, 230] on span "Provide similar care coverage" at bounding box center [311, 229] width 99 height 11
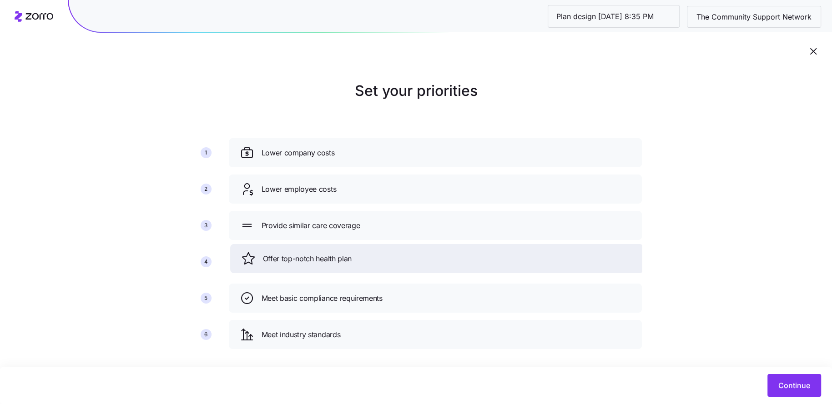
click at [329, 260] on span "Offer top-notch health plan" at bounding box center [307, 258] width 89 height 11
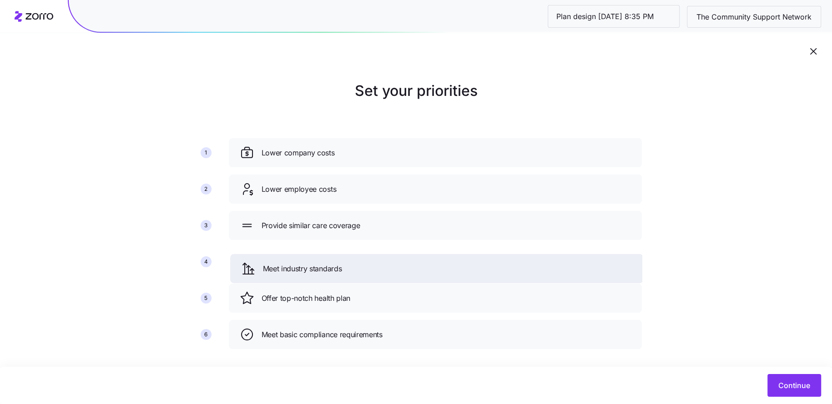
scroll to position [10, 0]
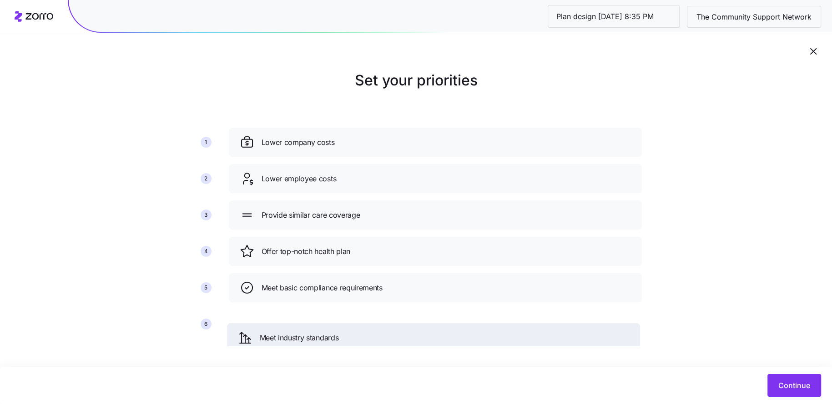
drag, startPoint x: 324, startPoint y: 340, endPoint x: 322, endPoint y: 330, distance: 10.2
click at [322, 332] on span "Meet industry standards" at bounding box center [299, 337] width 79 height 11
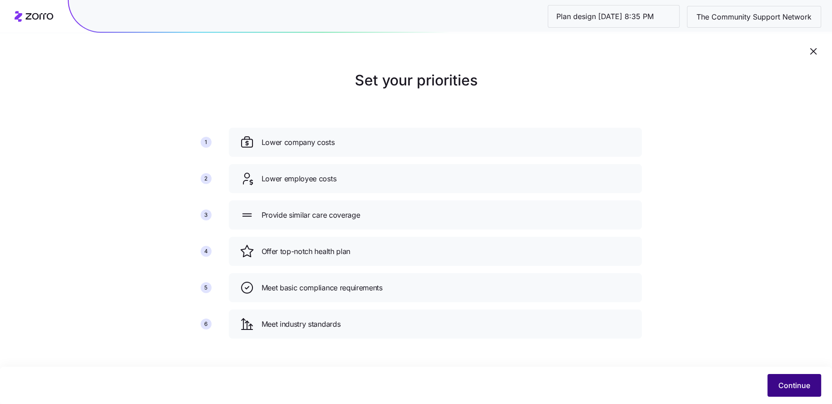
click at [788, 392] on button "Continue" at bounding box center [794, 385] width 54 height 23
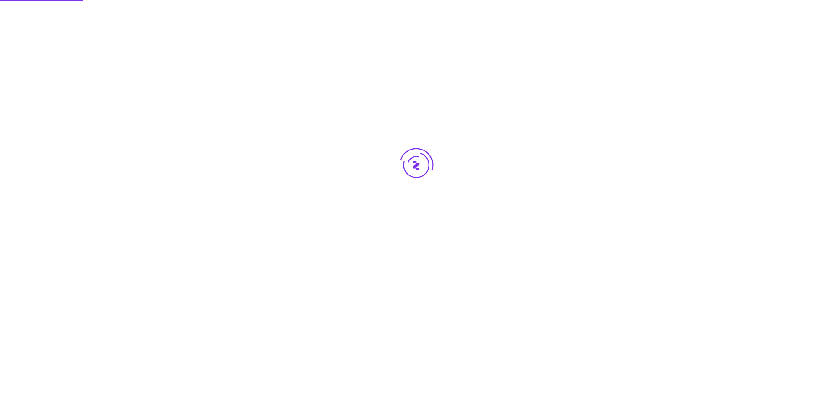
scroll to position [0, 0]
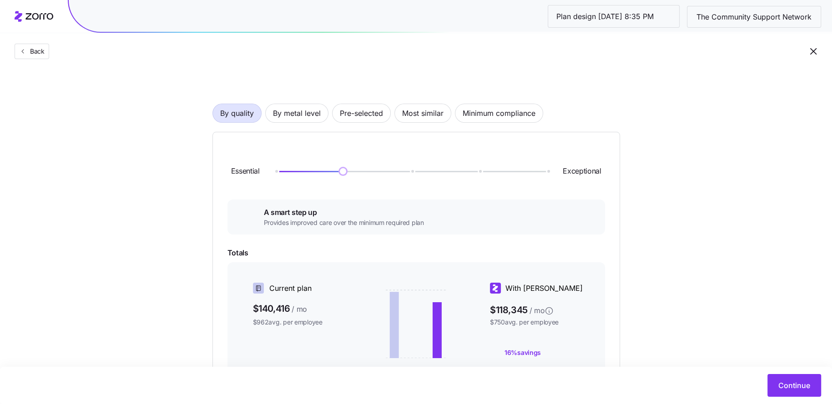
scroll to position [32, 0]
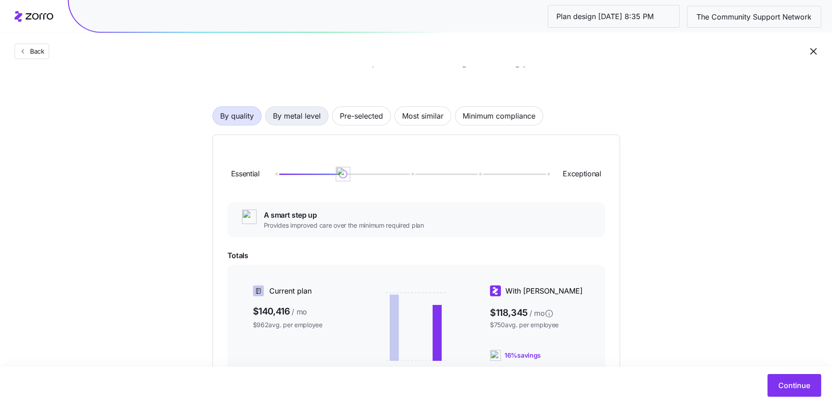
click at [282, 124] on span "By metal level" at bounding box center [297, 116] width 48 height 18
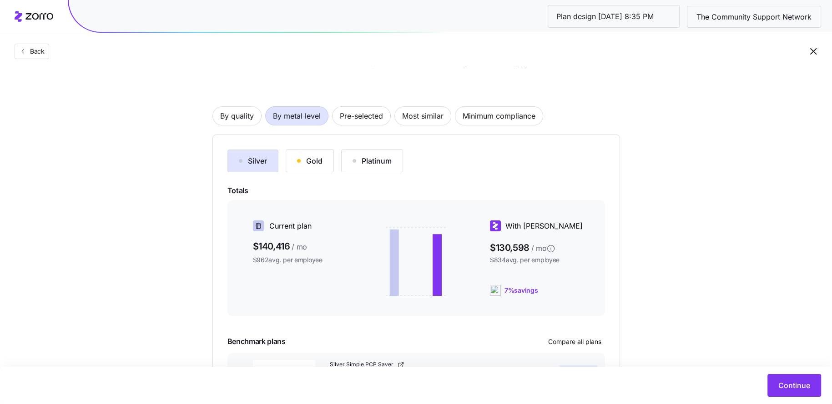
scroll to position [65, 0]
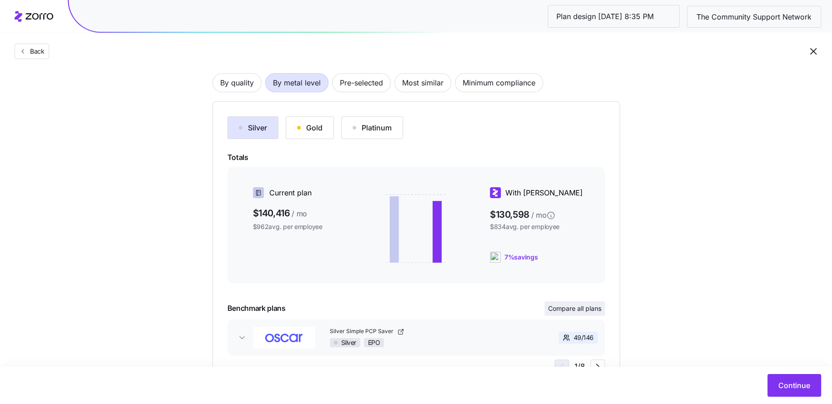
click at [569, 307] on span "Compare all plans" at bounding box center [574, 308] width 53 height 9
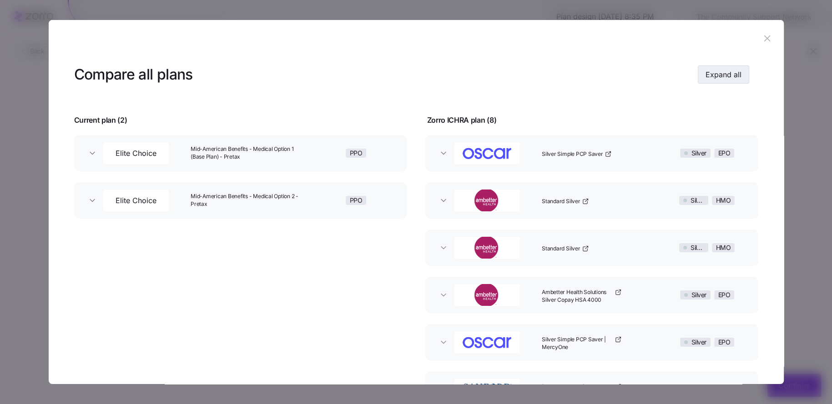
click at [725, 80] on span "Expand all" at bounding box center [723, 74] width 36 height 11
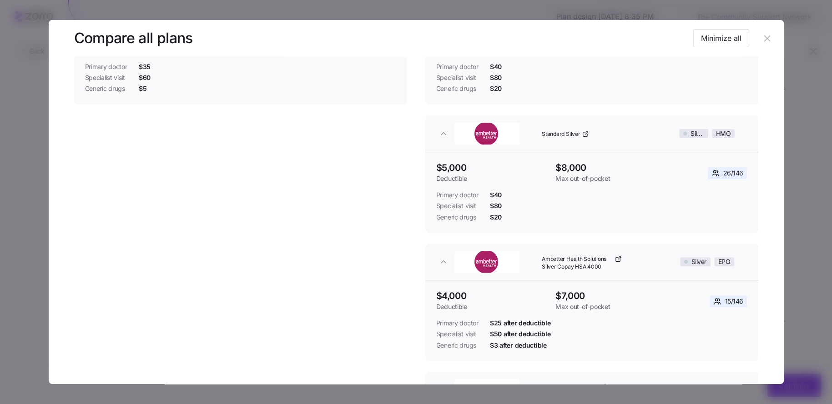
scroll to position [0, 0]
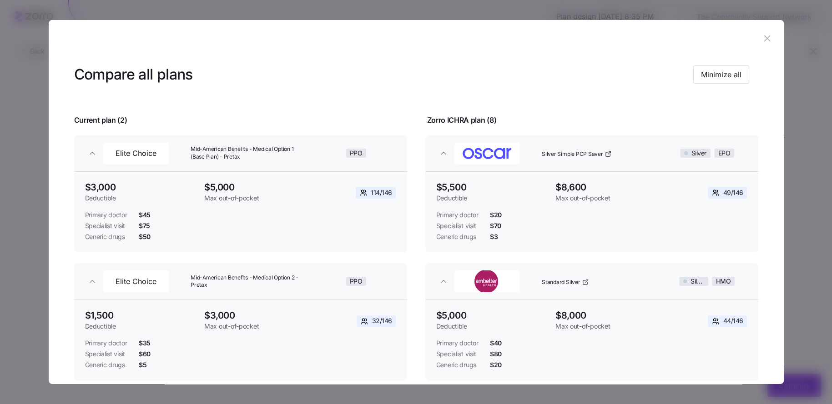
click at [769, 34] on button "button" at bounding box center [767, 38] width 15 height 15
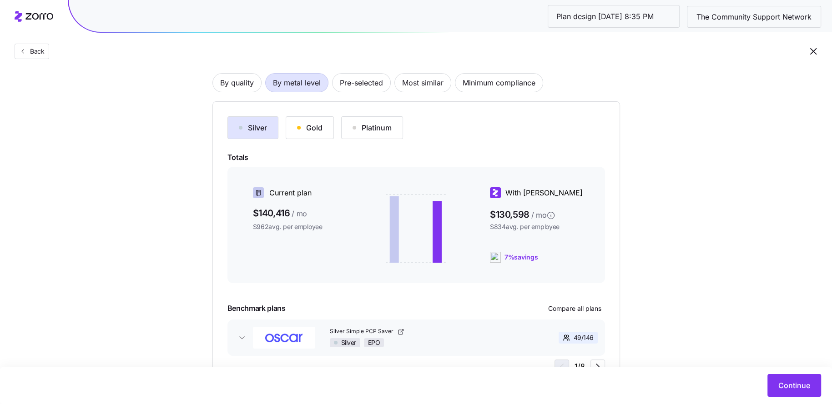
click at [308, 136] on button "Gold" at bounding box center [310, 127] width 48 height 23
click at [578, 307] on span "Compare all plans" at bounding box center [574, 308] width 53 height 9
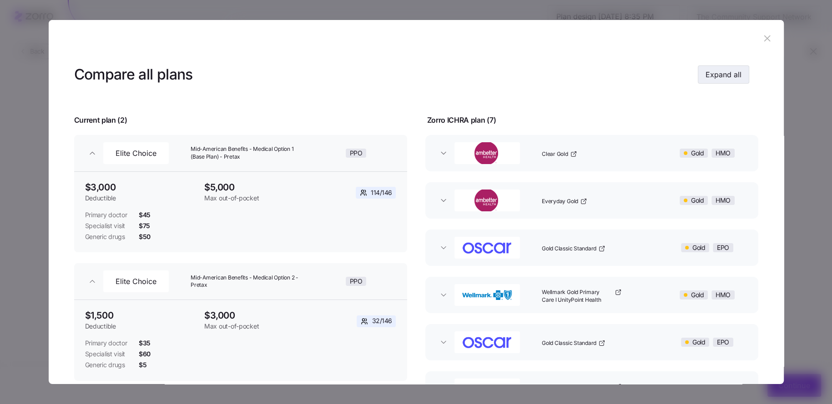
click at [734, 82] on button "Expand all" at bounding box center [723, 74] width 51 height 18
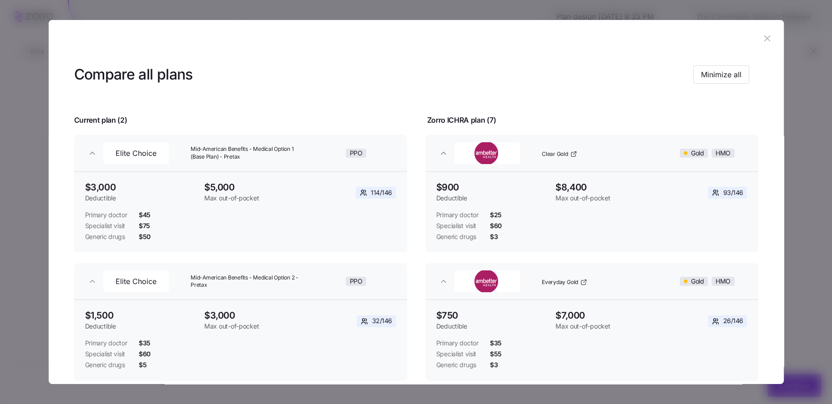
click at [762, 35] on icon "button" at bounding box center [767, 38] width 10 height 10
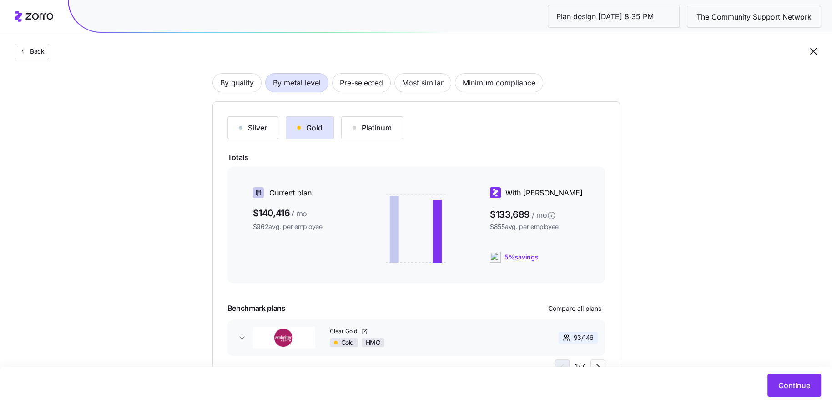
scroll to position [70, 0]
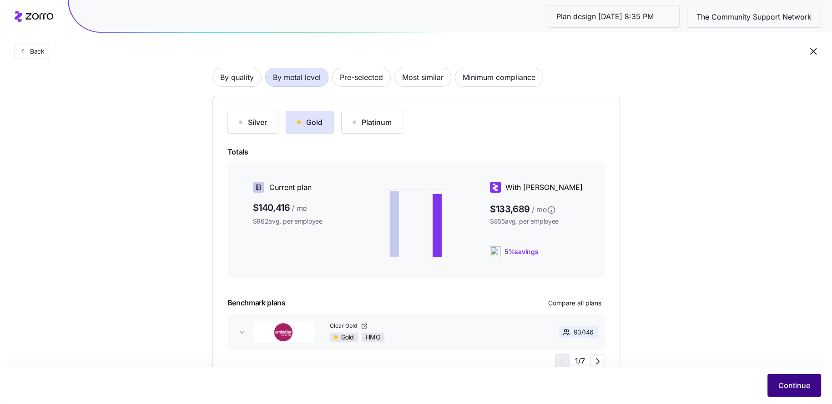
click at [805, 387] on span "Continue" at bounding box center [794, 385] width 32 height 11
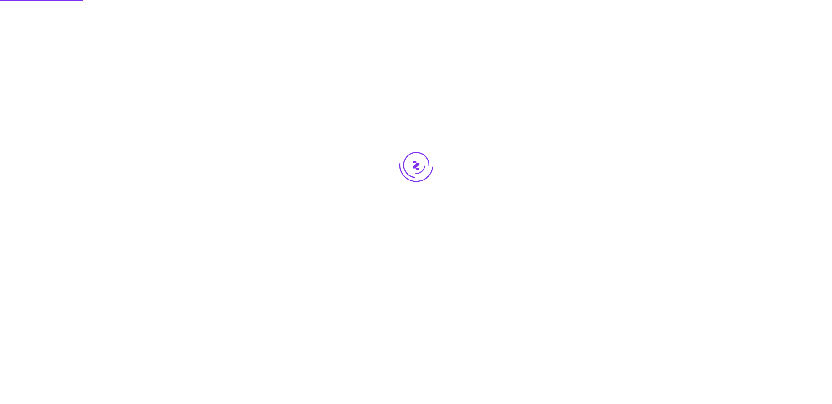
scroll to position [0, 0]
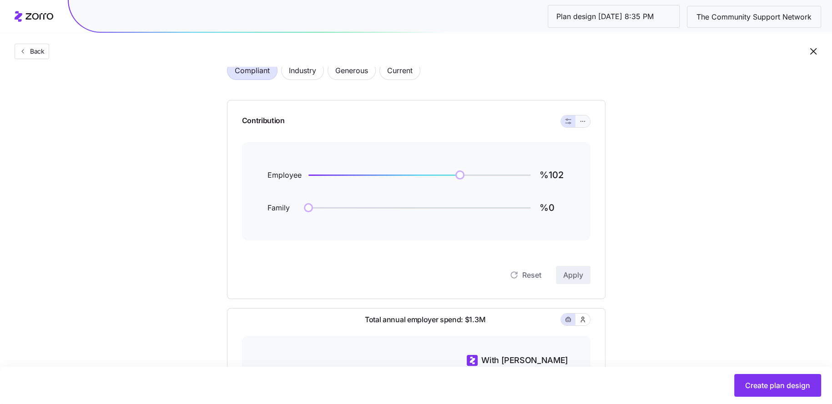
scroll to position [60, 0]
click at [585, 122] on icon "button" at bounding box center [582, 121] width 6 height 11
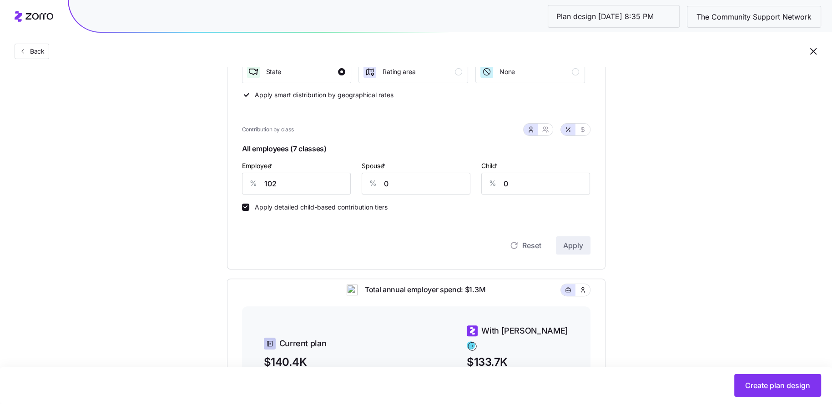
scroll to position [202, 0]
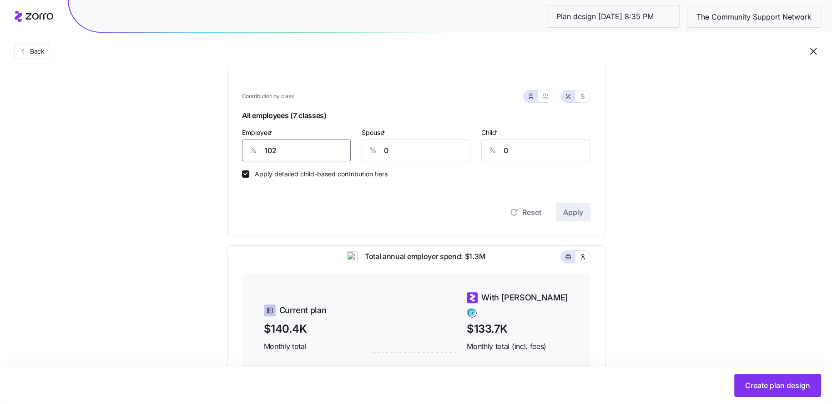
click at [294, 156] on input "102" at bounding box center [296, 151] width 109 height 22
type input "86"
click at [569, 212] on span "Apply" at bounding box center [573, 212] width 20 height 11
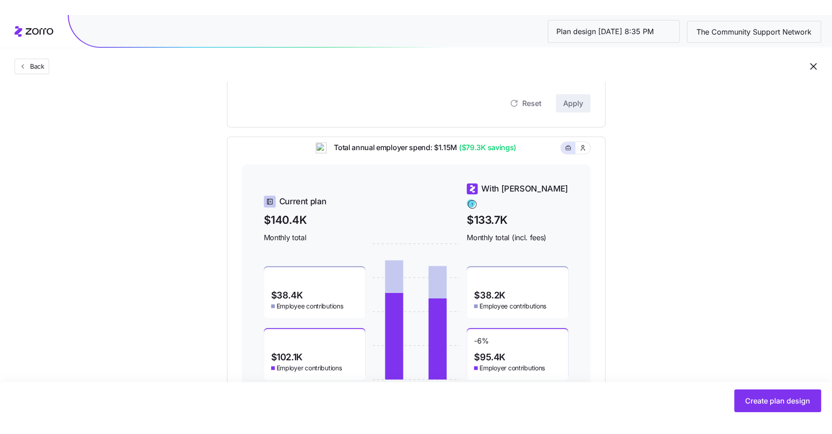
scroll to position [331, 0]
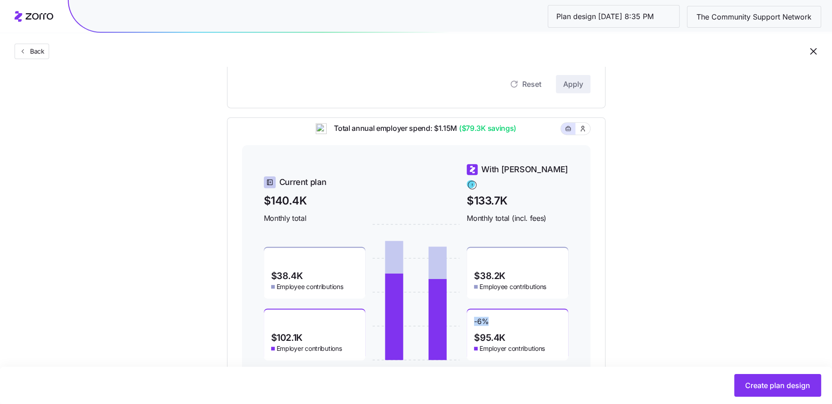
drag, startPoint x: 487, startPoint y: 312, endPoint x: 470, endPoint y: 313, distance: 16.8
click at [470, 313] on div "-6 % $95.4K Employer contributions" at bounding box center [517, 335] width 101 height 51
click at [664, 293] on div "Set your contribution Compliant Industry Generous Current Contribution Classes …" at bounding box center [416, 66] width 832 height 635
drag, startPoint x: 461, startPoint y: 135, endPoint x: 514, endPoint y: 132, distance: 53.7
click at [514, 132] on span "($79.3K savings)" at bounding box center [486, 128] width 59 height 11
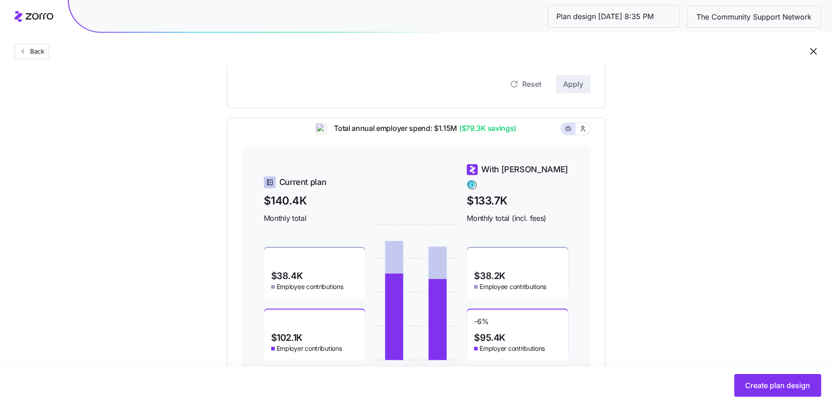
click at [531, 134] on div "Total annual employer spend: $1.15M ($79.3K savings)" at bounding box center [416, 134] width 348 height 22
click at [625, 166] on div "Set your contribution Compliant Industry Generous Current Contribution Classes …" at bounding box center [416, 66] width 451 height 635
drag, startPoint x: 516, startPoint y: 136, endPoint x: 442, endPoint y: 136, distance: 74.6
click at [442, 136] on div "Total annual employer spend: $1.15M ($79.3K savings)" at bounding box center [416, 134] width 348 height 22
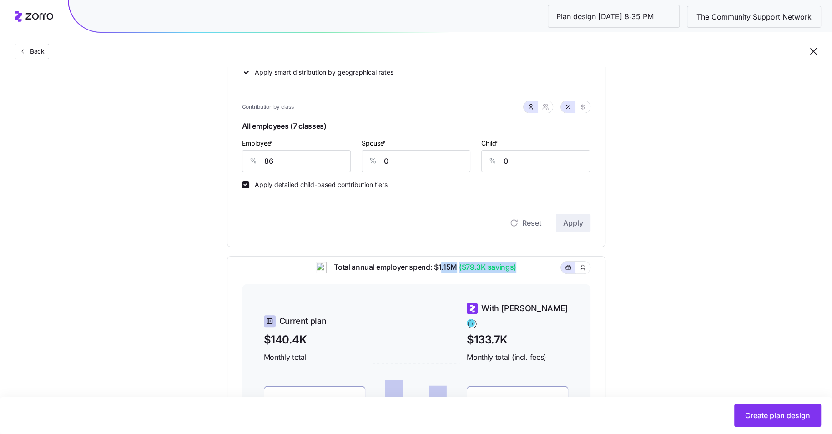
scroll to position [195, 0]
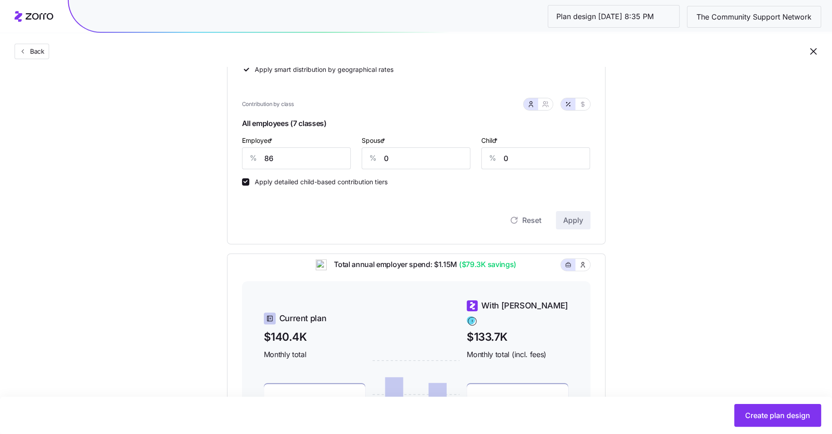
click at [632, 183] on div "Set your contribution Compliant Industry Generous Current Contribution Classes …" at bounding box center [416, 202] width 451 height 635
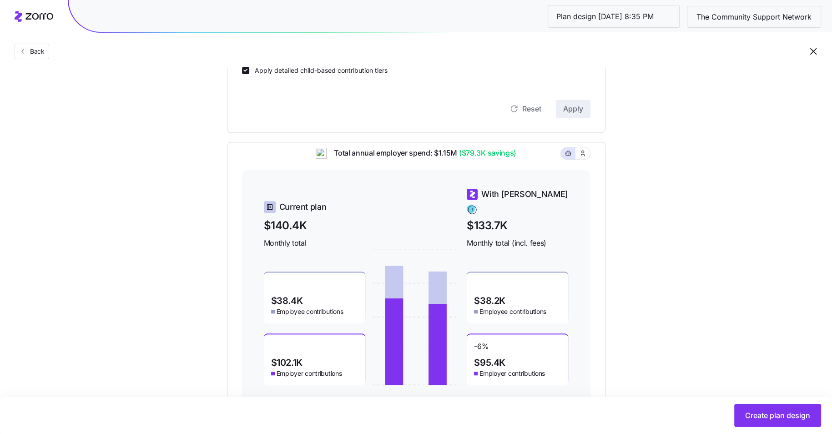
scroll to position [339, 0]
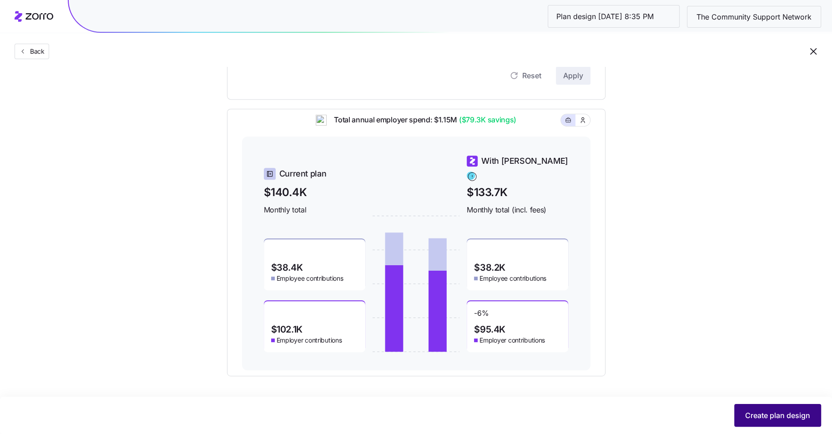
click at [789, 420] on span "Create plan design" at bounding box center [777, 415] width 65 height 11
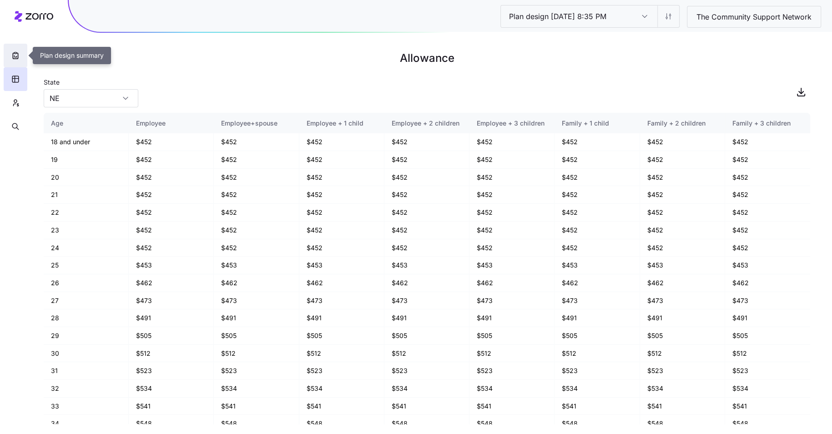
click at [8, 55] on button "button" at bounding box center [16, 56] width 24 height 24
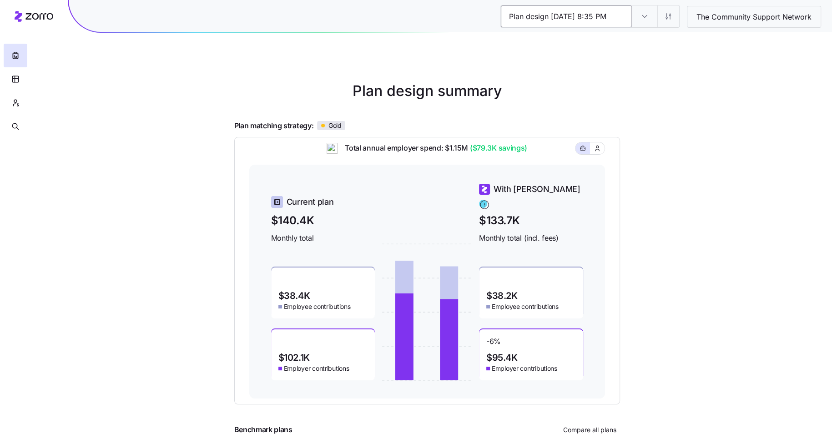
click at [630, 15] on input "Plan design 10/08/2025 8:35 PM" at bounding box center [566, 16] width 131 height 22
click at [638, 15] on input "Plan design 10/08/2025 8:35 PM" at bounding box center [644, 16] width 25 height 22
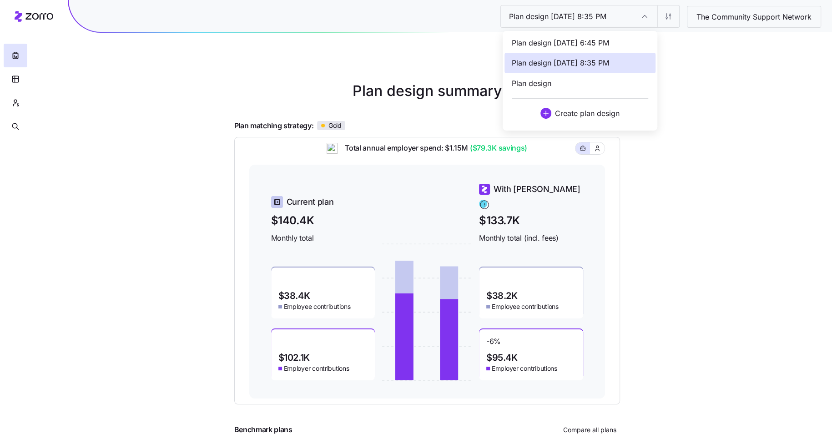
click at [573, 62] on span "Plan design 10/08/2025 8:35 PM" at bounding box center [560, 62] width 97 height 11
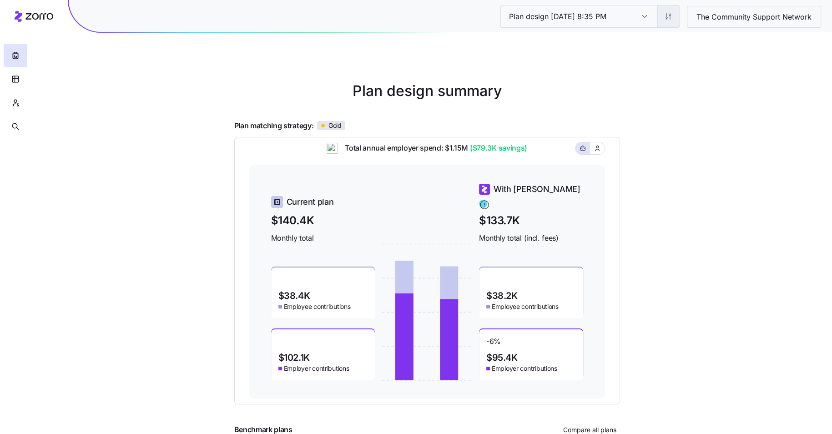
click at [662, 14] on html "Plan design 10/08/2025 8:35 PM Plan design 10/08/2025 8:35 PM The Community Sup…" at bounding box center [416, 249] width 832 height 499
click at [644, 47] on div "Edit plan design (in wizard)" at bounding box center [630, 54] width 91 height 15
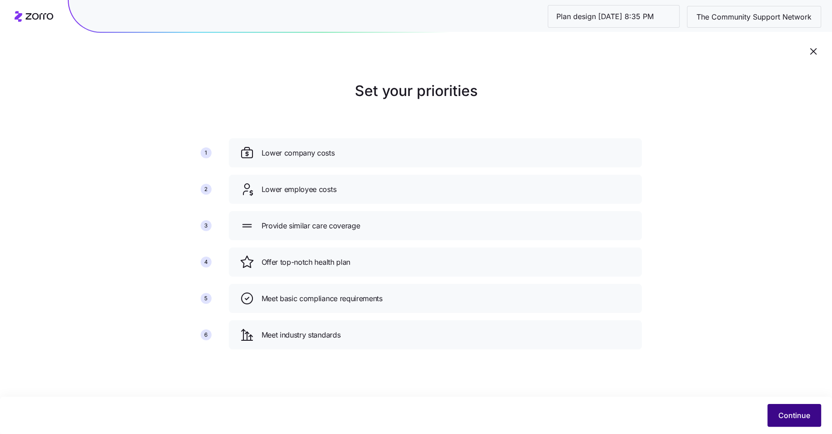
click at [781, 424] on button "Continue" at bounding box center [794, 415] width 54 height 23
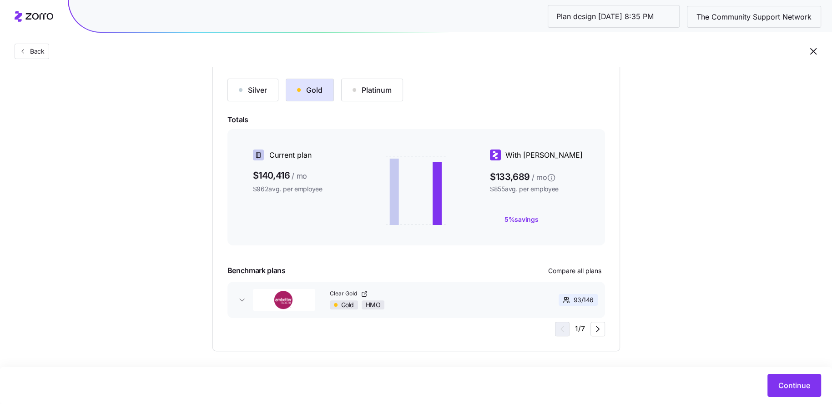
scroll to position [108, 0]
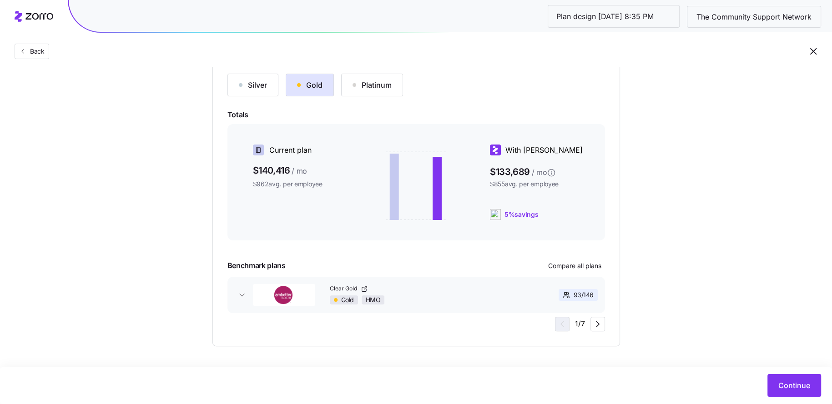
click at [588, 274] on div "Silver Gold Platinum Totals Current plan $140,416 / mo $962 avg. per employee W…" at bounding box center [415, 203] width 377 height 258
click at [588, 270] on span "Compare all plans" at bounding box center [574, 266] width 53 height 9
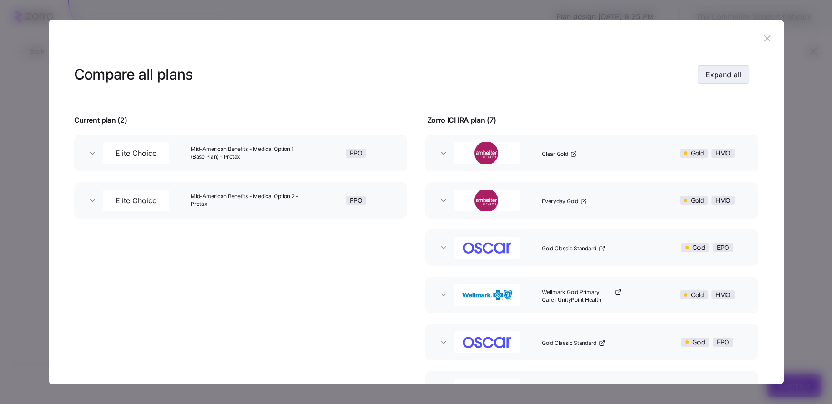
click at [732, 75] on span "Expand all" at bounding box center [723, 74] width 36 height 11
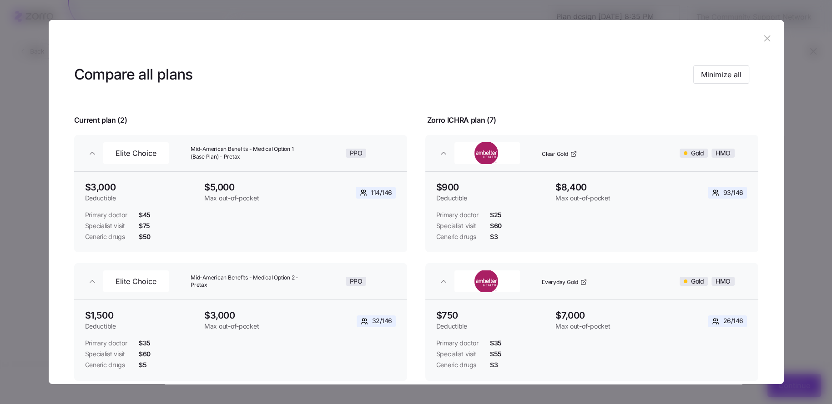
scroll to position [45, 0]
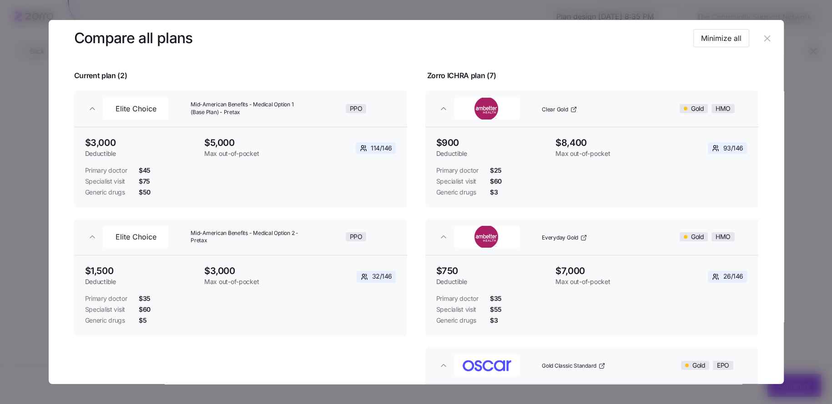
click at [564, 113] on div "Clear Gold" at bounding box center [600, 108] width 125 height 29
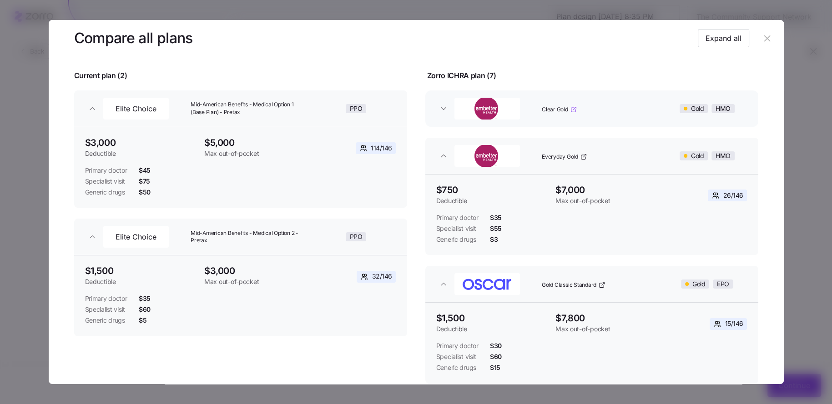
click at [552, 110] on span "Clear Gold" at bounding box center [555, 110] width 26 height 8
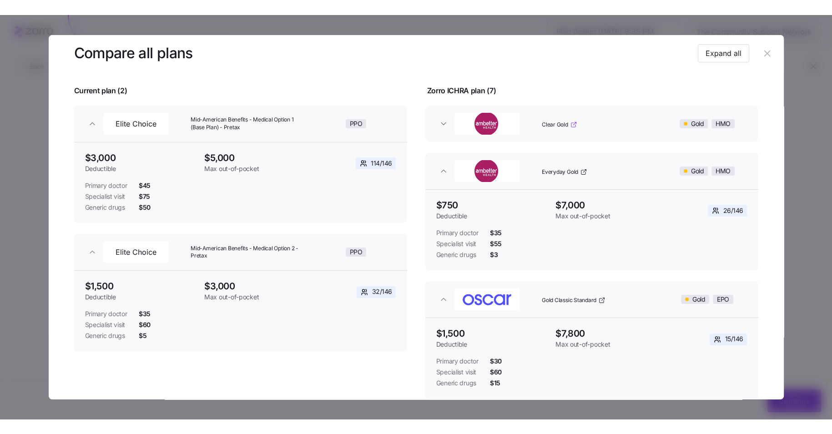
scroll to position [78, 0]
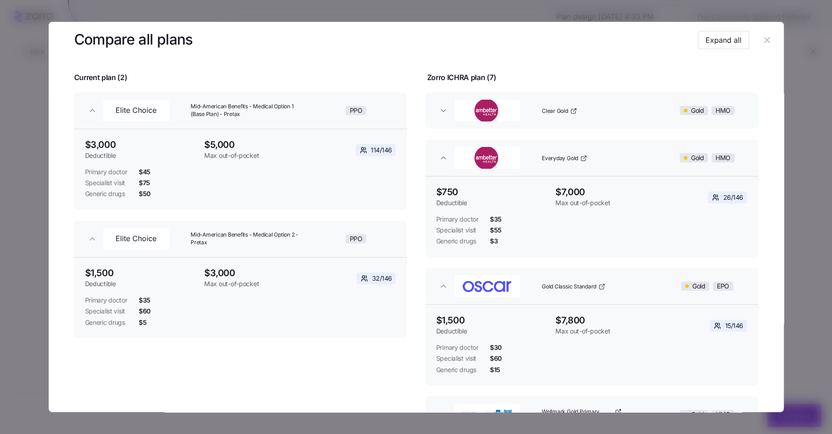
click at [804, 143] on div at bounding box center [416, 217] width 832 height 434
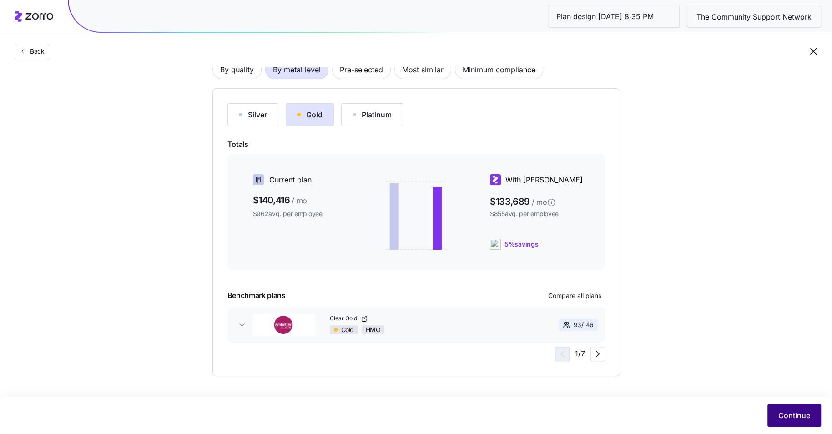
click at [794, 416] on span "Continue" at bounding box center [794, 415] width 32 height 11
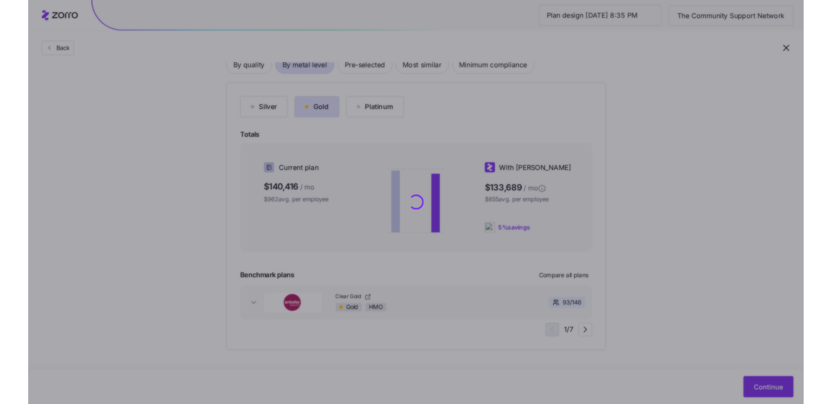
scroll to position [0, 0]
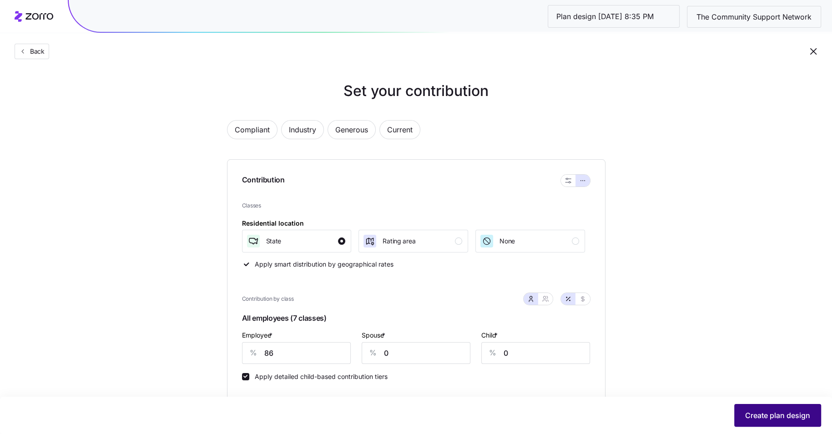
click at [775, 419] on span "Create plan design" at bounding box center [777, 415] width 65 height 11
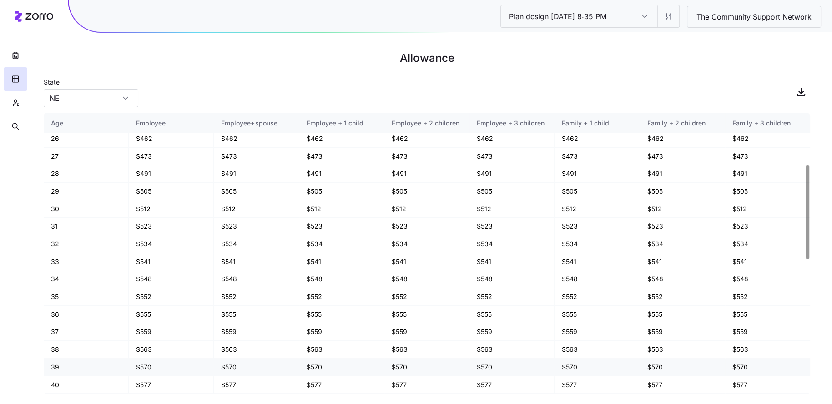
scroll to position [192, 0]
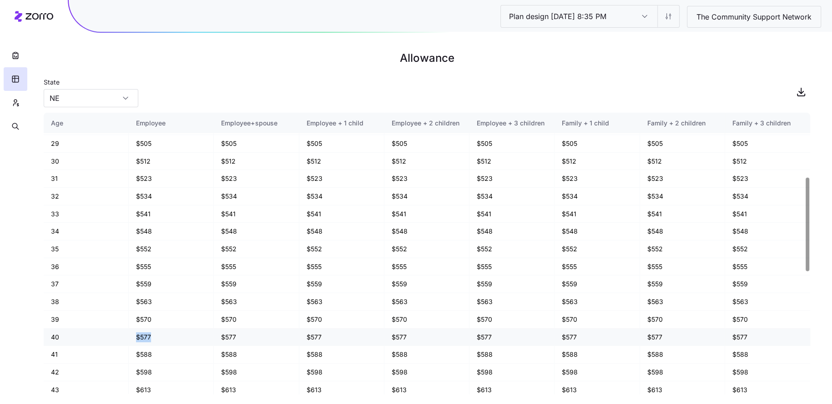
drag, startPoint x: 153, startPoint y: 332, endPoint x: 133, endPoint y: 332, distance: 20.0
click at [133, 332] on td "$577" at bounding box center [171, 338] width 85 height 18
click at [173, 336] on td "$577" at bounding box center [171, 338] width 85 height 18
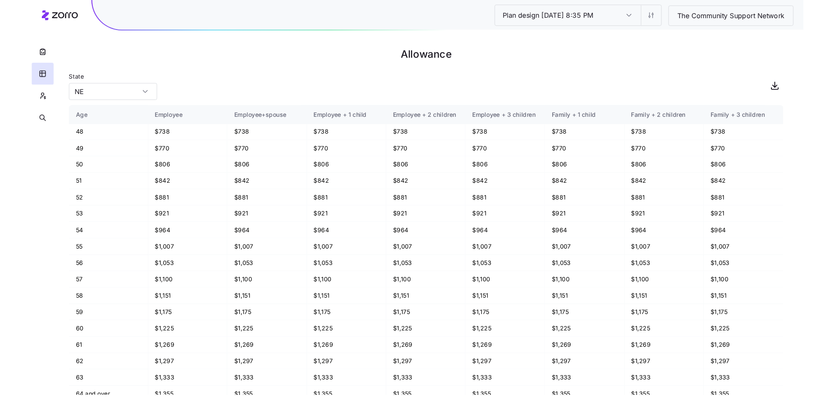
scroll to position [558, 0]
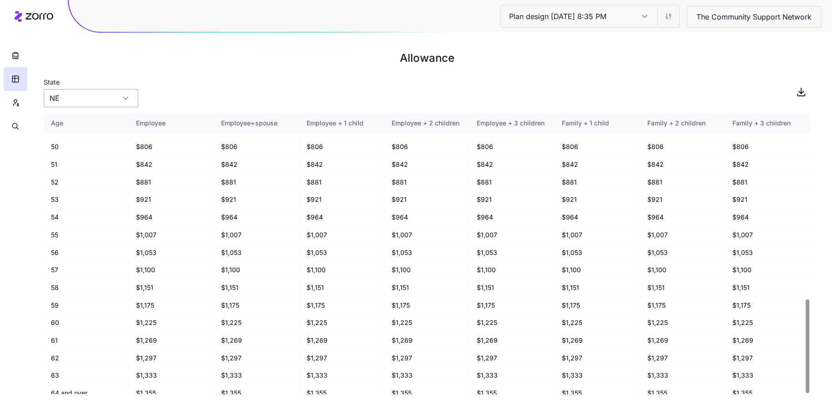
click at [96, 98] on input "NE" at bounding box center [91, 98] width 95 height 18
click at [672, 22] on html "Plan design 10/08/2025 8:35 PM Plan design 10/08/2025 8:35 PM The Community Sup…" at bounding box center [416, 202] width 832 height 404
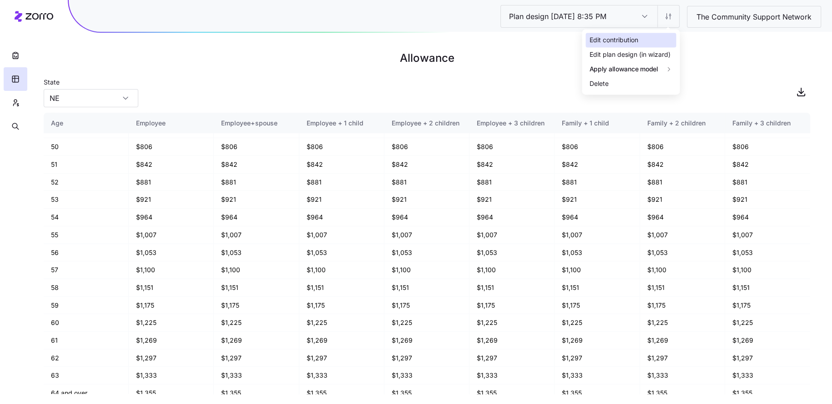
click at [633, 37] on div "Edit contribution" at bounding box center [613, 40] width 49 height 10
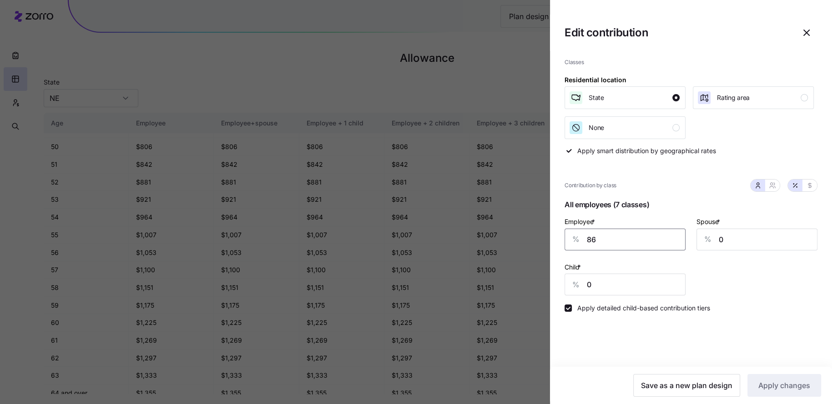
click at [604, 246] on input "86" at bounding box center [624, 240] width 121 height 22
type input "0"
click at [218, 25] on div at bounding box center [416, 202] width 832 height 404
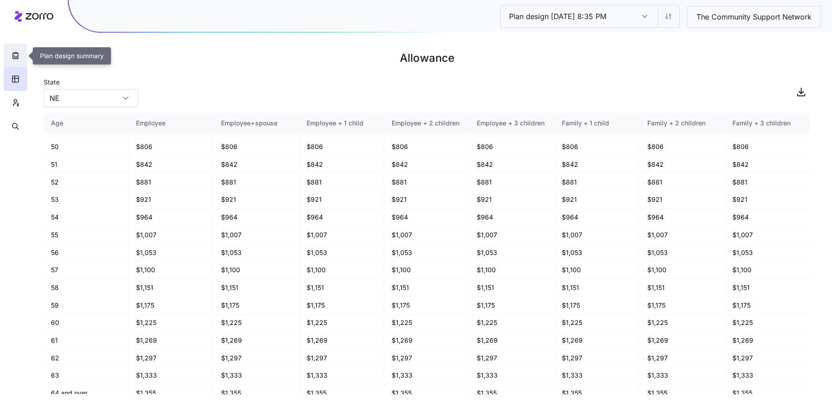
click at [6, 58] on button "button" at bounding box center [16, 56] width 24 height 24
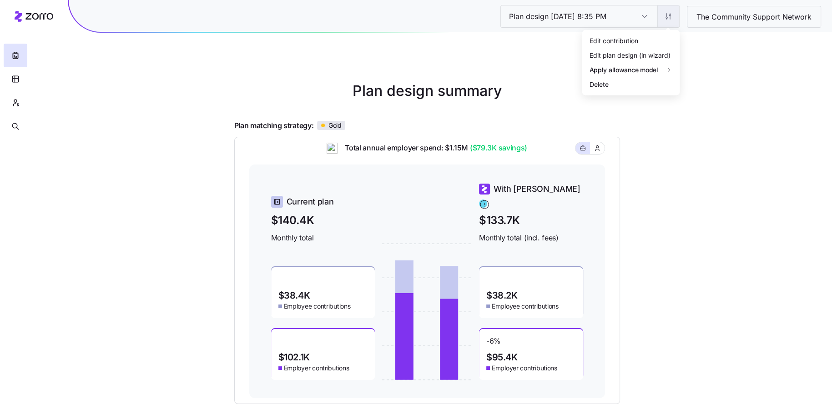
click at [668, 10] on html "Plan design 10/08/2025 8:35 PM Plan design 10/08/2025 8:35 PM The Community Sup…" at bounding box center [416, 249] width 832 height 499
click at [629, 38] on div "Edit contribution" at bounding box center [613, 40] width 49 height 10
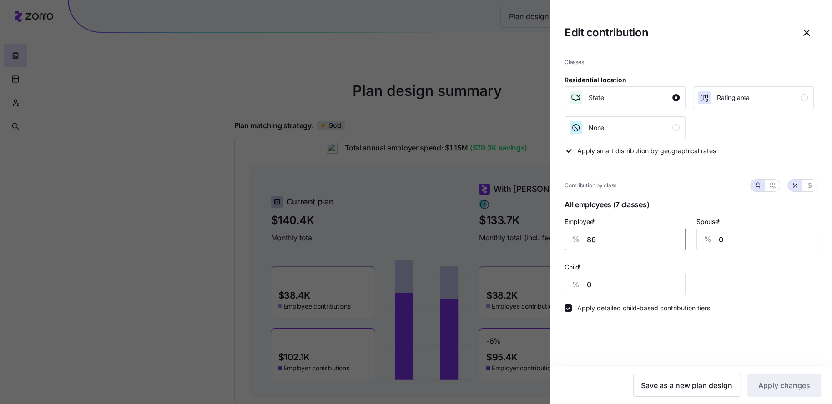
click at [610, 250] on input "86" at bounding box center [624, 240] width 121 height 22
click at [610, 238] on input "86" at bounding box center [624, 240] width 121 height 22
type input "75"
click at [780, 395] on button "Apply changes" at bounding box center [784, 385] width 74 height 23
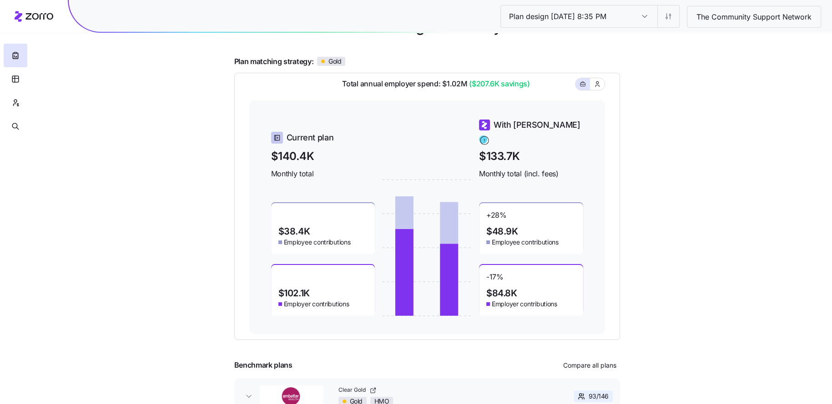
scroll to position [75, 0]
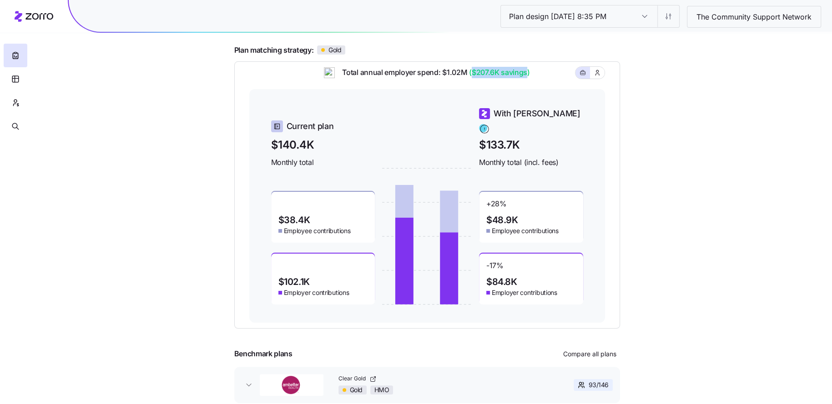
drag, startPoint x: 473, startPoint y: 81, endPoint x: 527, endPoint y: 80, distance: 54.1
click at [527, 78] on span "($207.6K savings)" at bounding box center [498, 72] width 63 height 11
click at [548, 85] on div "Total annual employer spend: $1.02M ($207.6K savings)" at bounding box center [427, 78] width 356 height 22
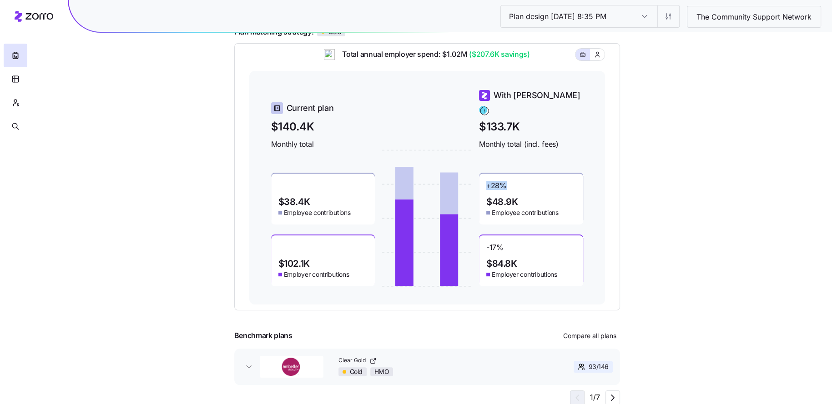
drag, startPoint x: 513, startPoint y: 180, endPoint x: 486, endPoint y: 179, distance: 27.3
click at [486, 179] on div "+ 28 % $48.9K Employee contributions" at bounding box center [531, 199] width 104 height 51
click at [507, 186] on div "+ 28 % $48.9K Employee contributions" at bounding box center [531, 199] width 104 height 51
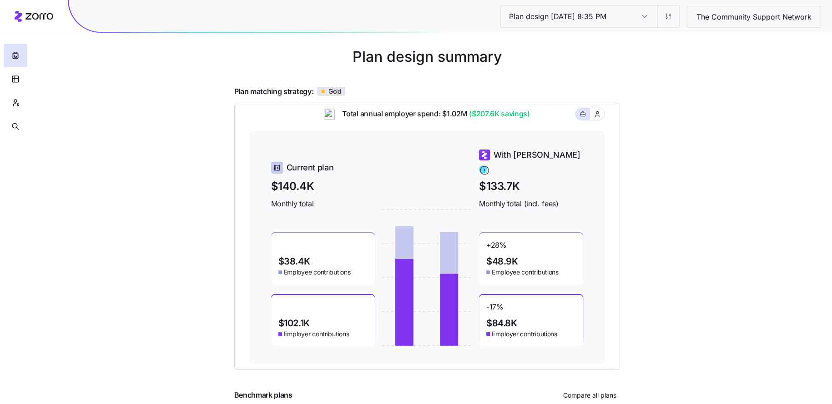
scroll to position [59, 0]
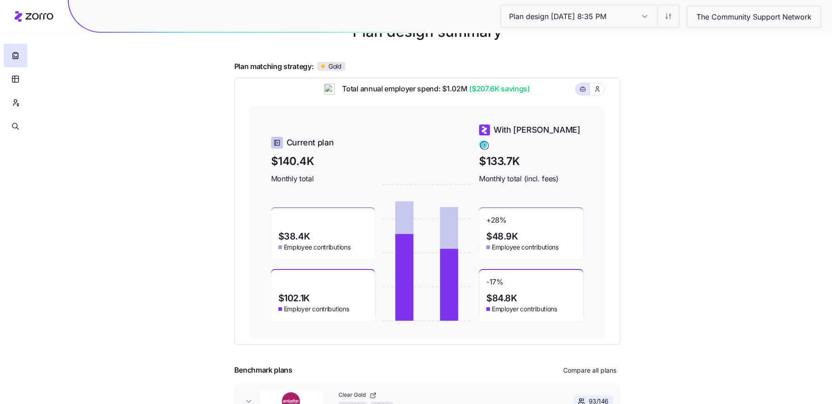
click at [619, 152] on main "Plan design summary Plan matching strategy: Gold Total annual employer spend: $…" at bounding box center [416, 190] width 451 height 499
drag, startPoint x: 471, startPoint y: 96, endPoint x: 526, endPoint y: 96, distance: 55.0
click at [526, 95] on span "($207.6K savings)" at bounding box center [498, 88] width 63 height 11
click at [542, 96] on div "Total annual employer spend: $1.02M ($207.6K savings)" at bounding box center [427, 94] width 356 height 22
drag, startPoint x: 513, startPoint y: 219, endPoint x: 485, endPoint y: 213, distance: 28.0
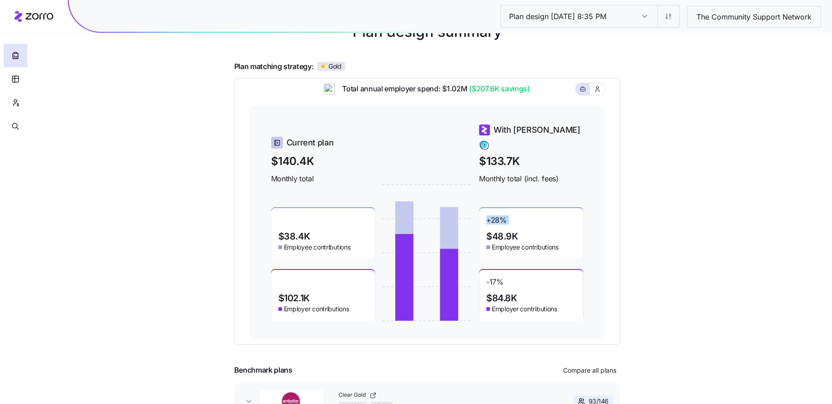
click at [485, 213] on div "+ 28 % $48.9K Employee contributions" at bounding box center [531, 233] width 104 height 51
click at [536, 232] on div "+ 28 % $48.9K Employee contributions" at bounding box center [531, 233] width 104 height 51
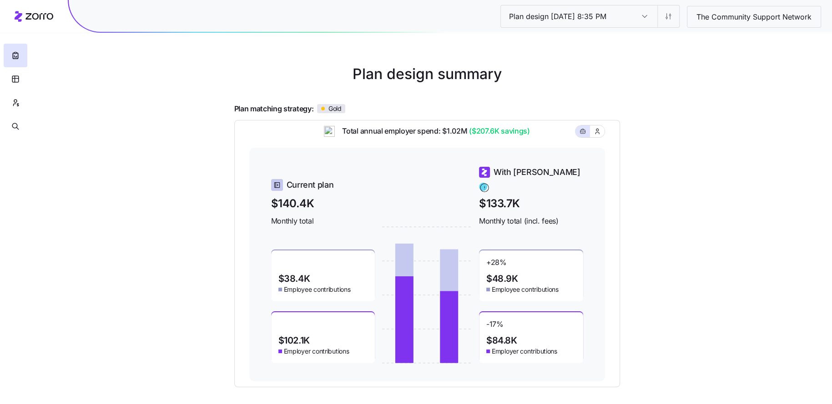
scroll to position [14, 0]
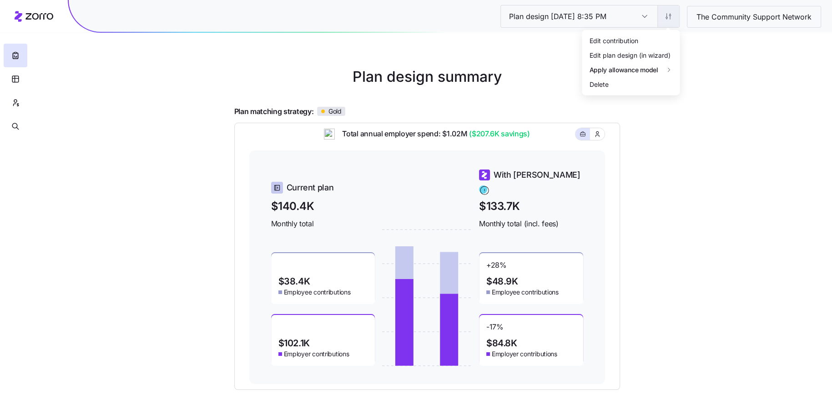
click at [667, 22] on html "Plan design 10/08/2025 8:35 PM Plan design 10/08/2025 8:35 PM The Community Sup…" at bounding box center [416, 235] width 832 height 499
click at [629, 48] on div "Edit plan design (in wizard)" at bounding box center [630, 54] width 91 height 15
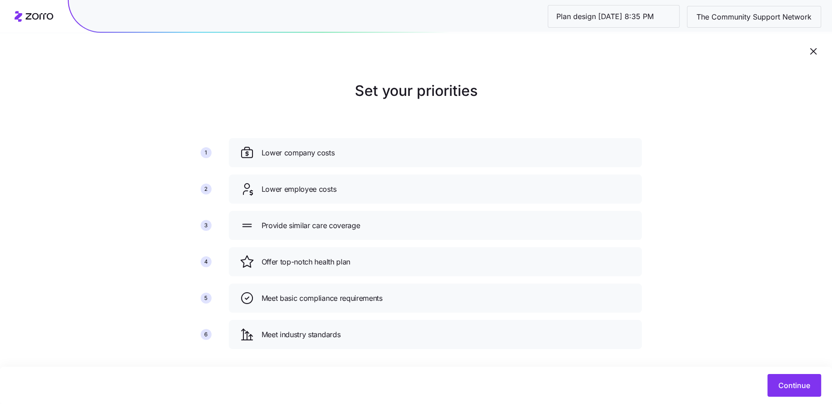
scroll to position [10, 0]
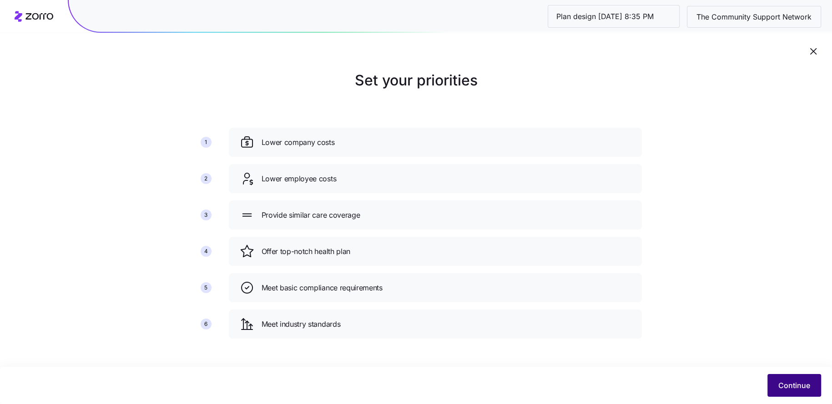
click at [787, 386] on span "Continue" at bounding box center [794, 385] width 32 height 11
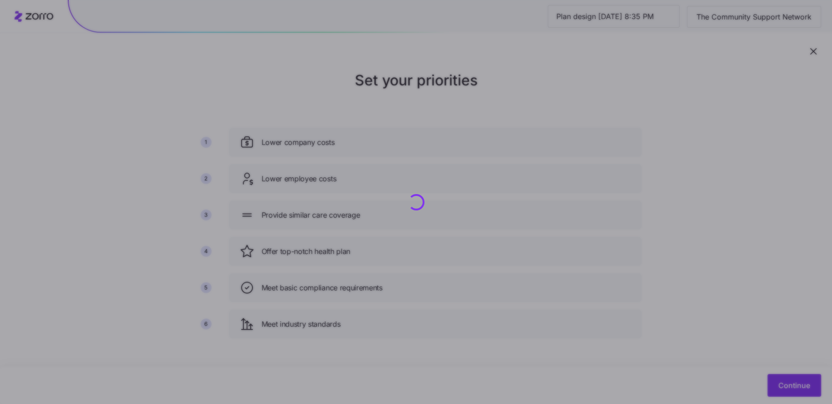
scroll to position [0, 0]
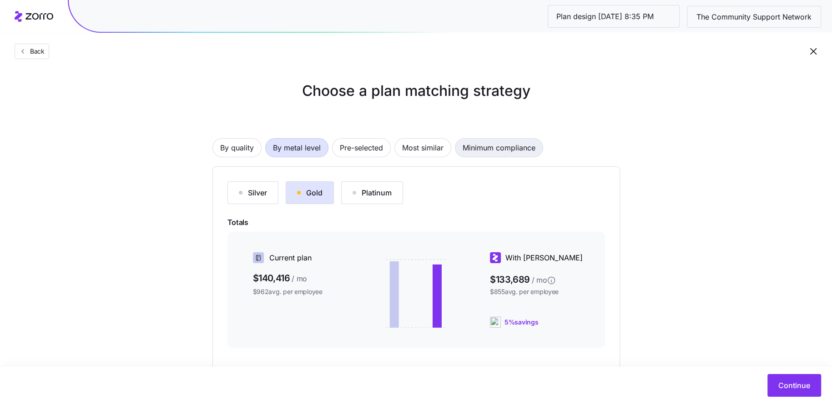
click at [481, 151] on span "Minimum compliance" at bounding box center [499, 148] width 73 height 18
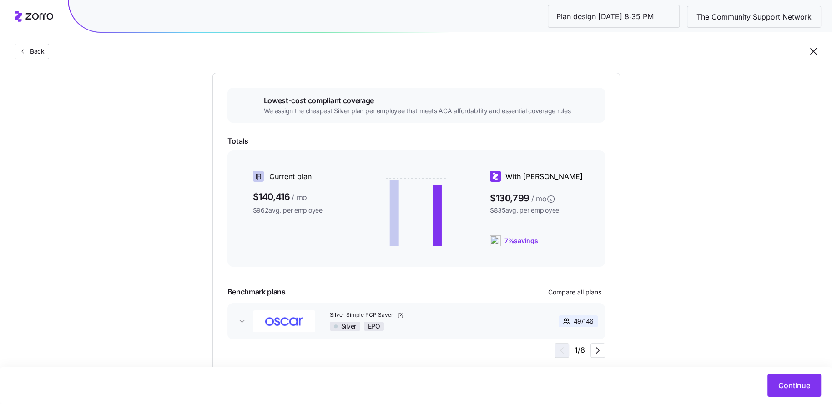
scroll to position [96, 0]
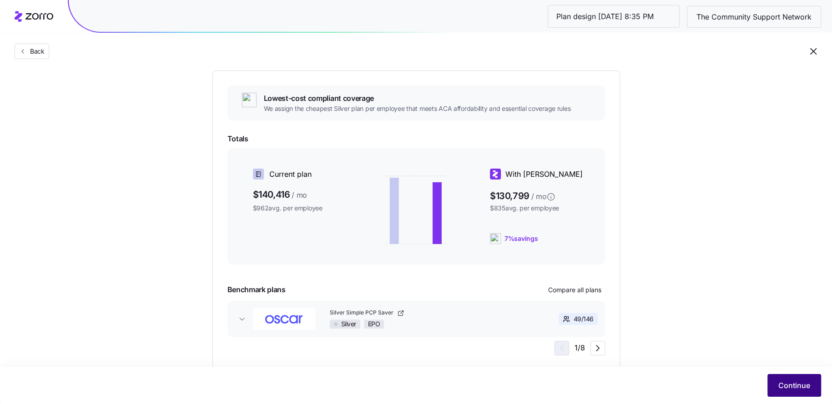
click at [793, 389] on span "Continue" at bounding box center [794, 385] width 32 height 11
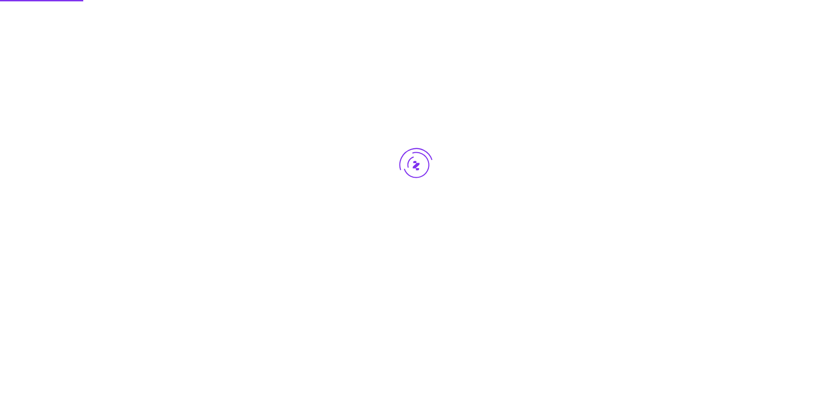
scroll to position [0, 0]
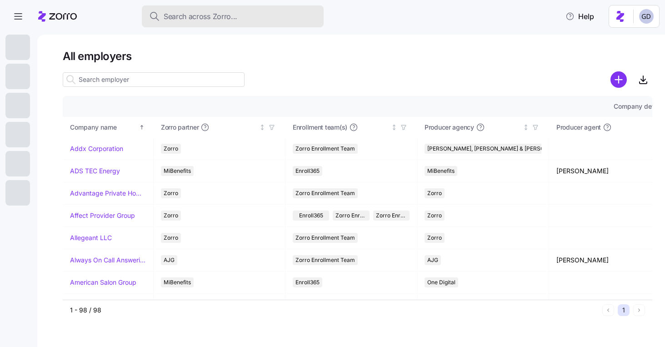
click at [256, 9] on button "Search across Zorro..." at bounding box center [233, 16] width 182 height 22
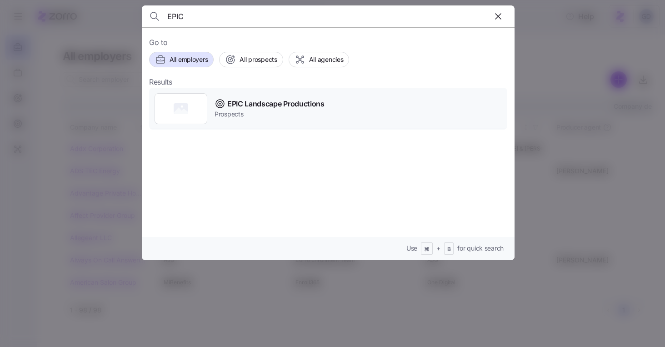
type input "EPIC"
click at [250, 99] on span "EPIC Landscape Productions" at bounding box center [275, 103] width 97 height 11
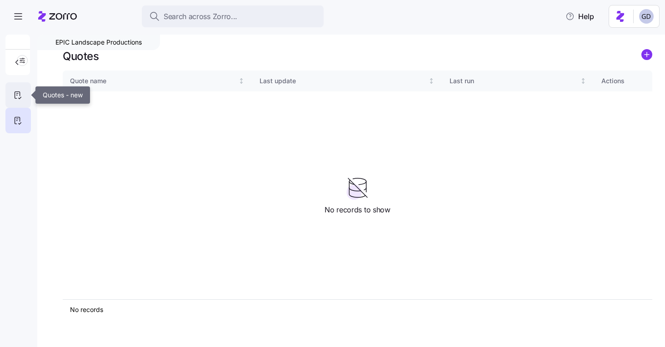
click at [23, 98] on div at bounding box center [17, 94] width 25 height 25
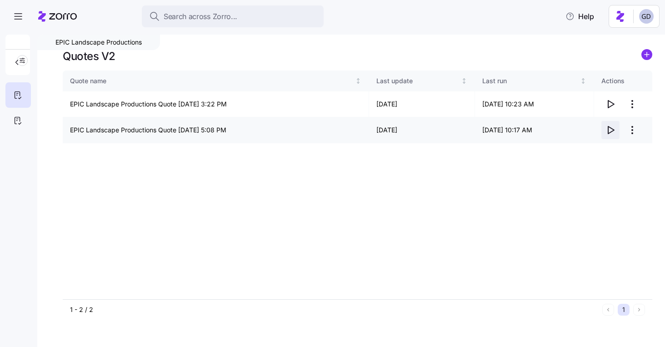
click at [612, 131] on icon "button" at bounding box center [610, 130] width 11 height 11
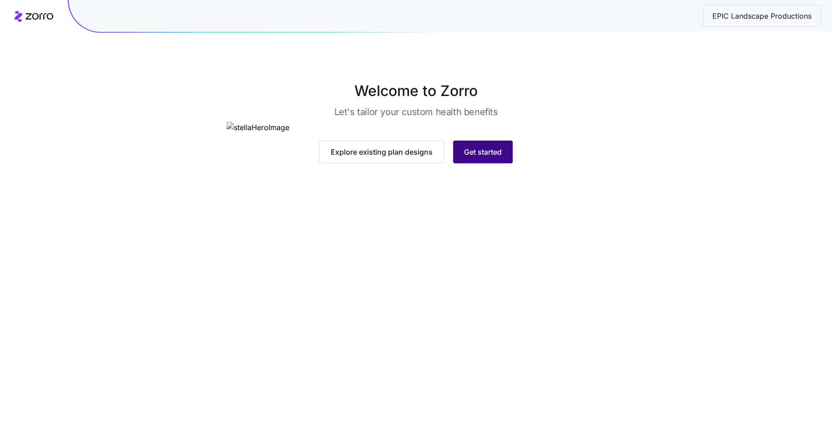
click at [467, 157] on span "Get started" at bounding box center [483, 151] width 38 height 11
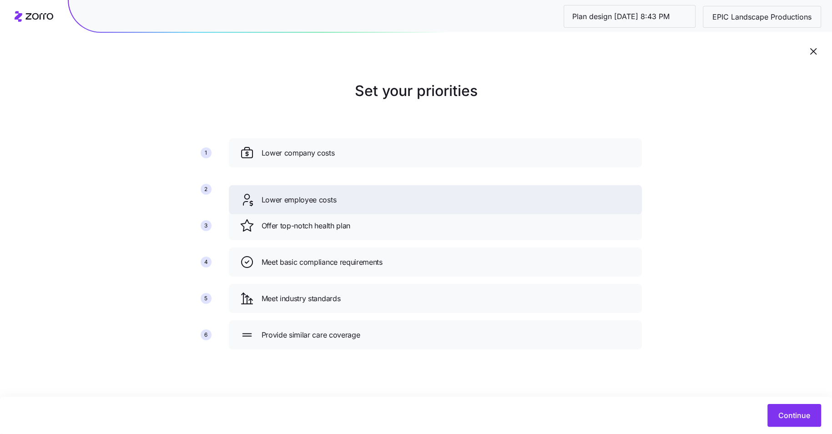
drag, startPoint x: 391, startPoint y: 226, endPoint x: 391, endPoint y: 189, distance: 36.8
click at [391, 192] on div "Lower employee costs" at bounding box center [435, 199] width 391 height 15
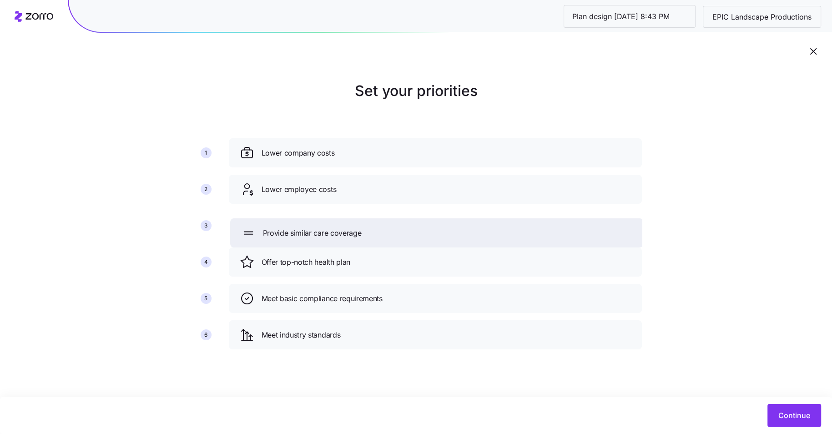
drag, startPoint x: 362, startPoint y: 330, endPoint x: 366, endPoint y: 222, distance: 108.3
click at [366, 226] on div "Provide similar care coverage" at bounding box center [436, 233] width 391 height 15
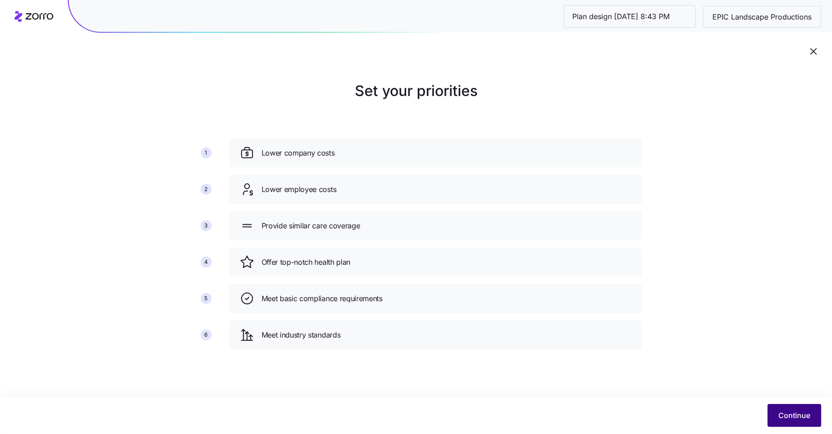
click at [796, 413] on span "Continue" at bounding box center [794, 415] width 32 height 11
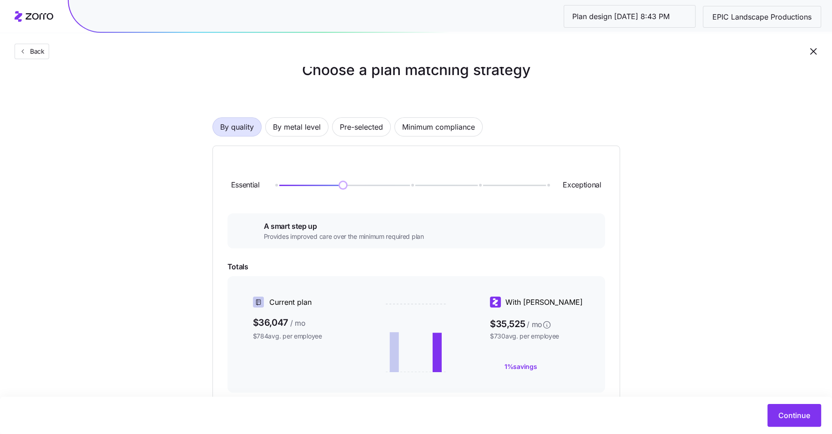
scroll to position [21, 0]
click at [430, 124] on span "Minimum compliance" at bounding box center [438, 126] width 73 height 18
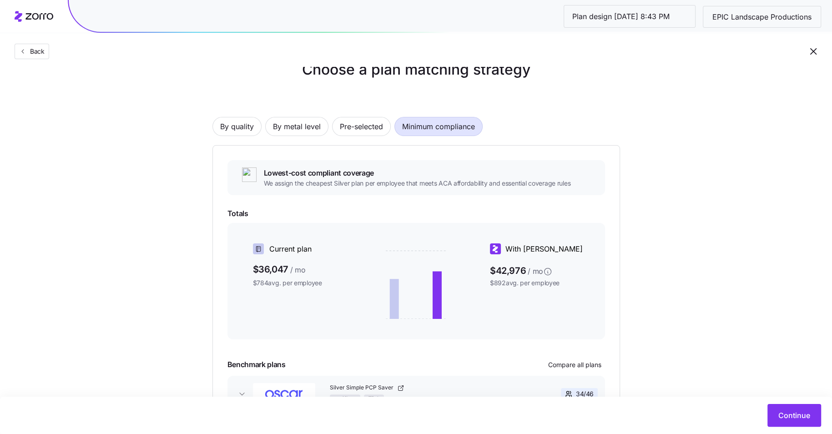
scroll to position [91, 0]
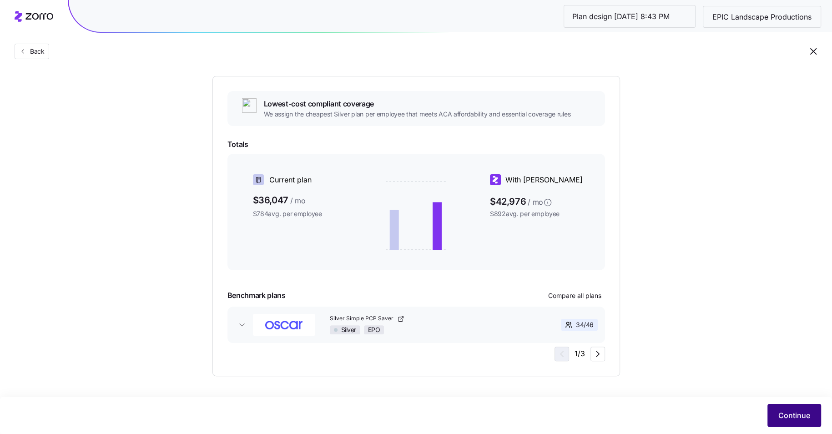
click at [806, 418] on span "Continue" at bounding box center [794, 415] width 32 height 11
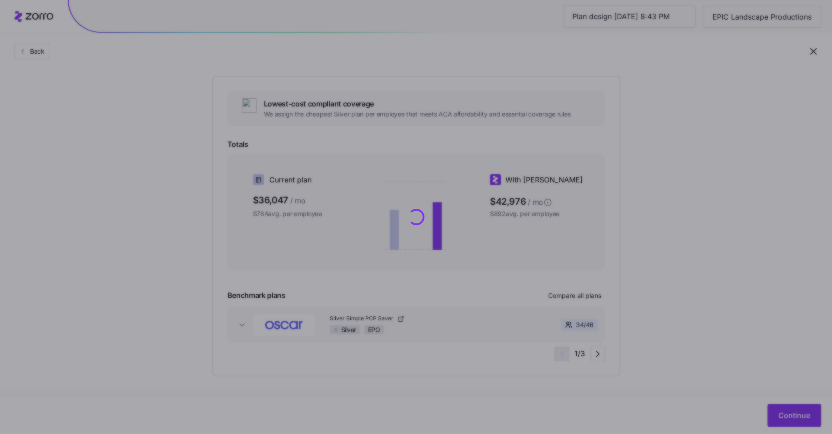
scroll to position [0, 0]
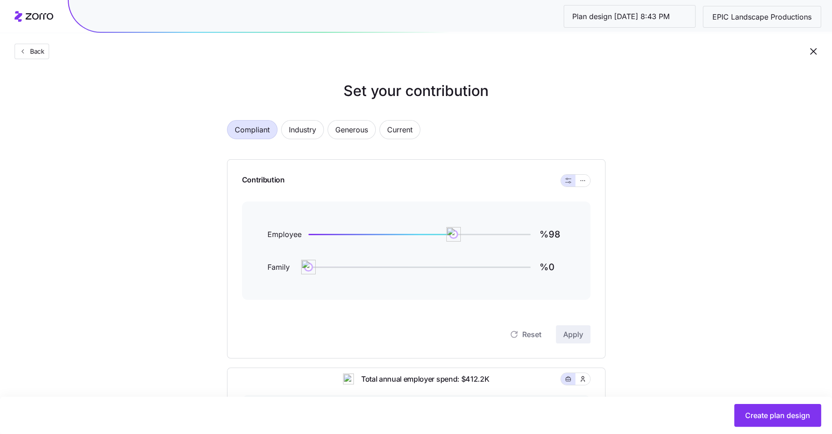
click at [589, 184] on div at bounding box center [575, 181] width 29 height 12
click at [583, 181] on icon "button" at bounding box center [582, 180] width 6 height 11
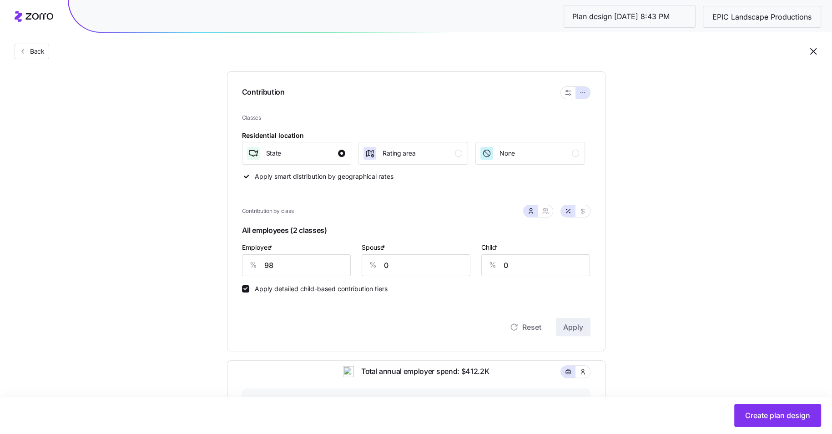
scroll to position [121, 0]
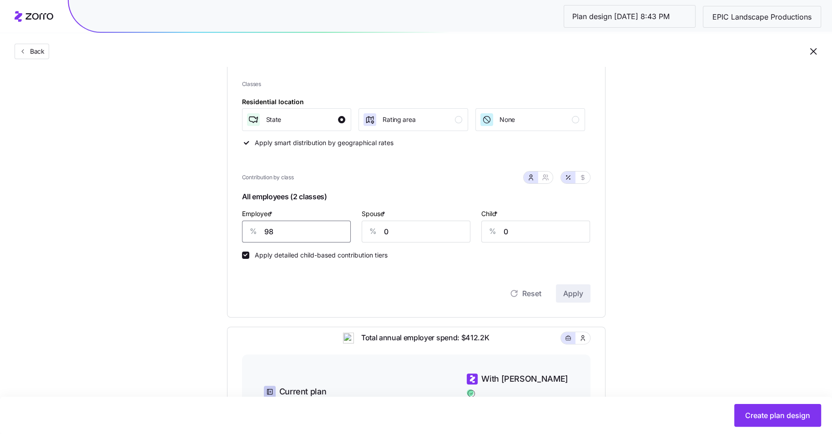
click at [294, 231] on input "98" at bounding box center [296, 232] width 109 height 22
type input "57"
click at [570, 289] on span "Apply" at bounding box center [573, 293] width 20 height 11
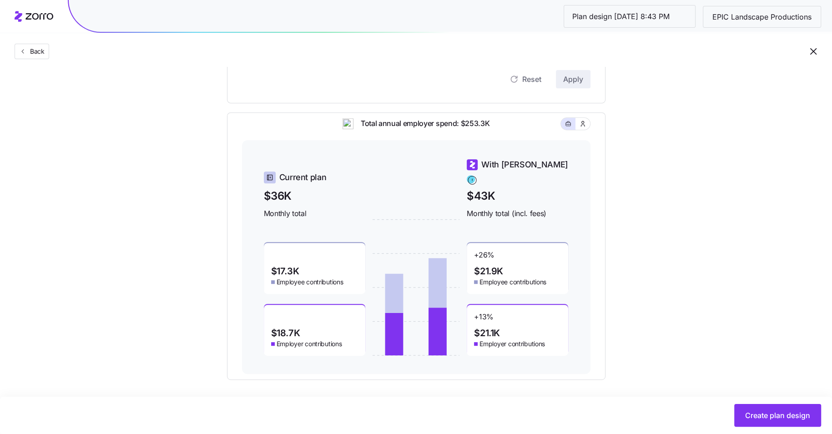
scroll to position [335, 0]
click at [765, 414] on span "Create plan design" at bounding box center [777, 415] width 65 height 11
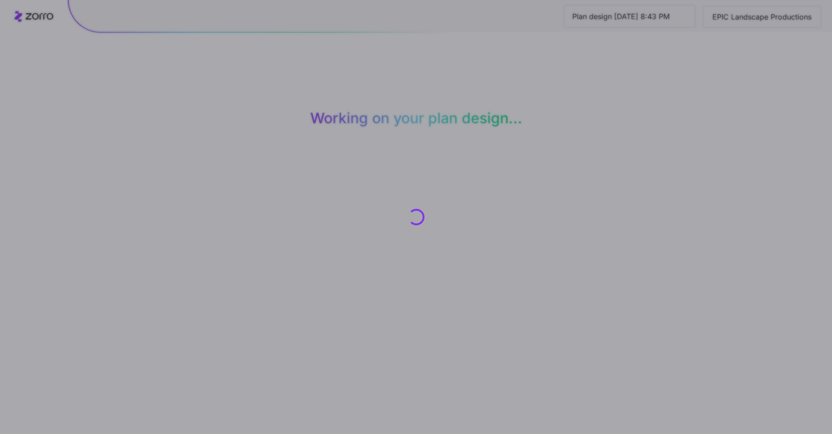
scroll to position [0, 0]
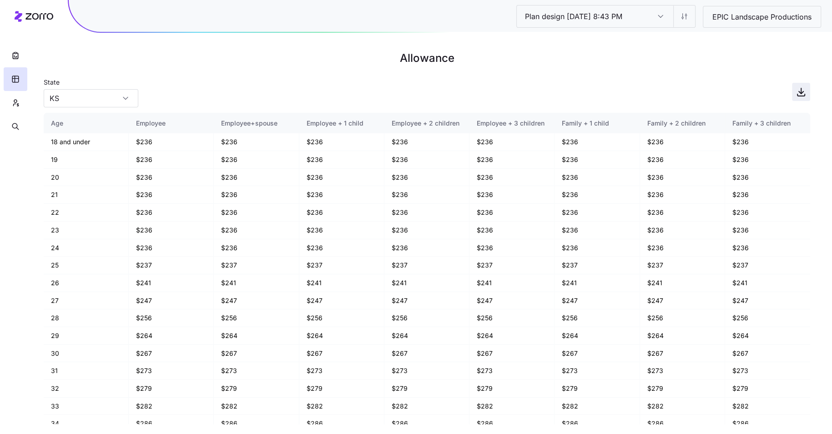
click at [797, 94] on icon "button" at bounding box center [800, 91] width 11 height 11
click at [19, 57] on icon "button" at bounding box center [15, 55] width 9 height 9
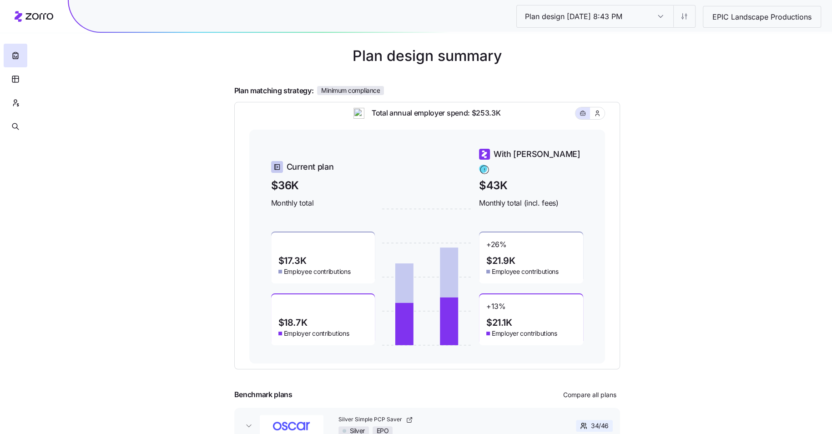
scroll to position [37, 0]
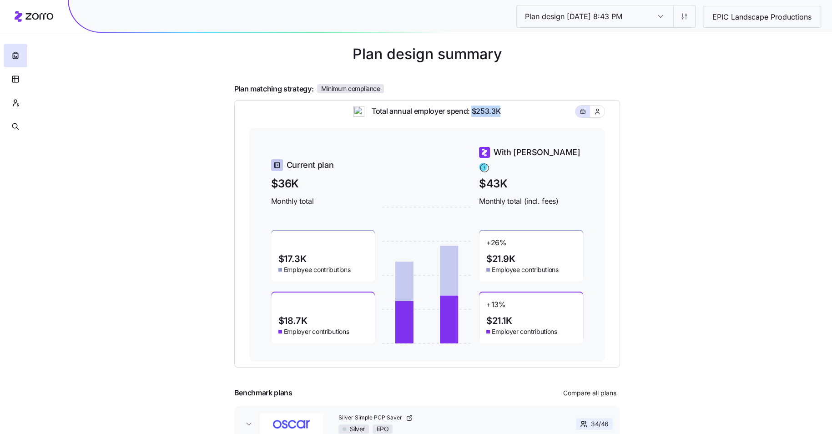
drag, startPoint x: 501, startPoint y: 115, endPoint x: 473, endPoint y: 113, distance: 28.3
click at [473, 113] on div "Total annual employer spend: $253.3K" at bounding box center [427, 117] width 356 height 22
copy span "$253.3K"
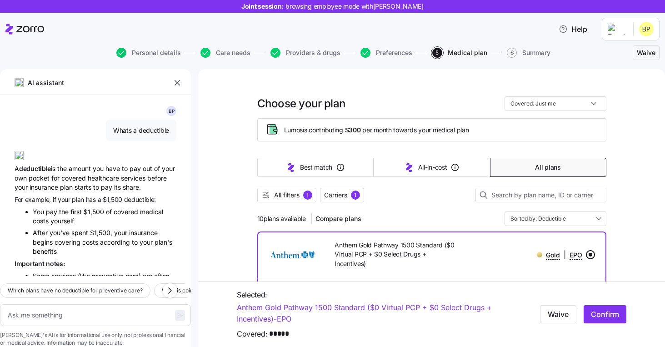
scroll to position [1209, 0]
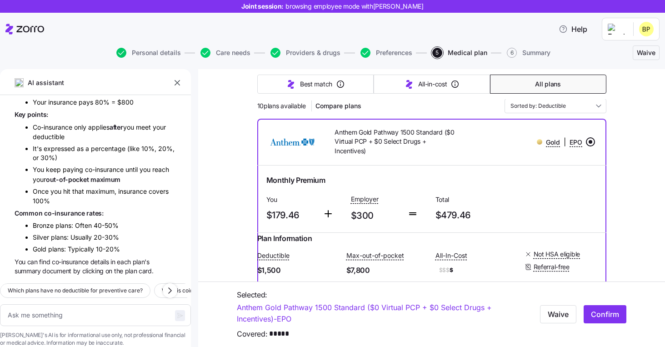
click at [124, 52] on icon "button" at bounding box center [121, 53] width 10 height 10
type textarea "x"
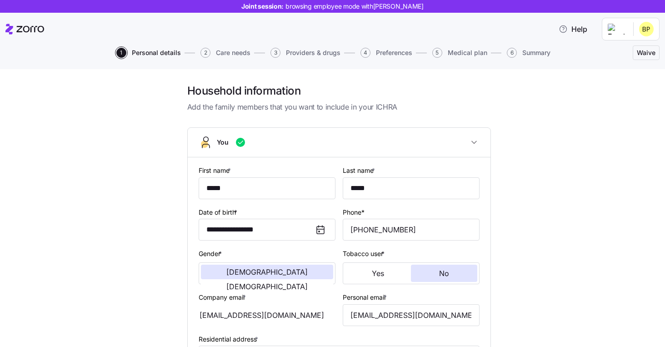
click at [121, 55] on span "1" at bounding box center [121, 53] width 10 height 10
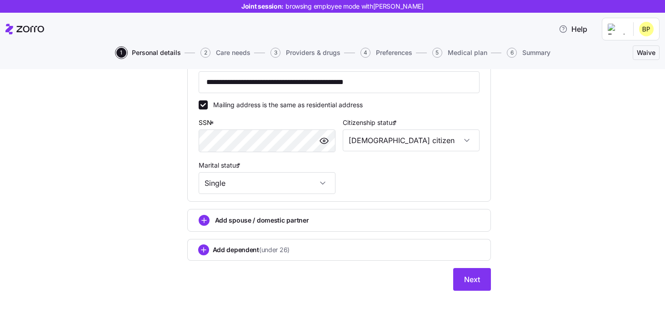
scroll to position [276, 0]
click at [462, 284] on button "Next" at bounding box center [472, 279] width 38 height 23
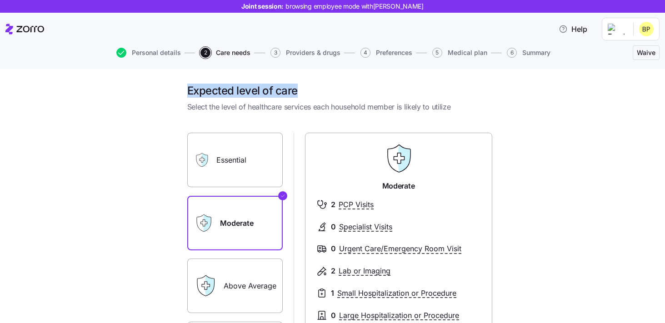
drag, startPoint x: 301, startPoint y: 91, endPoint x: 177, endPoint y: 89, distance: 123.3
click at [177, 89] on div "Expected level of care Select the level of healthcare services each household m…" at bounding box center [338, 276] width 627 height 384
click at [163, 111] on div "Expected level of care Select the level of healthcare services each household m…" at bounding box center [338, 276] width 627 height 384
click at [196, 165] on icon at bounding box center [202, 160] width 15 height 15
click at [262, 164] on label "Essential" at bounding box center [235, 160] width 96 height 55
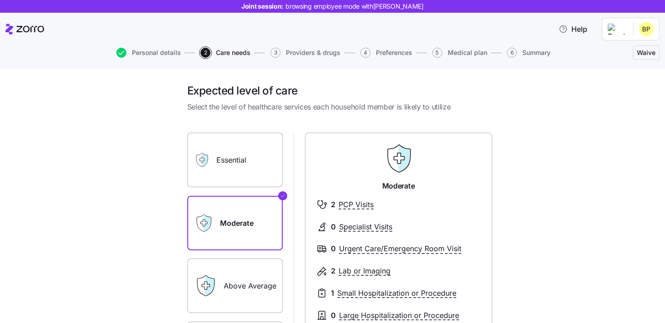
click at [0, 0] on input "Essential" at bounding box center [0, 0] width 0 height 0
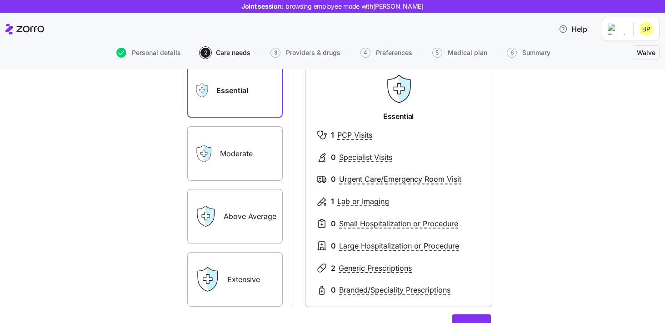
scroll to position [87, 0]
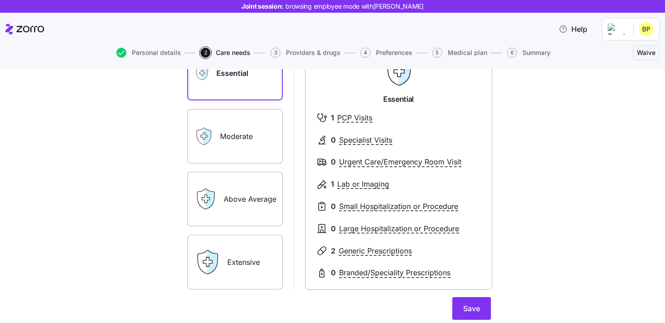
click at [231, 206] on label "Above Average" at bounding box center [235, 199] width 96 height 55
click at [0, 0] on input "Above Average" at bounding box center [0, 0] width 0 height 0
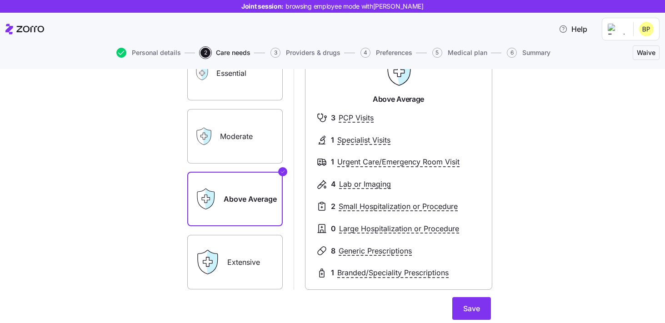
click at [231, 267] on label "Extensive" at bounding box center [235, 262] width 96 height 55
click at [0, 0] on input "Extensive" at bounding box center [0, 0] width 0 height 0
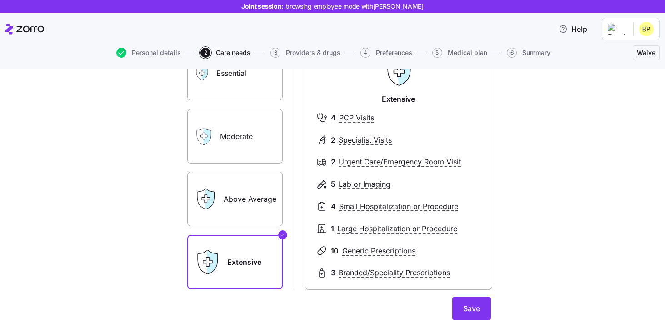
scroll to position [123, 0]
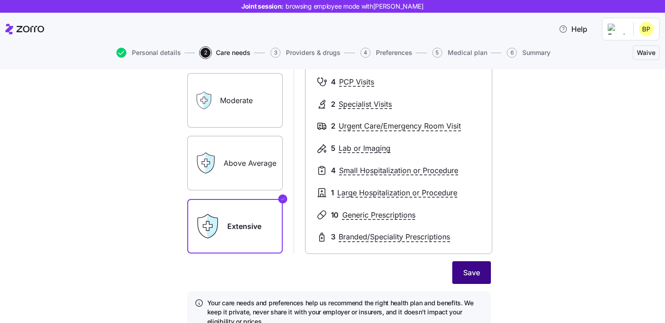
click at [473, 277] on span "Save" at bounding box center [471, 272] width 17 height 11
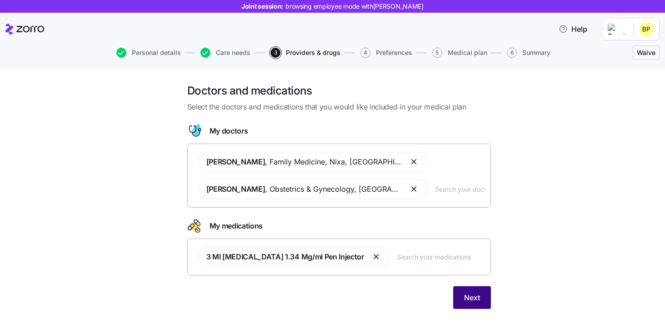
click at [472, 296] on span "Next" at bounding box center [472, 297] width 16 height 11
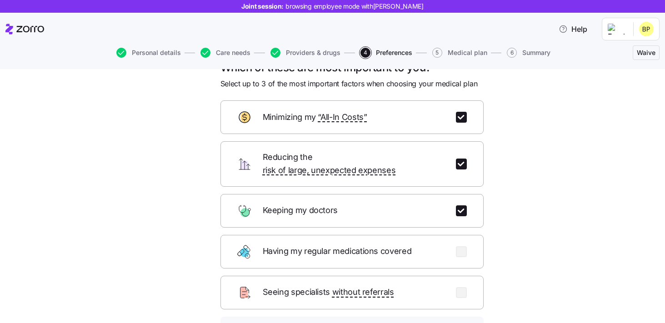
scroll to position [25, 0]
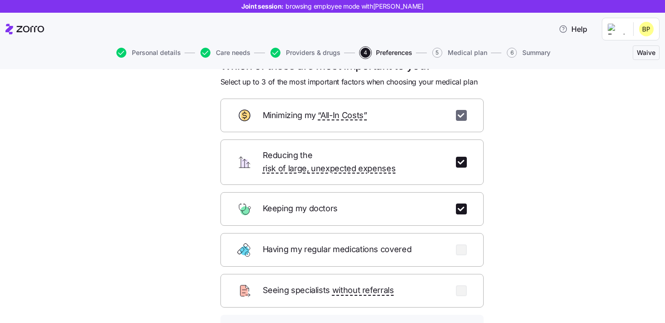
click at [460, 115] on input "checkbox" at bounding box center [461, 115] width 11 height 11
checkbox input "false"
click at [458, 157] on input "checkbox" at bounding box center [461, 162] width 11 height 11
checkbox input "false"
click at [461, 204] on input "checkbox" at bounding box center [461, 209] width 11 height 11
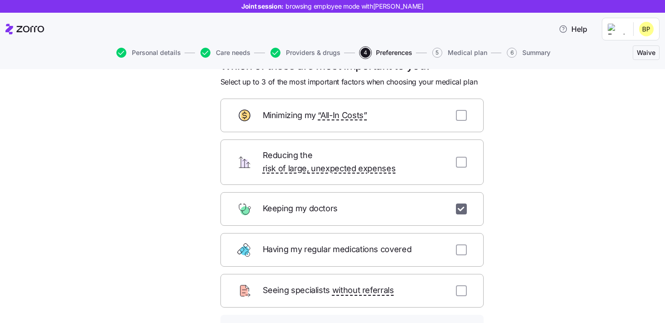
checkbox input "false"
click at [461, 157] on input "checkbox" at bounding box center [461, 162] width 11 height 11
checkbox input "true"
click at [462, 204] on input "checkbox" at bounding box center [461, 209] width 11 height 11
checkbox input "true"
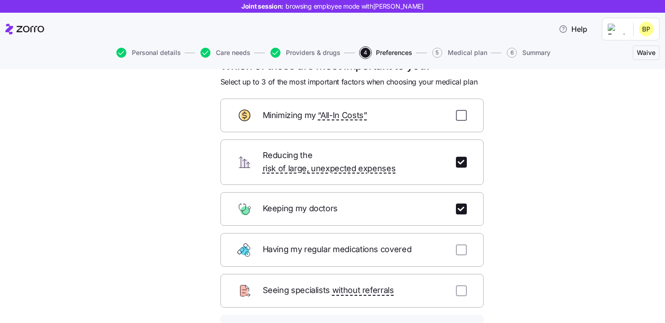
click at [460, 114] on input "checkbox" at bounding box center [461, 115] width 11 height 11
checkbox input "true"
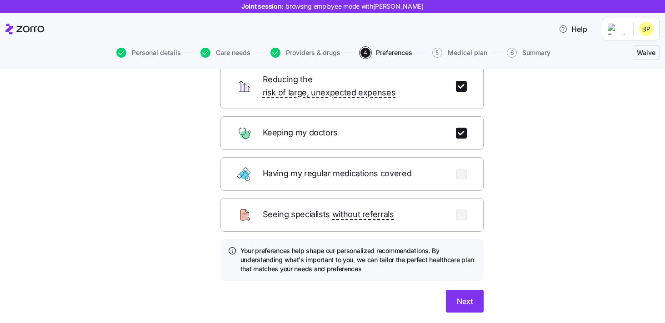
scroll to position [102, 0]
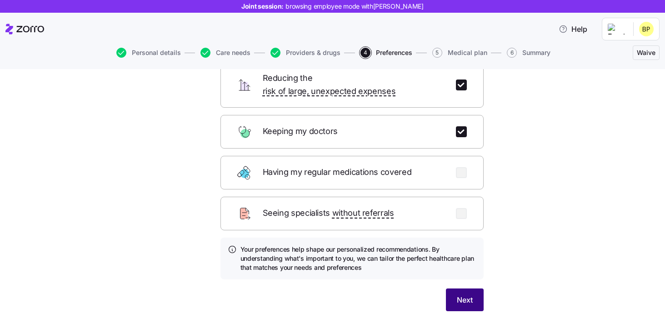
click at [470, 295] on span "Next" at bounding box center [465, 300] width 16 height 11
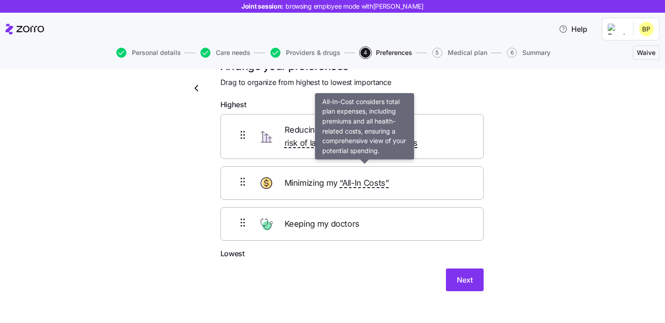
scroll to position [17, 0]
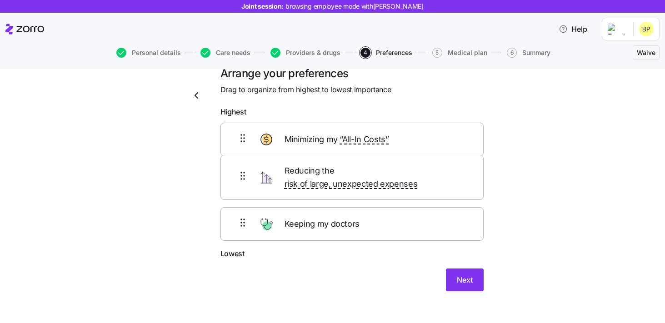
drag, startPoint x: 369, startPoint y: 173, endPoint x: 369, endPoint y: 136, distance: 36.4
click at [369, 136] on div "Reducing the risk of large, unexpected expenses Minimizing my “All-In Costs” Ke…" at bounding box center [352, 184] width 263 height 127
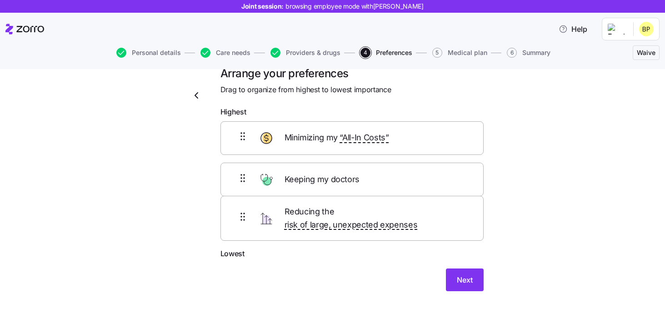
drag, startPoint x: 356, startPoint y: 221, endPoint x: 356, endPoint y: 174, distance: 46.8
click at [356, 174] on div "Minimizing my “All-In Costs” Reducing the risk of large, unexpected expenses Ke…" at bounding box center [352, 184] width 263 height 127
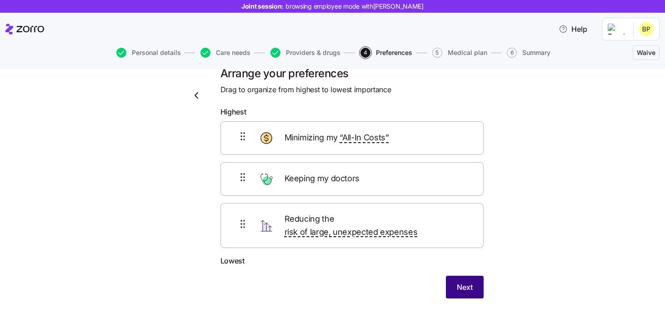
click at [460, 282] on span "Next" at bounding box center [465, 287] width 16 height 11
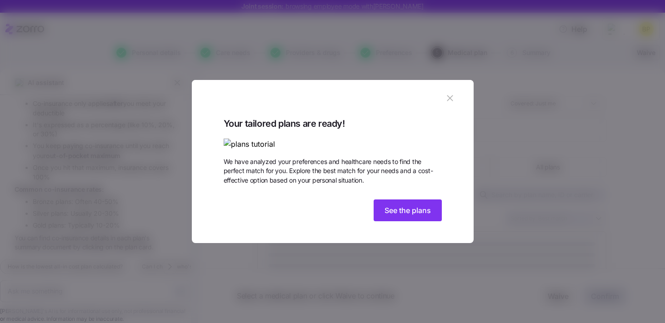
scroll to position [1233, 0]
click at [394, 216] on span "See the plans" at bounding box center [408, 210] width 46 height 11
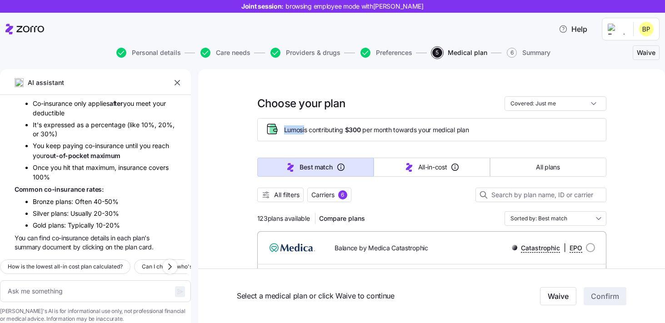
drag, startPoint x: 282, startPoint y: 130, endPoint x: 305, endPoint y: 130, distance: 22.7
click at [305, 130] on div "Lumos is contributing $300 per month towards your medical plan" at bounding box center [432, 129] width 334 height 15
drag, startPoint x: 348, startPoint y: 131, endPoint x: 364, endPoint y: 130, distance: 15.9
click at [365, 130] on span "Lumos is contributing $300 per month towards your medical plan" at bounding box center [376, 130] width 185 height 9
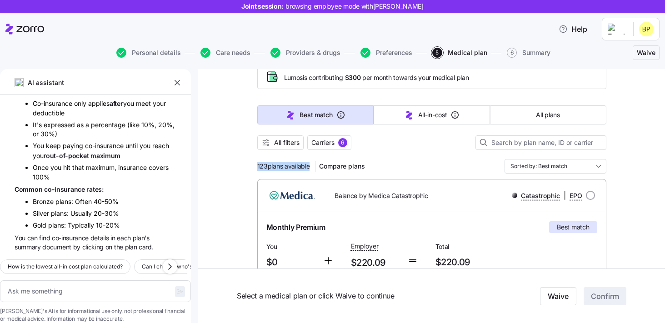
drag, startPoint x: 256, startPoint y: 166, endPoint x: 309, endPoint y: 166, distance: 53.7
click at [397, 151] on div at bounding box center [431, 154] width 349 height 9
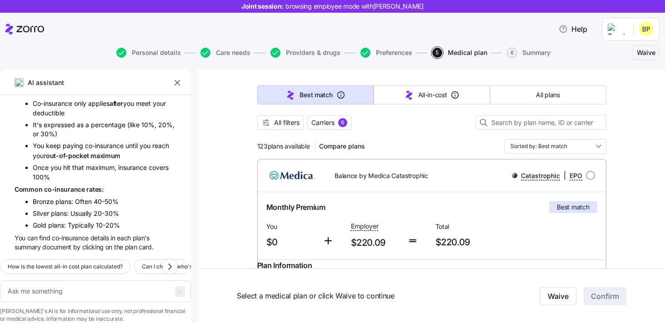
scroll to position [53, 0]
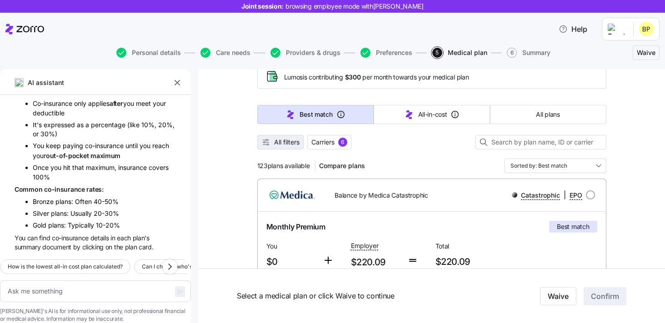
click at [284, 146] on span "All filters" at bounding box center [286, 142] width 25 height 9
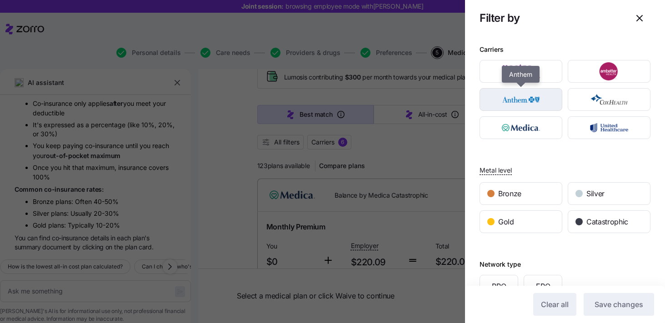
click at [536, 103] on img "button" at bounding box center [521, 100] width 67 height 18
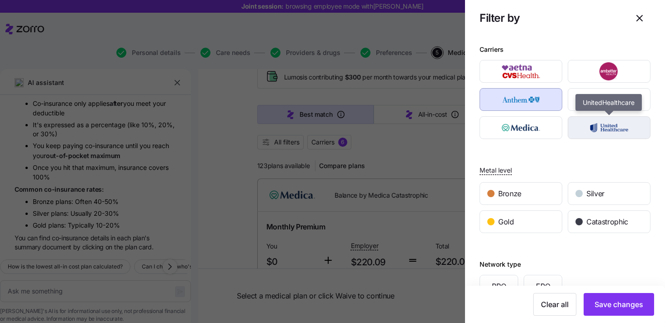
click at [597, 133] on img "button" at bounding box center [609, 128] width 67 height 18
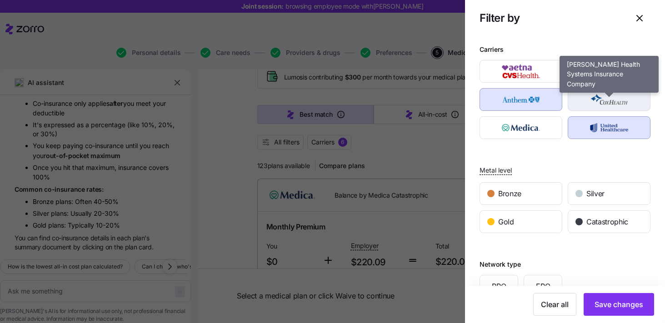
click at [615, 104] on img "button" at bounding box center [609, 100] width 67 height 18
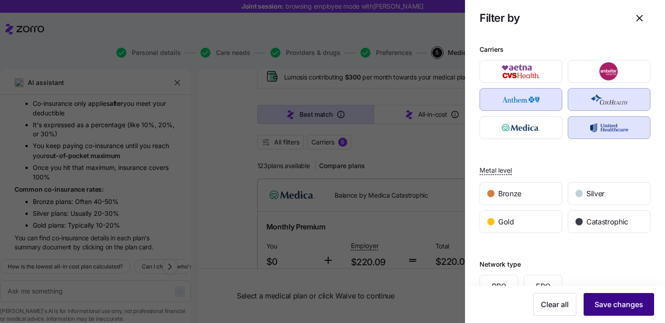
click at [618, 304] on span "Save changes" at bounding box center [619, 304] width 49 height 11
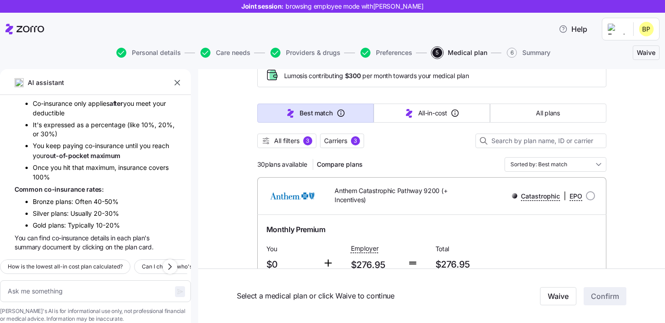
scroll to position [50, 0]
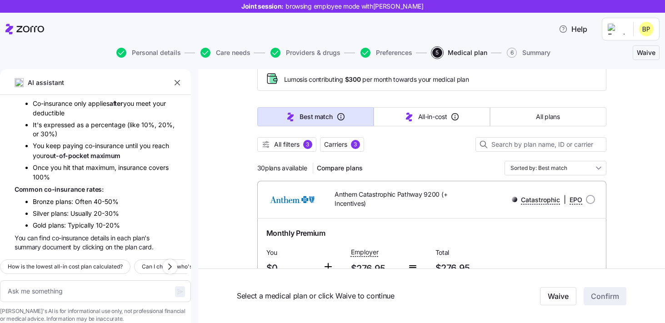
click at [277, 137] on div at bounding box center [431, 134] width 349 height 5
click at [277, 145] on span "All filters" at bounding box center [286, 144] width 25 height 9
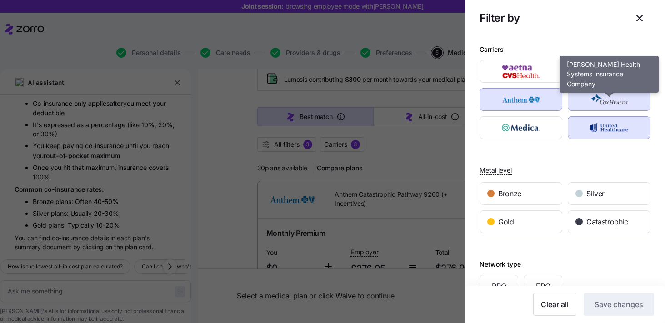
click at [630, 106] on img "button" at bounding box center [609, 100] width 67 height 18
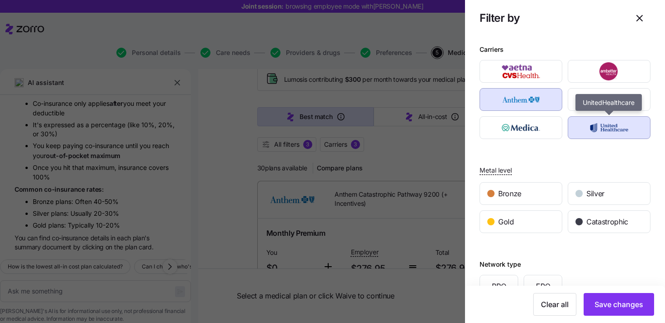
click at [616, 131] on img "button" at bounding box center [609, 128] width 67 height 18
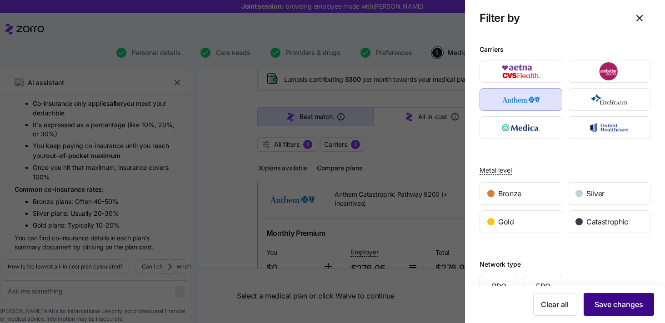
click at [618, 311] on button "Save changes" at bounding box center [619, 304] width 70 height 23
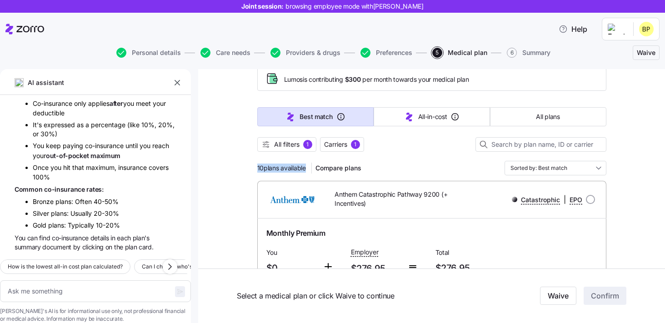
drag, startPoint x: 256, startPoint y: 168, endPoint x: 312, endPoint y: 168, distance: 55.9
click at [429, 151] on div "All filters 1 Carriers 1" at bounding box center [431, 144] width 349 height 15
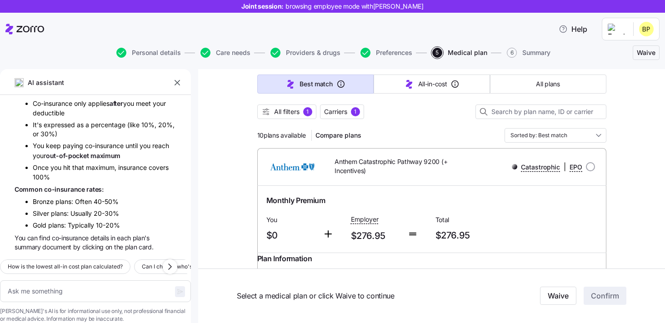
scroll to position [79, 0]
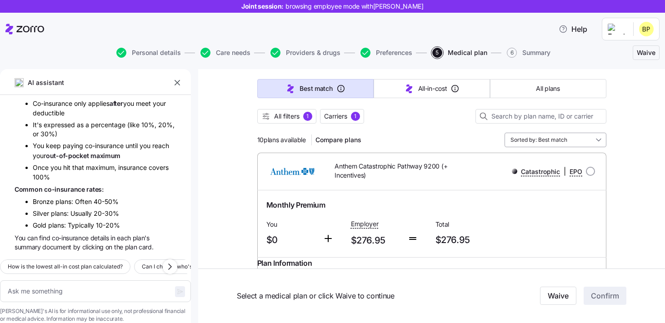
click at [585, 144] on input "Sorted by: Best match" at bounding box center [556, 140] width 102 height 15
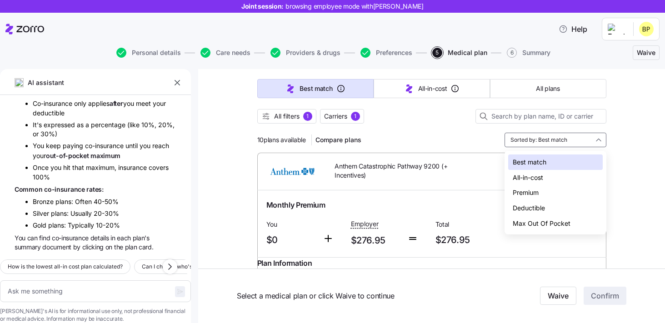
click at [533, 209] on div "Deductible" at bounding box center [555, 208] width 95 height 15
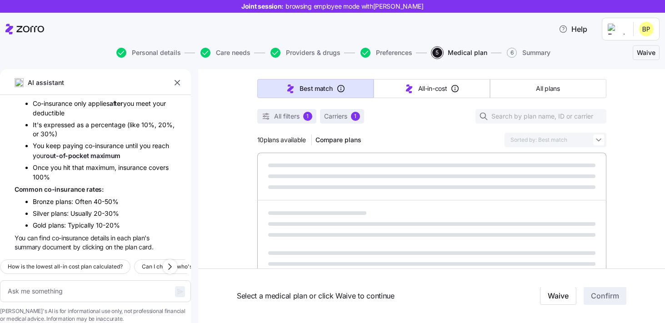
type textarea "x"
type input "Sorted by: Deductible"
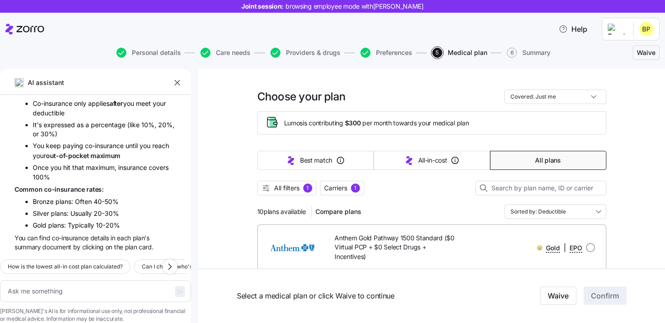
scroll to position [0, 0]
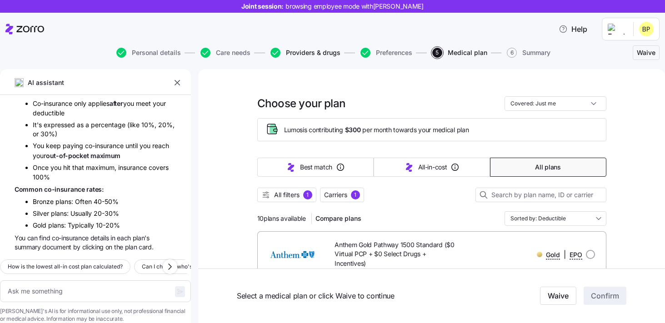
click at [297, 55] on span "Providers & drugs" at bounding box center [313, 53] width 55 height 6
type textarea "x"
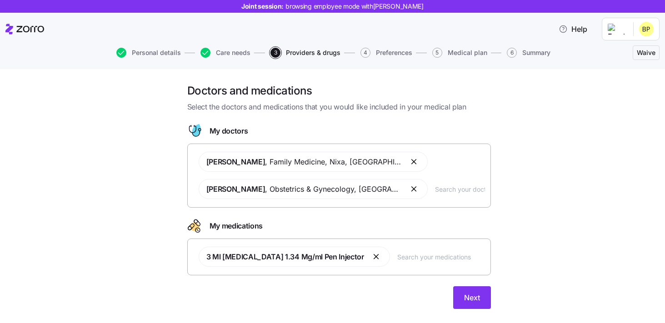
click at [435, 54] on span "5" at bounding box center [438, 53] width 10 height 10
click at [438, 54] on span "5" at bounding box center [438, 53] width 10 height 10
click at [474, 291] on button "Next" at bounding box center [472, 298] width 38 height 23
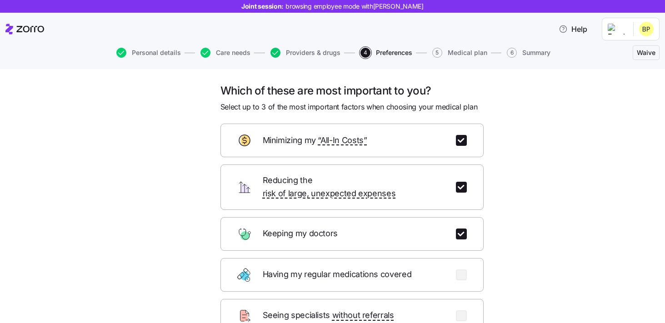
click at [277, 53] on icon "button" at bounding box center [276, 53] width 10 height 10
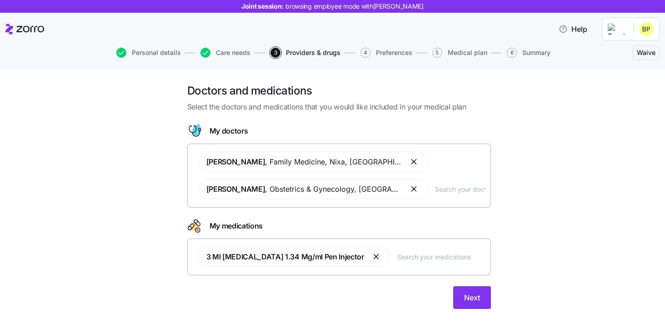
click at [442, 189] on input "text" at bounding box center [460, 189] width 50 height 10
type input "Hunter Bane"
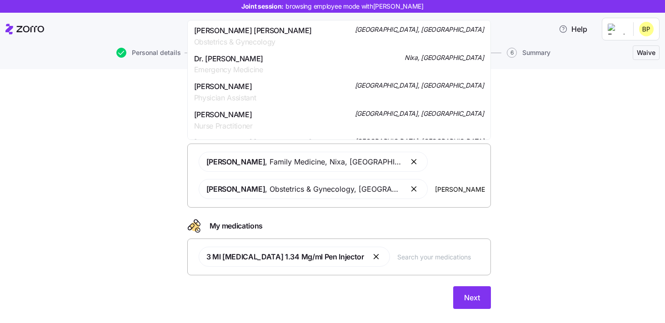
click at [288, 42] on div "Dr. Hunter Bane Obstetrics & Gynecology Springfield, MO" at bounding box center [339, 36] width 290 height 23
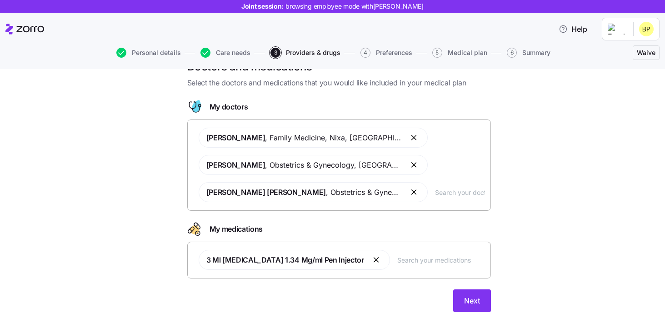
scroll to position [26, 0]
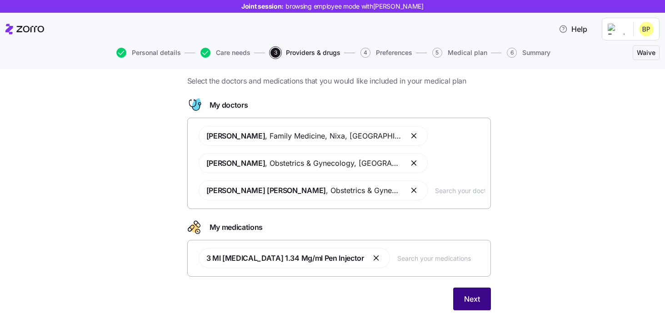
click at [481, 294] on button "Next" at bounding box center [472, 299] width 38 height 23
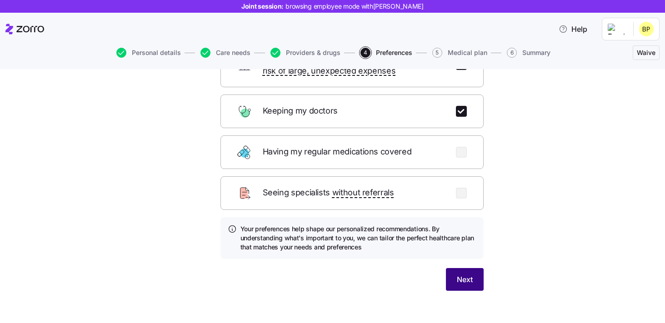
click at [473, 268] on button "Next" at bounding box center [465, 279] width 38 height 23
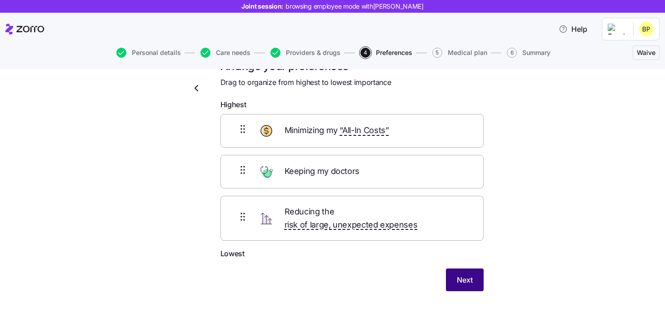
click at [478, 273] on button "Next" at bounding box center [465, 280] width 38 height 23
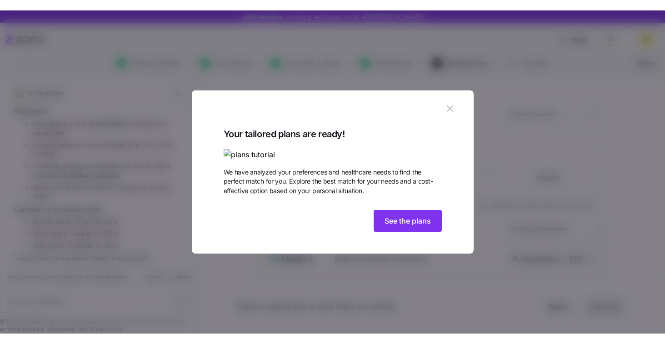
scroll to position [1233, 0]
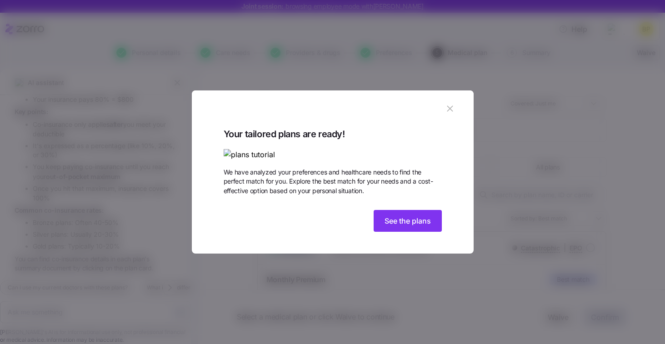
type textarea "x"
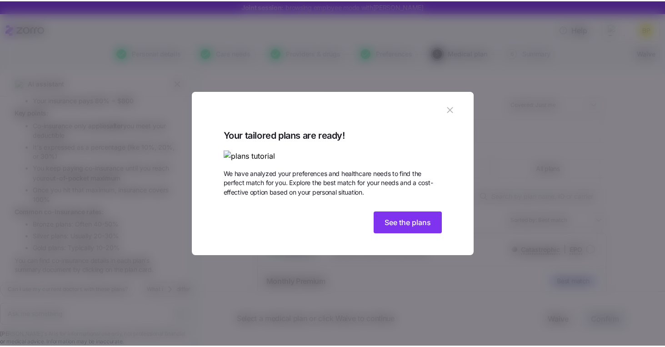
scroll to position [1209, 0]
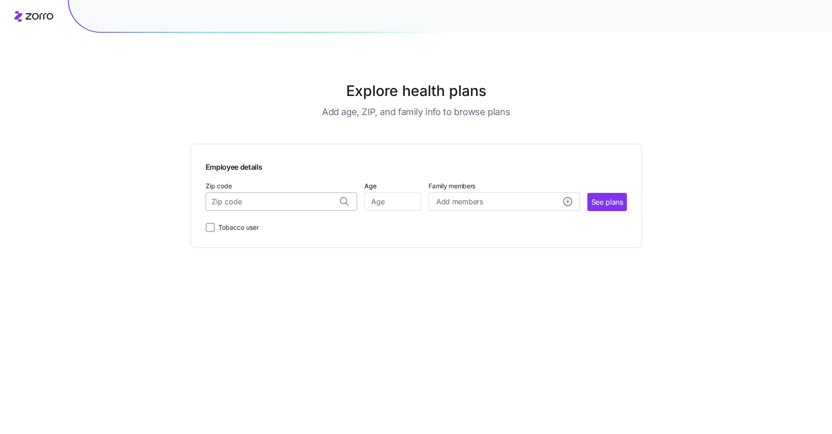
click at [265, 207] on input "Zip code" at bounding box center [281, 201] width 151 height 18
click at [267, 209] on input "Zip code" at bounding box center [281, 201] width 151 height 18
click at [241, 201] on input "Zip code" at bounding box center [281, 201] width 151 height 18
click at [296, 226] on span "68516, [GEOGRAPHIC_DATA], [GEOGRAPHIC_DATA]" at bounding box center [279, 225] width 127 height 11
type input "68516, [GEOGRAPHIC_DATA], [GEOGRAPHIC_DATA]"
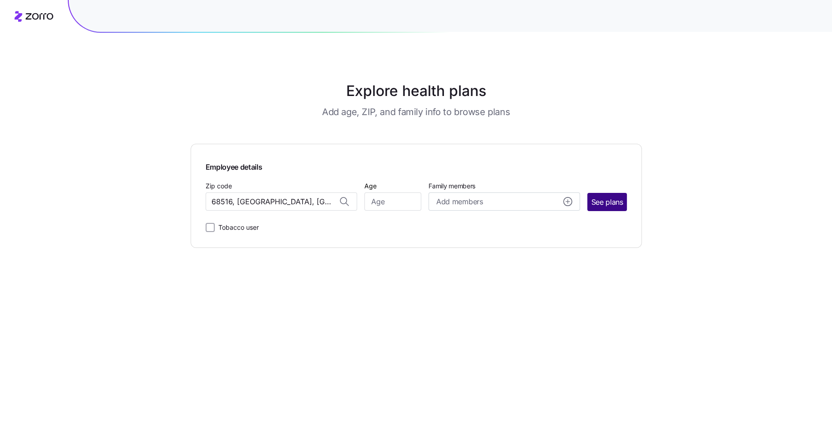
click at [606, 204] on span "See plans" at bounding box center [607, 201] width 32 height 11
click at [393, 200] on input "Age" at bounding box center [392, 201] width 57 height 18
type input "40"
click at [609, 203] on span "See plans" at bounding box center [607, 201] width 32 height 11
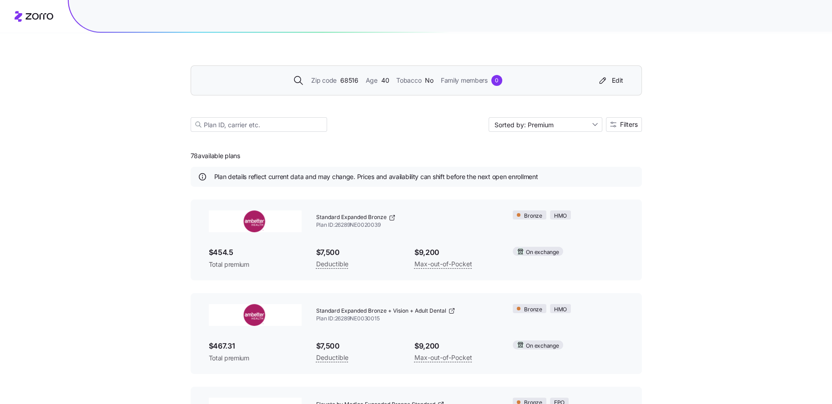
click at [342, 80] on span "68516" at bounding box center [349, 80] width 18 height 10
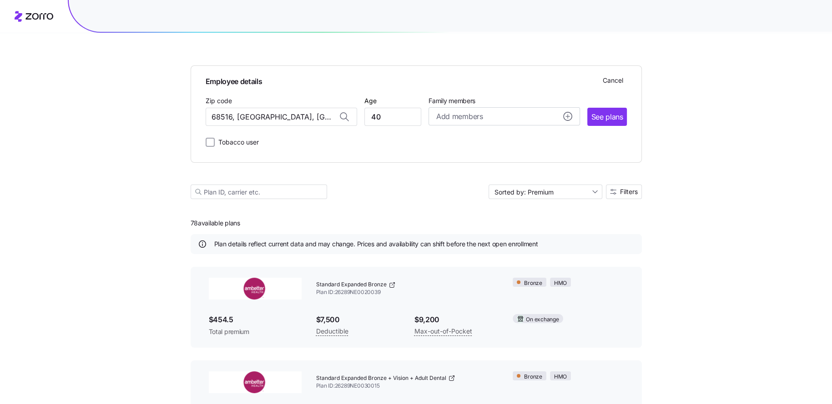
click at [614, 111] on span "See plans" at bounding box center [607, 116] width 32 height 11
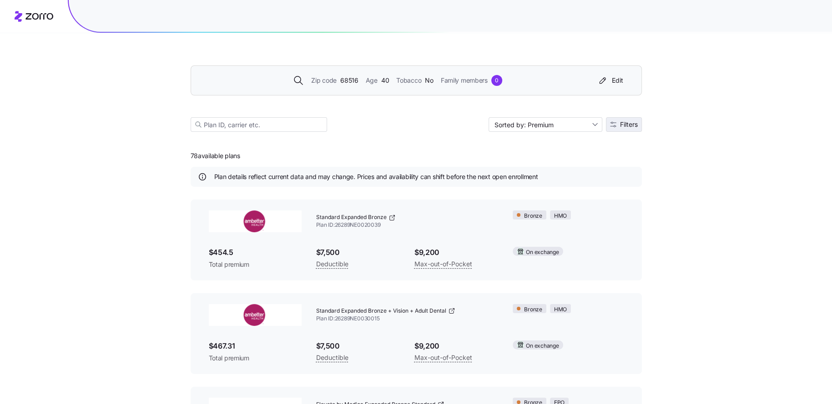
click at [618, 128] on button "Filters" at bounding box center [624, 124] width 36 height 15
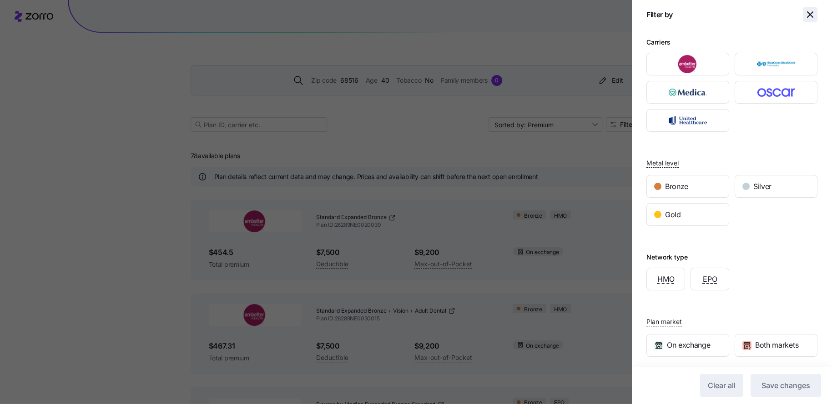
click at [809, 13] on icon "button" at bounding box center [810, 14] width 11 height 11
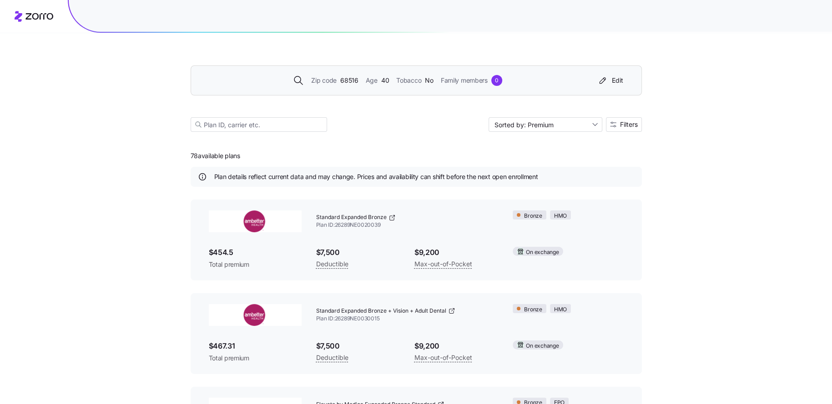
click at [345, 85] on span "68516" at bounding box center [349, 80] width 18 height 10
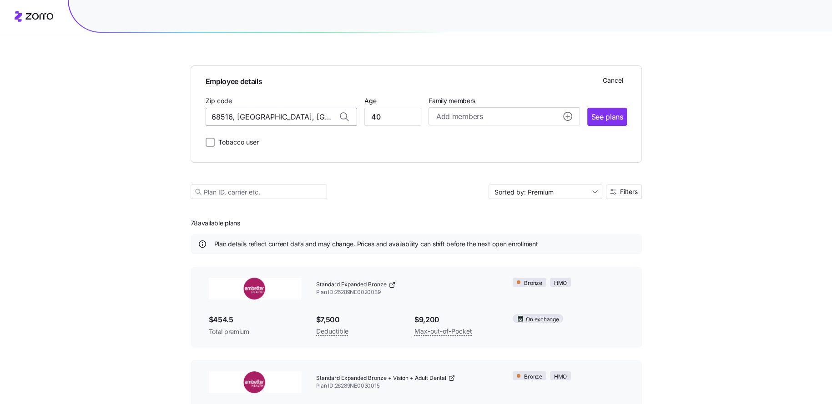
click at [254, 116] on input "68516, Lancaster County, NE" at bounding box center [281, 117] width 151 height 18
click at [274, 157] on span "65721, Christian County, MO" at bounding box center [279, 159] width 127 height 11
type input "65721, Christian County, MO"
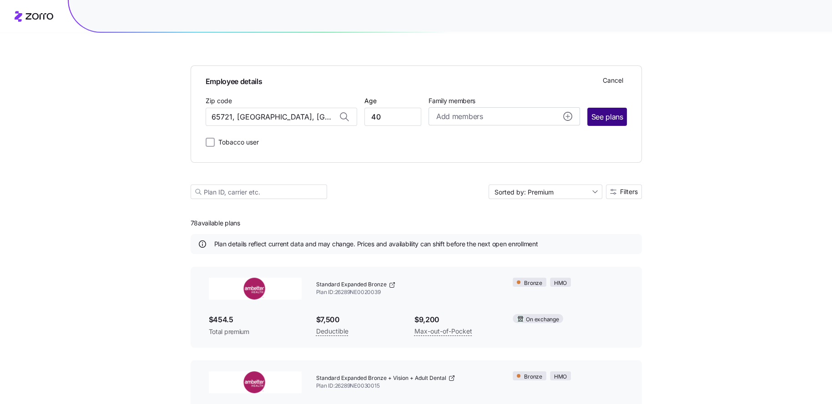
click at [594, 116] on span "See plans" at bounding box center [607, 116] width 32 height 11
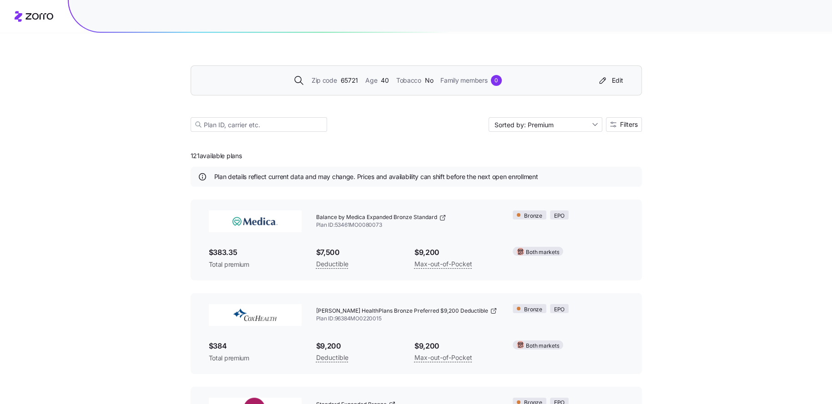
drag, startPoint x: 249, startPoint y: 157, endPoint x: 138, endPoint y: 157, distance: 111.0
click at [138, 157] on div "Zip code 65721 Age 40 Tobacco No Family members 0 Edit Sorted by: Premium Filte…" at bounding box center [416, 327] width 832 height 655
click at [611, 130] on button "Filters" at bounding box center [624, 124] width 36 height 15
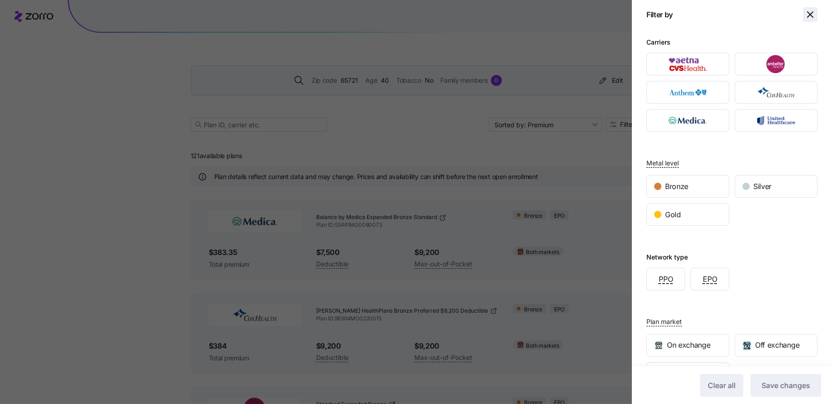
click at [805, 15] on icon "button" at bounding box center [810, 14] width 11 height 11
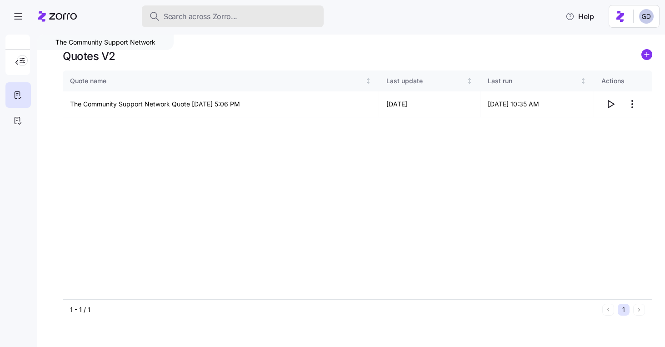
click at [221, 21] on span "Search across Zorro..." at bounding box center [201, 16] width 74 height 11
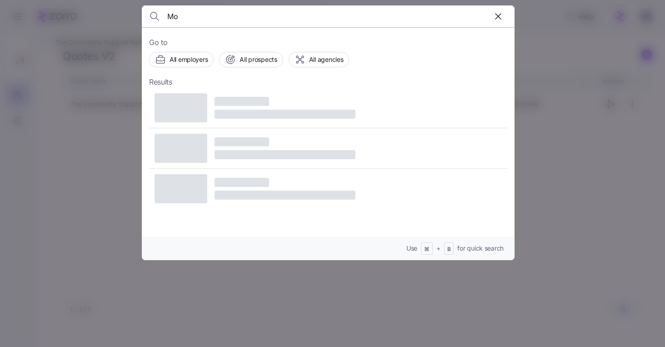
type input "M"
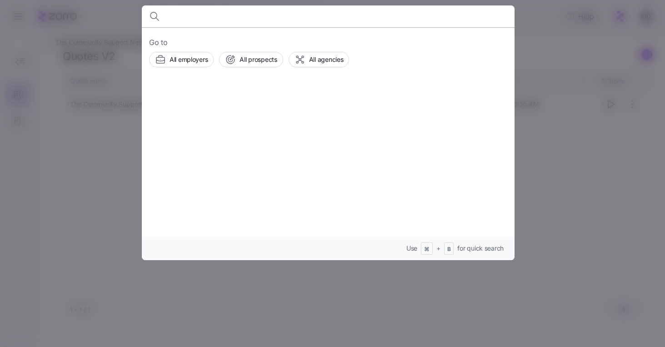
type input "F"
